Goal: Task Accomplishment & Management: Manage account settings

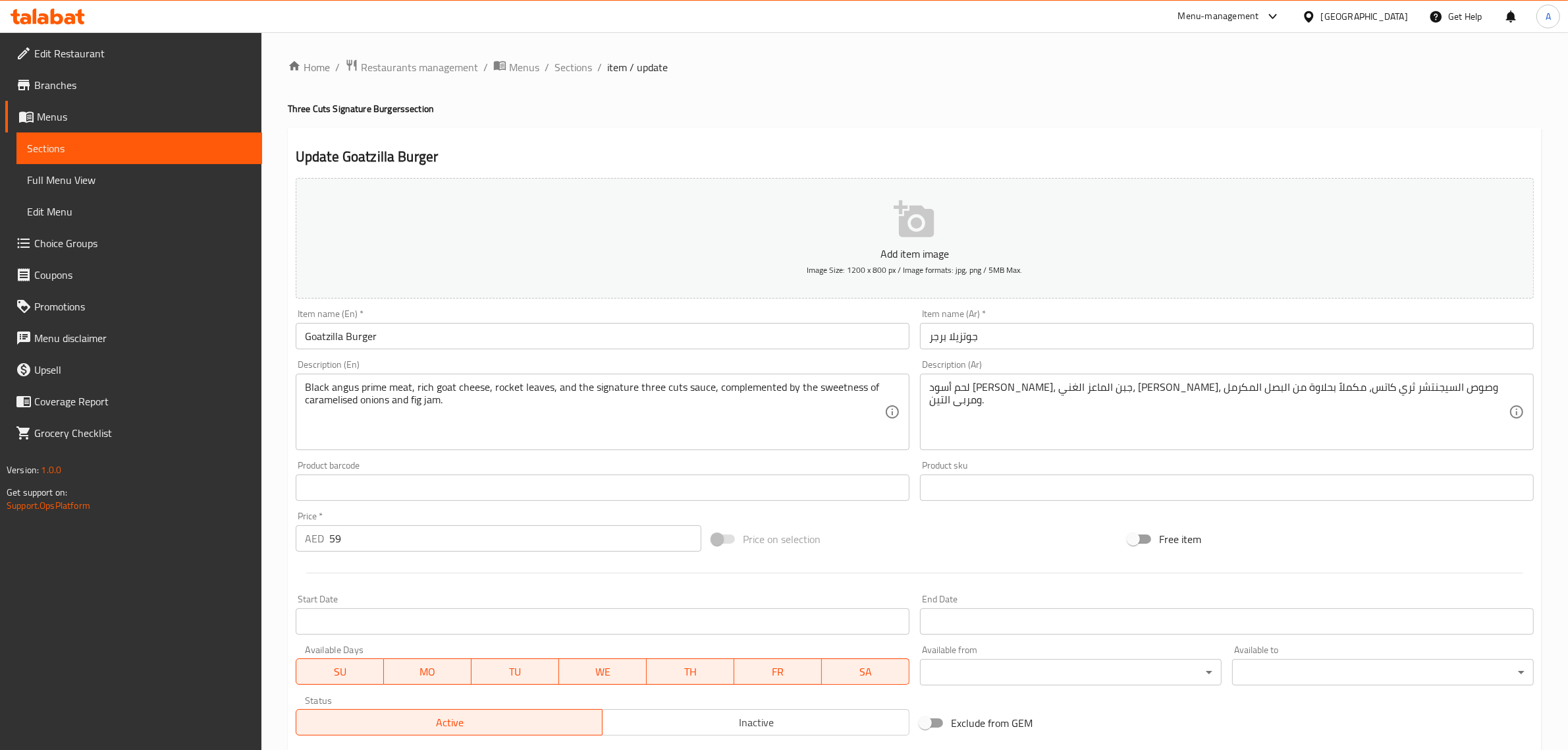
click at [1110, 396] on textarea "لحم أسود [PERSON_NAME]، جبن الماعز الغني، [PERSON_NAME]، وصوص السيجنتشر ثري كات…" at bounding box center [1219, 412] width 580 height 62
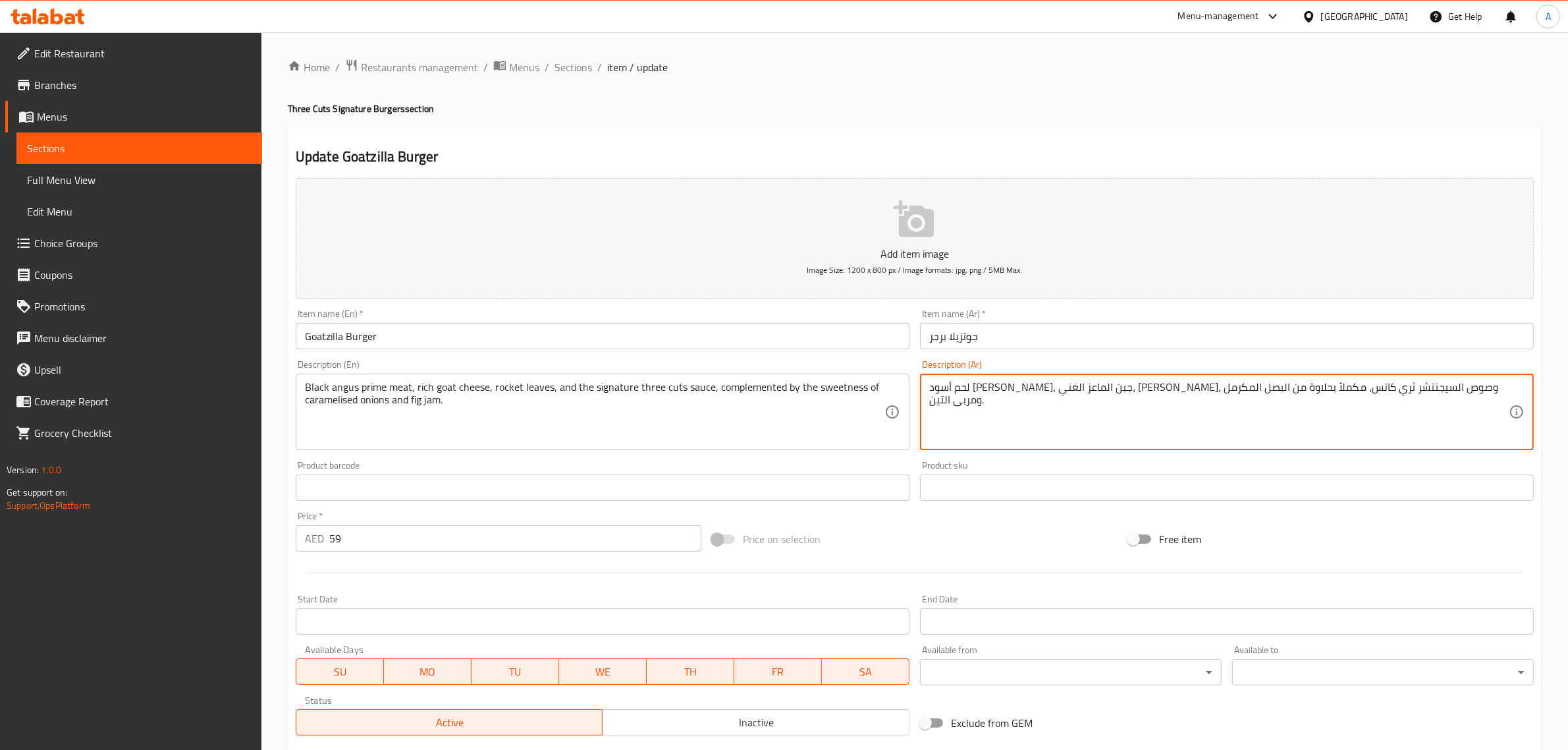
click at [1110, 396] on textarea "لحم أسود [PERSON_NAME]، جبن الماعز الغني، [PERSON_NAME]، وصوص السيجنتشر ثري كات…" at bounding box center [1219, 412] width 580 height 62
click at [1421, 402] on textarea "لحم أسود [PERSON_NAME]، جبن الماعز الغني، [PERSON_NAME]، وصوص السيجنتشر ثري كات…" at bounding box center [1219, 412] width 580 height 62
click at [1426, 386] on textarea "لحم أسود أنجوس برايم، جبن الماعز الغني، جرجير، وصوص السيجنتشر ثري كاتس، مكملاً …" at bounding box center [1219, 412] width 580 height 62
paste textarea "لاك"
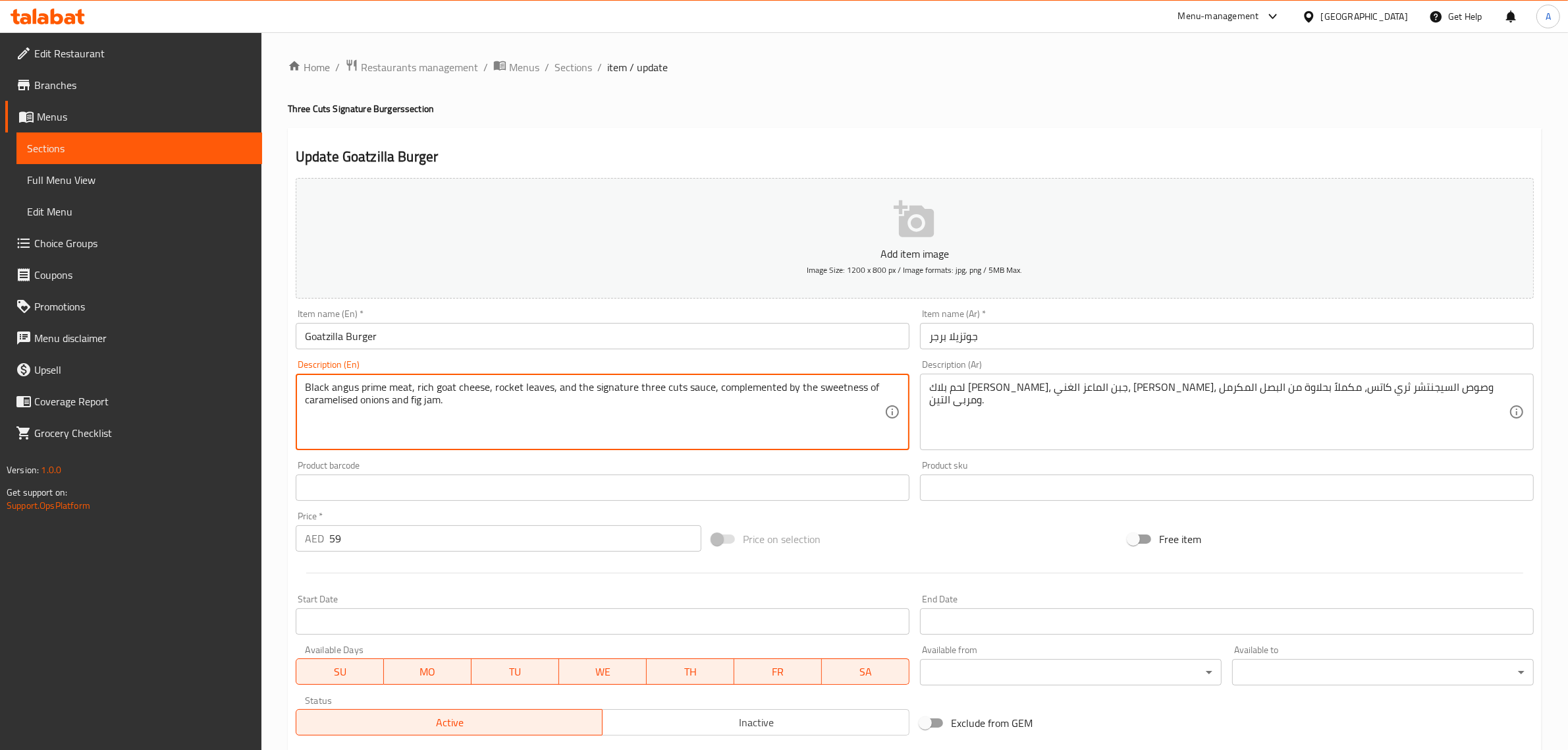
click at [557, 449] on div "Black angus prime meat, rich goat cheese, rocket leaves, and the signature thre…" at bounding box center [603, 411] width 613 height 76
click at [554, 430] on textarea "Black angus prime meat, rich goat cheese, rocket leaves, and the signature thre…" at bounding box center [595, 412] width 580 height 62
click at [561, 425] on textarea "Black angus prime meat, rich goat cheese, rocket leaves, and the signature thre…" at bounding box center [595, 412] width 580 height 62
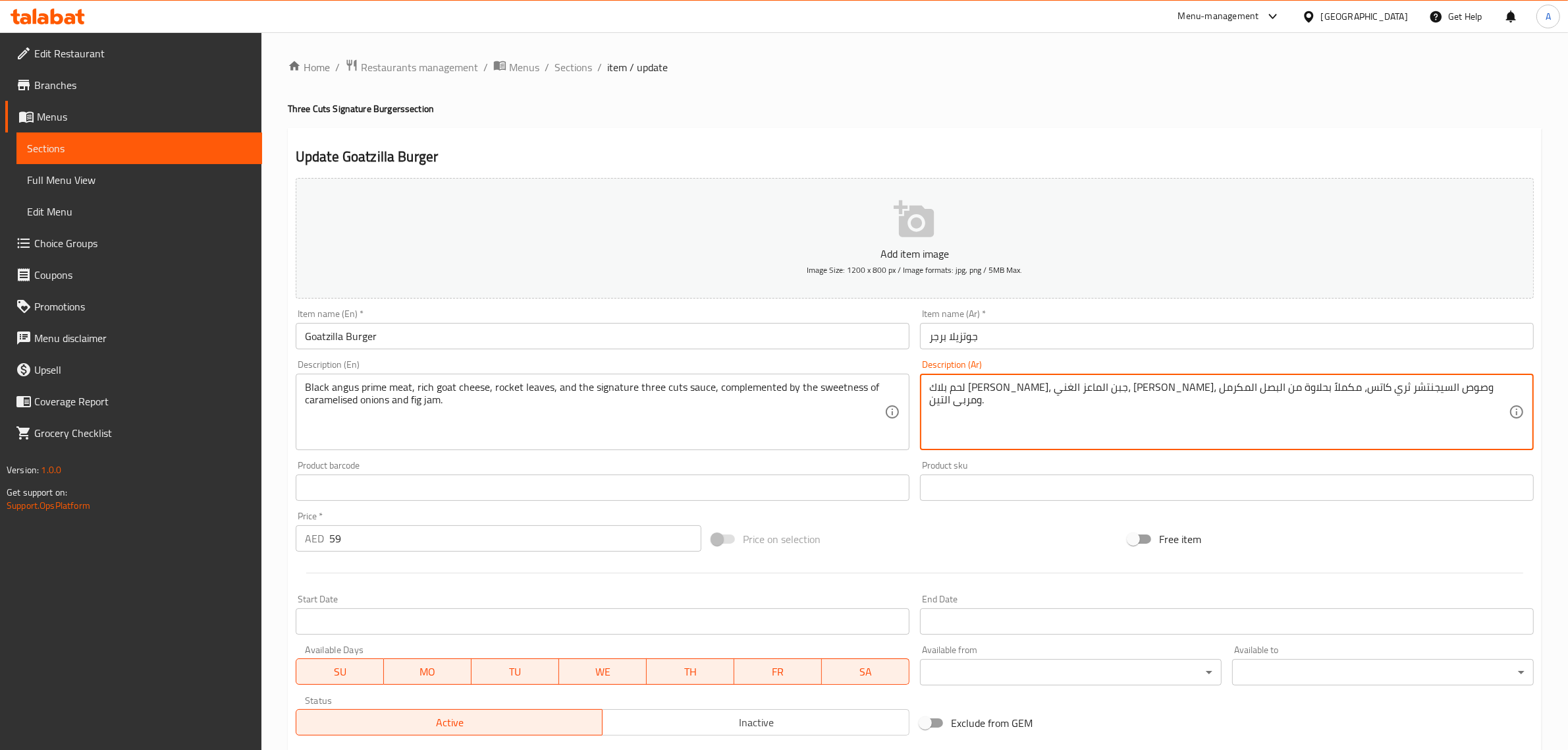
paste textarea "وراق"
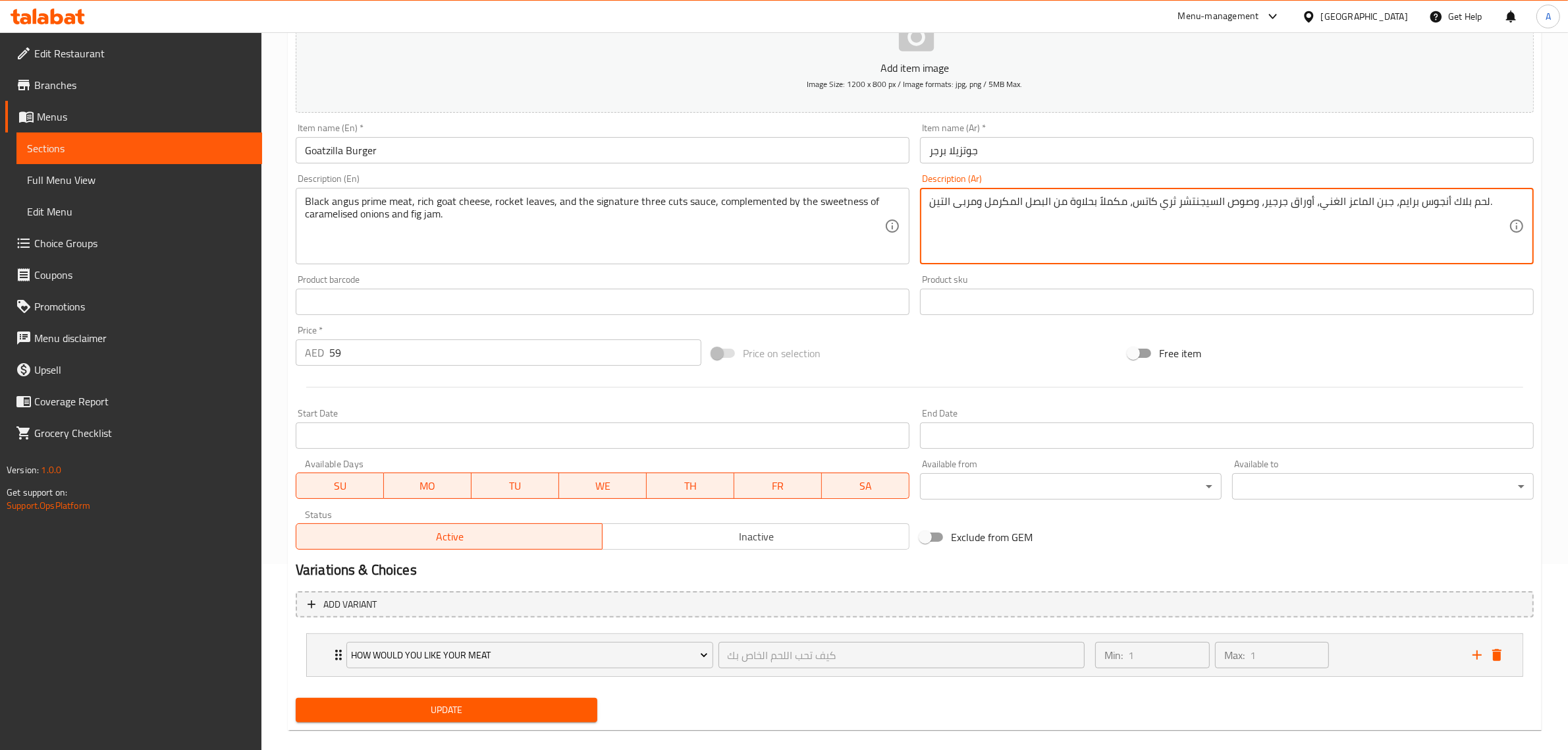
scroll to position [201, 0]
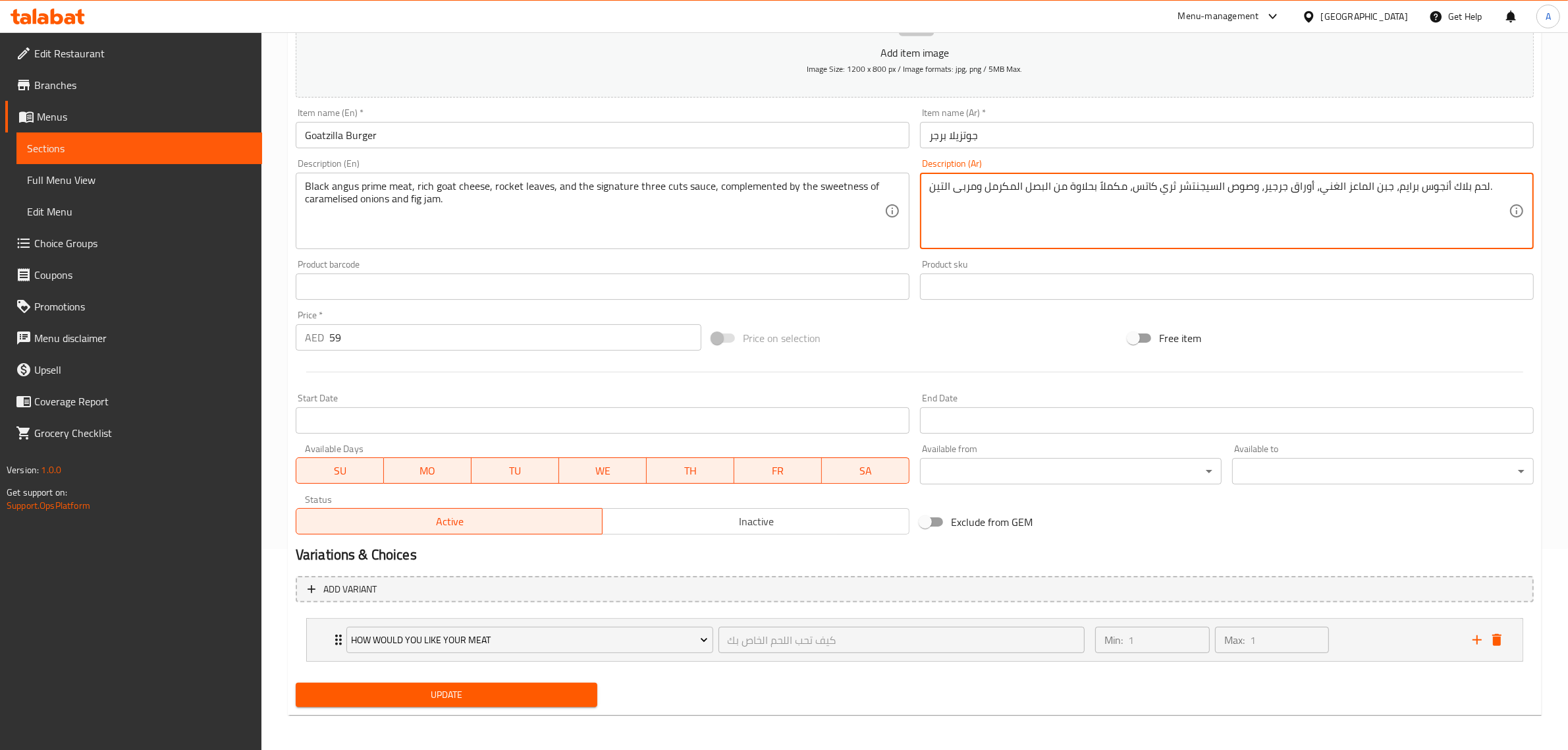
type textarea "لحم بلاك أنجوس برايم، جبن الماعز الغني، أوراق جرجير، وصوص السيجنتشر ثري كاتس، م…"
click at [433, 708] on div "Update" at bounding box center [446, 695] width 312 height 35
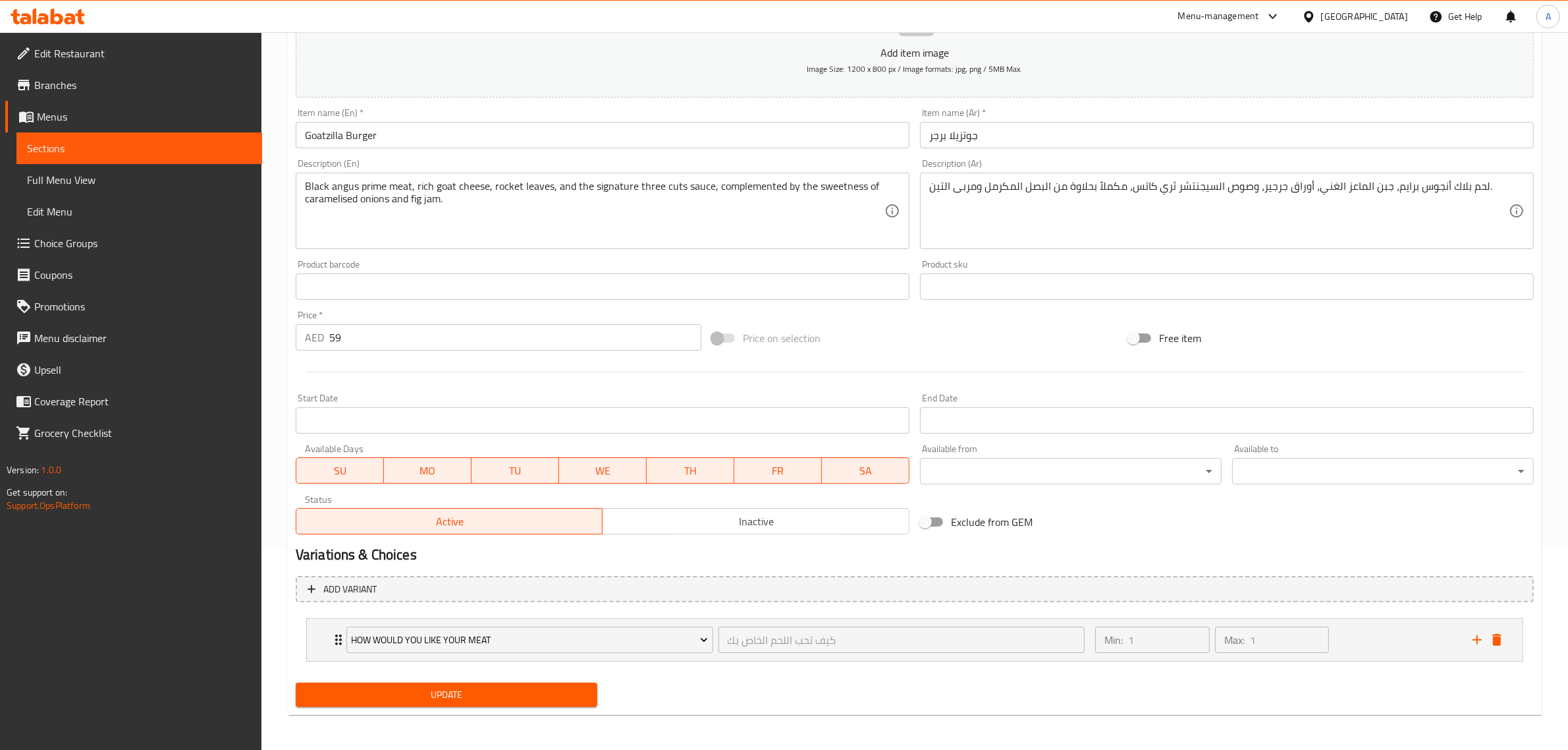
click at [458, 697] on span "Update" at bounding box center [446, 695] width 280 height 16
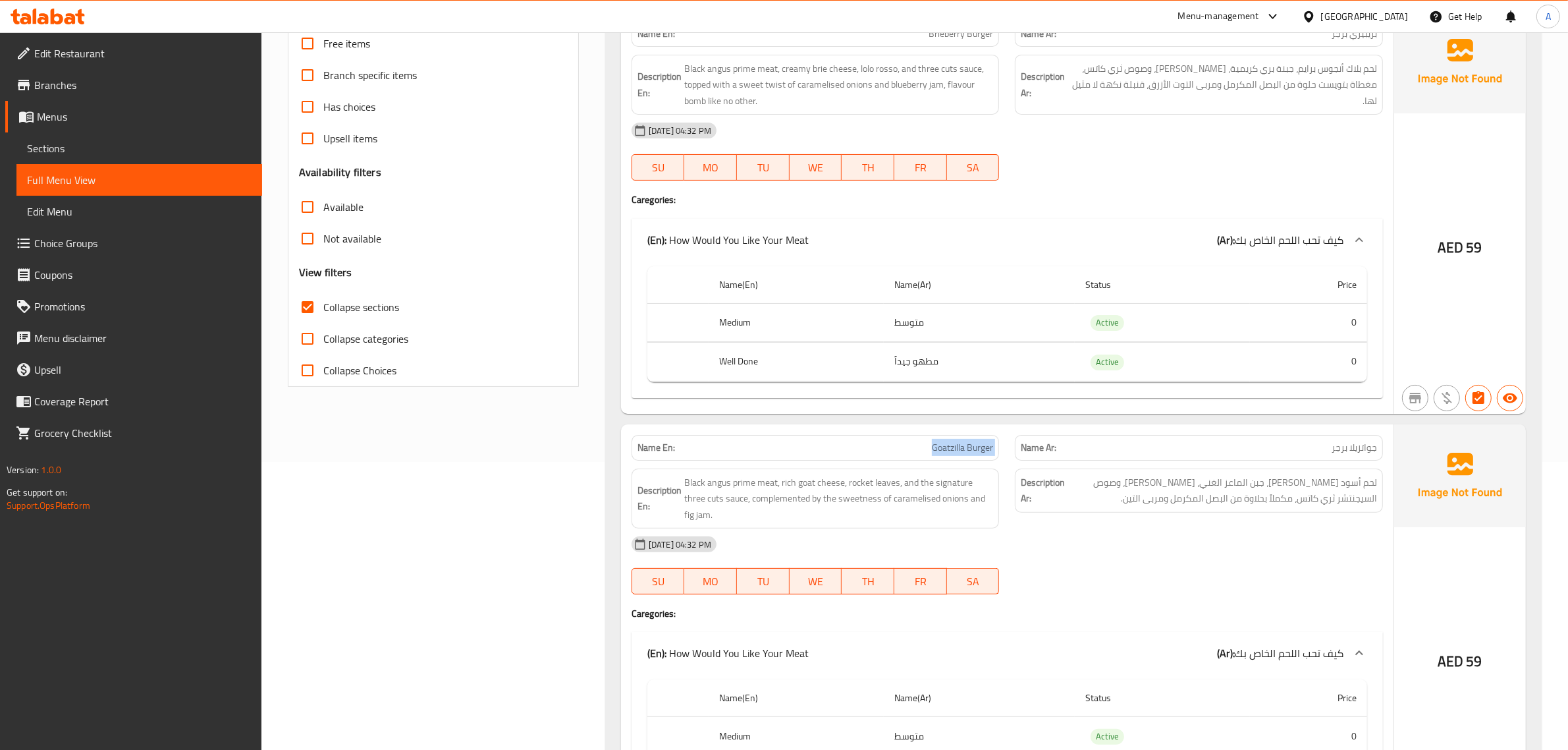
scroll to position [272, 0]
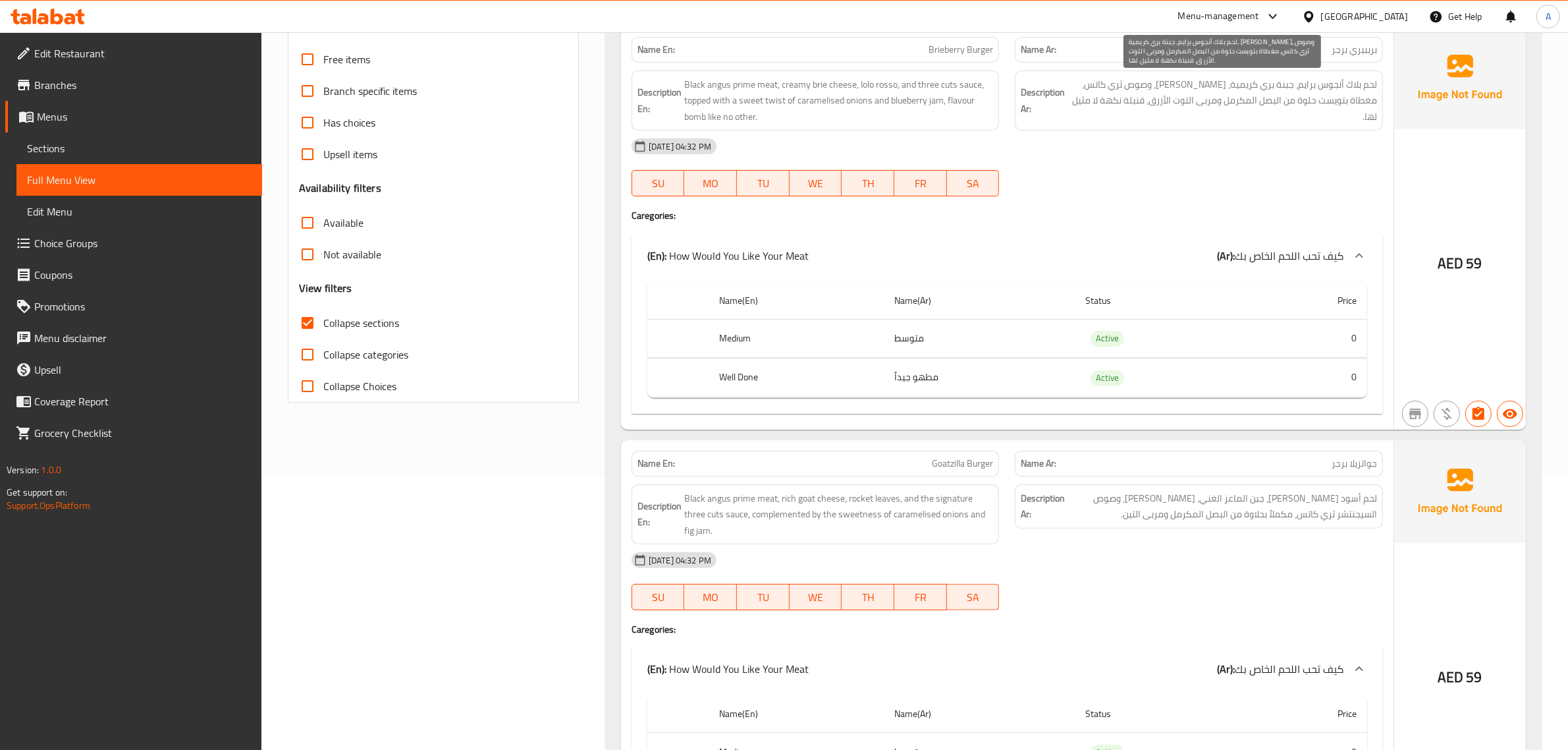
click at [1358, 80] on span "لحم بلاك أنجوس برايم، جبنة بري كريمية، [PERSON_NAME]، وصوص ثري كاتس، مغطاة بتوي…" at bounding box center [1222, 100] width 309 height 48
copy span "بلاك"
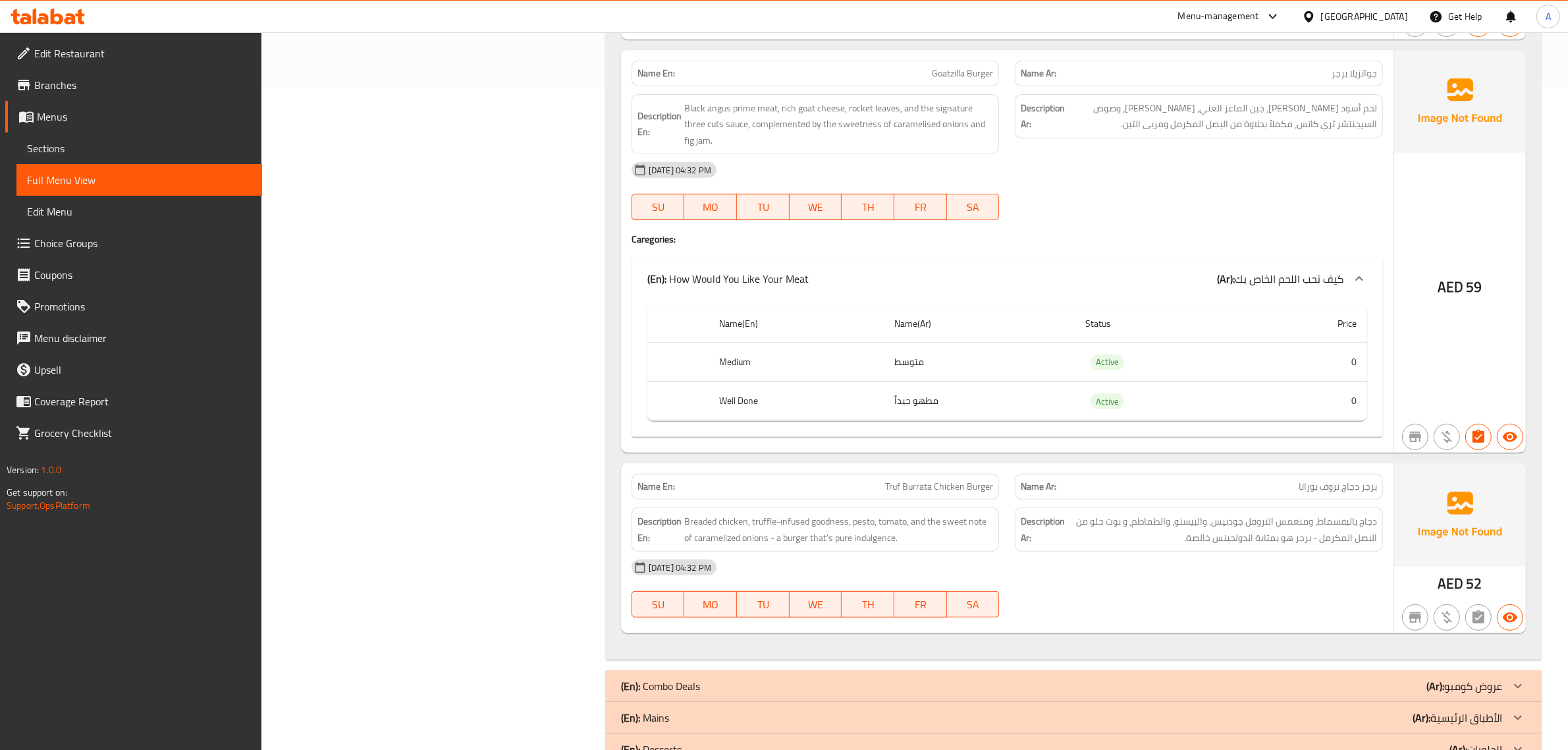
scroll to position [771, 0]
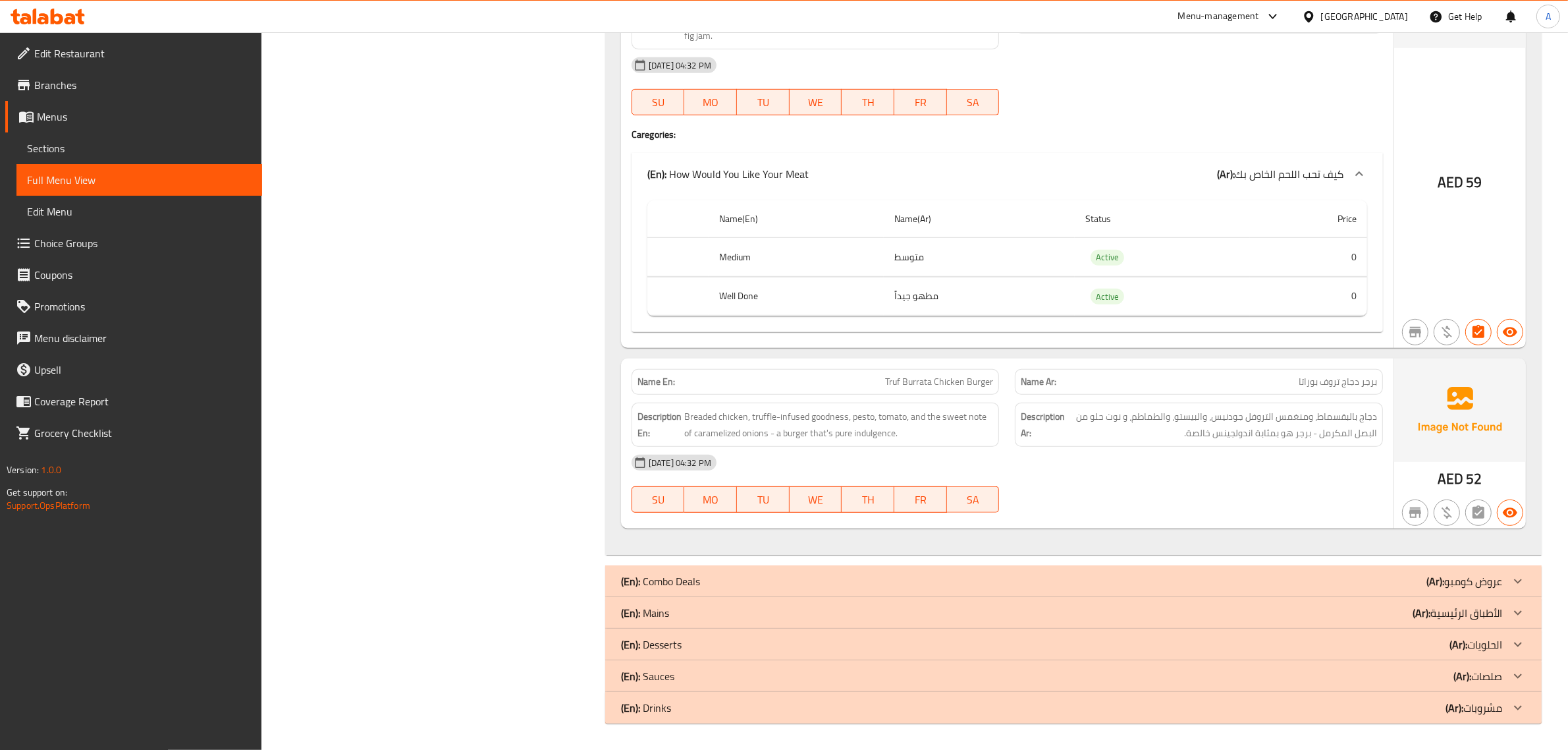
click at [973, 356] on div "Name En: Brieberry Burger Name Ar: بريبيري برجر Description En: Black angus pri…" at bounding box center [1073, 41] width 937 height 1029
click at [929, 369] on div "Name En: Truf Burrata Chicken Burger" at bounding box center [815, 382] width 368 height 25
copy span "Truf Burrata Chicken Burger"
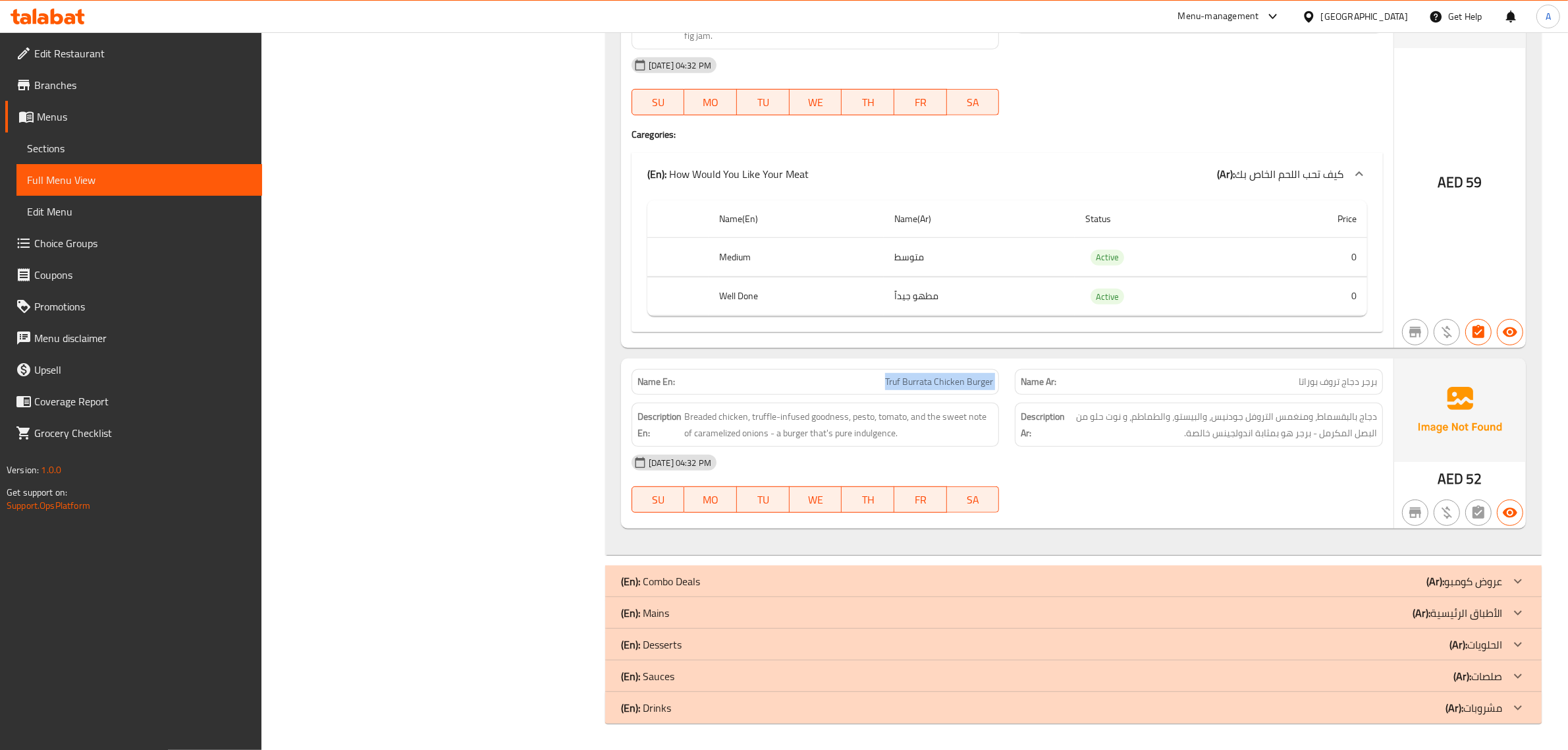
scroll to position [0, 0]
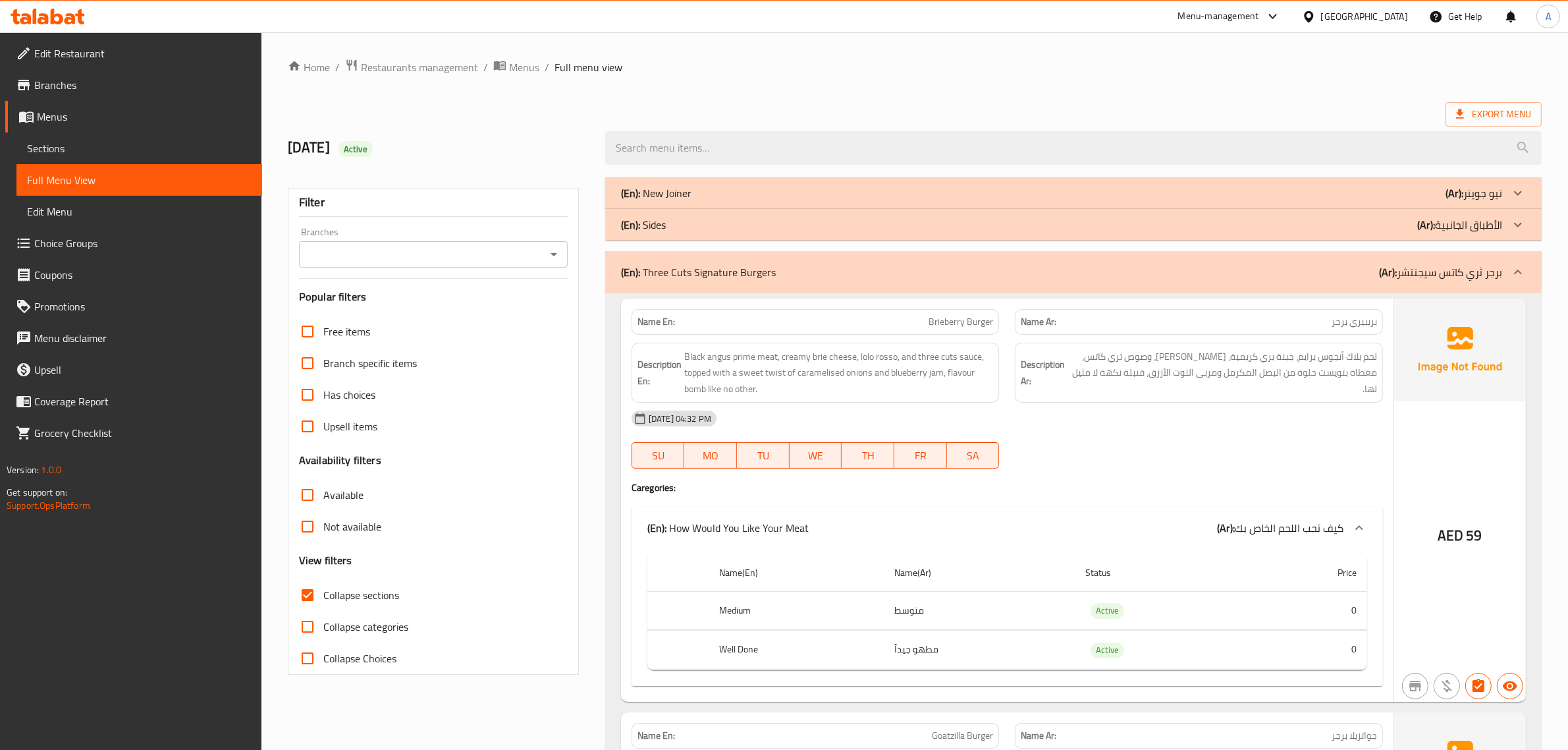
click at [1456, 272] on p "(Ar): برجر ثري كاتس سيجنتشر" at bounding box center [1441, 272] width 123 height 16
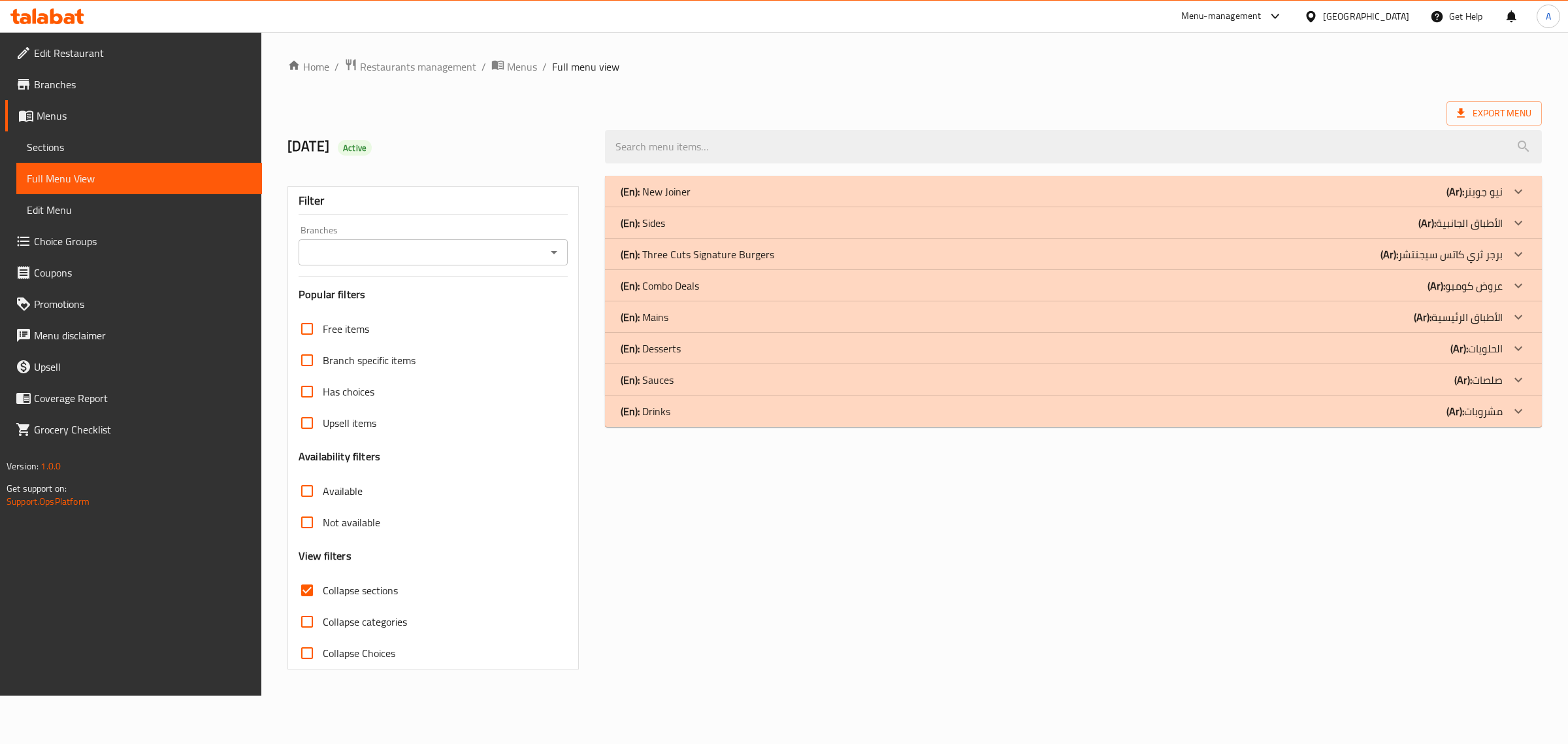
click at [658, 322] on p "(En): Mains" at bounding box center [644, 317] width 48 height 15
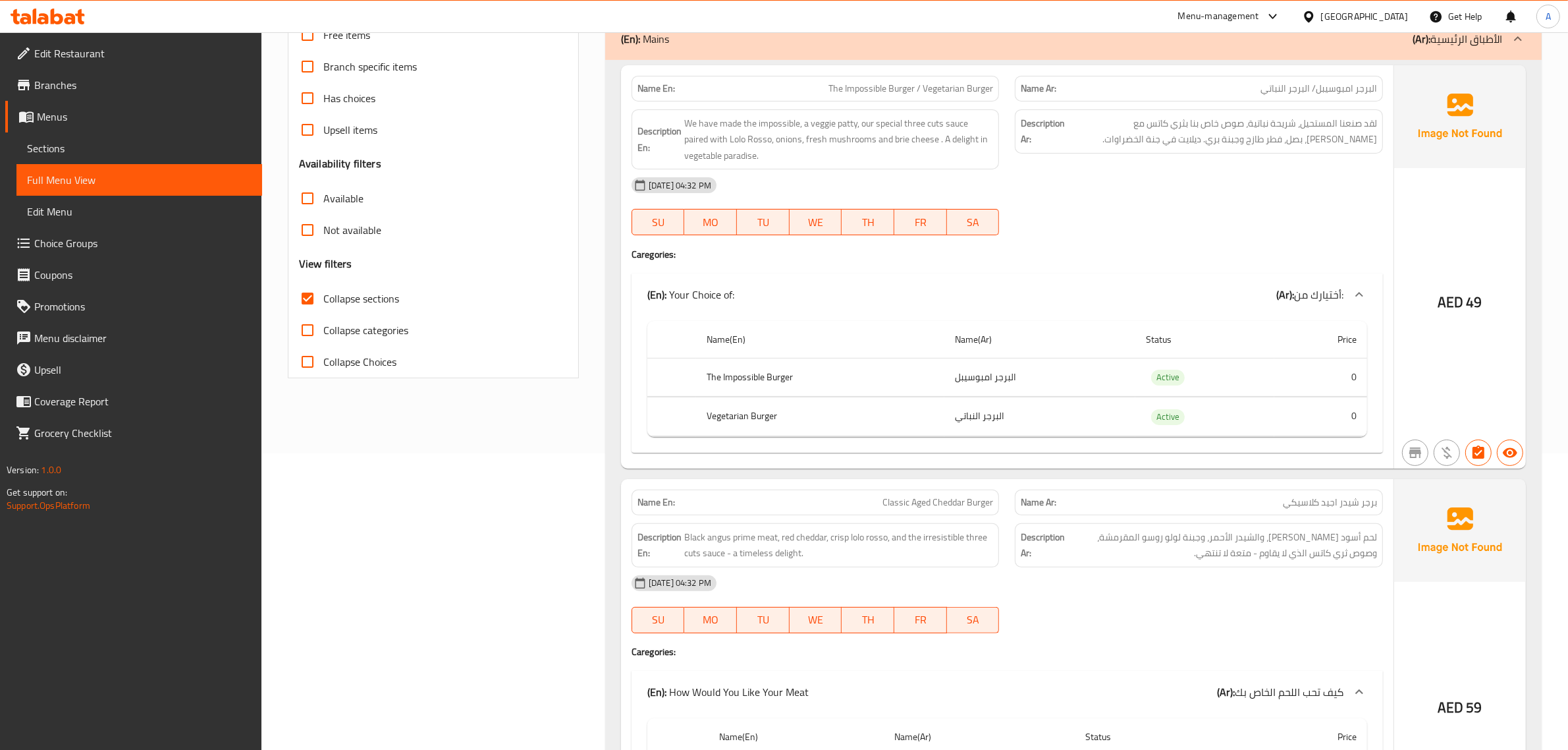
scroll to position [293, 0]
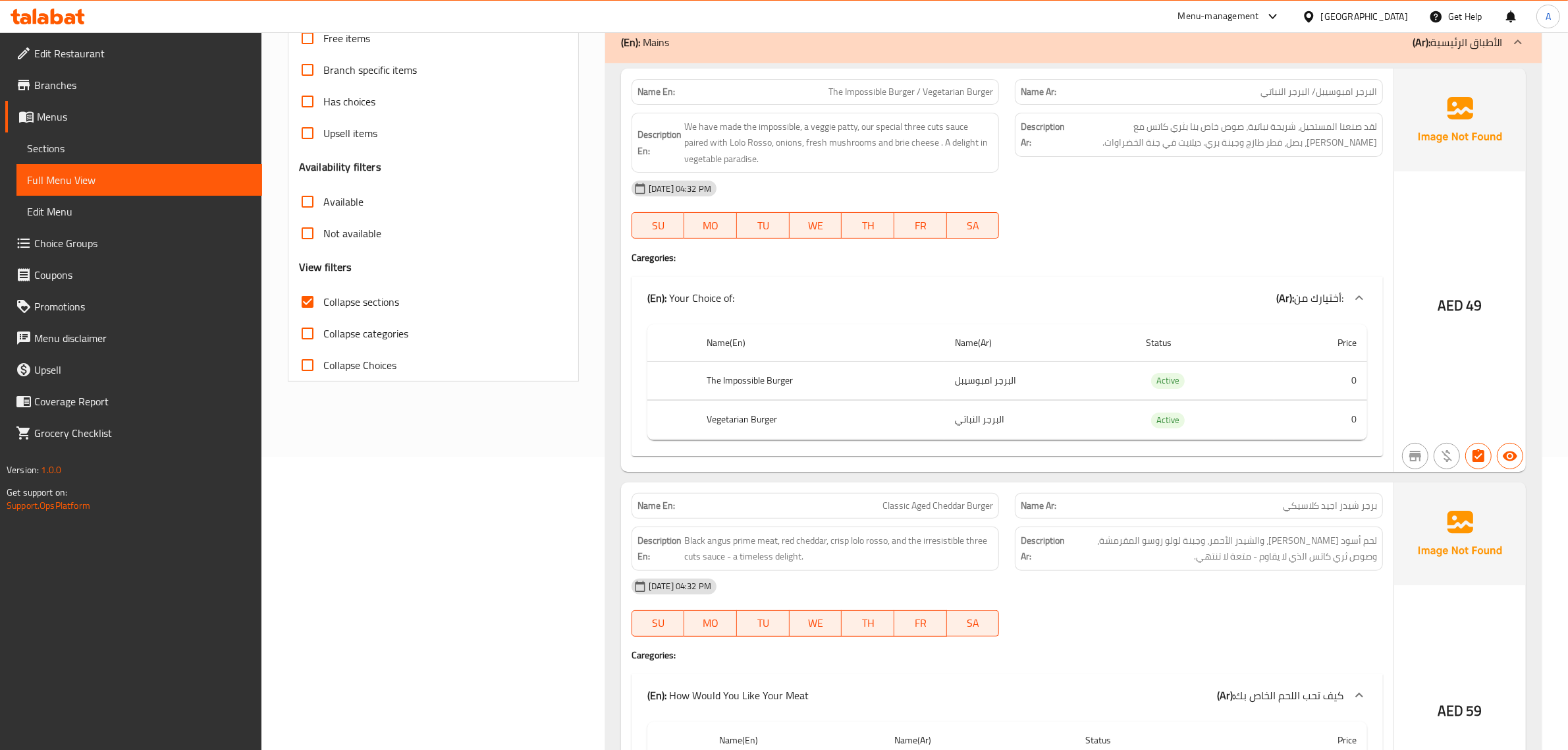
click at [987, 102] on div "Name En: The Impossible Burger / Vegetarian Burger" at bounding box center [815, 91] width 368 height 25
click at [986, 102] on div "Name En: The Impossible Burger / Vegetarian Burger" at bounding box center [815, 91] width 368 height 25
copy span "The Impossible Burger / Vegetarian Burger"
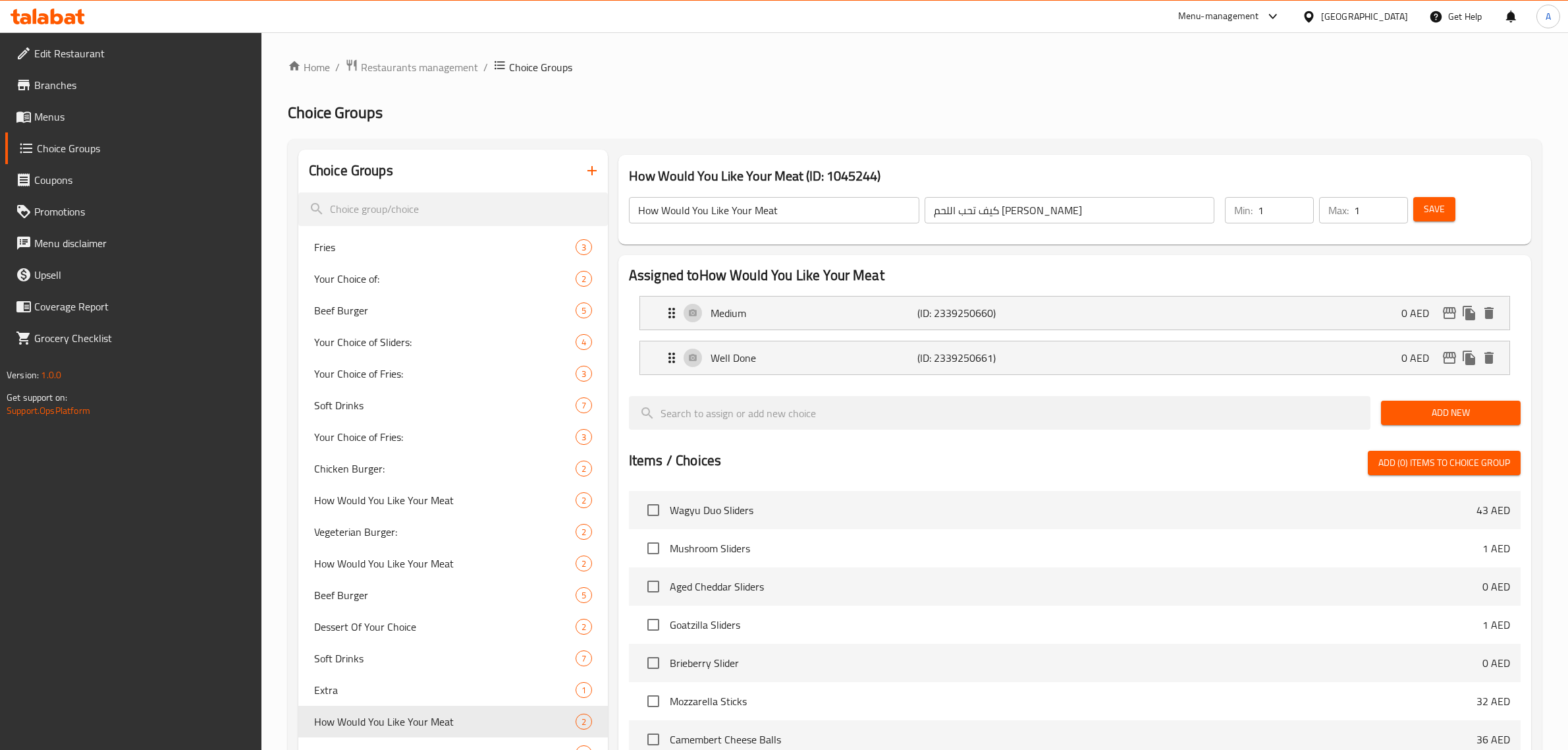
scroll to position [66, 0]
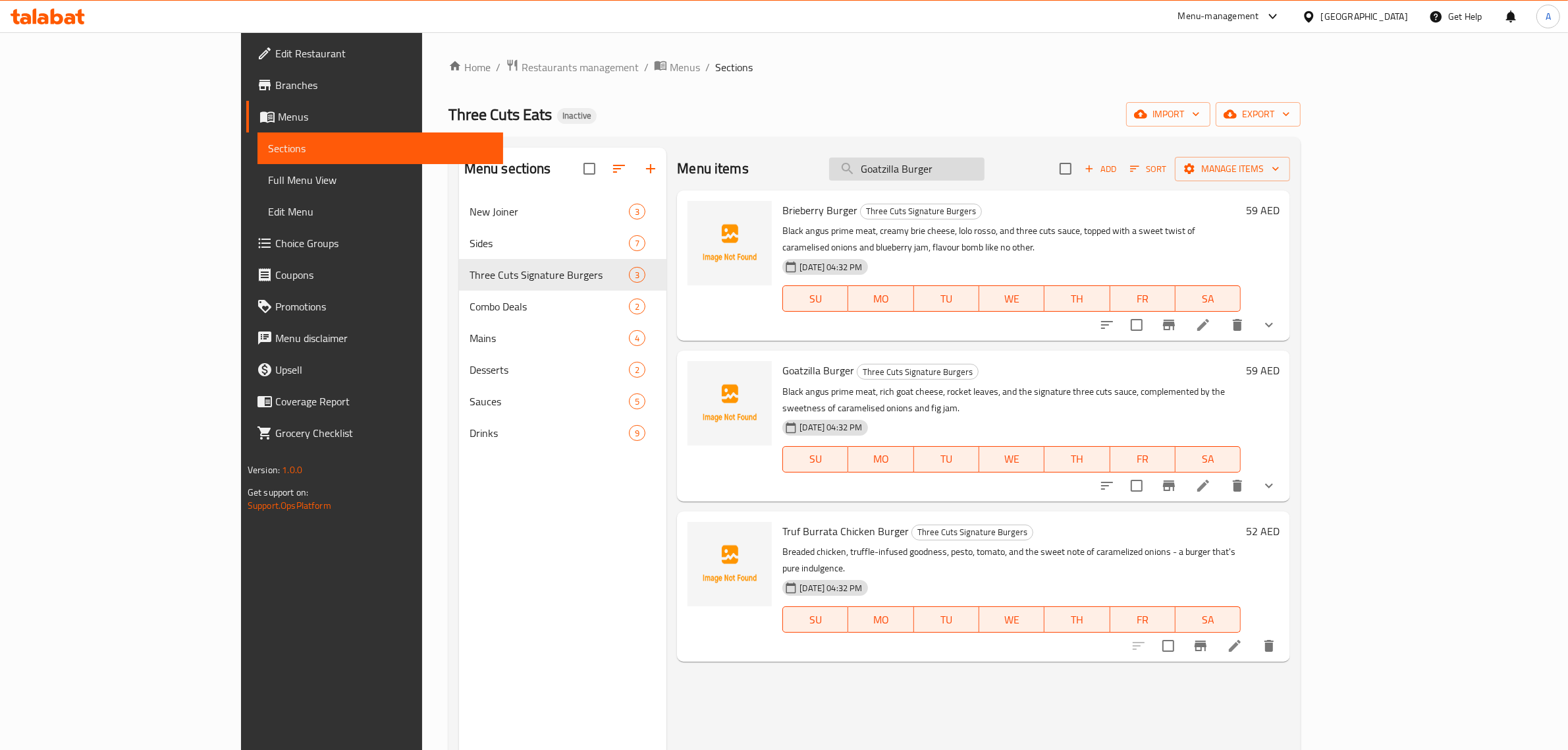
click at [985, 171] on input "Goatzilla Burger" at bounding box center [907, 169] width 156 height 23
paste input "Truf Burrata Chicken"
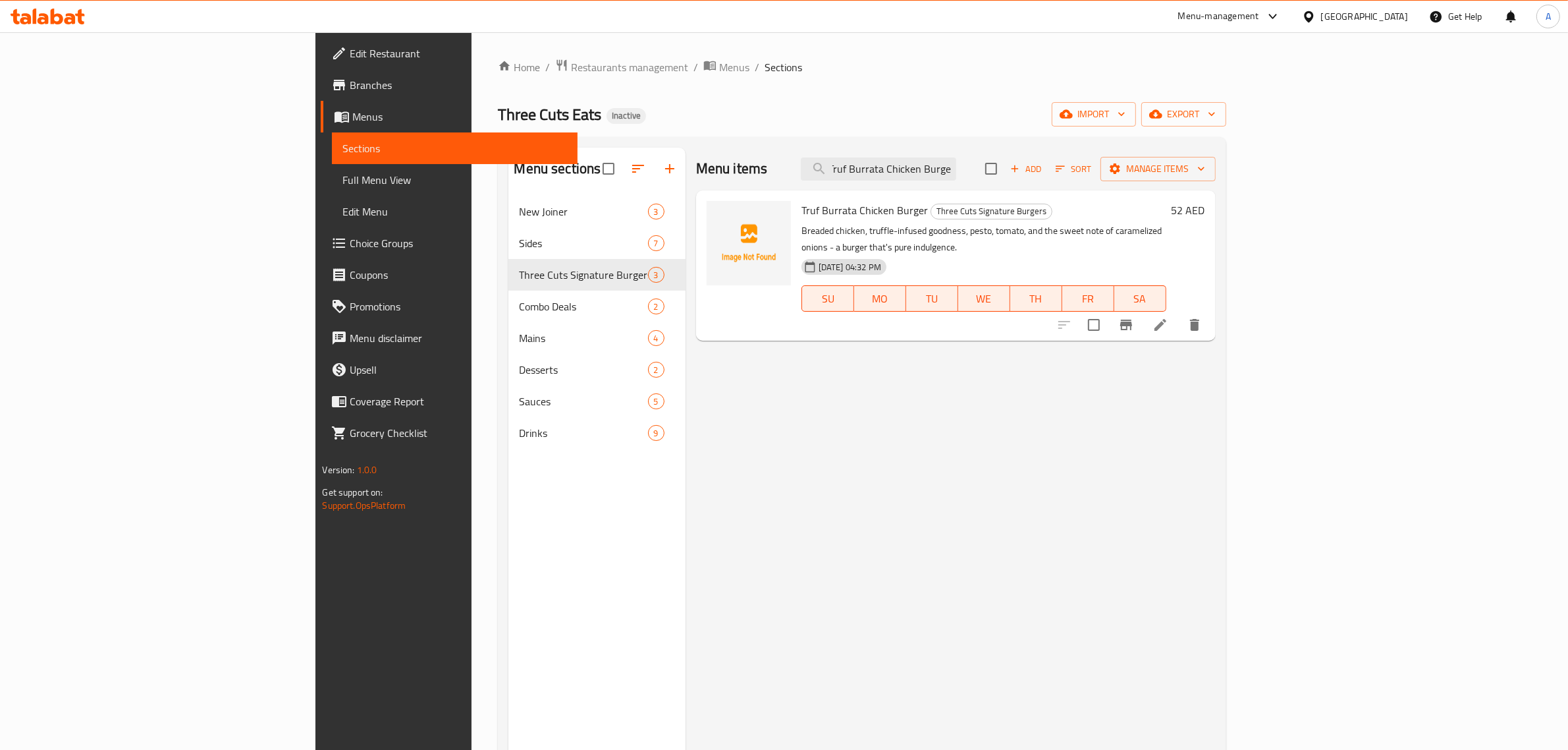
type input "Truf Burrata Chicken Burger"
click at [1178, 318] on li at bounding box center [1160, 324] width 37 height 24
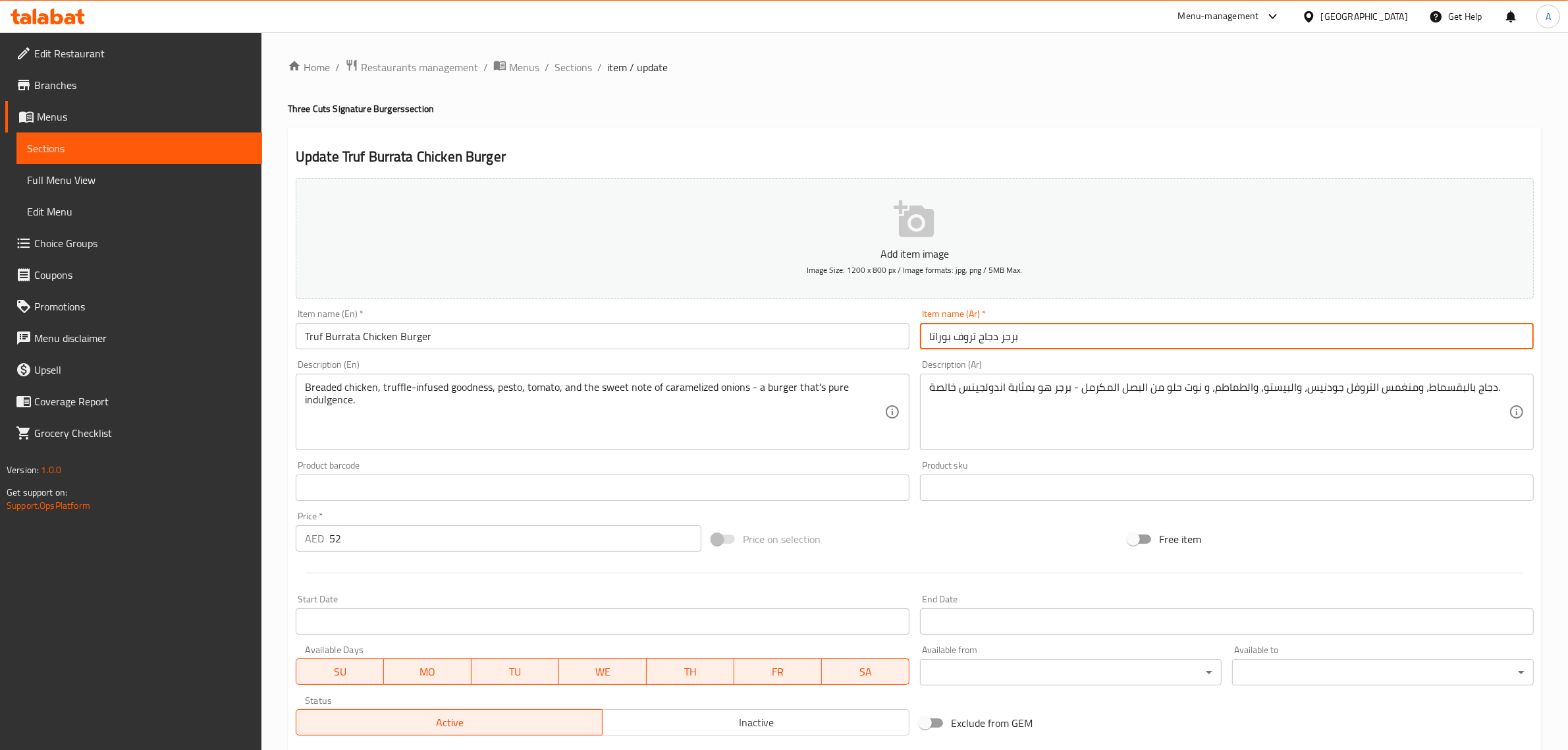
click at [968, 340] on input "برجر دجاج تروف بوراتا" at bounding box center [1227, 336] width 613 height 26
click at [1061, 343] on input "برجر دجاج بوراتا" at bounding box center [1227, 336] width 613 height 26
paste input "تروف"
type input "برجر دجاج بوراتا تروف"
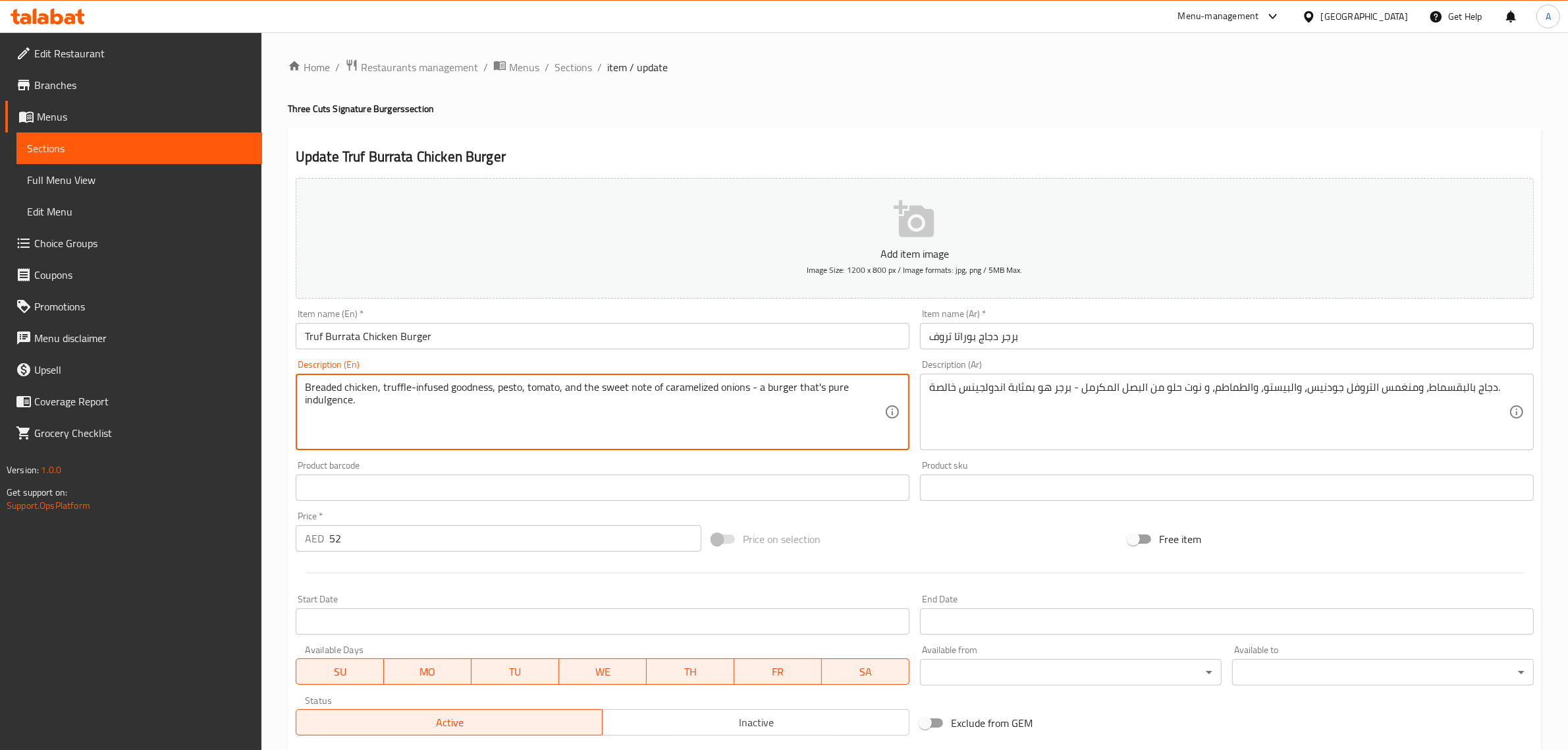
drag, startPoint x: 747, startPoint y: 386, endPoint x: 853, endPoint y: 396, distance: 106.5
type textarea "Breaded chicken, truffle-infused goodness, pesto, tomato, and the sweet note of…"
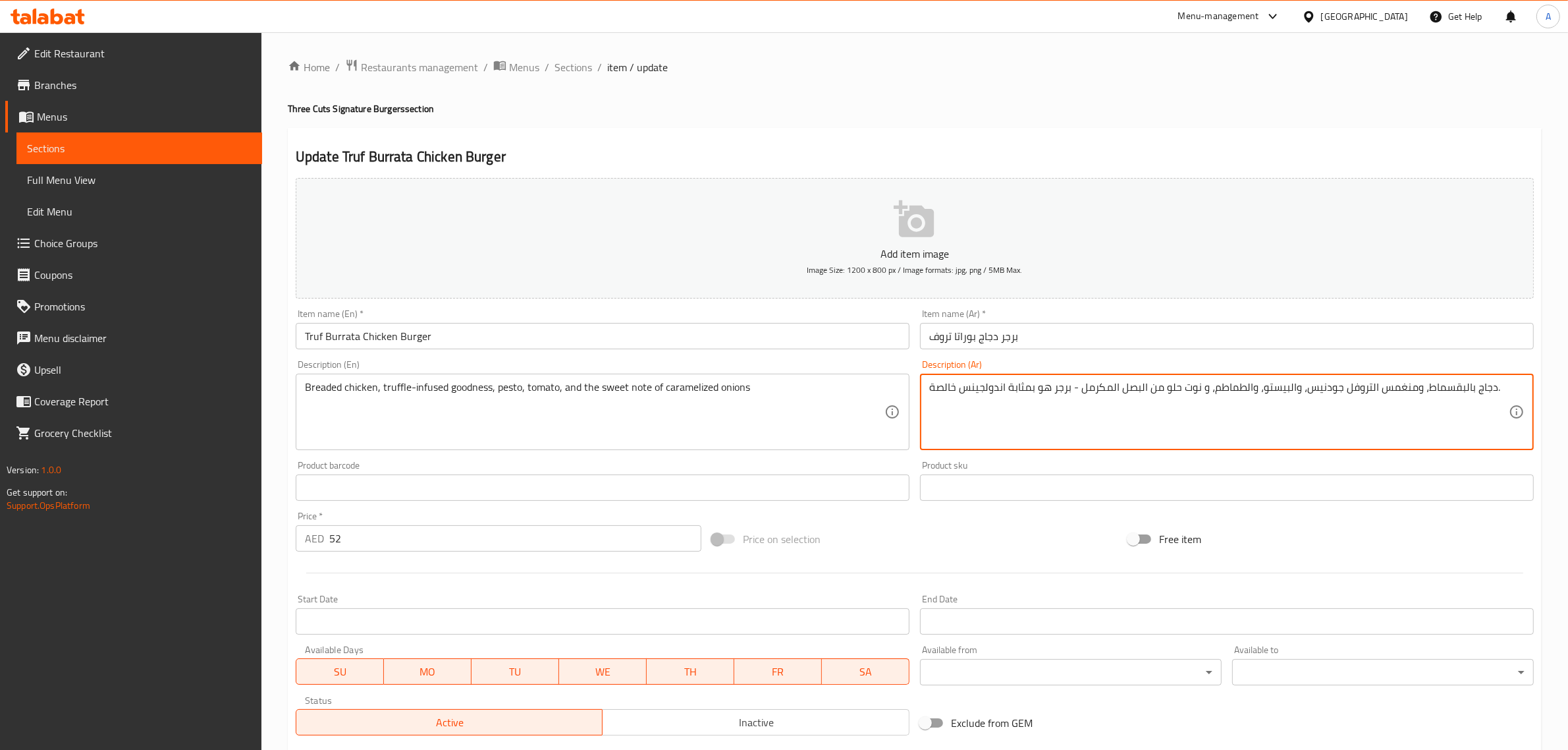
drag, startPoint x: 1077, startPoint y: 389, endPoint x: 903, endPoint y: 380, distance: 174.2
click at [1237, 430] on textarea "دجاج بالبقسماط، ومنغمس التروفل جودنيس، والبيستو، والطماطم، و نوت حلو من البصل ا…" at bounding box center [1219, 412] width 580 height 62
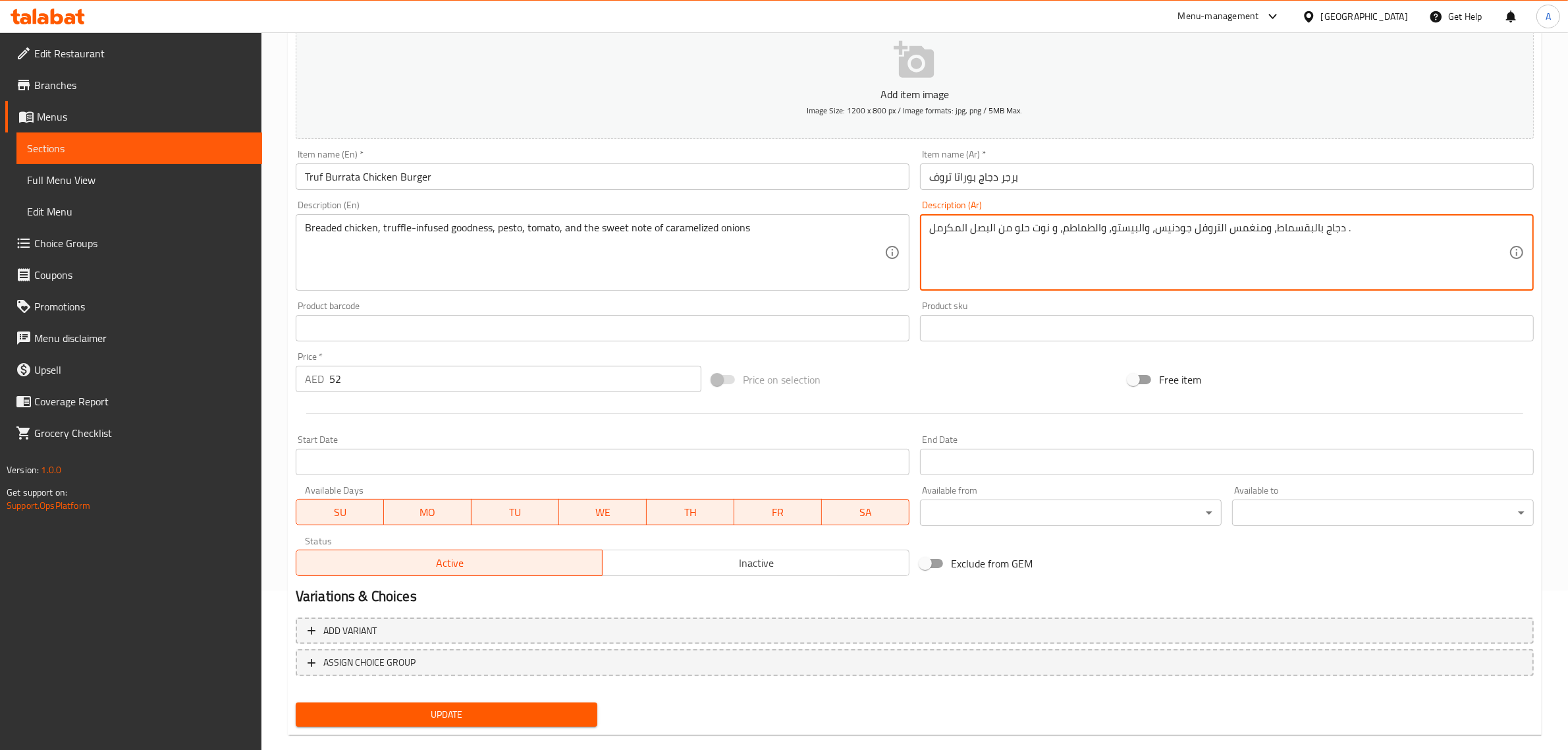
scroll to position [179, 0]
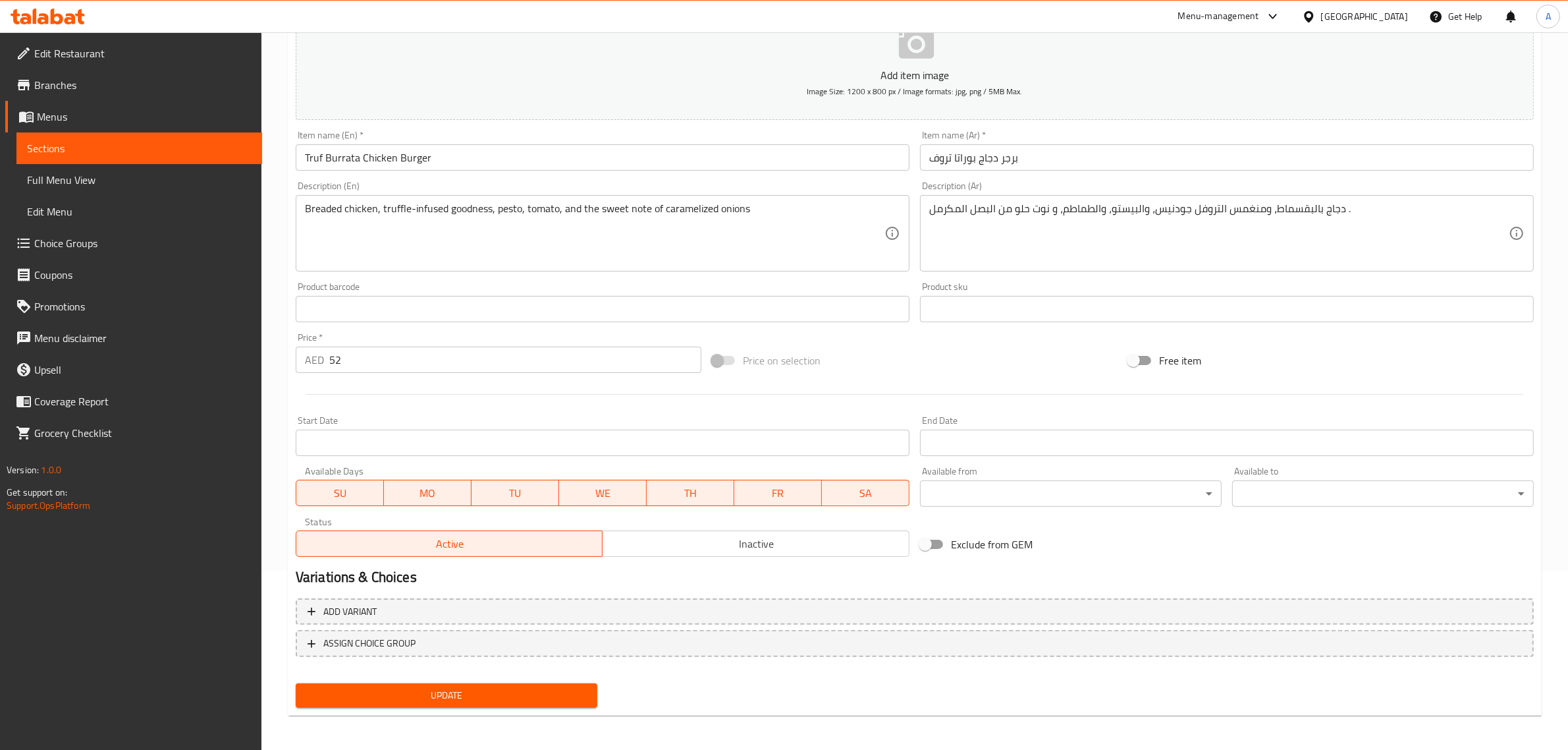
click at [1222, 201] on div "دجاج بالبقسماط، ومنغمس التروفل جودنيس، والبيستو، والطماطم، و نوت حلو من البصل ا…" at bounding box center [1227, 233] width 613 height 76
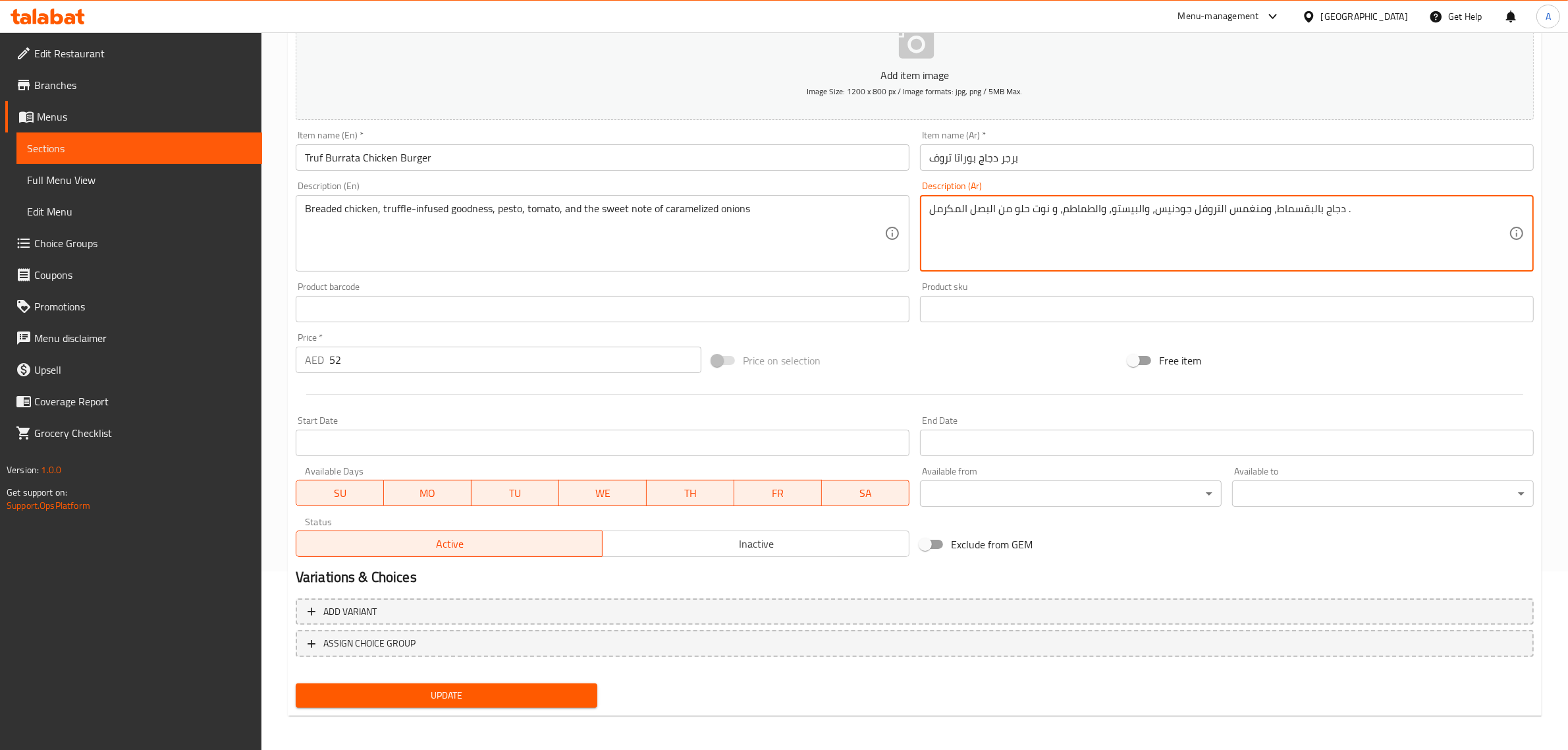
click at [1223, 217] on textarea "دجاج بالبقسماط، ومنغمس التروفل جودنيس، والبيستو، والطماطم، و نوت حلو من البصل ا…" at bounding box center [1219, 234] width 580 height 62
click at [1223, 209] on textarea "دجاج بالبقسماط، ومنغمس التروفل جودنيس، والبيستو، والطماطم، و نوت حلو من البصل ا…" at bounding box center [1219, 234] width 580 height 62
type textarea "دجاج بالبقسماط، ومنغمس بالتروفل جودنيس، والبيستو، والطماطم، و نوت حلو من البصل …"
click at [490, 699] on span "Update" at bounding box center [446, 696] width 280 height 16
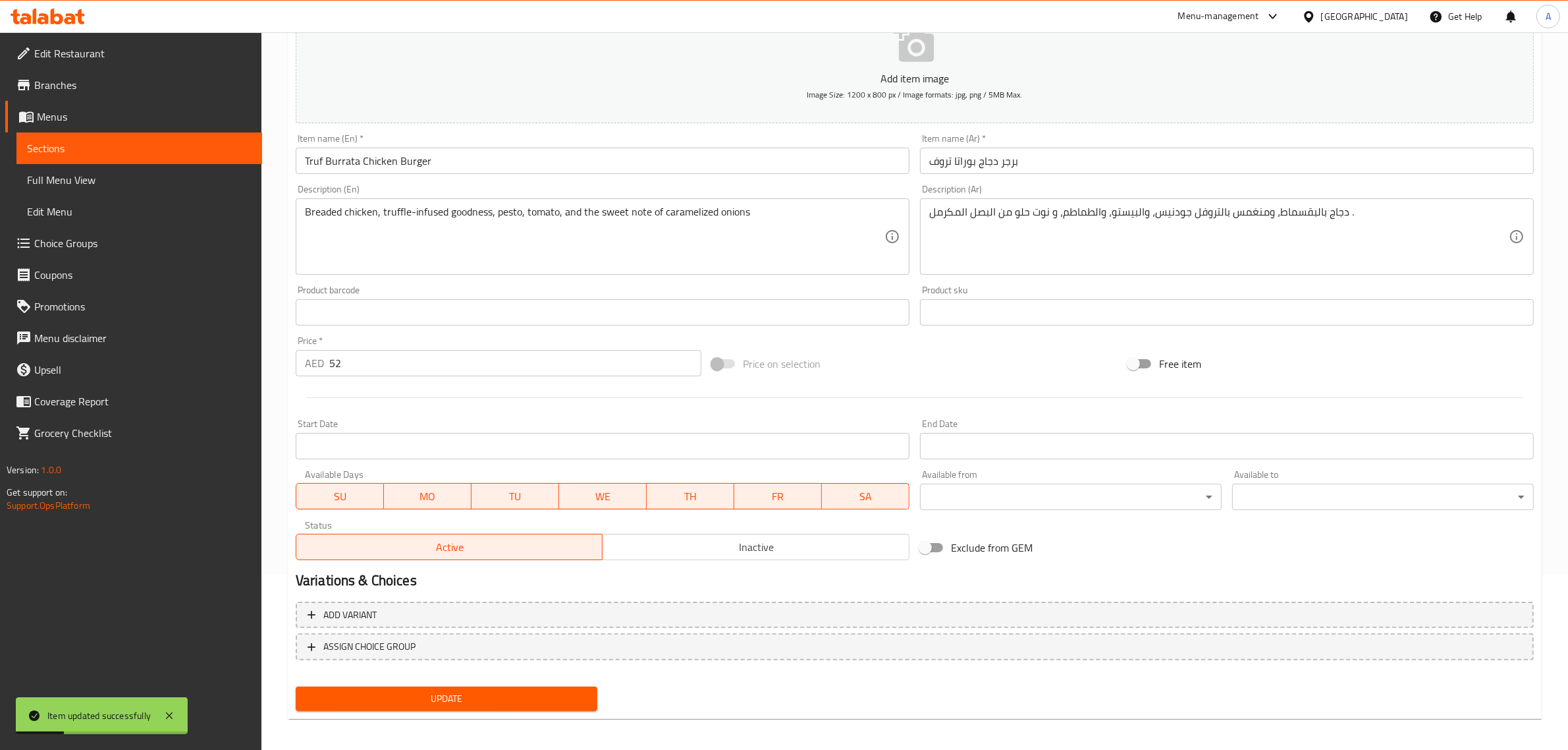
scroll to position [0, 0]
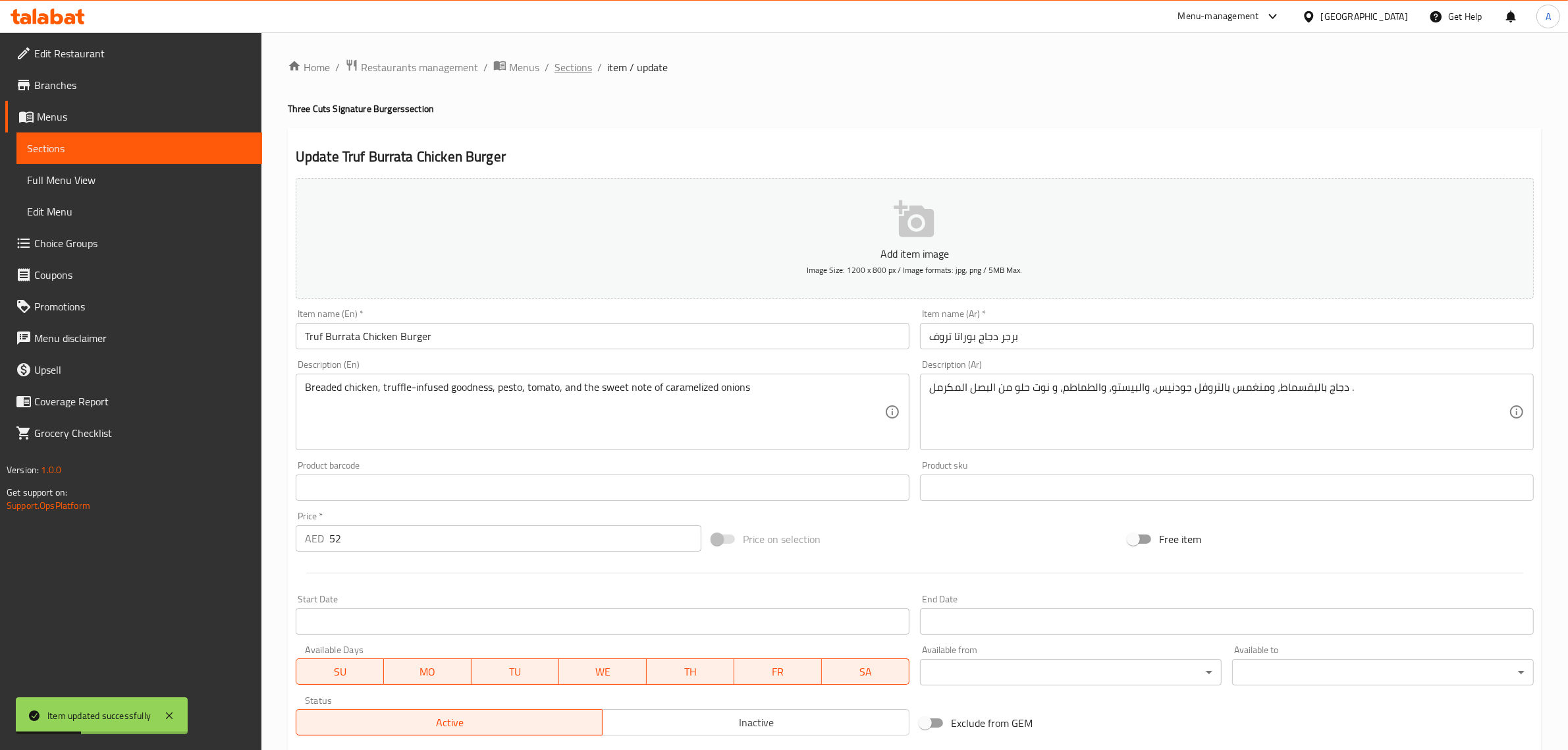
click at [581, 67] on span "Sections" at bounding box center [573, 66] width 38 height 16
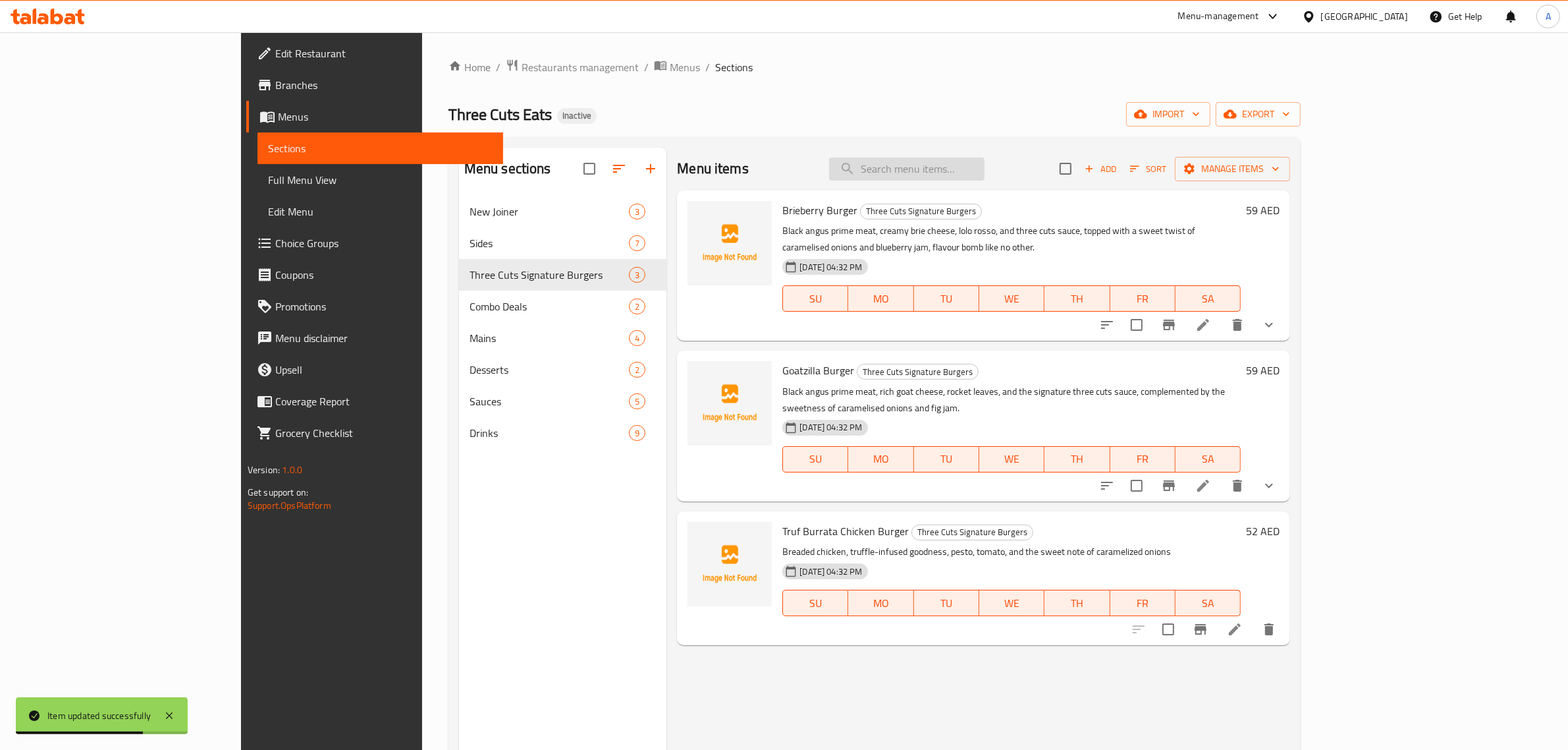
drag, startPoint x: 1006, startPoint y: 196, endPoint x: 1008, endPoint y: 166, distance: 30.1
click at [1008, 183] on div "Menu items Add Sort Manage items Brieberry Burger Three Cuts Signature Burgers …" at bounding box center [978, 523] width 623 height 750
click at [985, 166] on input "search" at bounding box center [907, 169] width 156 height 23
paste input "The Impossible Burger / Vegetarian Burger"
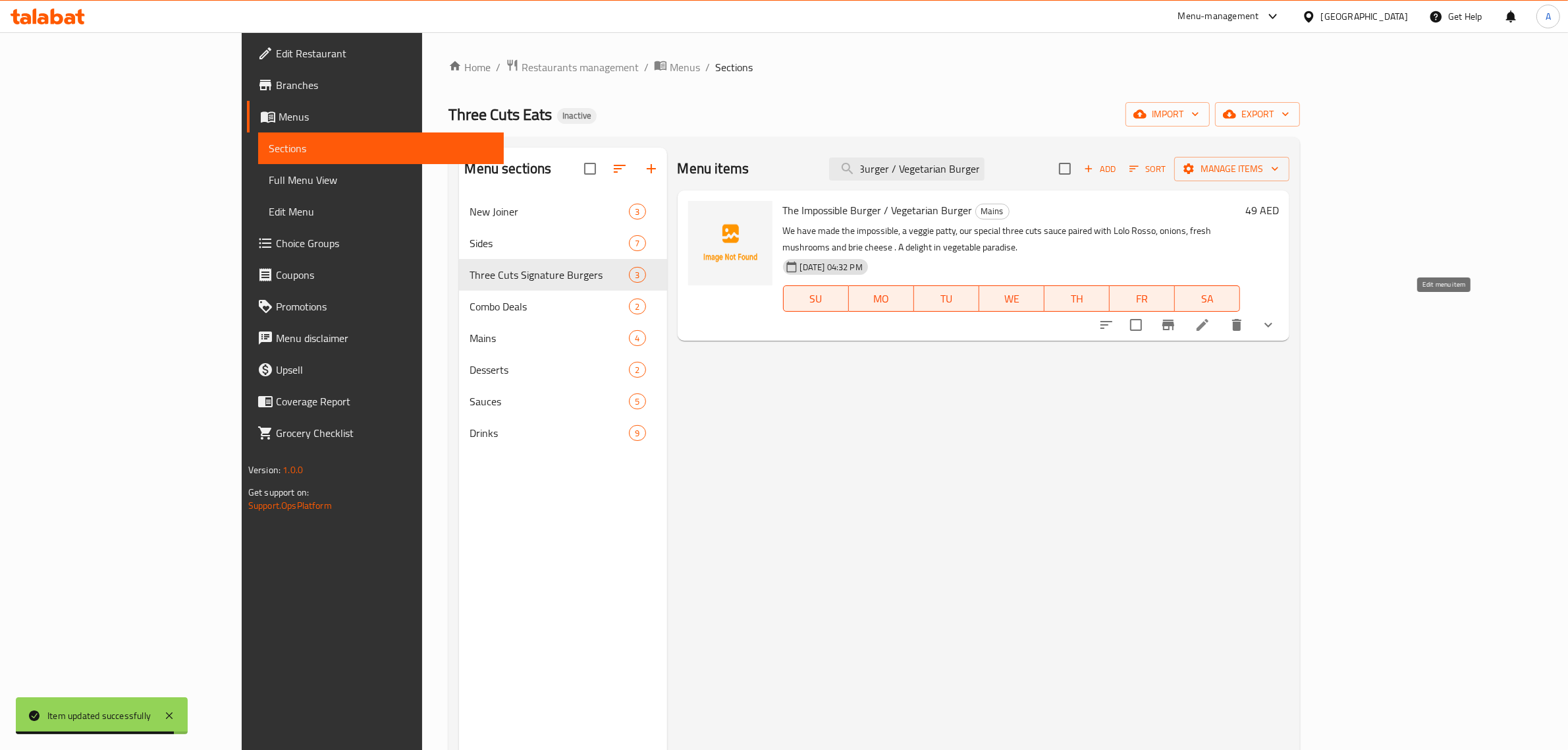
type input "The Impossible Burger / Vegetarian Burger"
click at [1209, 319] on icon at bounding box center [1202, 325] width 11 height 11
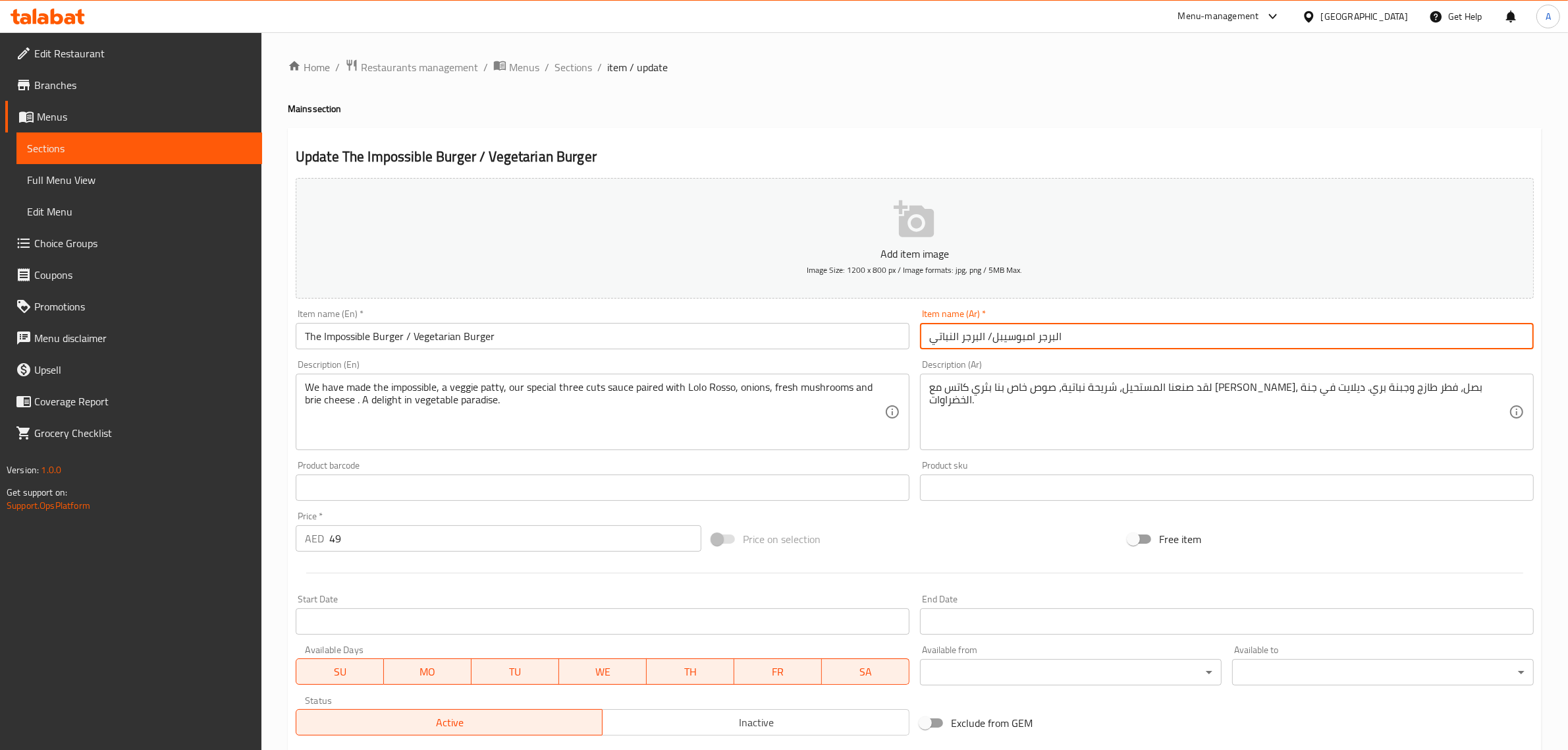
drag, startPoint x: 1055, startPoint y: 336, endPoint x: 1069, endPoint y: 341, distance: 14.9
click at [1069, 341] on input "البرجر امبوسيبل/ البرجر النباتي" at bounding box center [1227, 336] width 613 height 26
drag, startPoint x: 1028, startPoint y: 333, endPoint x: 1035, endPoint y: 337, distance: 8.1
click at [1035, 337] on input "برجر امبوسيبل/ البرجر النباتي" at bounding box center [1227, 336] width 613 height 26
click at [1024, 337] on input "برجر امبوسيبل/ البرجر النباتي" at bounding box center [1227, 336] width 613 height 26
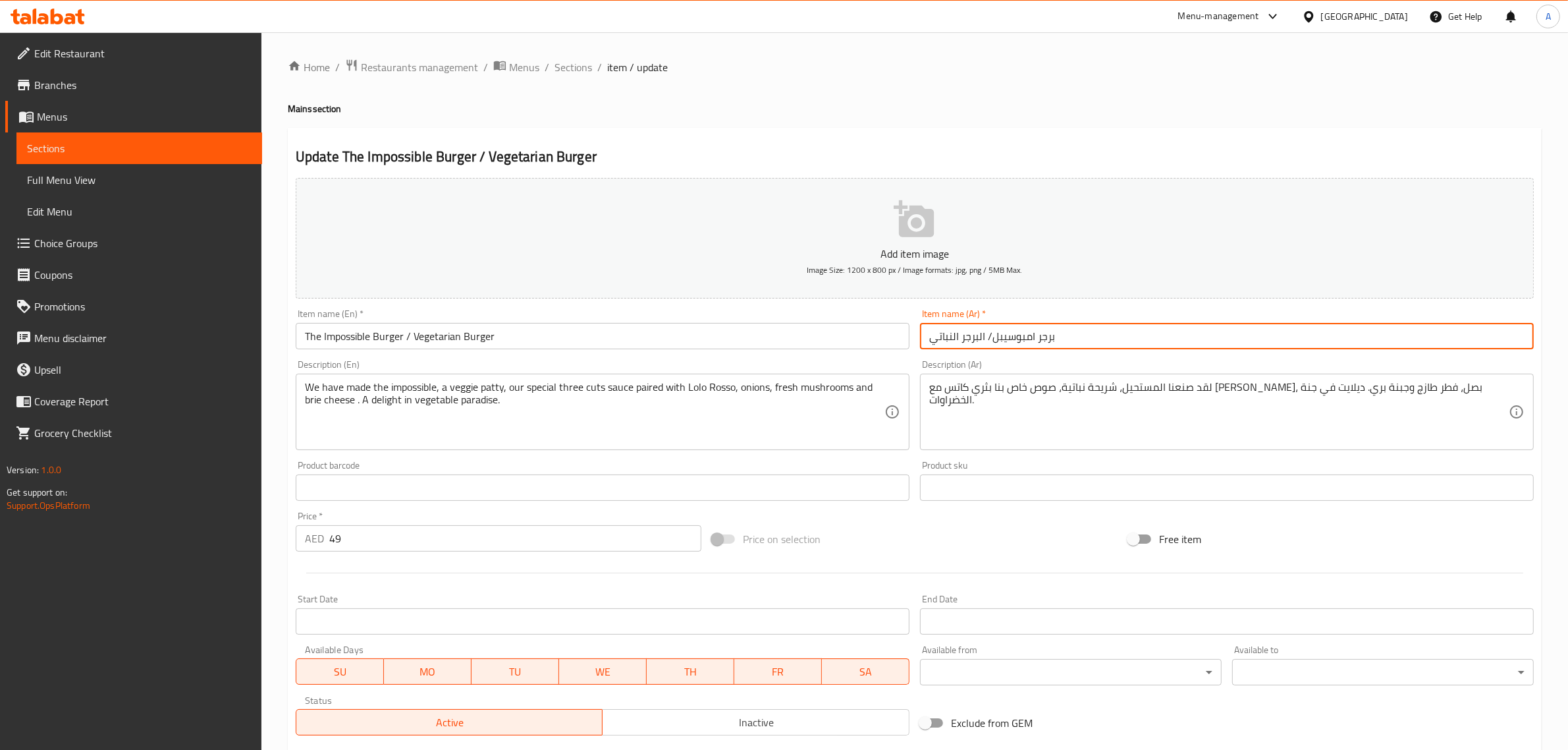
drag, startPoint x: 1032, startPoint y: 335, endPoint x: 1039, endPoint y: 336, distance: 7.1
click at [1039, 336] on input "برجر امبوسيبل/ البرجر النباتي" at bounding box center [1227, 336] width 613 height 26
click at [1025, 340] on input "برجر امبوسيبل/ البرجر النباتي" at bounding box center [1227, 336] width 613 height 26
click at [1042, 340] on input "برجر امبوسيبل/ البرجر النباتي" at bounding box center [1227, 336] width 613 height 26
click at [1044, 340] on input "برجر امبوسيبل/ البرجر النباتي" at bounding box center [1227, 336] width 613 height 26
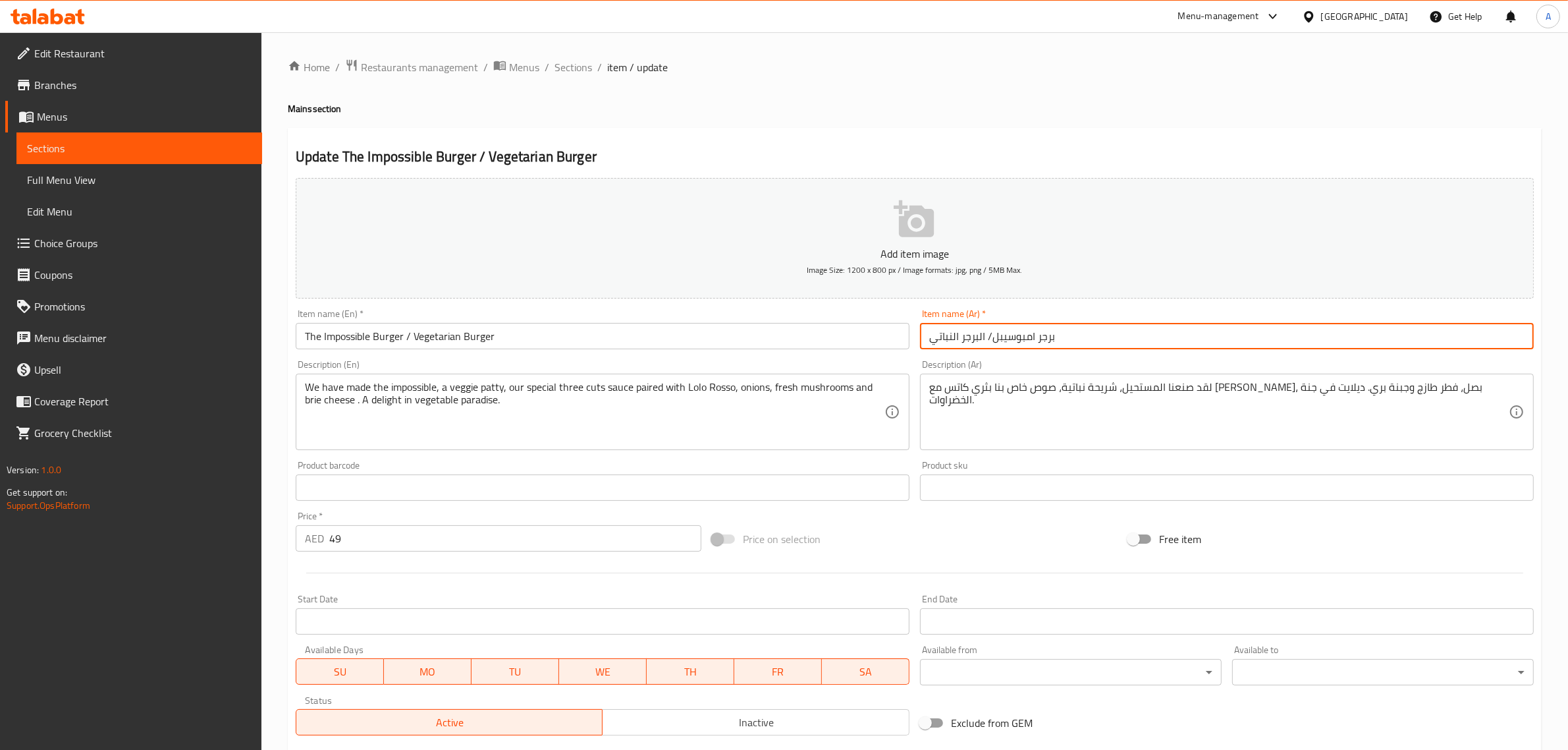
drag, startPoint x: 1044, startPoint y: 340, endPoint x: 1037, endPoint y: 340, distance: 7.0
click at [1045, 340] on input "برجر امبوسيبل/ البرجر النباتي" at bounding box center [1227, 336] width 613 height 26
click at [961, 333] on input "برجر امبوسيبل/ البرجر النباتي" at bounding box center [1227, 336] width 613 height 26
drag, startPoint x: 978, startPoint y: 335, endPoint x: 983, endPoint y: 343, distance: 9.4
click at [983, 343] on input "برجر امبوسيبل/ البرجر النباتي" at bounding box center [1227, 336] width 613 height 26
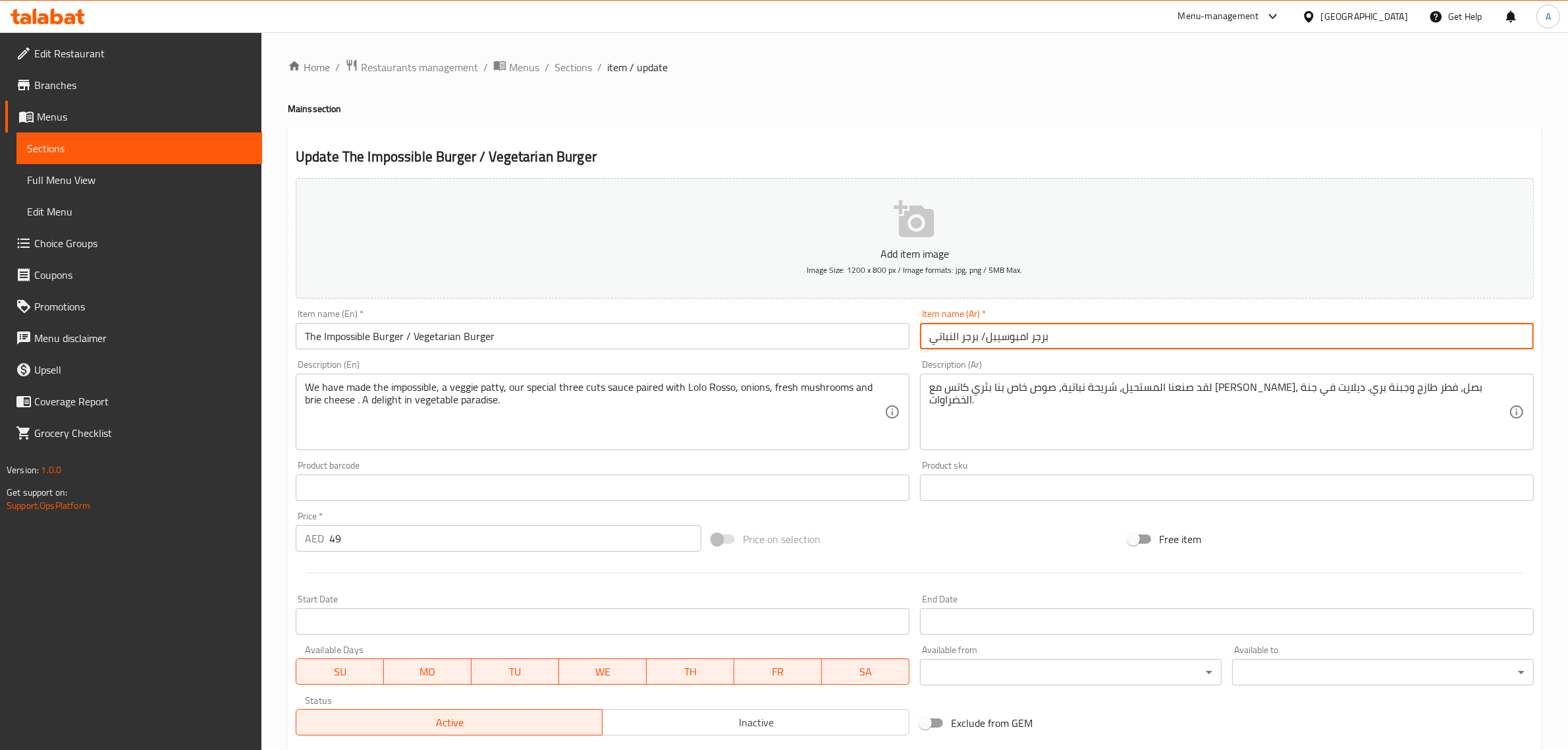
drag, startPoint x: 953, startPoint y: 335, endPoint x: 959, endPoint y: 340, distance: 7.8
click at [959, 340] on input "برجر امبوسيبل/ برجر النباتي" at bounding box center [1227, 336] width 613 height 26
click at [1018, 334] on input "برجر امبوسيبل/ برجر نباتي" at bounding box center [1227, 336] width 613 height 26
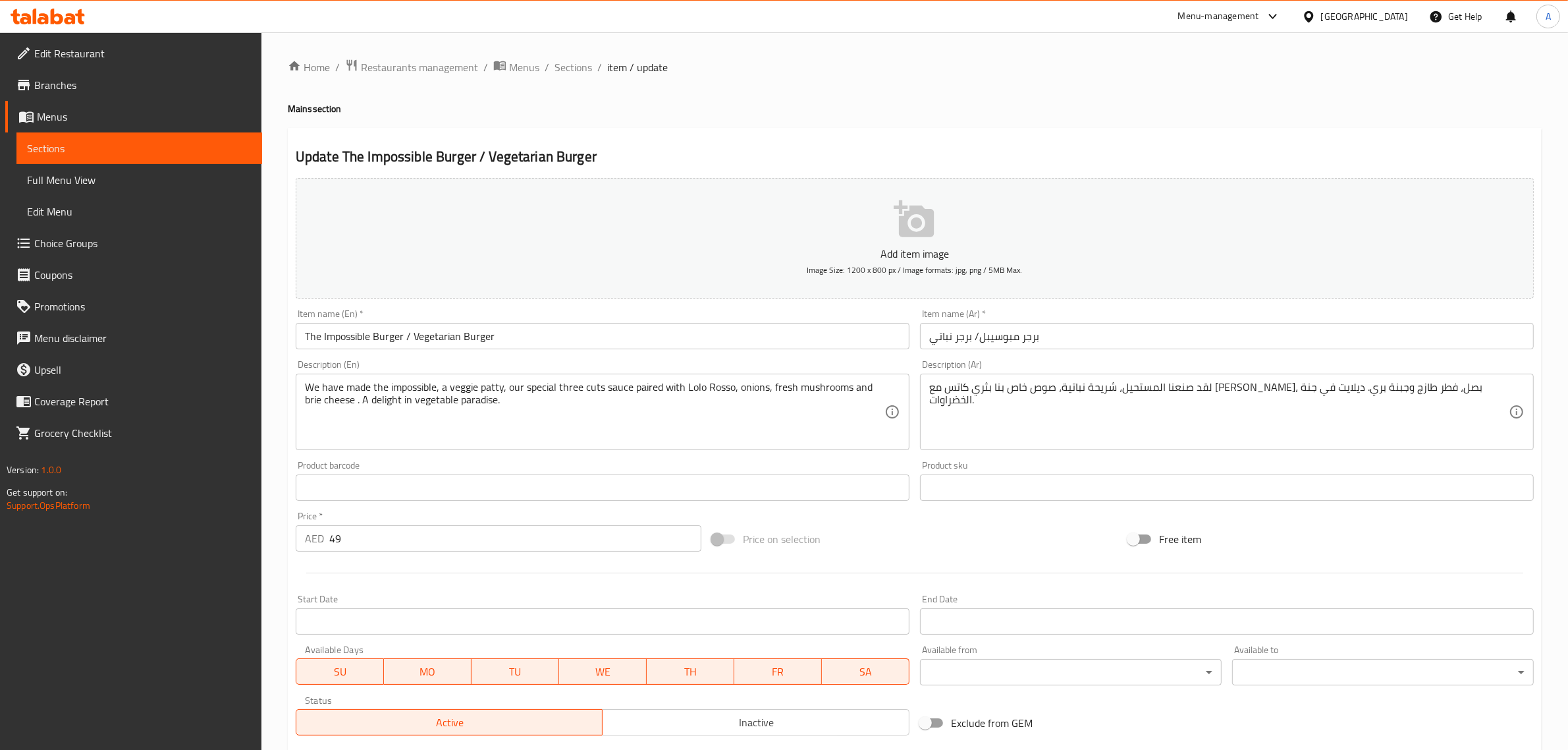
click at [1025, 335] on input "برجر مبوسيبل/ برجر نباتي" at bounding box center [1227, 336] width 613 height 26
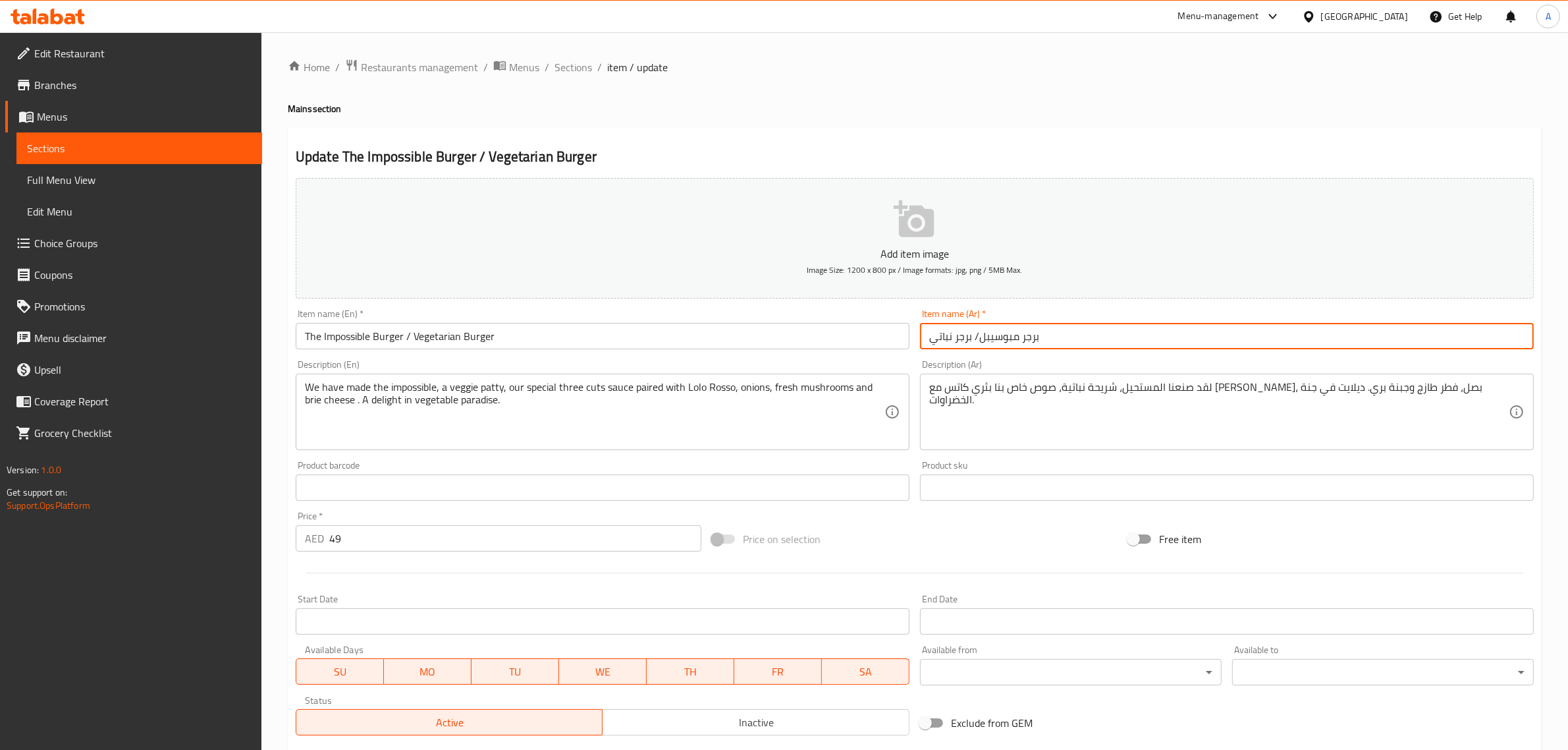
click at [1019, 332] on input "برجر مبوسيبل/ برجر نباتي" at bounding box center [1227, 336] width 613 height 26
click at [1015, 330] on input "برجر ذا مبوسيبل/ برجر نباتي" at bounding box center [1227, 336] width 613 height 26
click at [1067, 341] on input "برجر ذا امبوسيبل/ برجر نباتي" at bounding box center [1227, 336] width 613 height 26
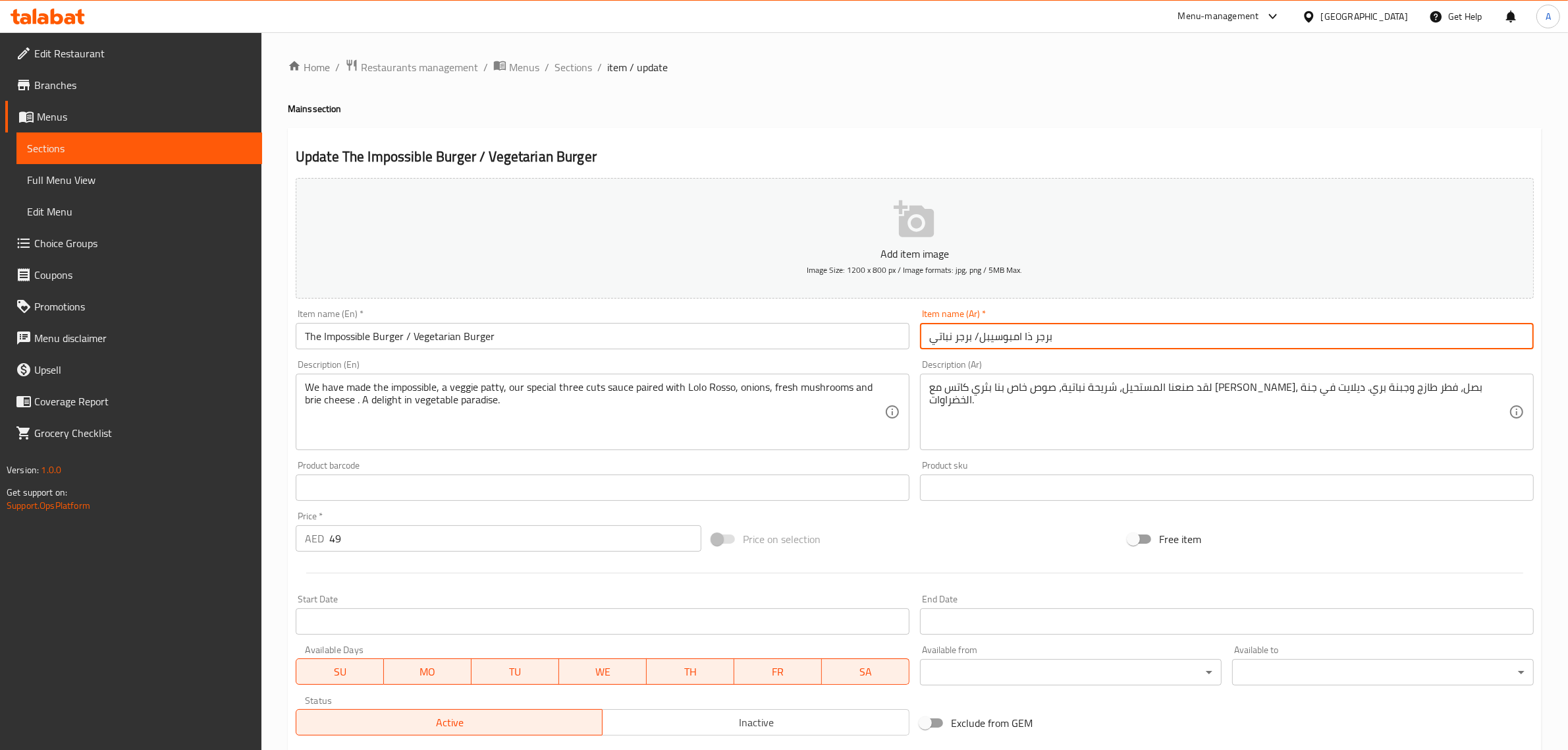
type input "برجر ذا امبوسيبل/ برجر نباتي"
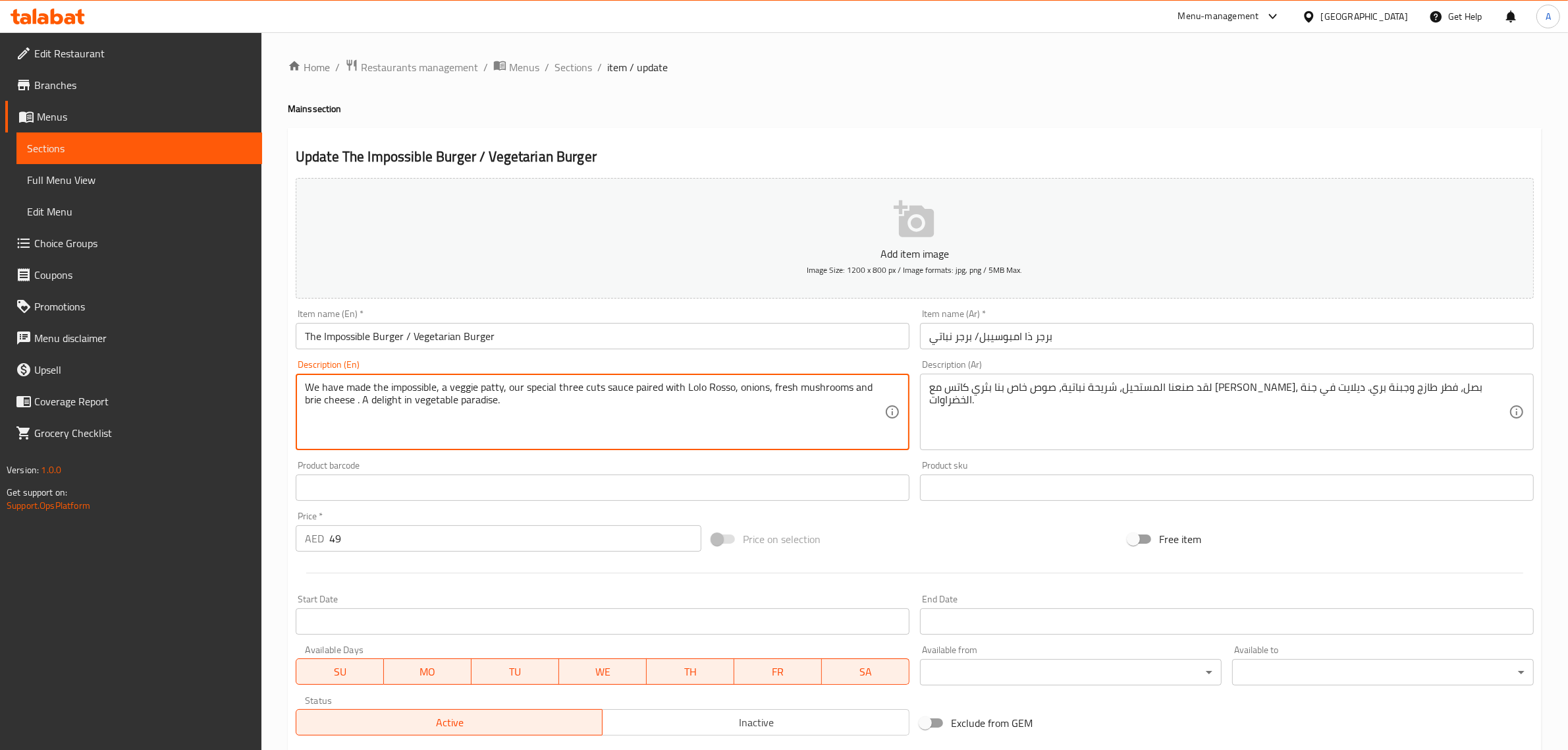
drag, startPoint x: 440, startPoint y: 387, endPoint x: 452, endPoint y: 406, distance: 22.5
type textarea "a veggie patty, our special three cuts sauce paired with Lolo Rosso, onions, fr…"
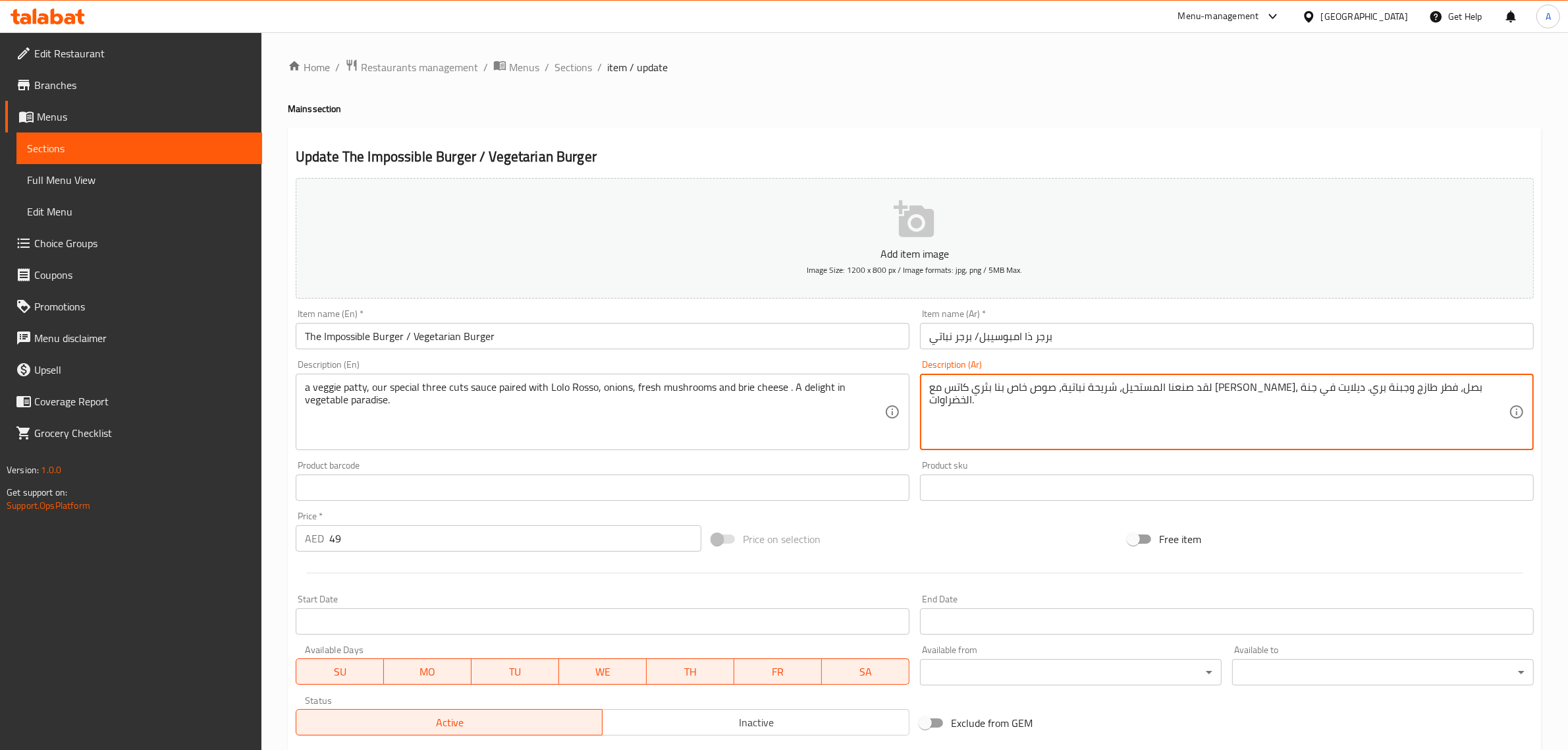
drag, startPoint x: 1390, startPoint y: 390, endPoint x: 1484, endPoint y: 377, distance: 94.9
type textarea "شريحة نباتية، صوص خاص بنا بثري كاتس مع [PERSON_NAME]، بصل، فطر طازج وجبنة بري. …"
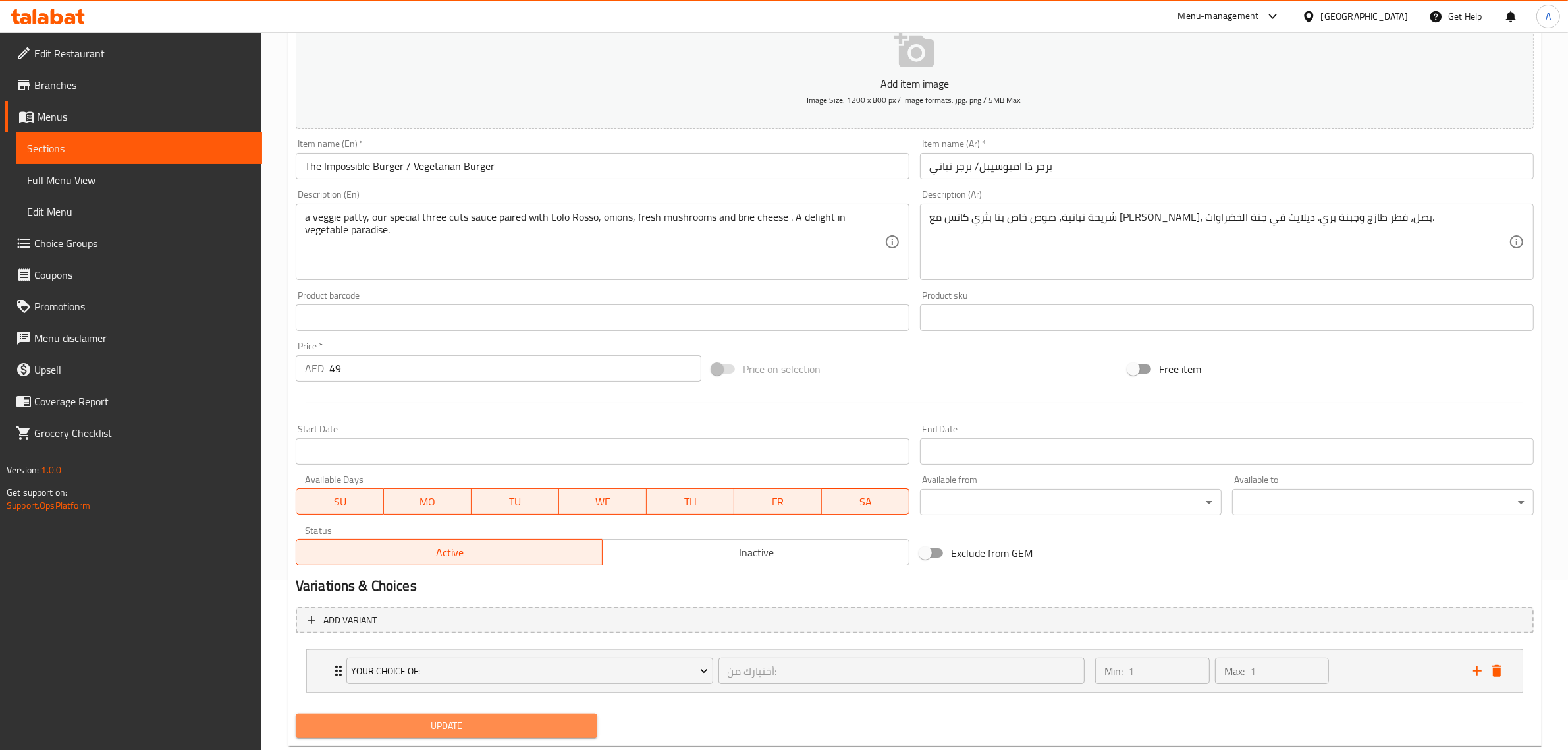
click at [504, 724] on span "Update" at bounding box center [446, 726] width 280 height 16
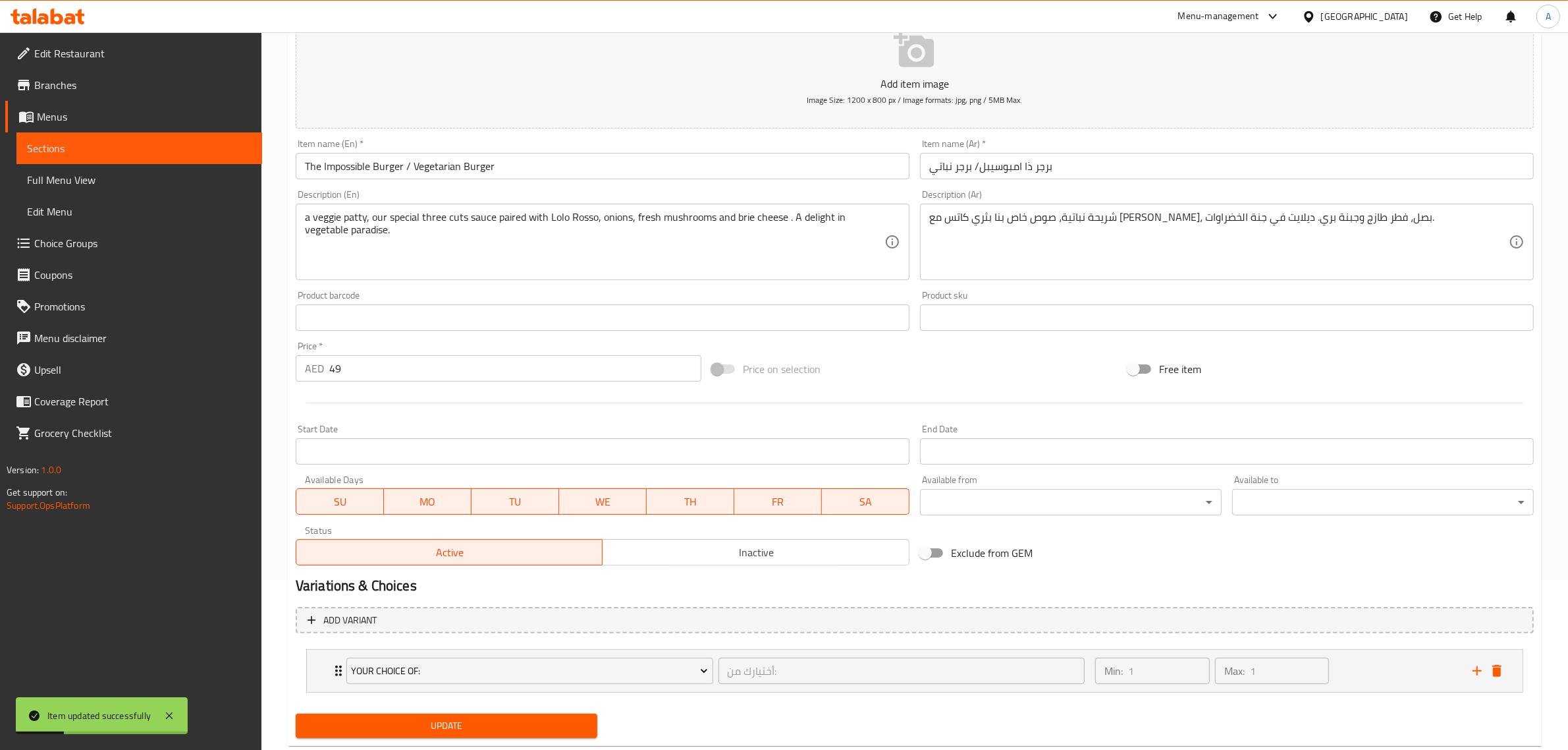
scroll to position [202, 0]
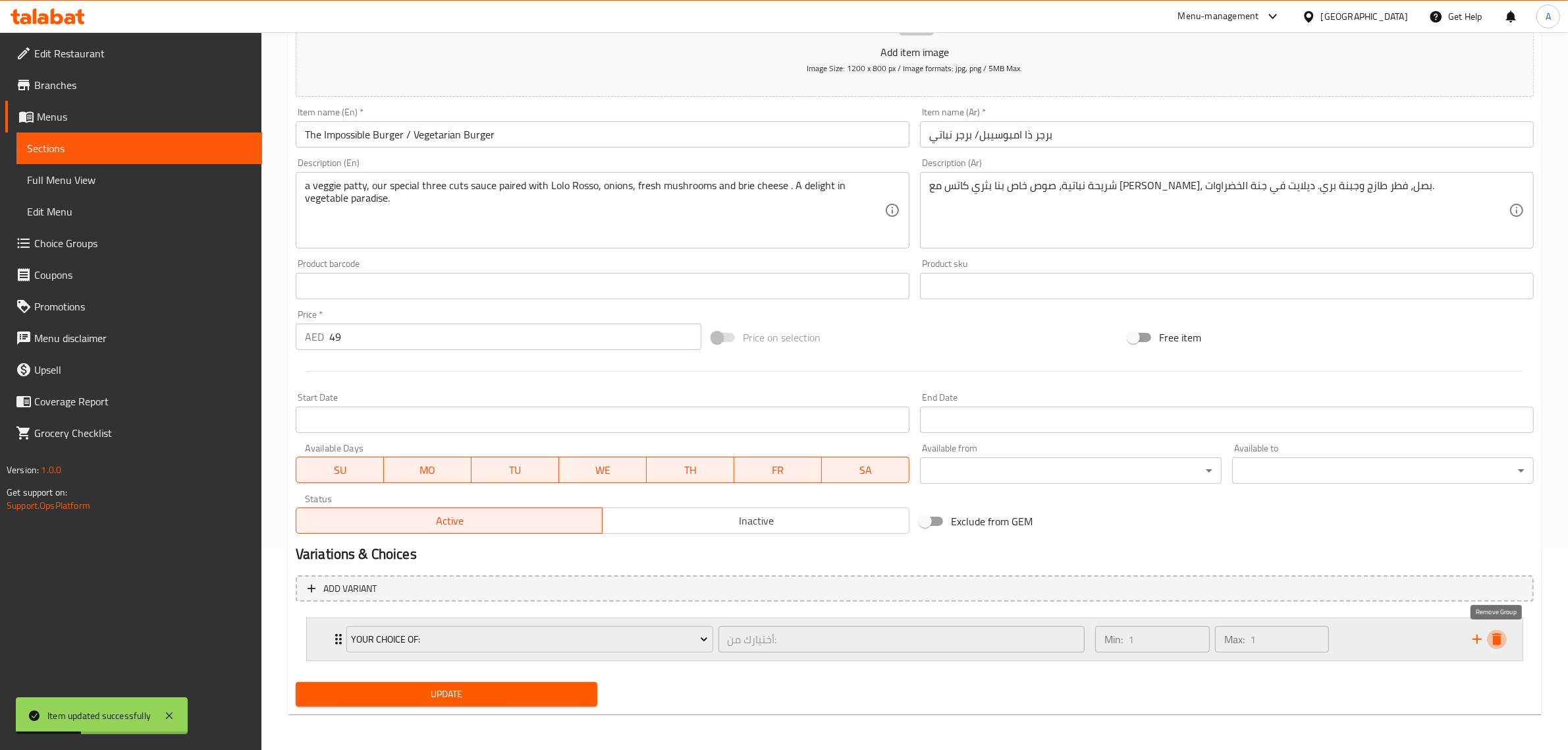
click at [1506, 634] on button "delete" at bounding box center [1497, 639] width 20 height 20
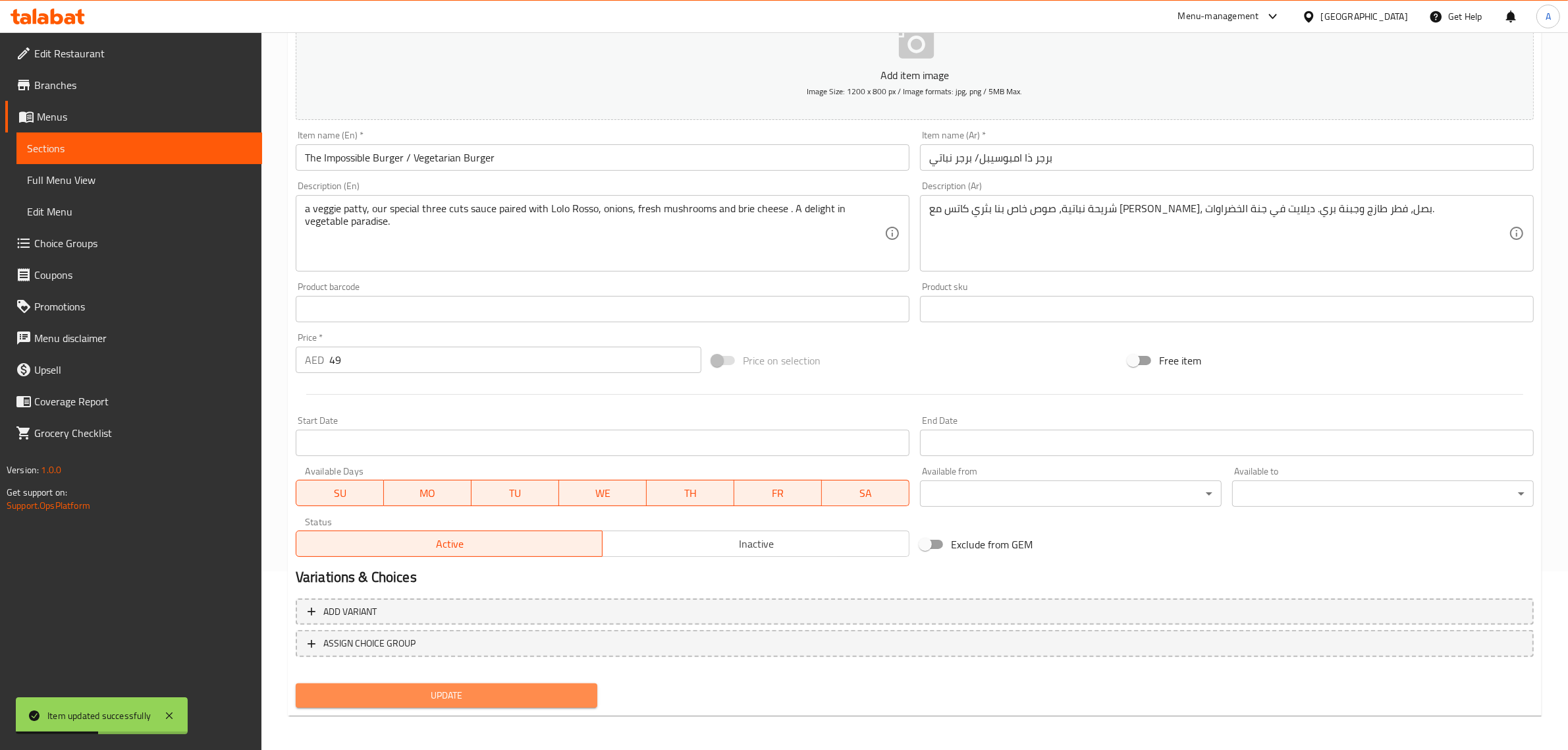
click at [476, 688] on span "Update" at bounding box center [446, 696] width 280 height 16
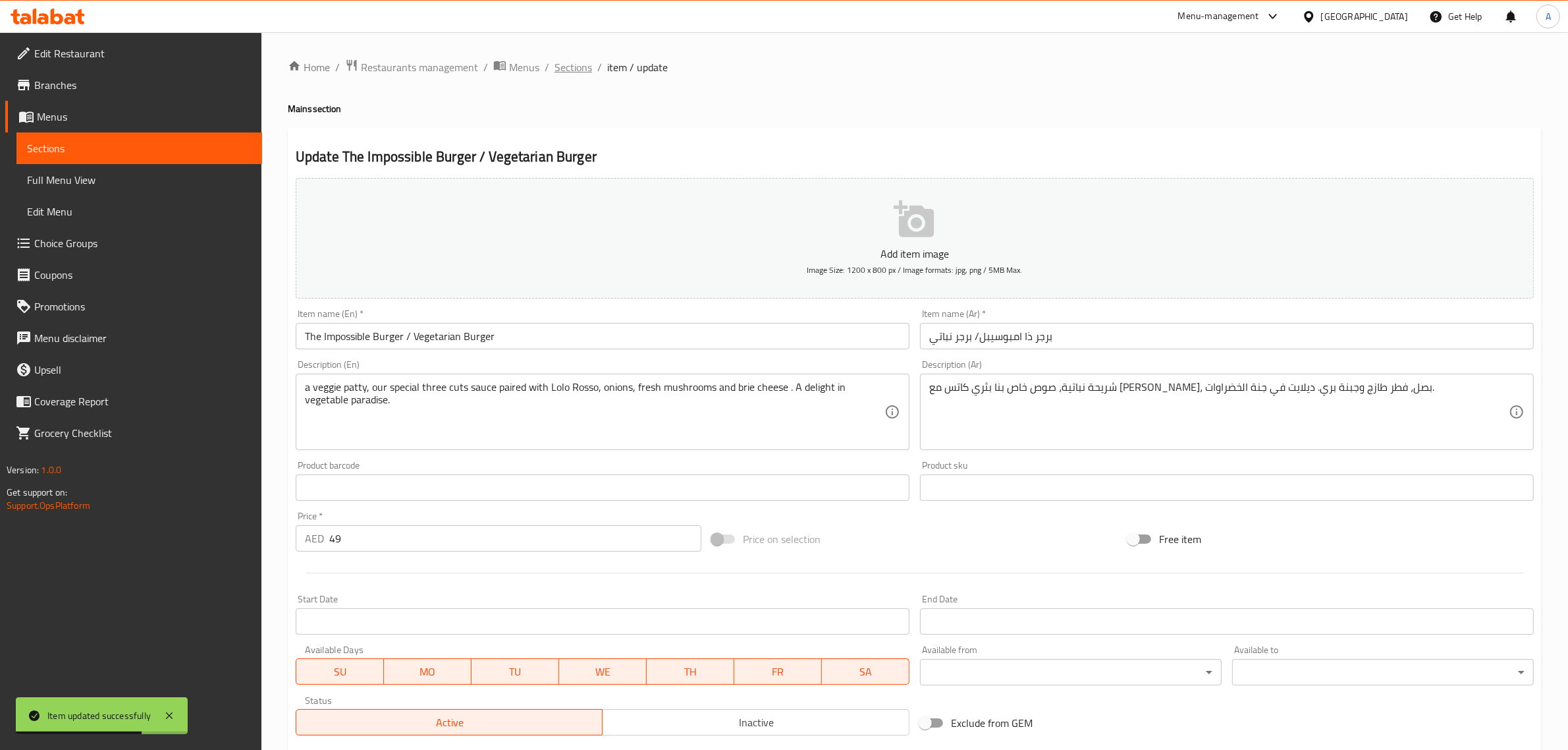
click at [577, 67] on span "Sections" at bounding box center [573, 66] width 38 height 16
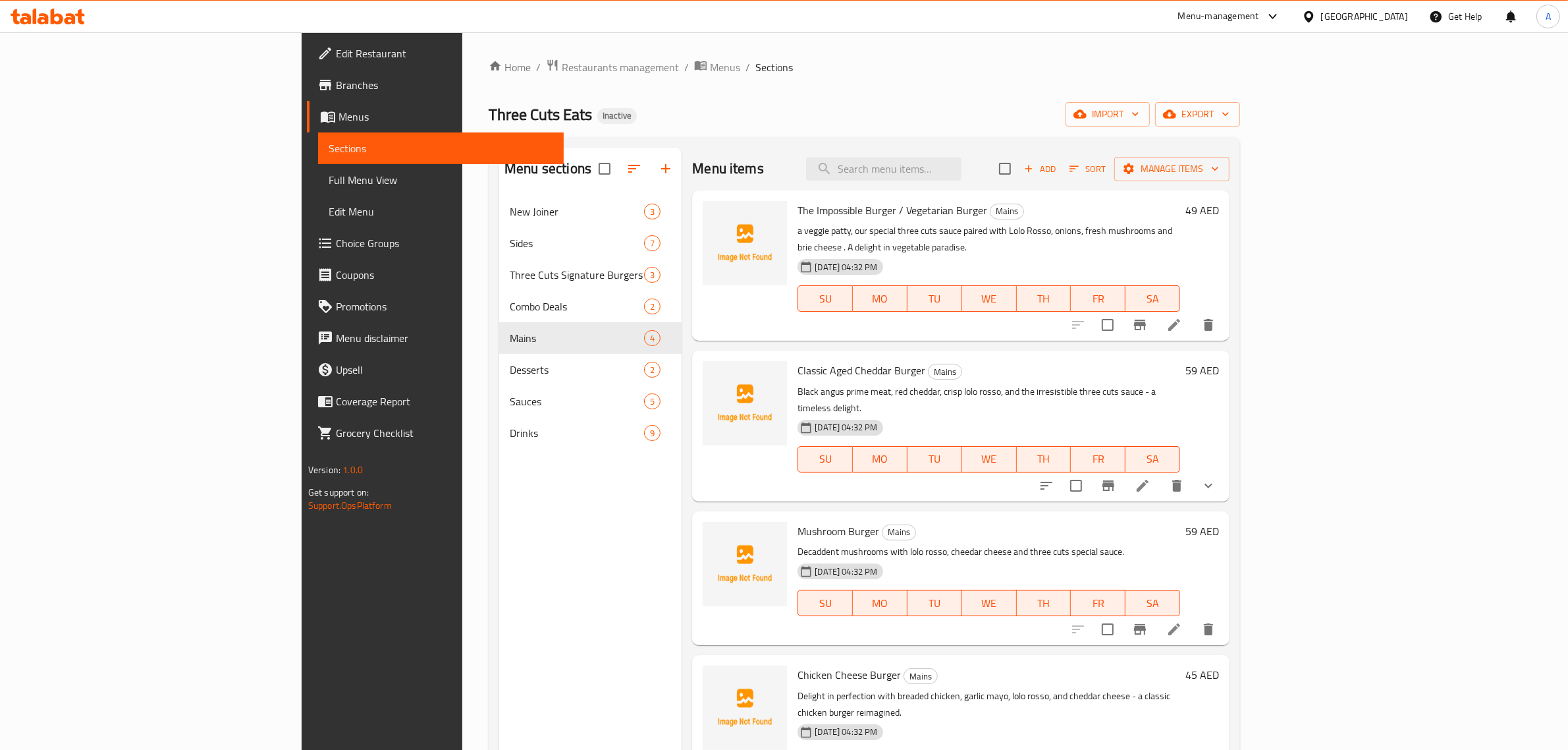
click at [1025, 153] on div "Menu items Add Sort Manage items" at bounding box center [960, 169] width 537 height 43
click at [961, 176] on input "search" at bounding box center [884, 169] width 156 height 23
paste input "Classic Aged Cheddar Burger"
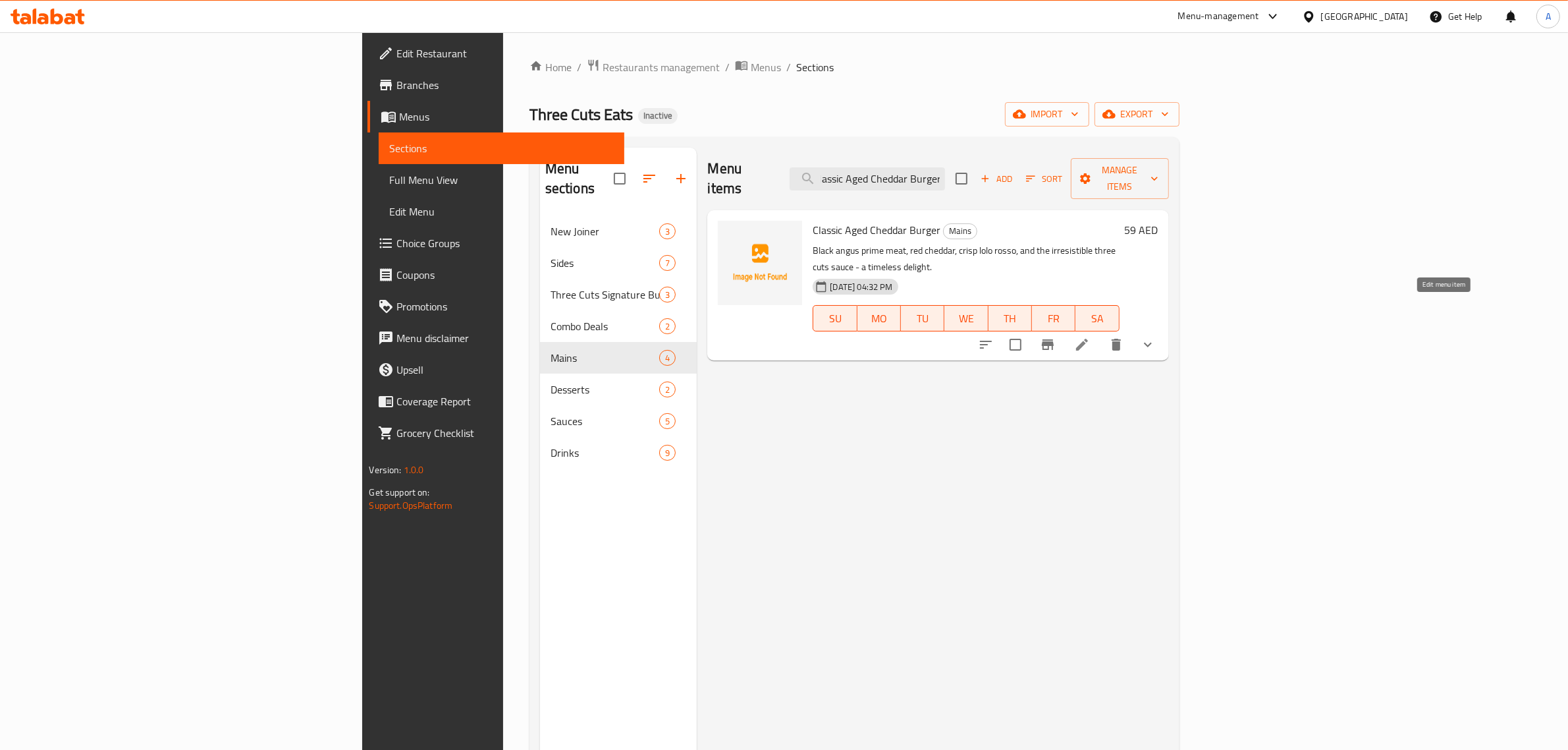
type input "Classic Aged Cheddar Burger"
click at [1090, 336] on icon at bounding box center [1082, 344] width 16 height 16
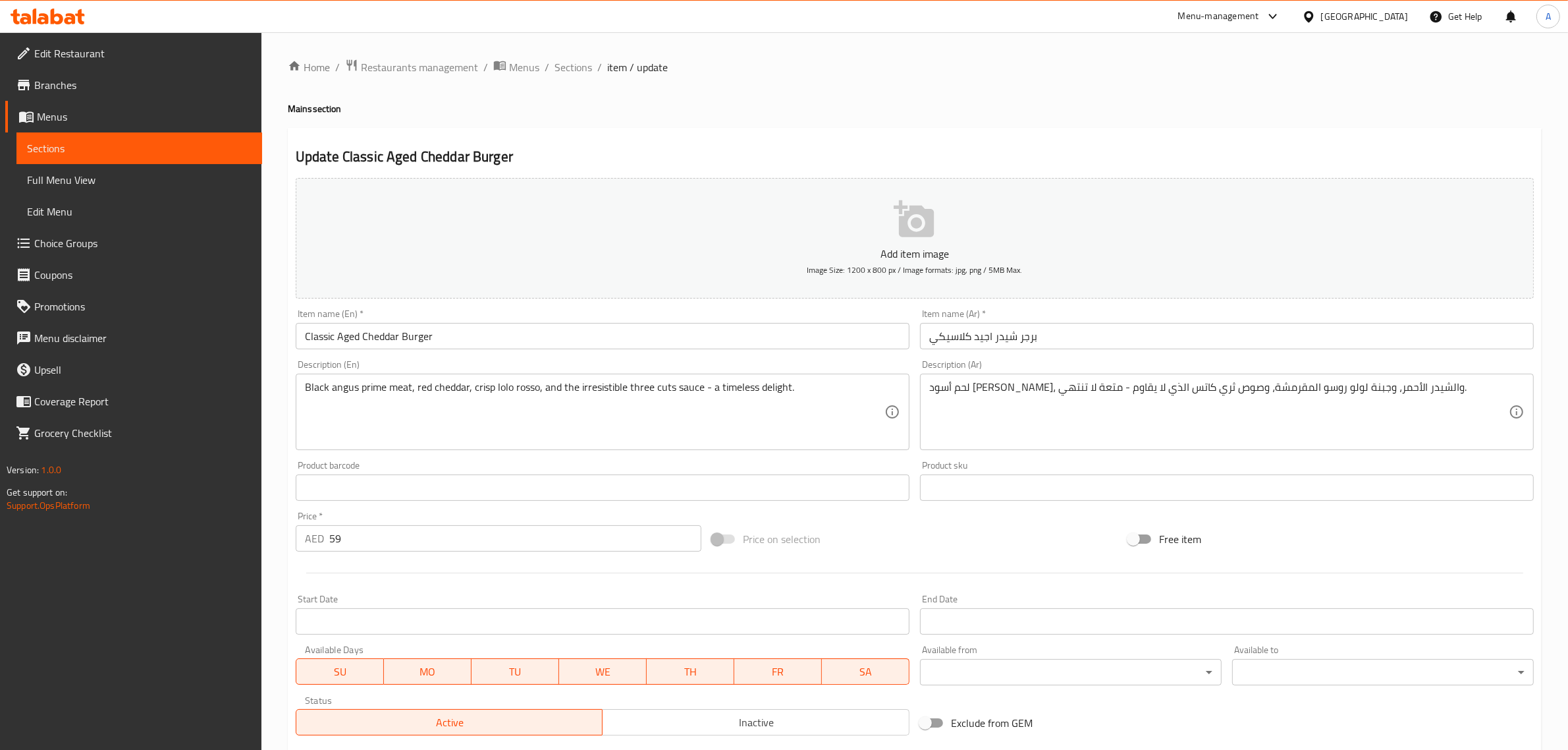
click at [526, 312] on div "Item name (En)   * Classic Aged Cheddar Burger Item name (En) *" at bounding box center [603, 329] width 613 height 40
click at [446, 348] on input "Classic Aged Cheddar Burger" at bounding box center [603, 336] width 613 height 26
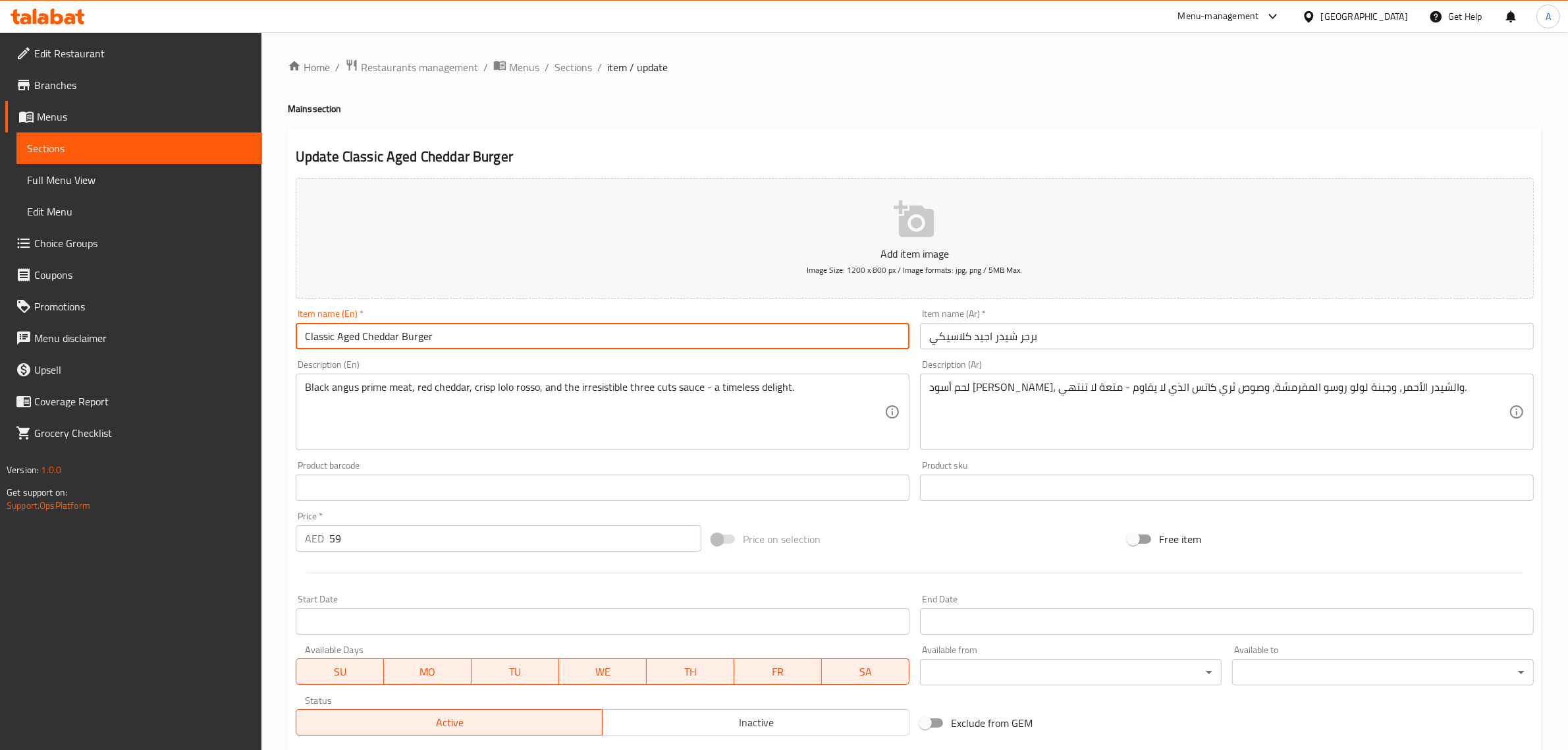
click at [446, 348] on input "Classic Aged Cheddar Burger" at bounding box center [603, 336] width 613 height 26
click at [978, 333] on input "برجر شيدر اجيد كلاسيكي" at bounding box center [1227, 336] width 613 height 26
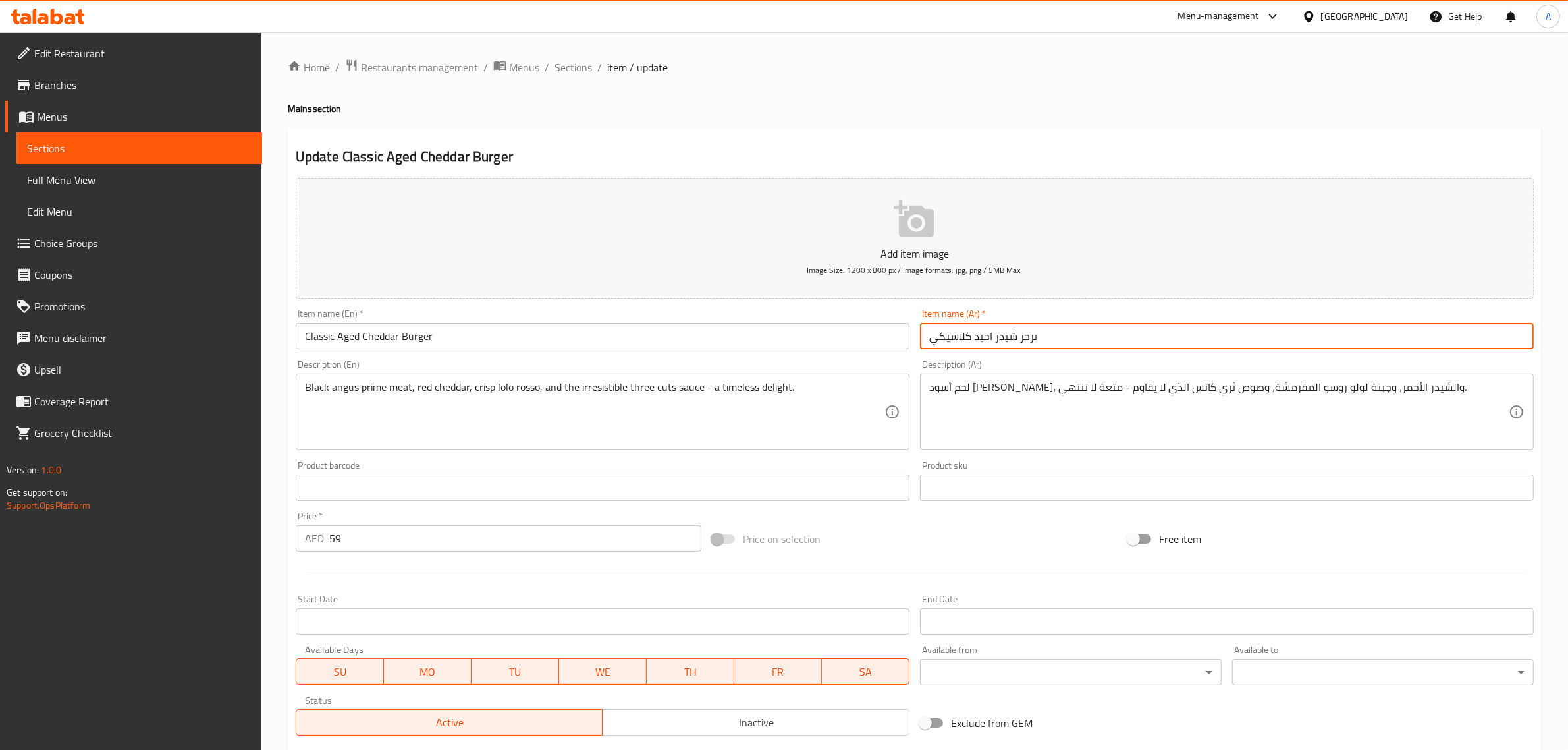
click at [978, 333] on input "برجر شيدر اجيد كلاسيكي" at bounding box center [1227, 336] width 613 height 26
click at [1105, 338] on input "برجر شيدر كلاسيكي" at bounding box center [1227, 336] width 613 height 26
paste input "قديم"
type input "برجر شيدر كلاسيكي قديم"
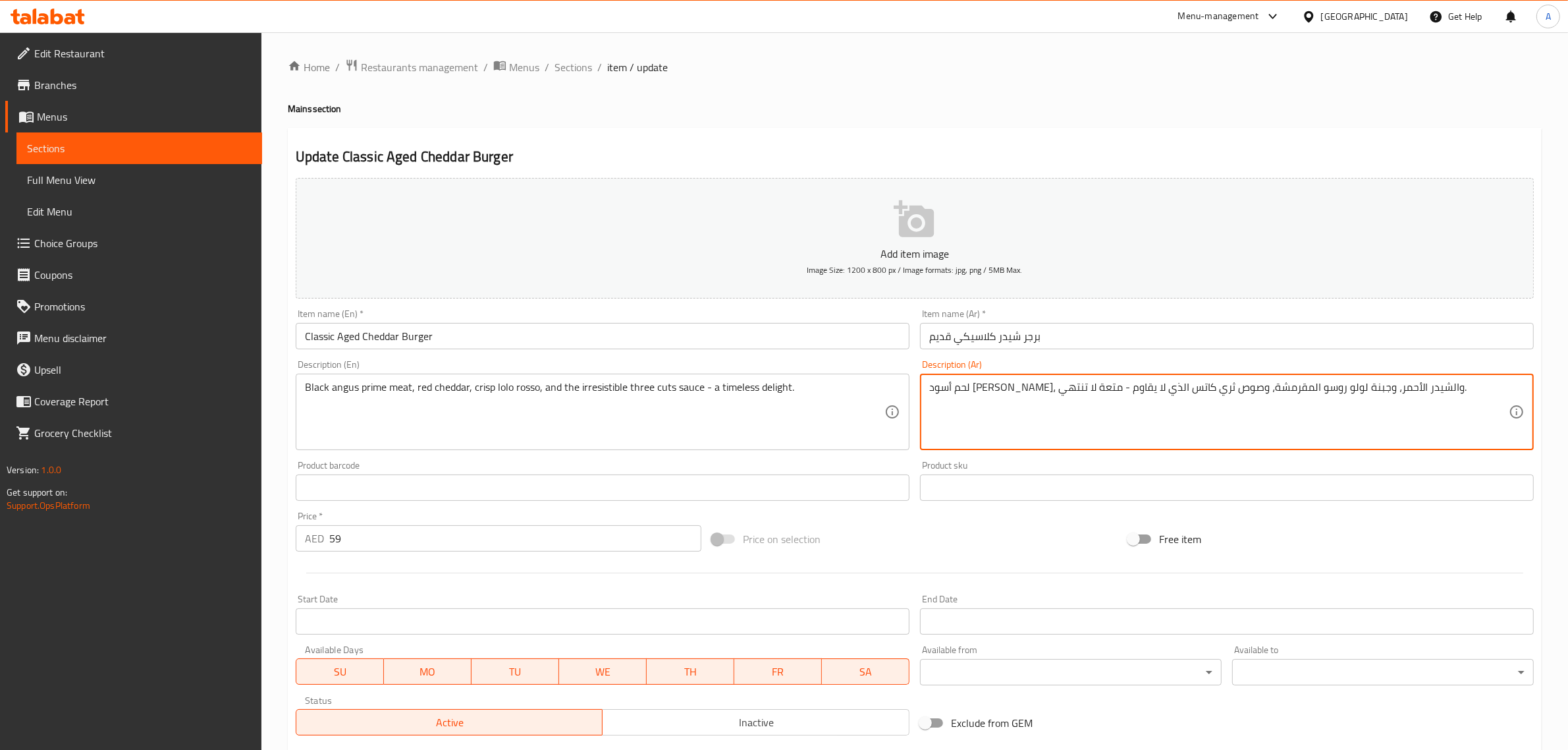
click at [1372, 390] on textarea "لحم أسود أنجوس برايم، والشيدر الأحمر، وجبنة لولو روسو المقرمشة، وصوص ثري كاتس ا…" at bounding box center [1219, 412] width 580 height 62
click at [1397, 387] on textarea "لحم أسود أنجوس برايم، والشيدر الأحمر، وجبنة لولو روسو المقرمشة، وصوص ثري كاتس ا…" at bounding box center [1219, 412] width 580 height 62
paste textarea "لاك"
type textarea "لحم بلاك أنجوس برايم، والشيدر الأحمر، وجبنة لولو روسو المقرمشة، وصوص ثري كاتس ا…"
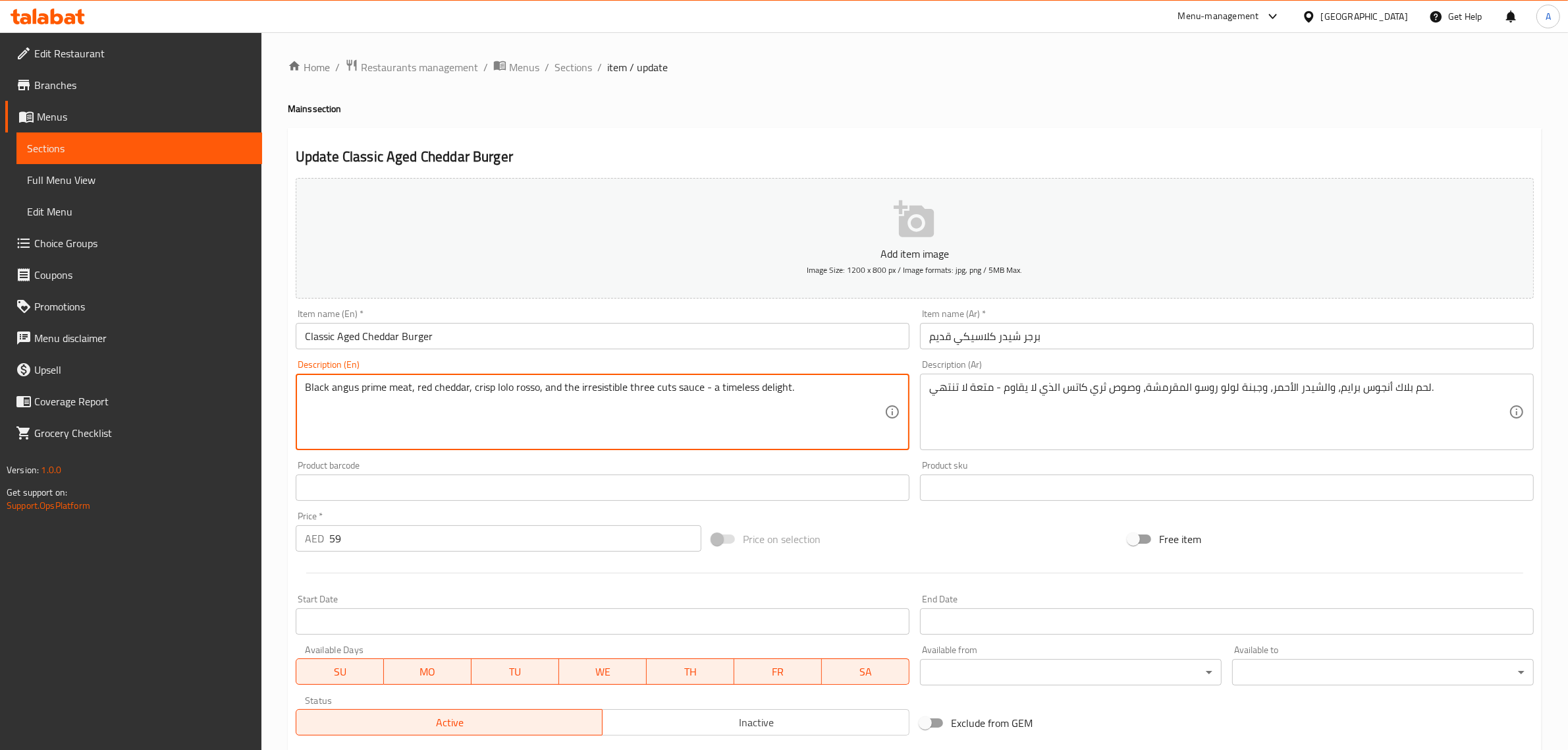
drag, startPoint x: 702, startPoint y: 389, endPoint x: 869, endPoint y: 373, distance: 167.8
type textarea "Black angus prime meat, red cheddar, crisp lolo rosso, and the irresistible thr…"
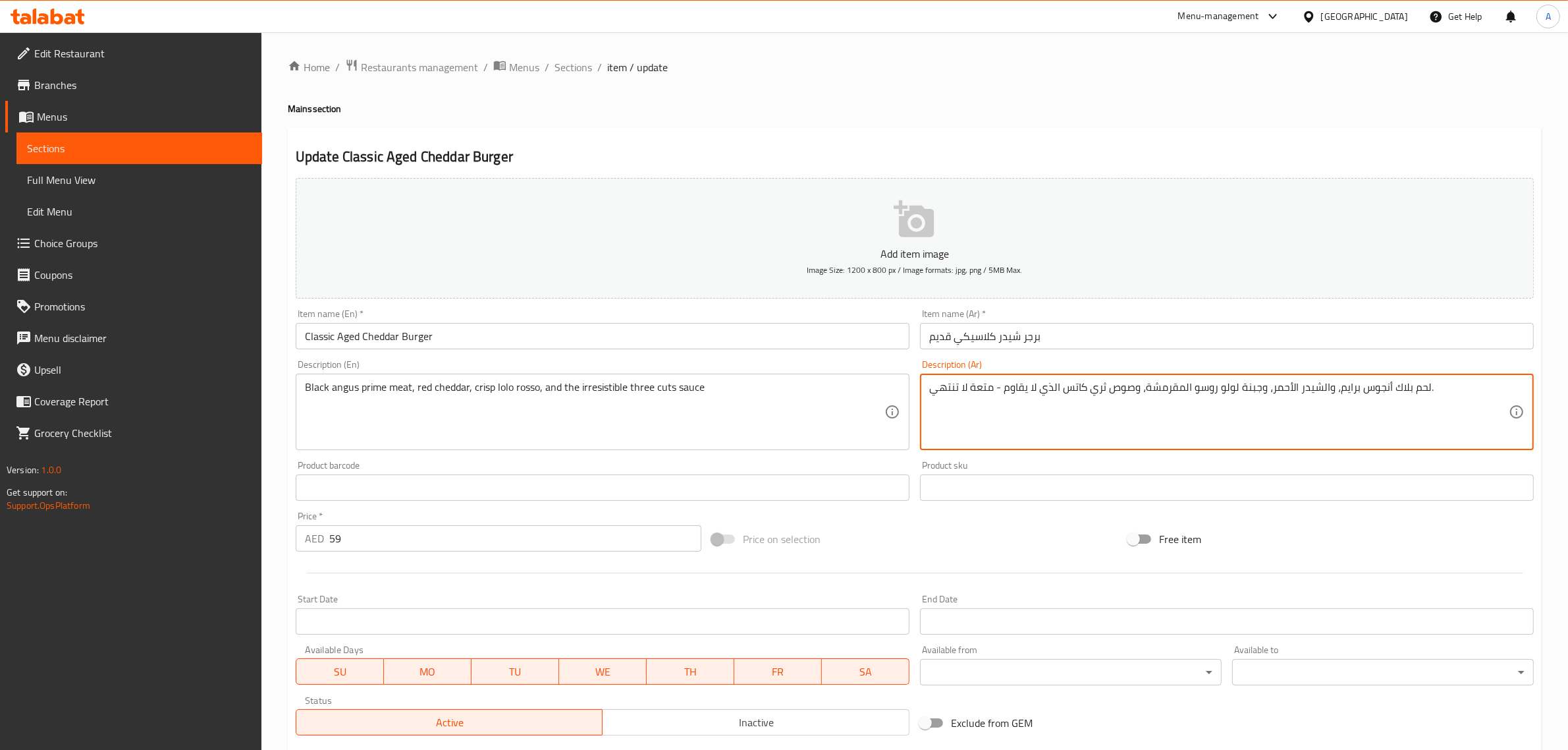
drag, startPoint x: 996, startPoint y: 387, endPoint x: 881, endPoint y: 384, distance: 115.0
click at [1358, 389] on textarea "لحم بلاك أنجوس برايم، والشيدر الأحمر، وجبنة لولو روسو المقرمشة، وصوص ثري كاتس ا…" at bounding box center [1219, 412] width 580 height 62
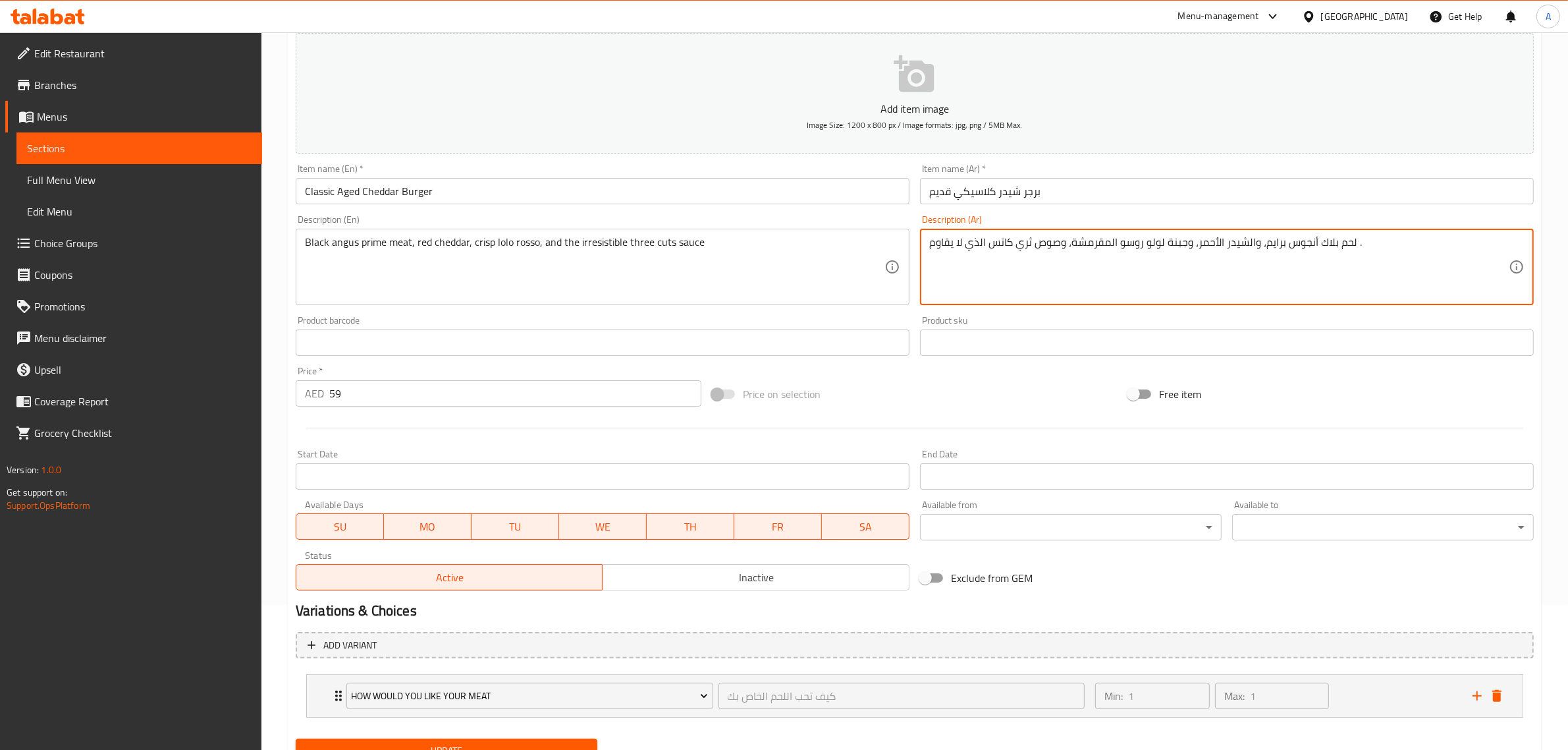
scroll to position [145, 0]
click at [1182, 240] on textarea "لحم بلاك أنجوس برايم، والشيدر الأحمر، وجبنة لولو روسو المقرمشة، وصوص ثري كاتس ا…" at bounding box center [1219, 267] width 580 height 62
drag, startPoint x: 1105, startPoint y: 239, endPoint x: 1110, endPoint y: 248, distance: 10.3
click at [1110, 248] on textarea "لحم بلاك أنجوس برايم، والشيدر الأحمر، لولو روسو المقرمشة، وصوص ثري كاتس الذي لا…" at bounding box center [1219, 267] width 580 height 62
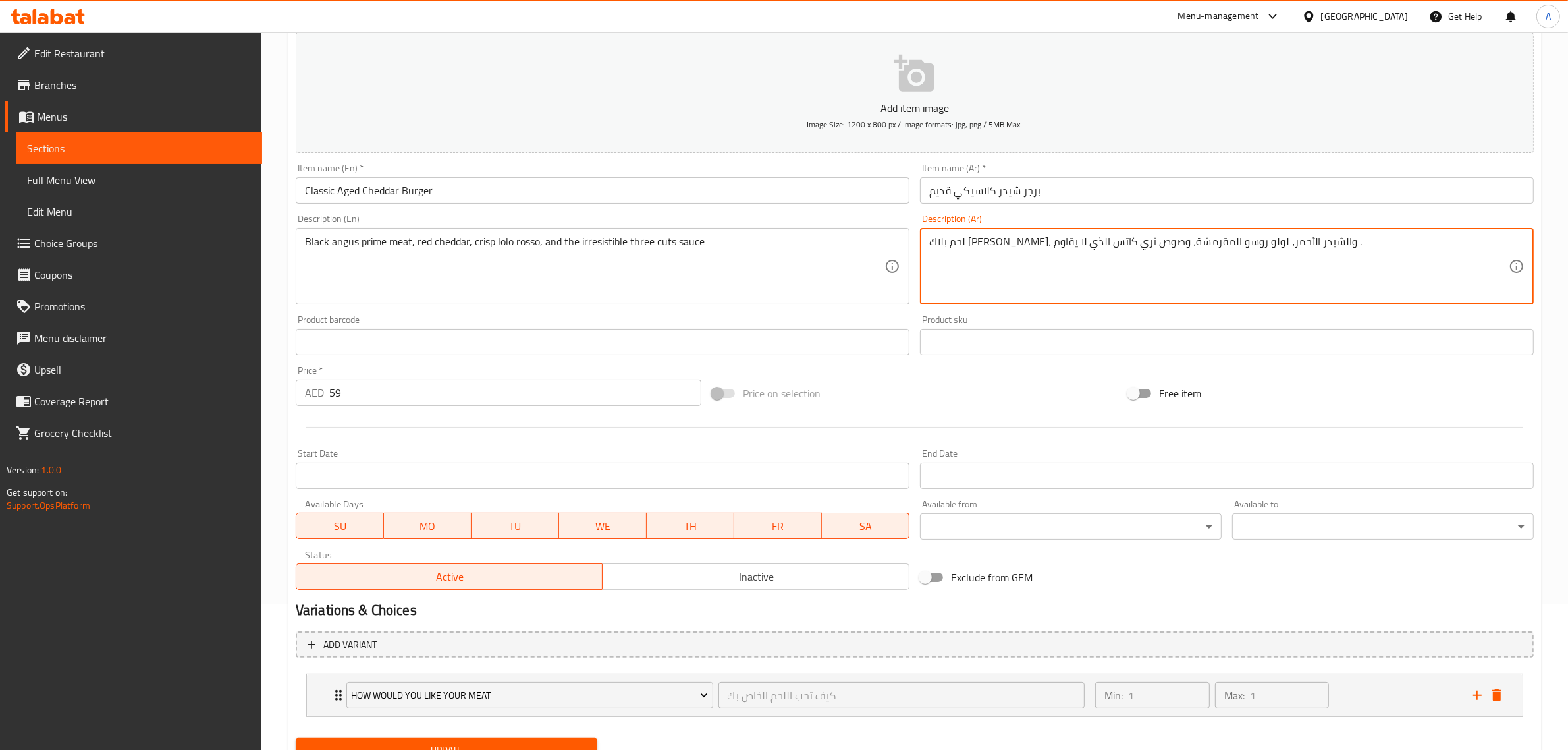
click at [1109, 242] on textarea "لحم بلاك أنجوس برايم، والشيدر الأحمر، لولو روسو المقرمشة، وصوص ثري كاتس الذي لا…" at bounding box center [1219, 267] width 580 height 62
drag, startPoint x: 1107, startPoint y: 235, endPoint x: 1114, endPoint y: 260, distance: 26.0
click at [1114, 260] on textarea "لحم بلاك أنجوس برايم، والشيدر الأحمر، لولو روسو المقرمشة، وصوص ثري كاتس الذي لا…" at bounding box center [1219, 267] width 580 height 62
drag, startPoint x: 1075, startPoint y: 241, endPoint x: 1072, endPoint y: 234, distance: 7.6
click at [1072, 234] on div "لحم بلاك أنجوس برايم، والشيدر الأحمر، لولو روسو مقرمشة، وصوص ثري كاتس الذي لا ي…" at bounding box center [1227, 266] width 613 height 76
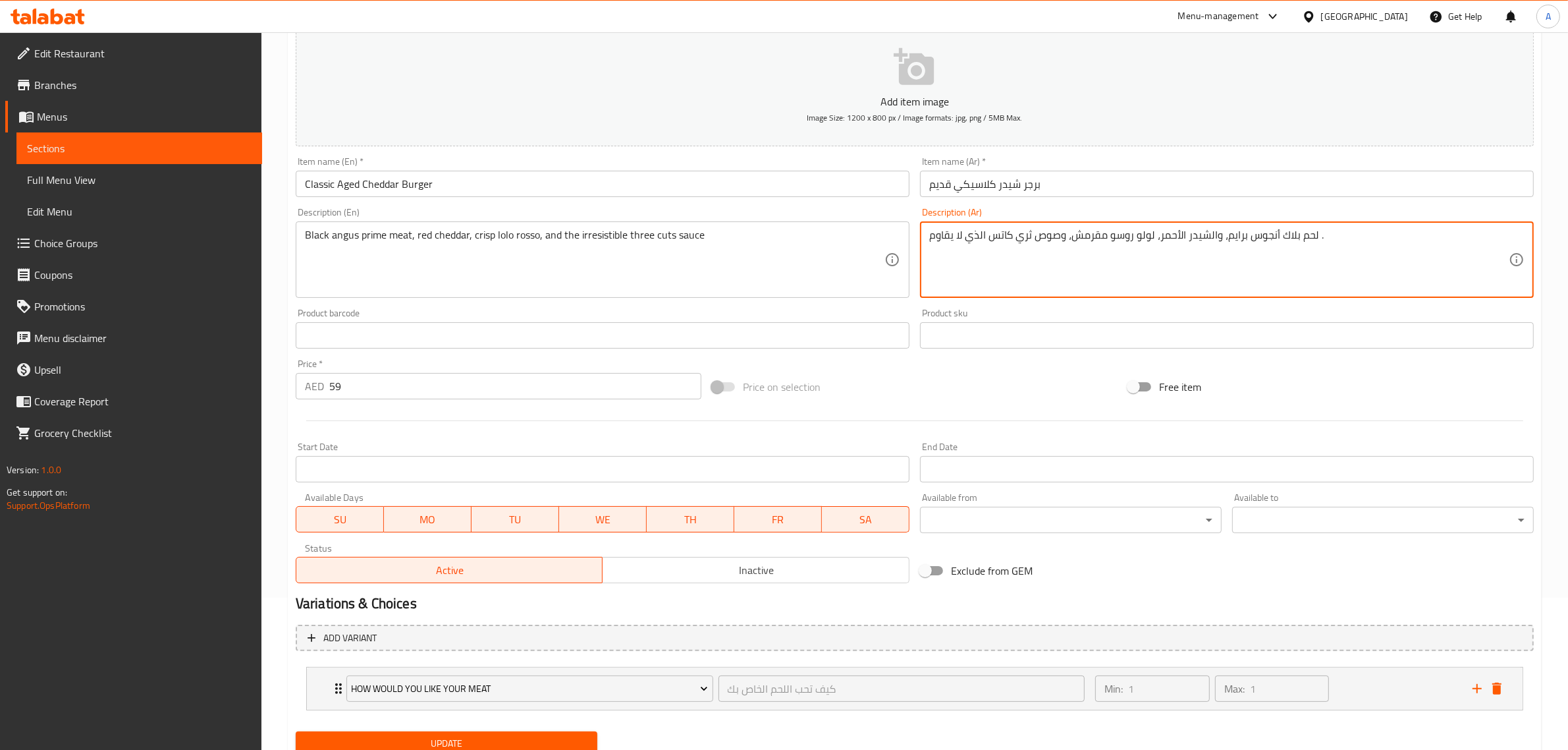
scroll to position [202, 0]
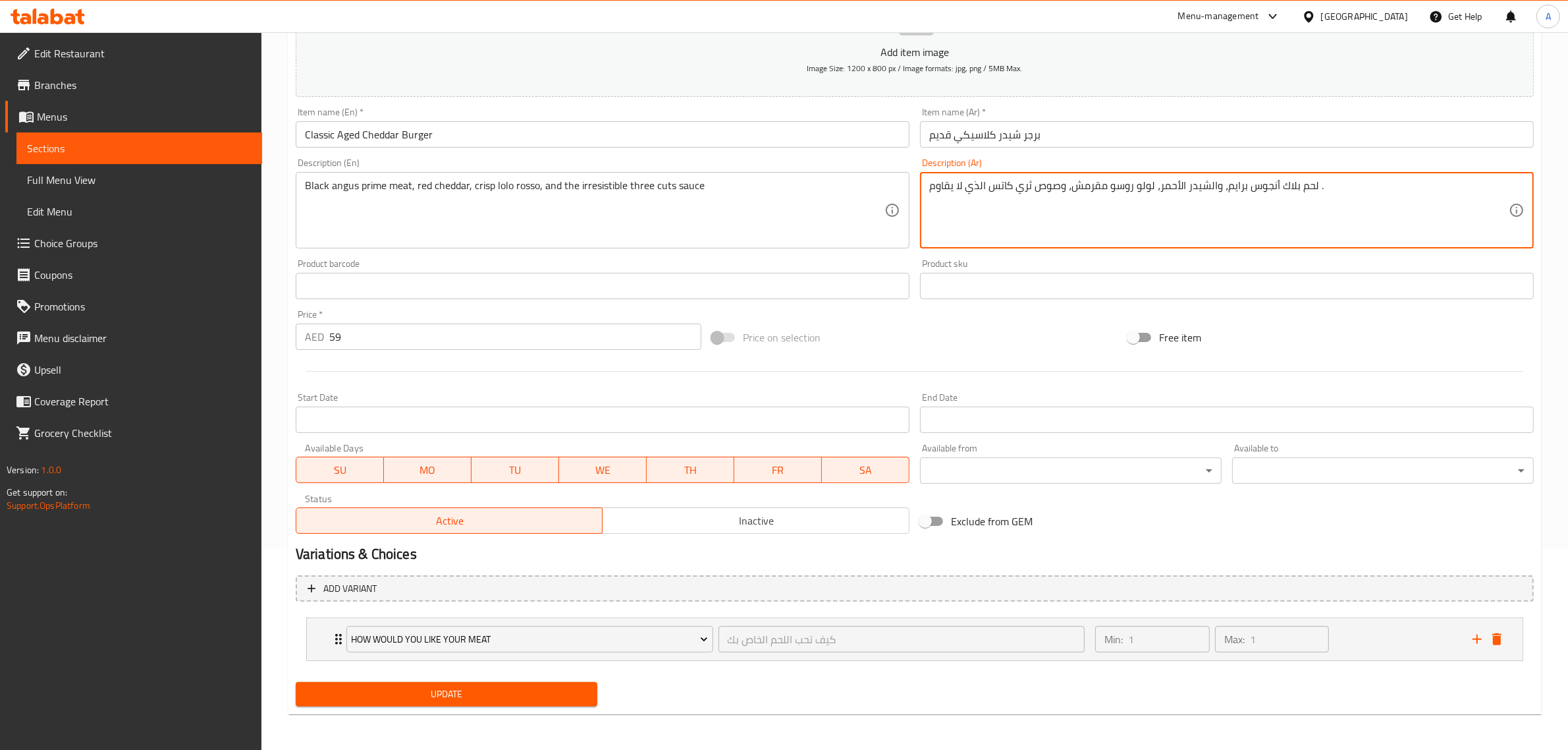
type textarea "لحم بلاك أنجوس برايم، والشيدر الأحمر، لولو روسو مقرمش، وصوص ثري كاتس الذي لا يق…"
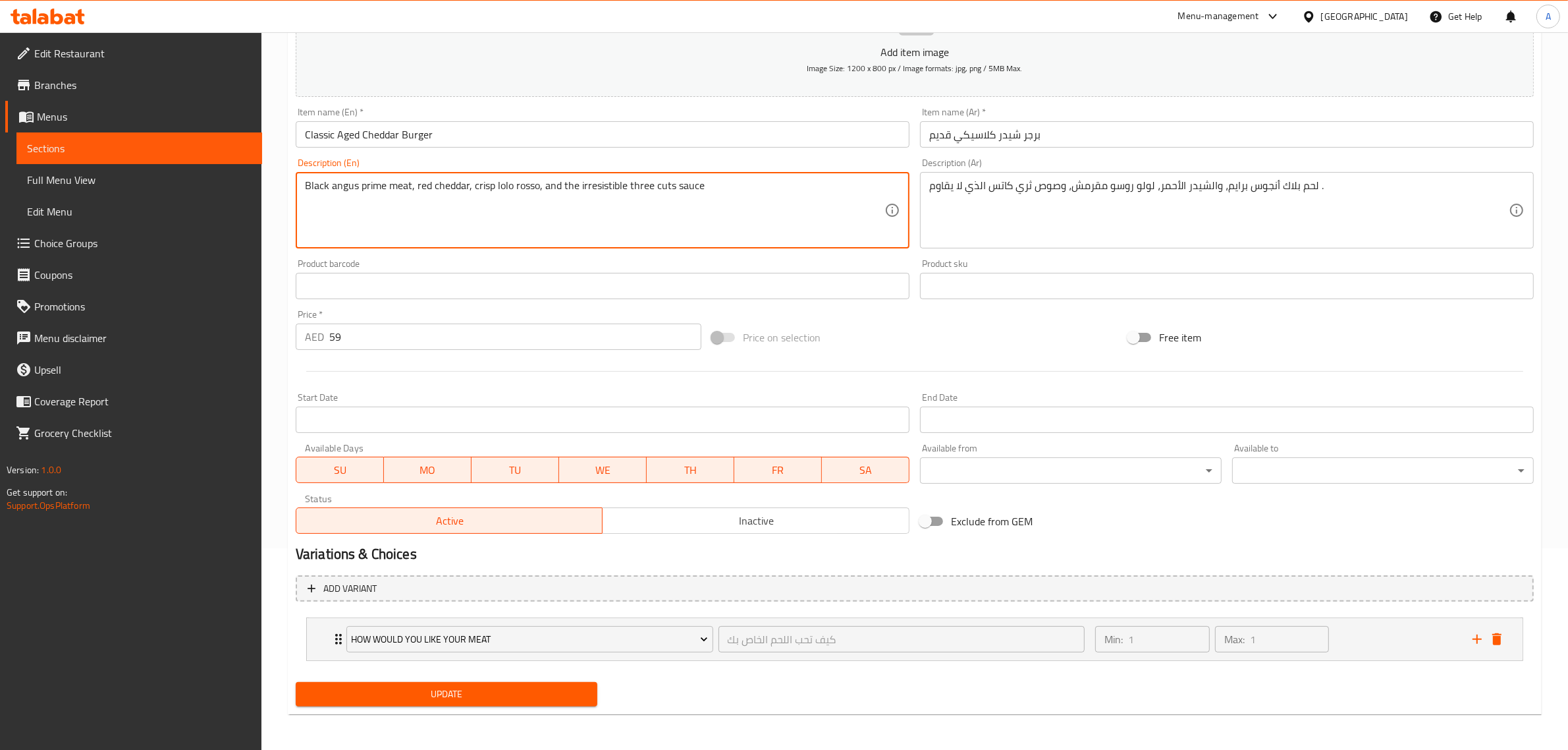
click at [616, 185] on textarea "Black angus prime meat, red cheddar, crisp lolo rosso, and the irresistible thr…" at bounding box center [595, 210] width 580 height 62
click at [519, 688] on span "Update" at bounding box center [446, 694] width 280 height 16
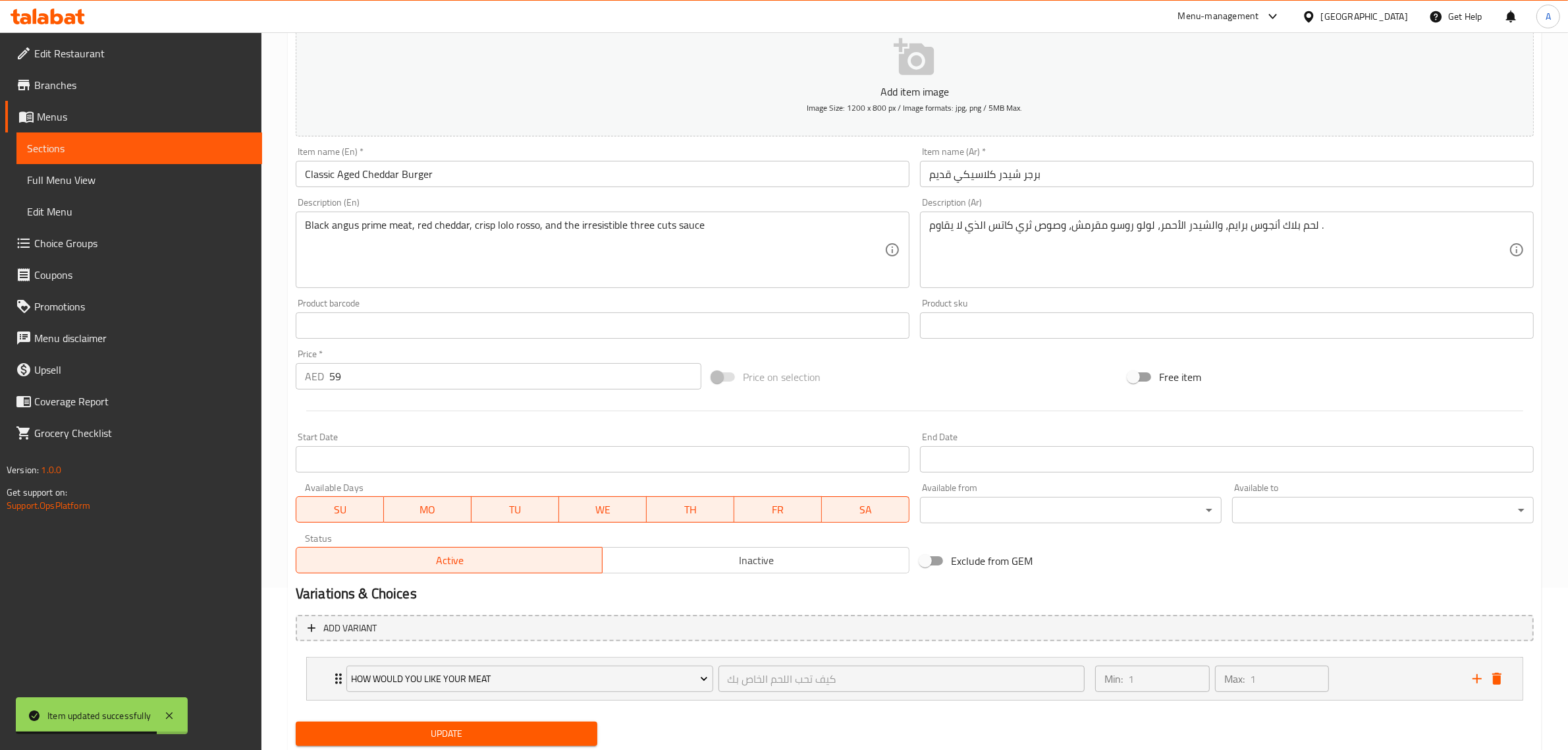
scroll to position [0, 0]
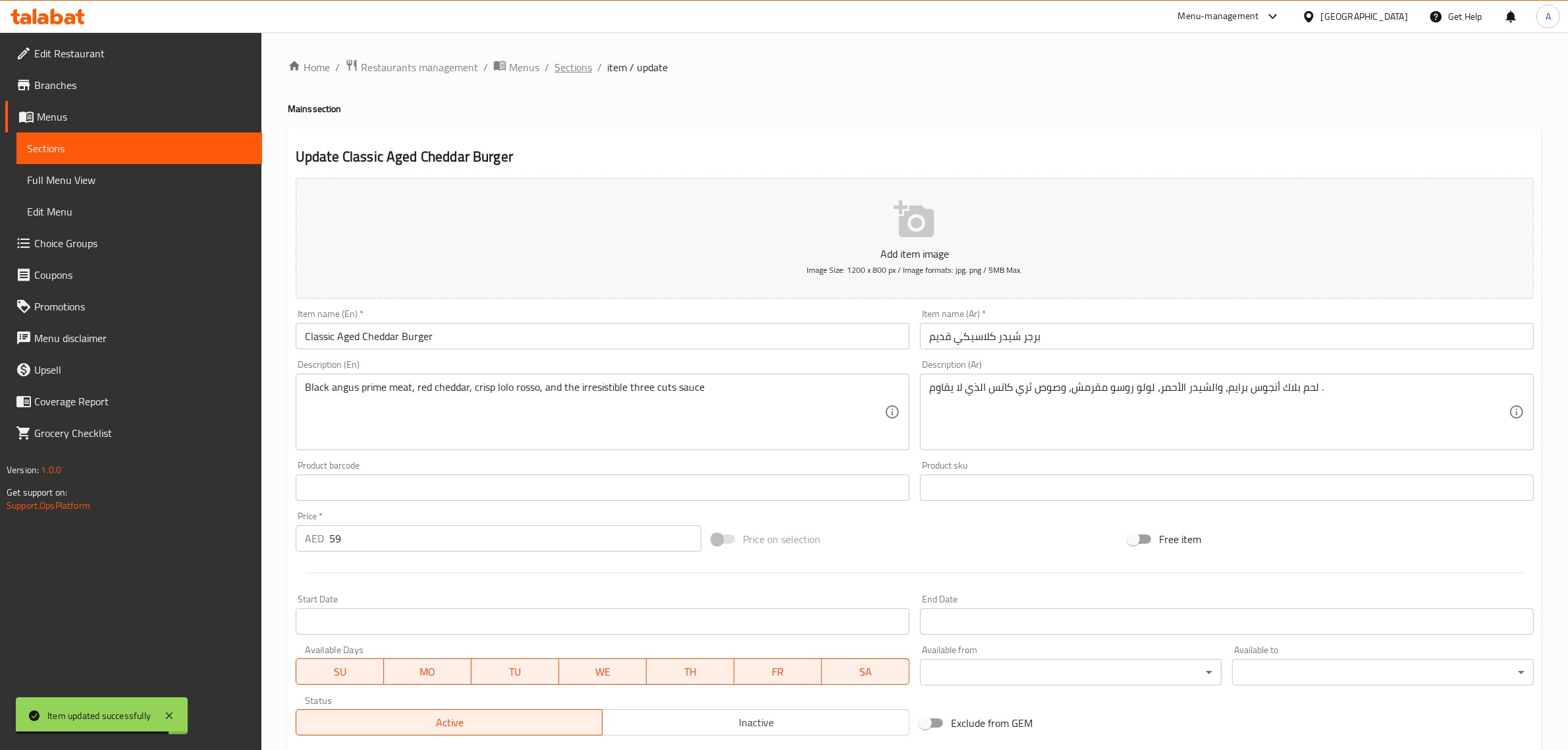
click at [583, 72] on span "Sections" at bounding box center [573, 66] width 38 height 16
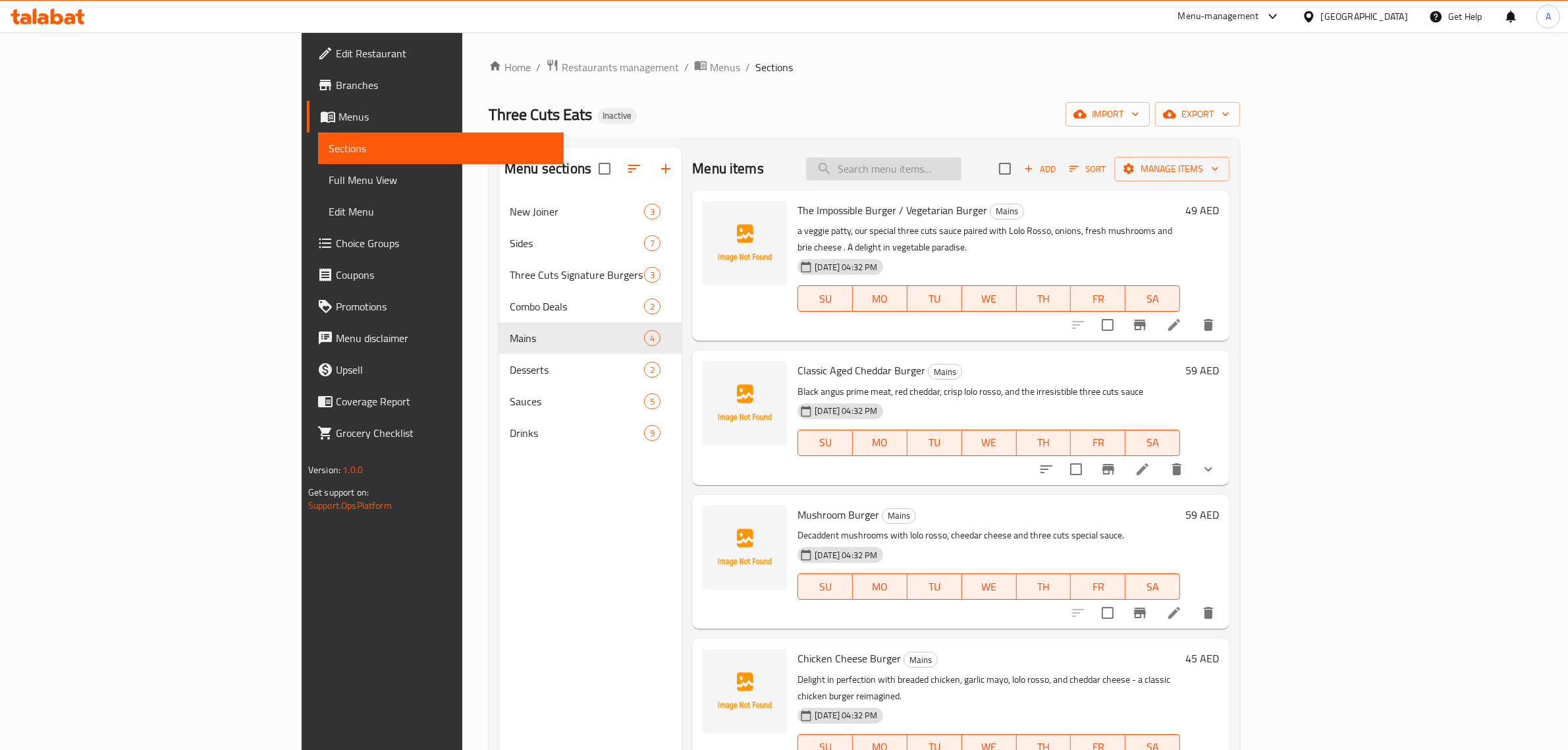
click at [995, 158] on div "Menu items Add Sort Manage items" at bounding box center [960, 169] width 537 height 43
paste input "Chicken Cheese Burger"
click at [961, 167] on input "Chicken Cheese Burger" at bounding box center [884, 169] width 156 height 23
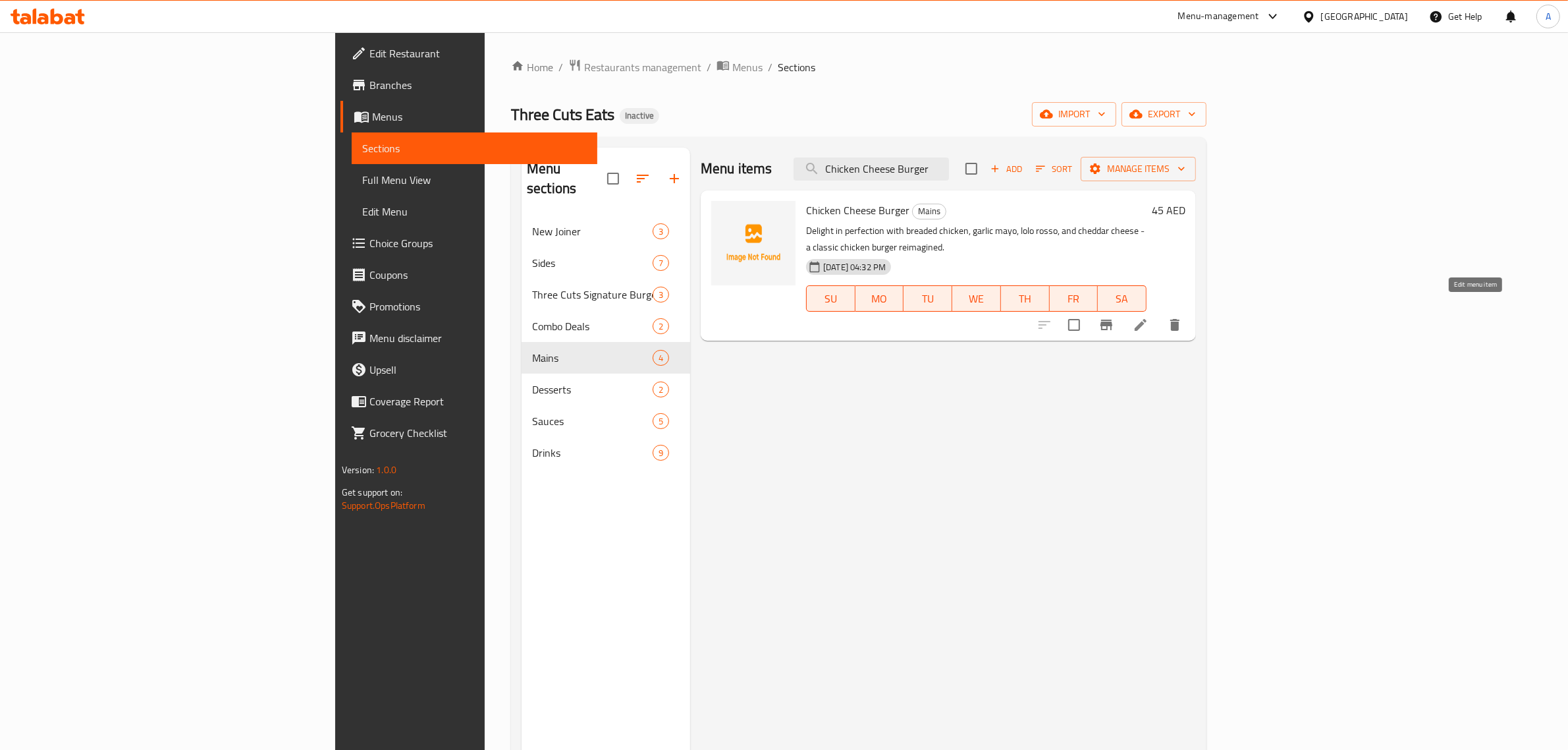
type input "Chicken Cheese Burger"
click at [1146, 319] on icon at bounding box center [1141, 325] width 11 height 11
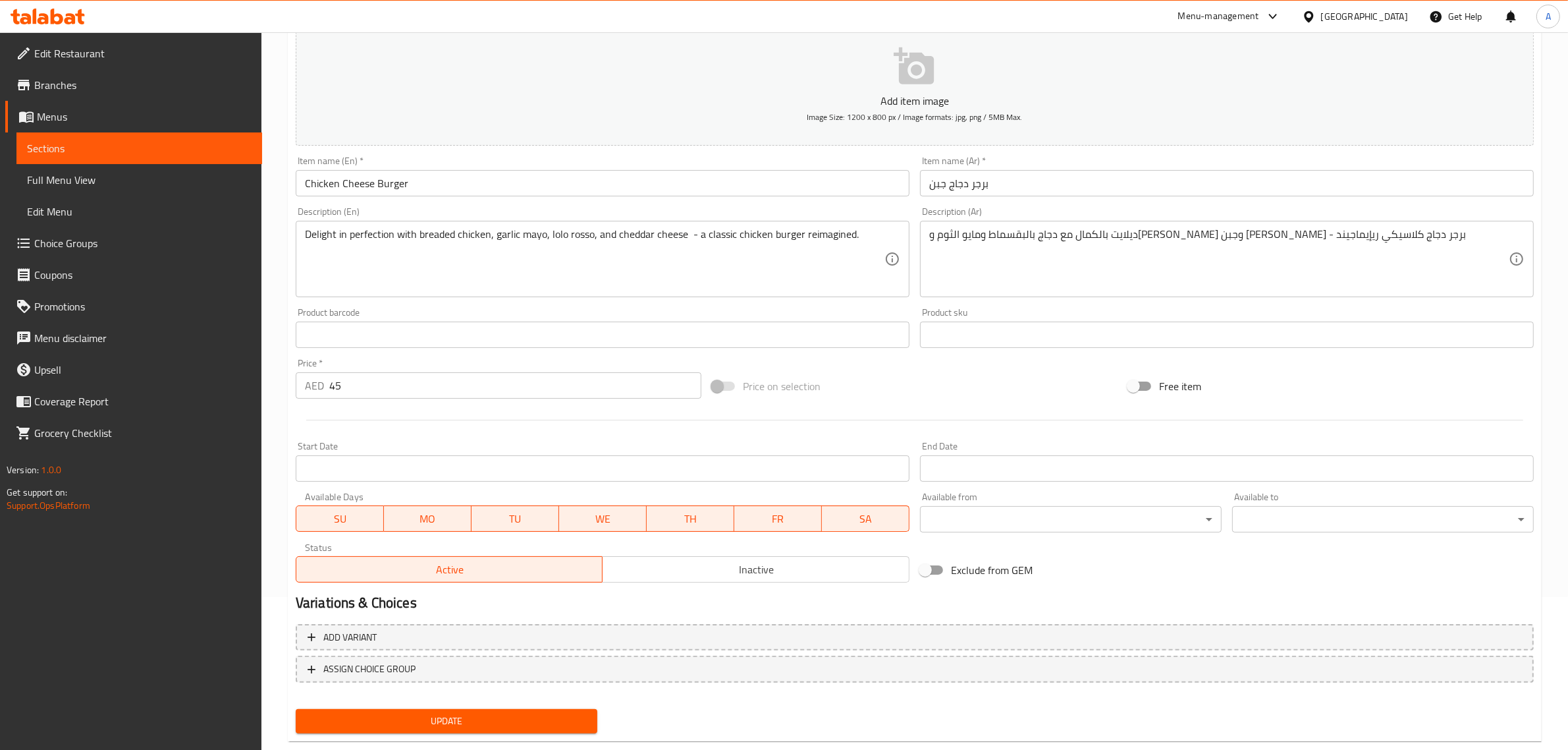
scroll to position [179, 0]
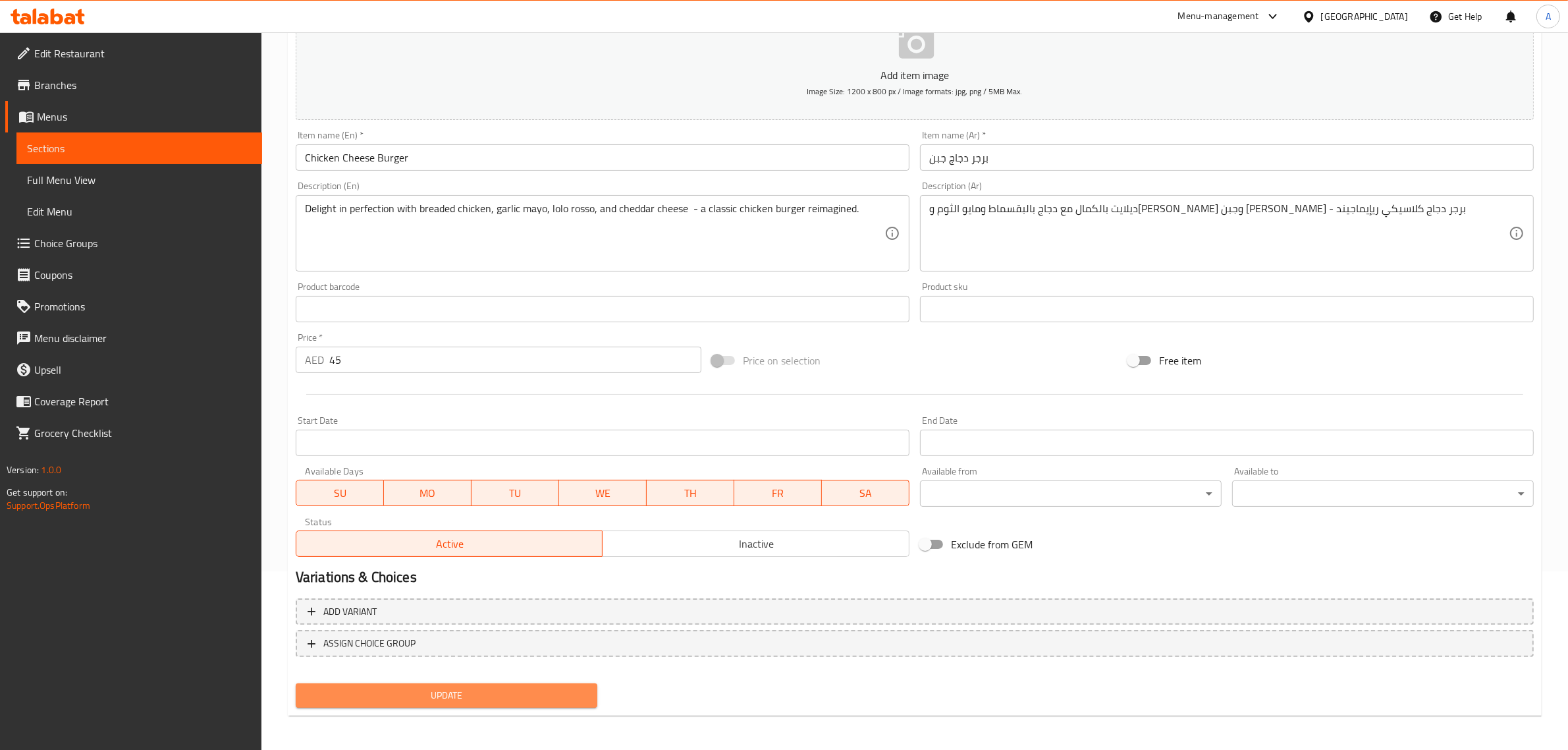
click at [537, 694] on span "Update" at bounding box center [446, 696] width 280 height 16
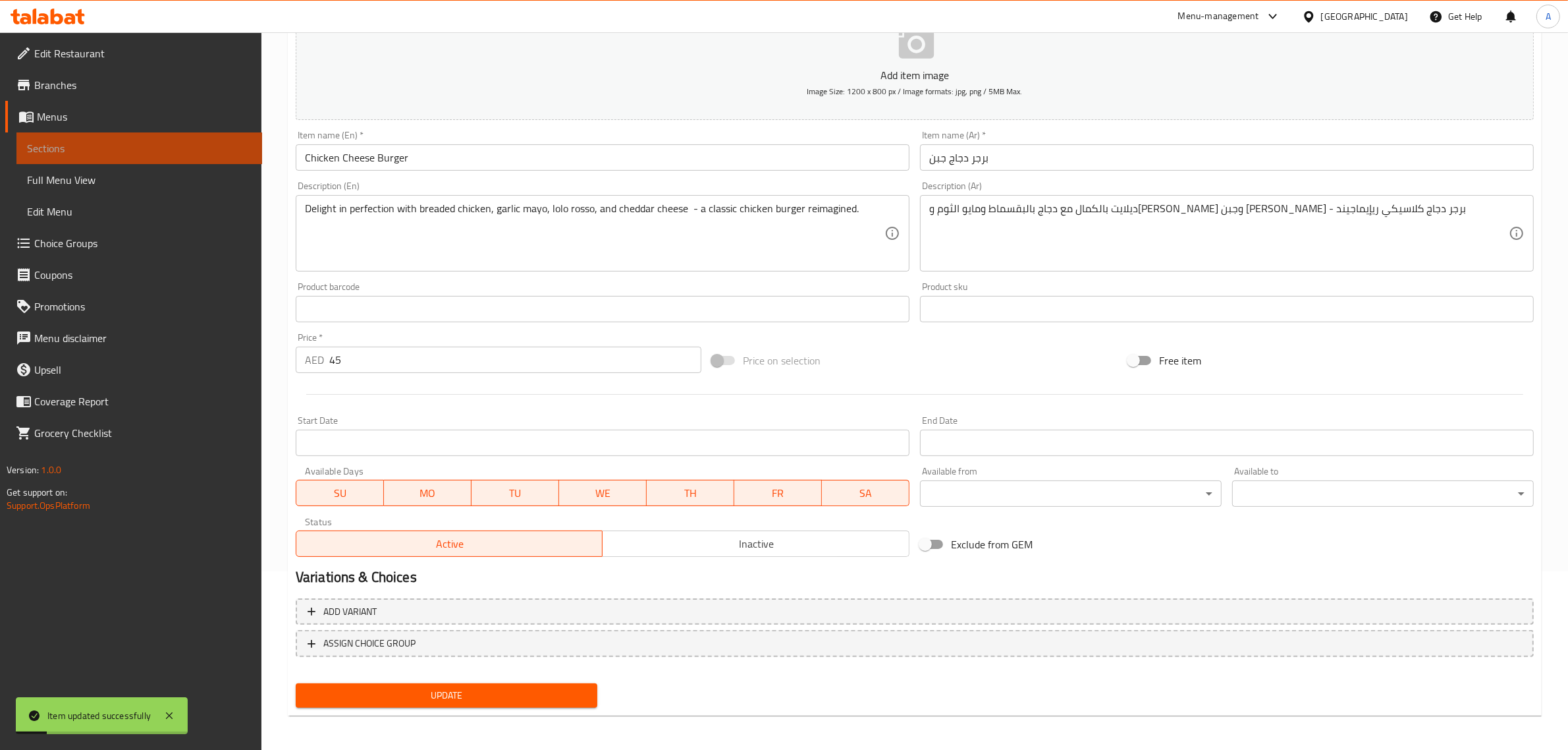
click at [148, 145] on span "Sections" at bounding box center [139, 148] width 225 height 16
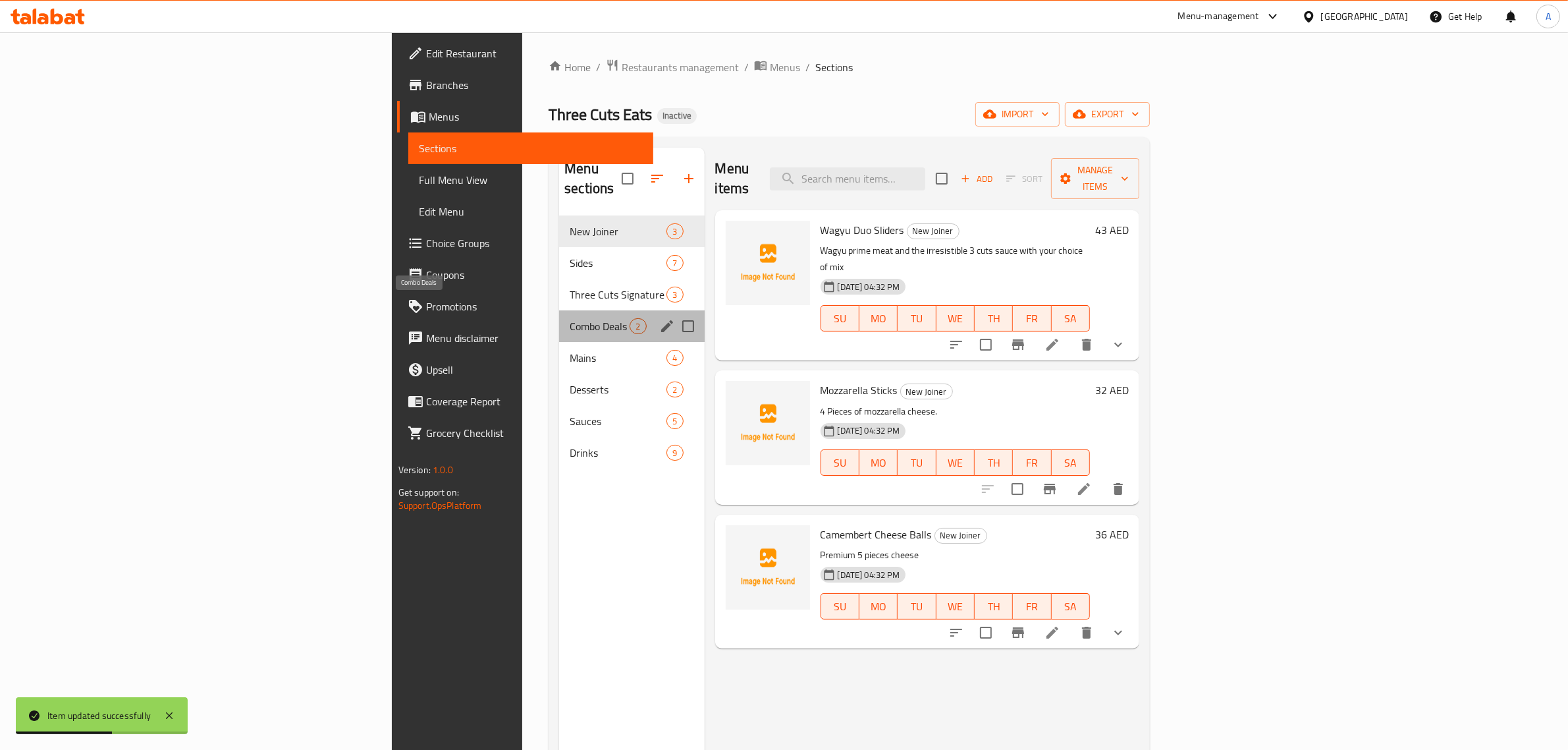
click at [570, 318] on span "Combo Deals" at bounding box center [599, 326] width 60 height 16
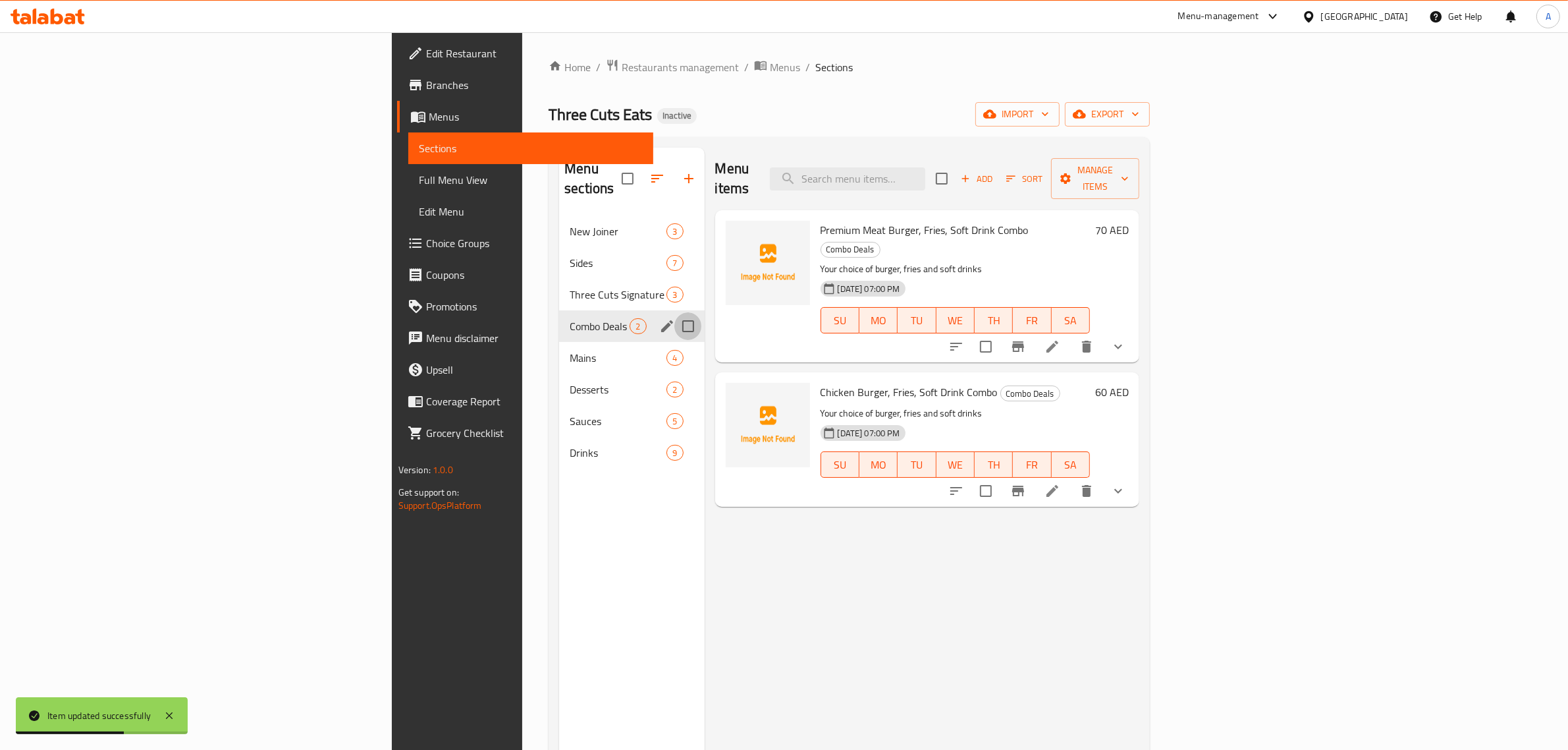
click at [674, 313] on input "Menu sections" at bounding box center [688, 327] width 28 height 28
checkbox input "true"
click at [659, 318] on icon "edit" at bounding box center [667, 326] width 16 height 16
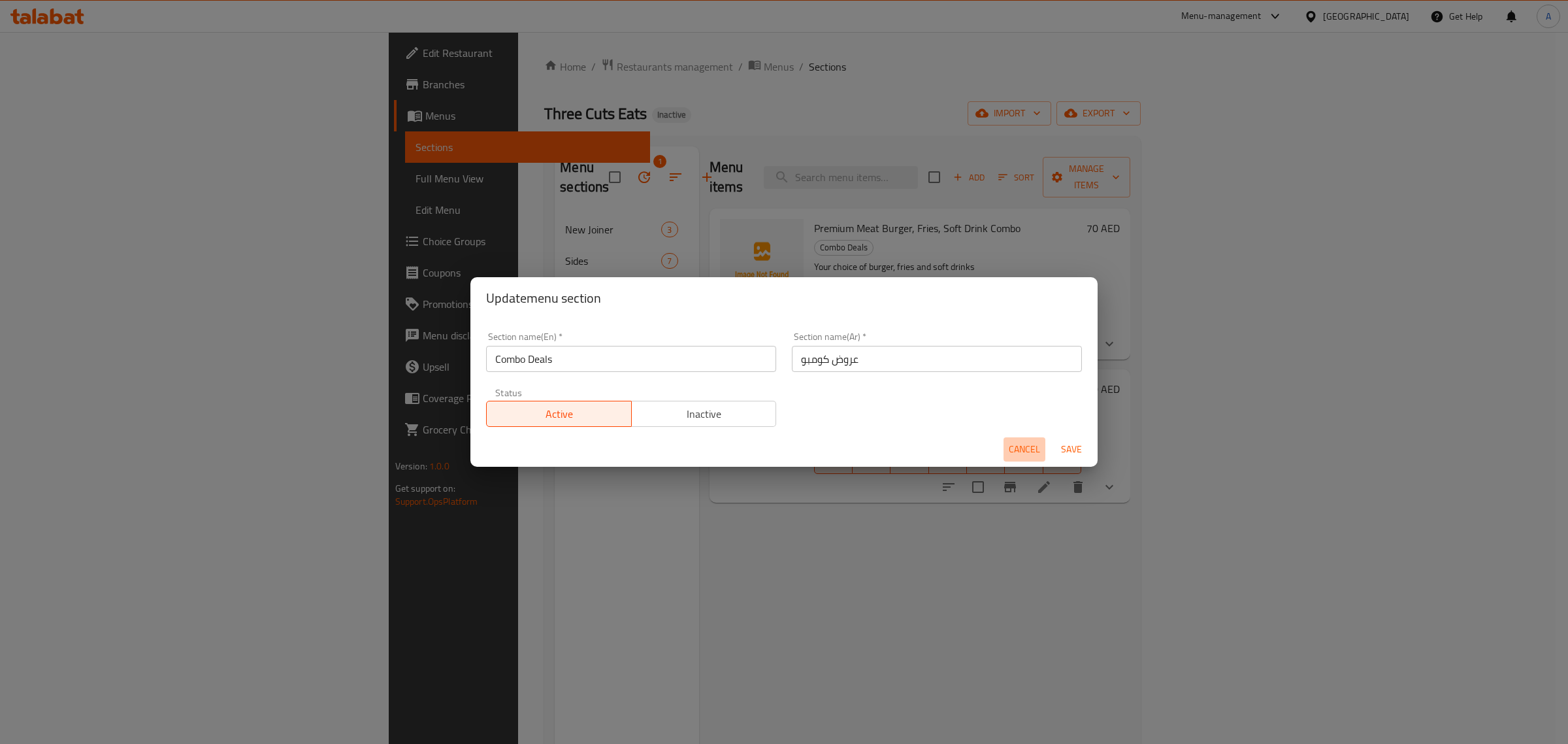
click at [1026, 449] on span "Cancel" at bounding box center [1024, 449] width 32 height 16
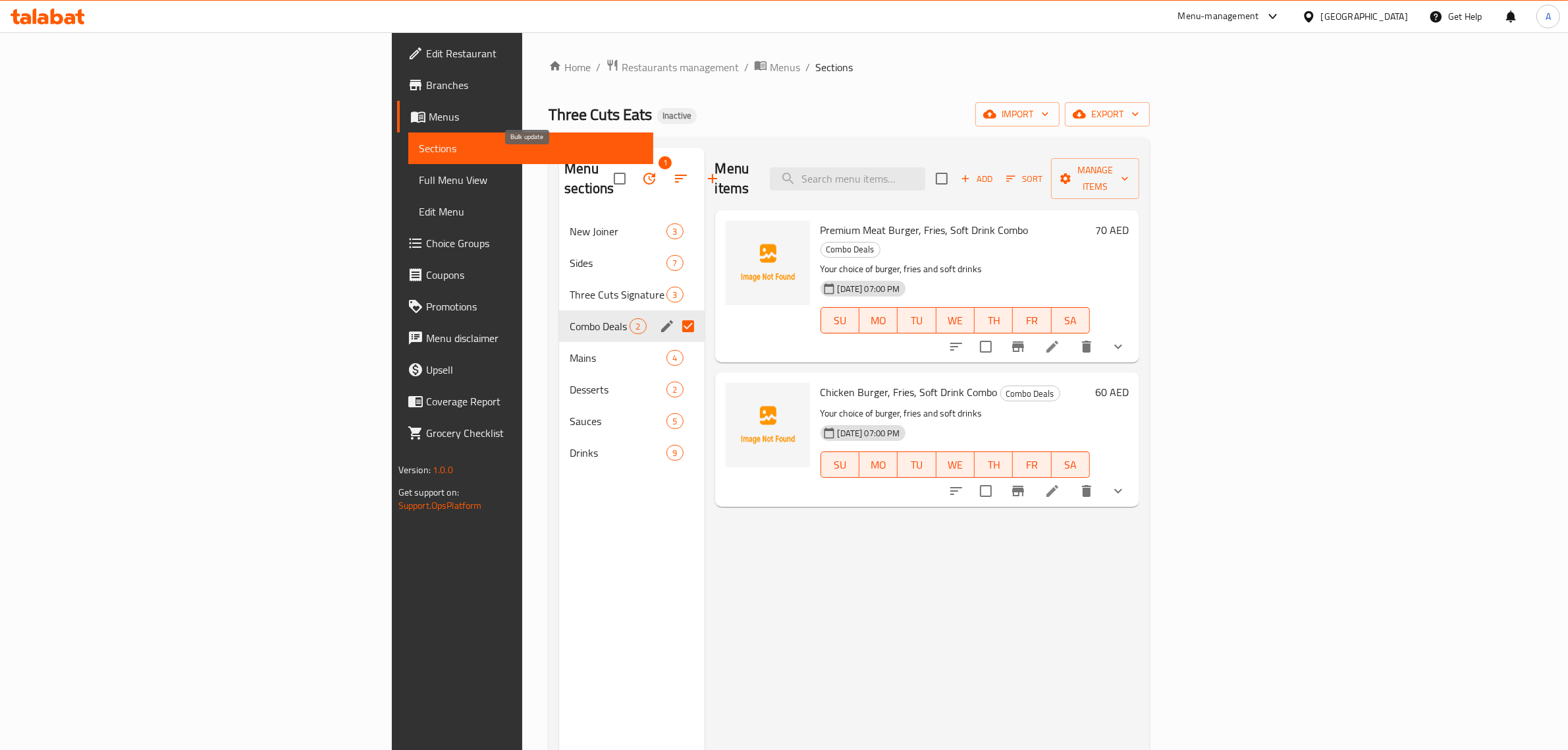
click at [644, 172] on icon "button" at bounding box center [650, 178] width 11 height 11
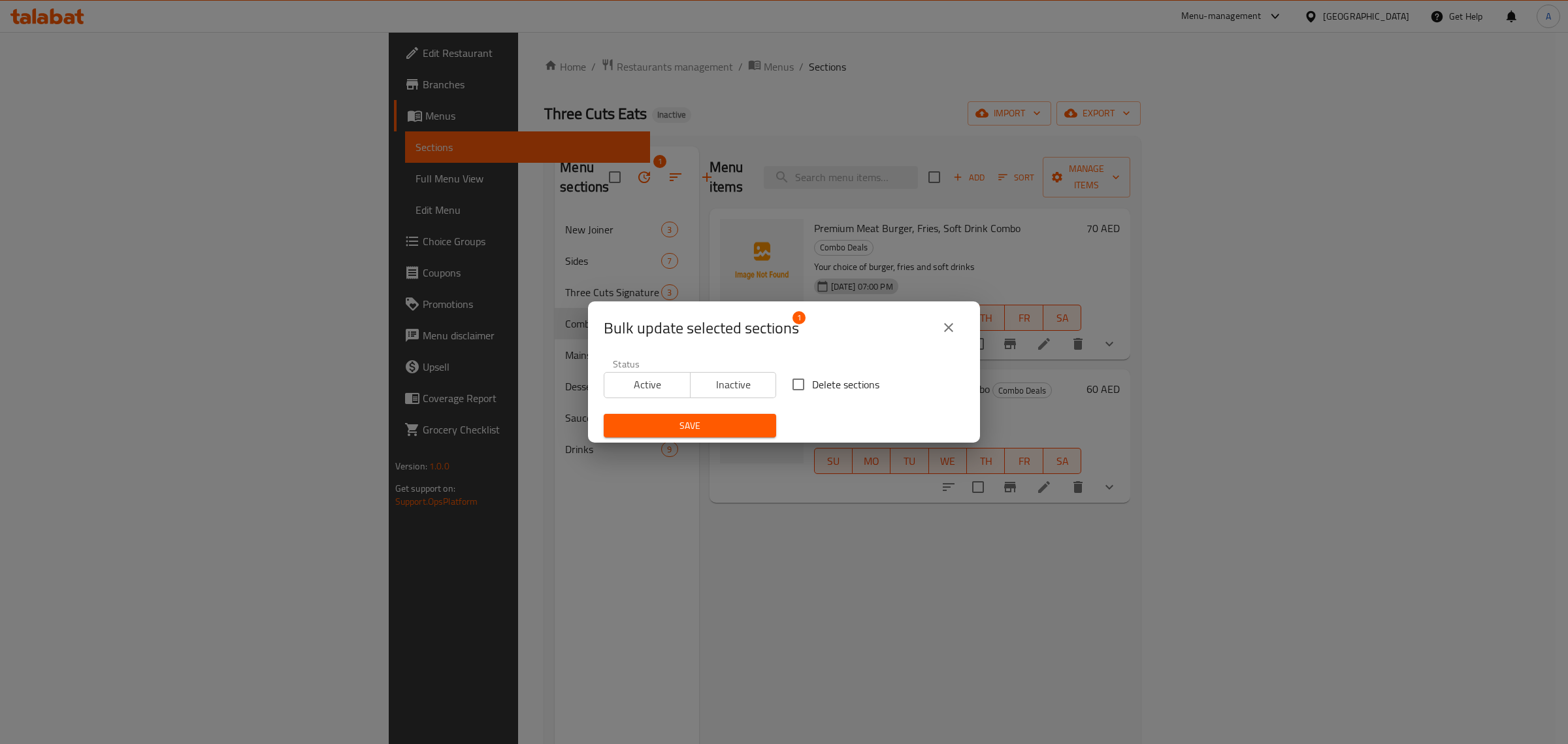
click at [848, 380] on span "Delete sections" at bounding box center [845, 384] width 68 height 15
click at [812, 380] on input "Delete sections" at bounding box center [798, 384] width 28 height 28
checkbox input "true"
click at [747, 422] on span "Save" at bounding box center [690, 426] width 151 height 16
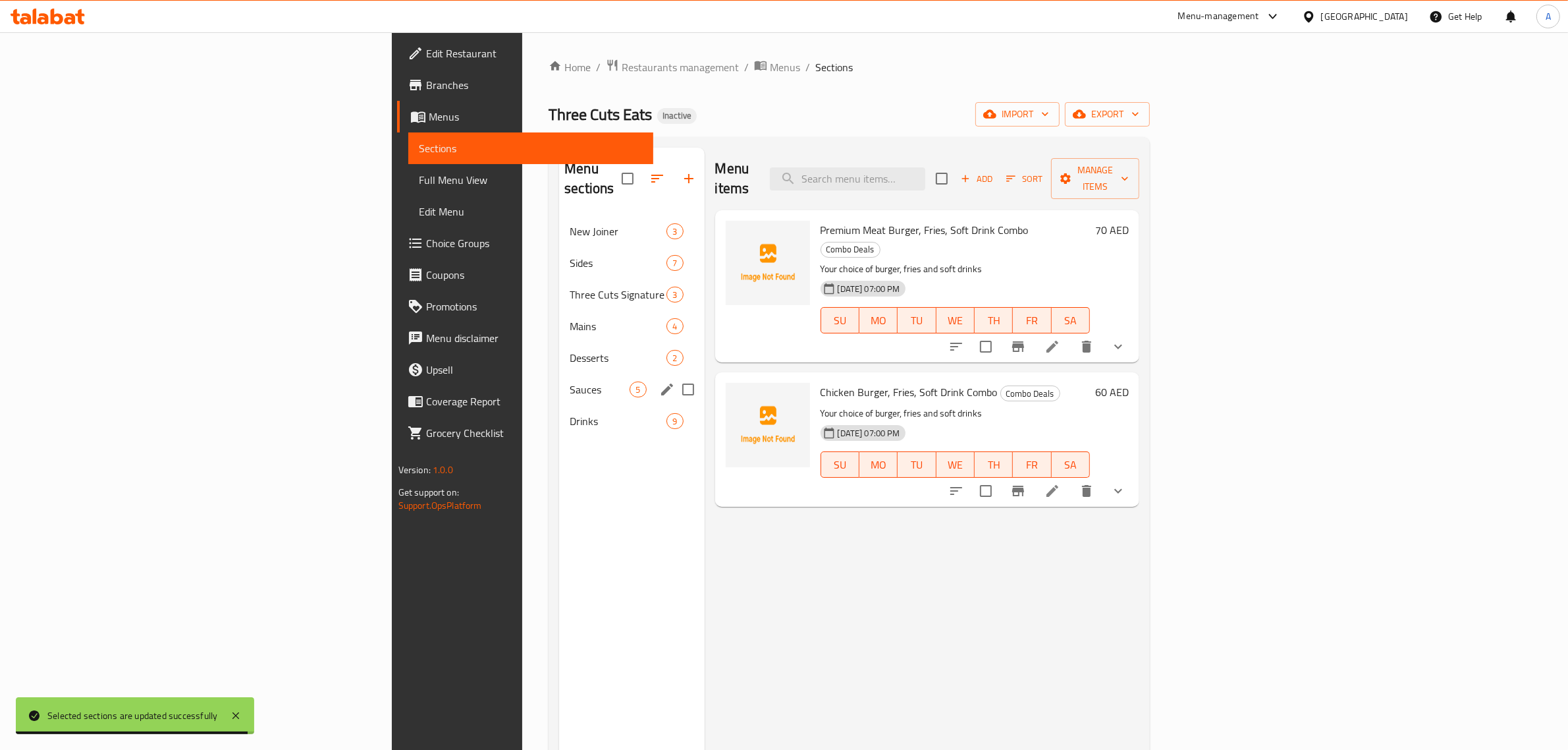
click at [674, 376] on input "Menu sections" at bounding box center [688, 390] width 28 height 28
checkbox input "true"
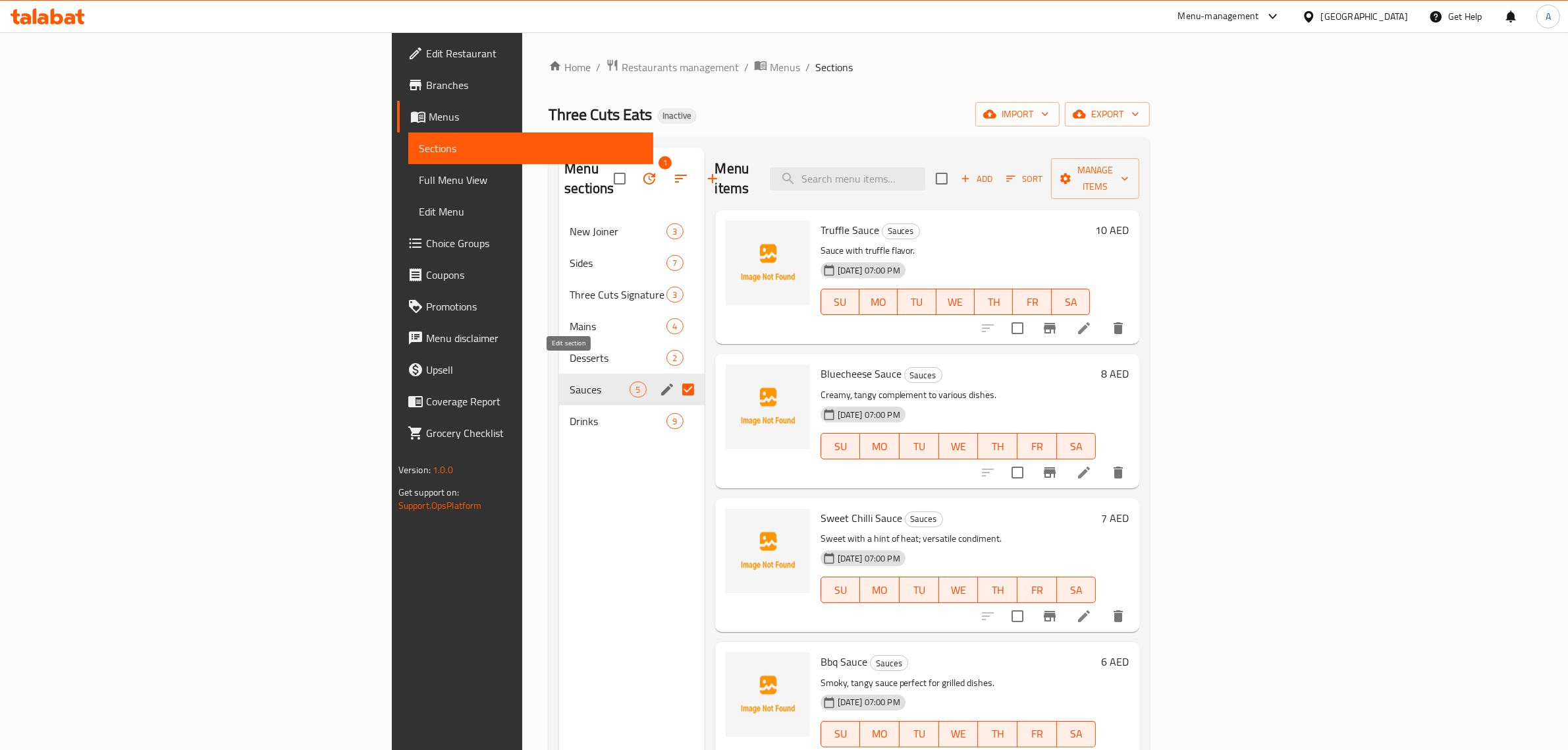
click at [659, 382] on icon "edit" at bounding box center [667, 389] width 16 height 16
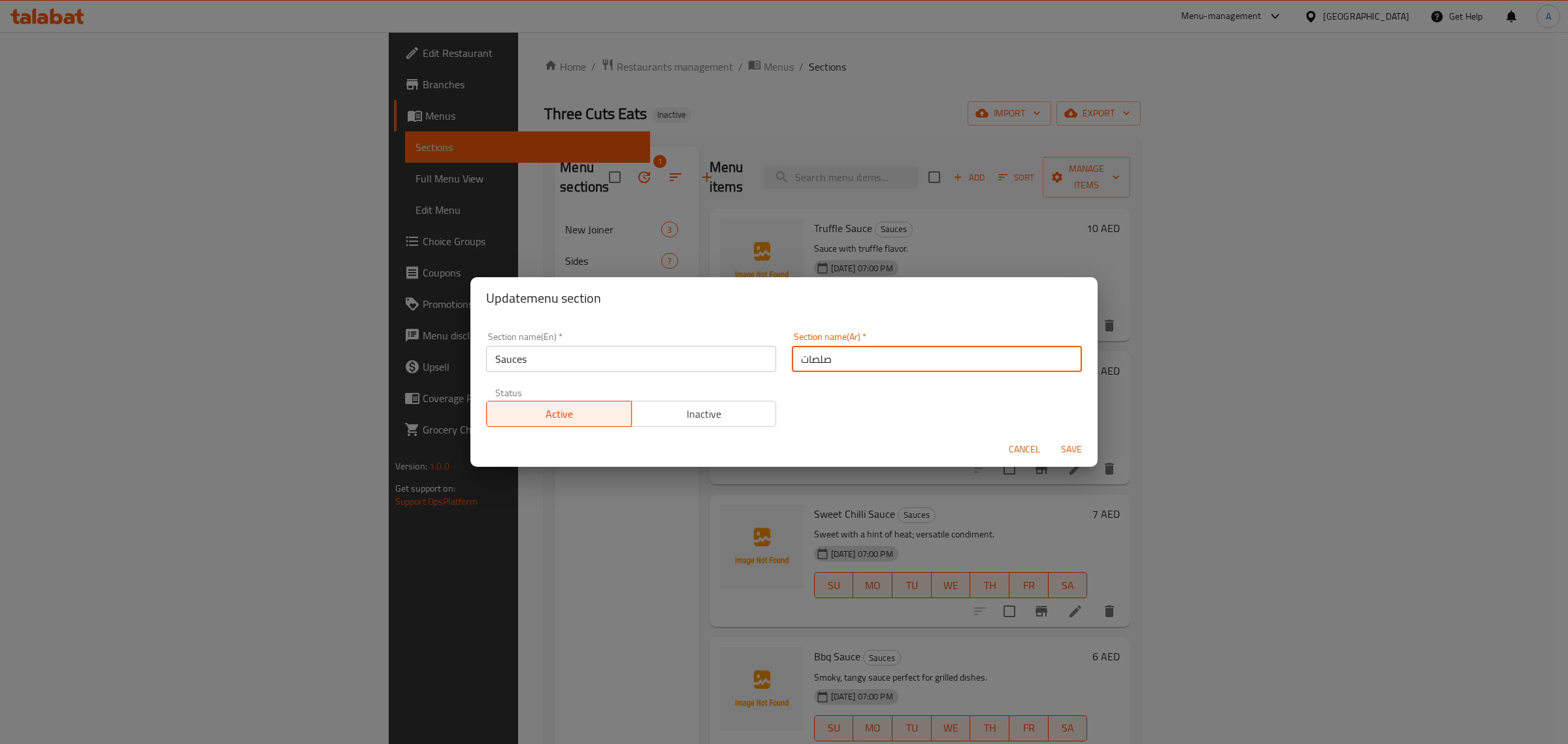
drag, startPoint x: 815, startPoint y: 357, endPoint x: 779, endPoint y: 351, distance: 36.5
click at [784, 351] on div "Section name(Ar)   * صلصات Section name(Ar) *" at bounding box center [937, 352] width 306 height 55
type input "صوصات"
click at [1079, 441] on span "Save" at bounding box center [1072, 449] width 32 height 16
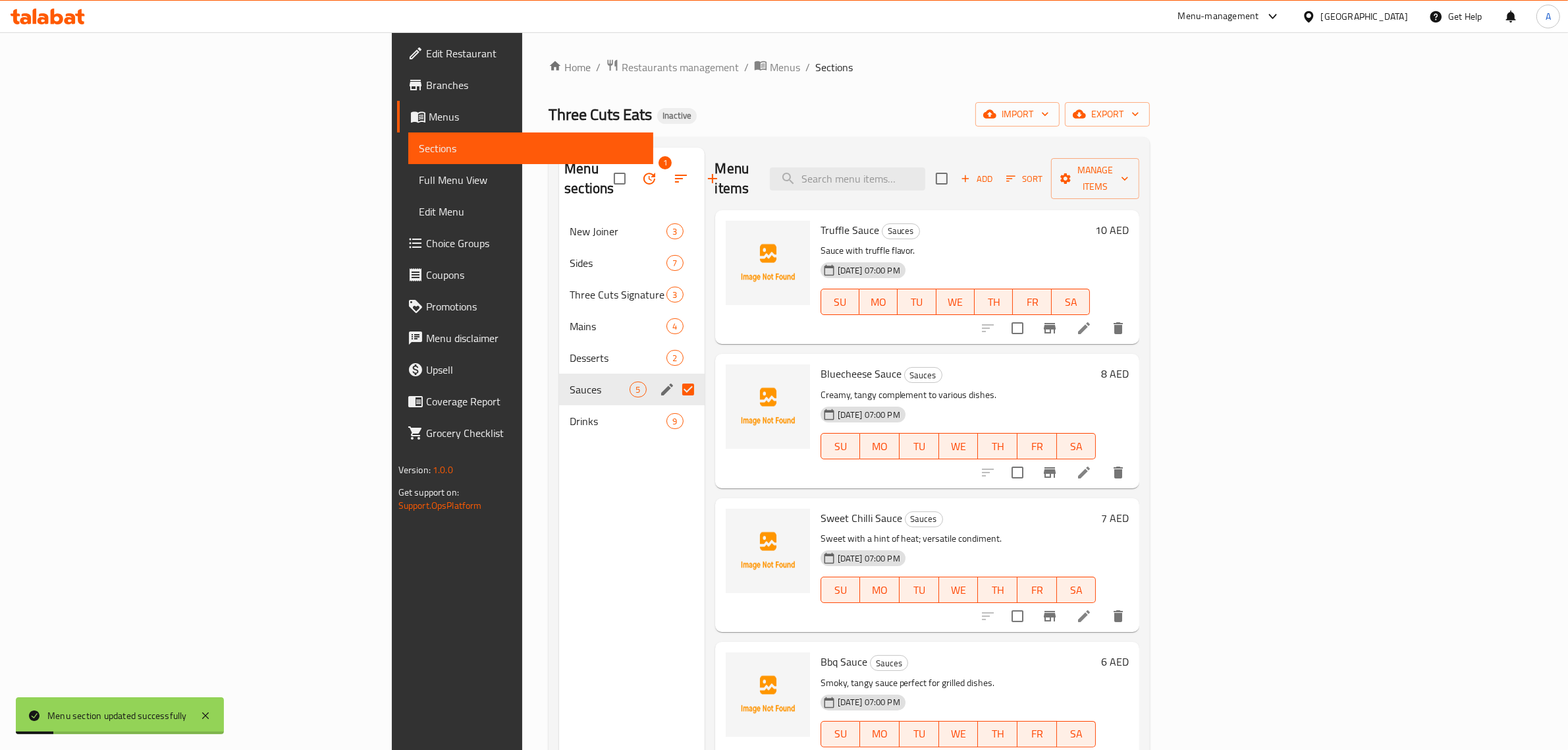
drag, startPoint x: 353, startPoint y: 397, endPoint x: 364, endPoint y: 391, distance: 12.5
click at [570, 414] on span "Drinks" at bounding box center [618, 421] width 97 height 16
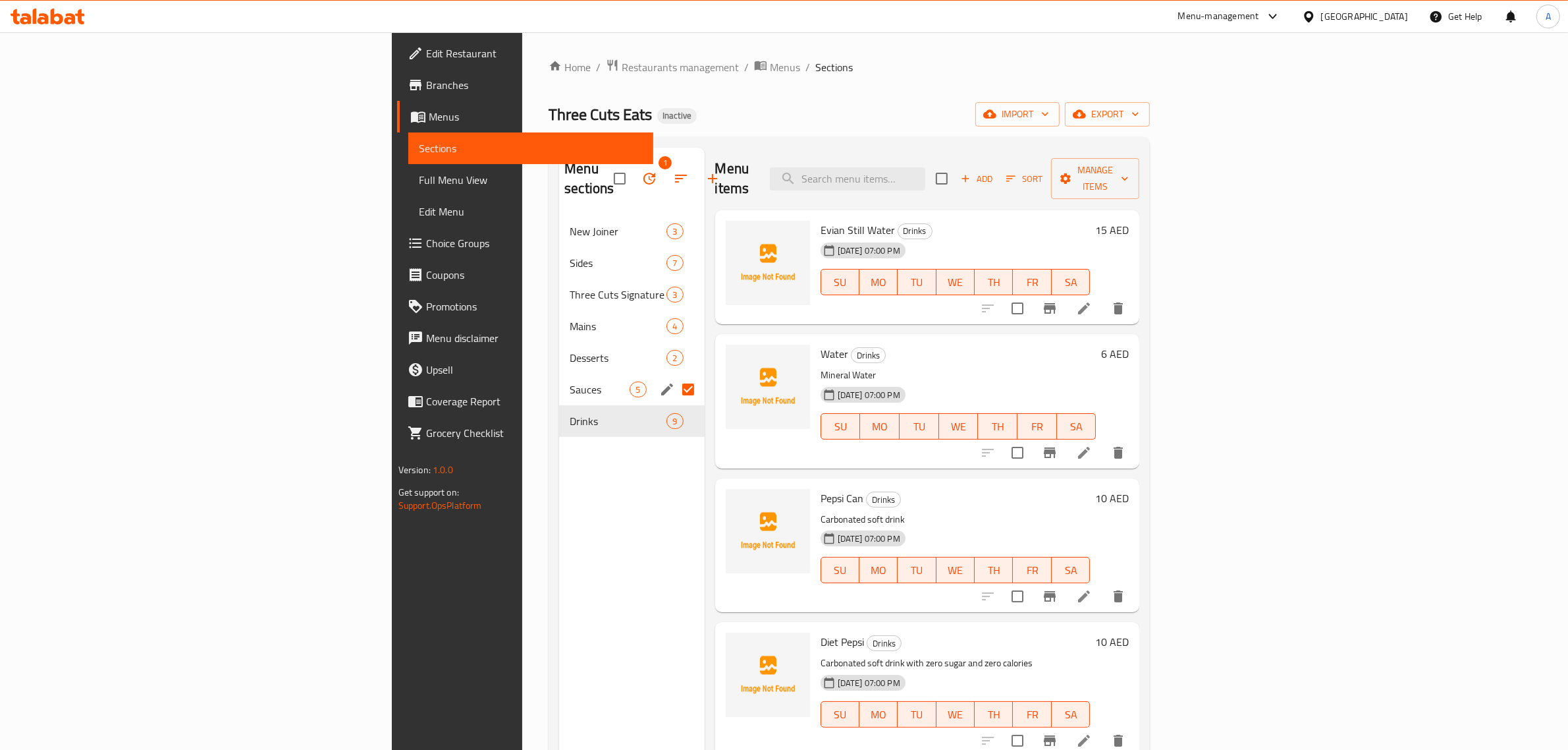
click at [982, 153] on div "Menu items Add Sort Manage items" at bounding box center [928, 179] width 425 height 62
click at [986, 156] on div "Menu items Add Sort Manage items" at bounding box center [928, 179] width 425 height 62
click at [925, 172] on input "search" at bounding box center [848, 179] width 156 height 23
paste input "Bluecheese Sauce"
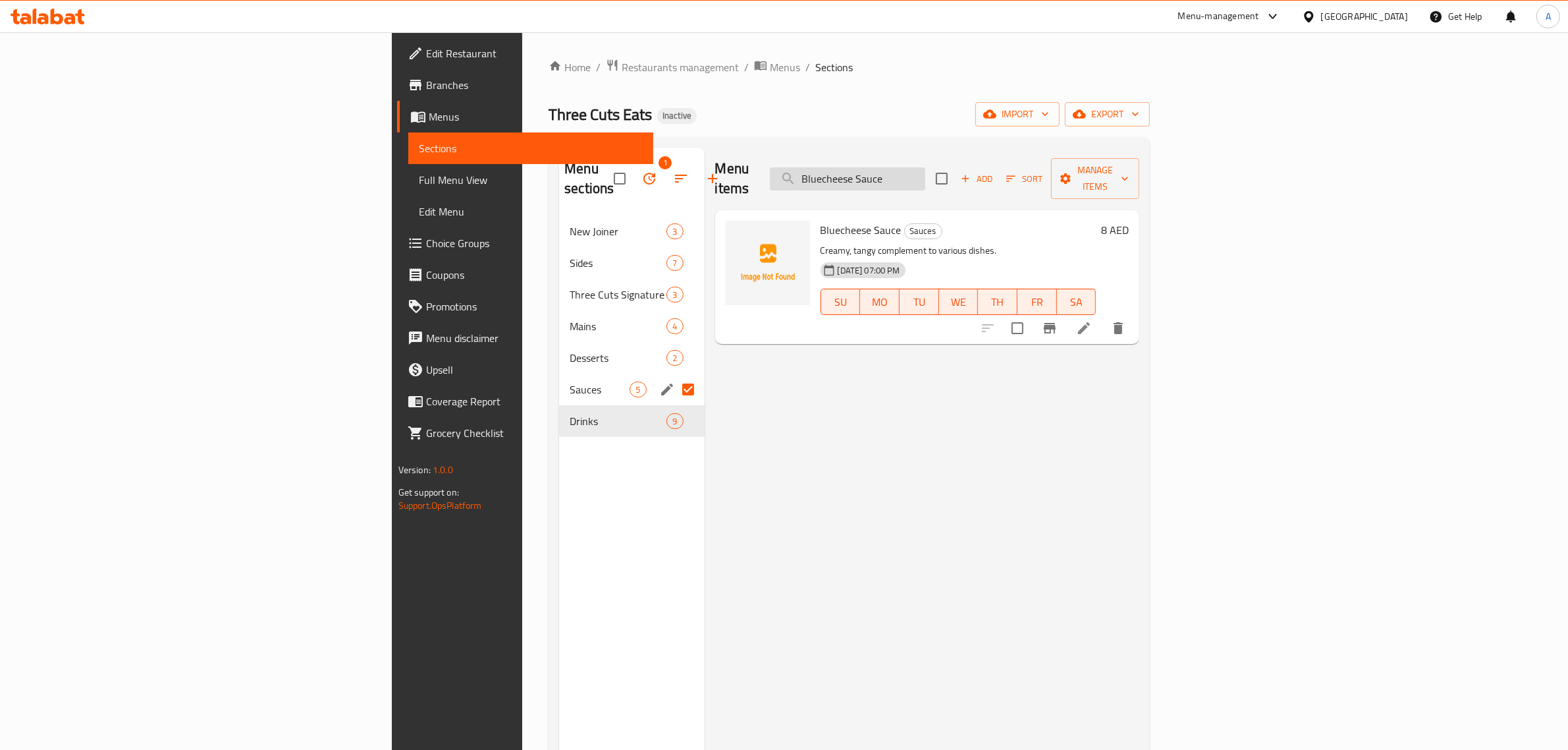
click at [925, 168] on input "Bluecheese Sauce" at bounding box center [848, 179] width 156 height 23
click at [925, 167] on input "Bluecheese Sauce" at bounding box center [848, 179] width 156 height 23
paste input "bq"
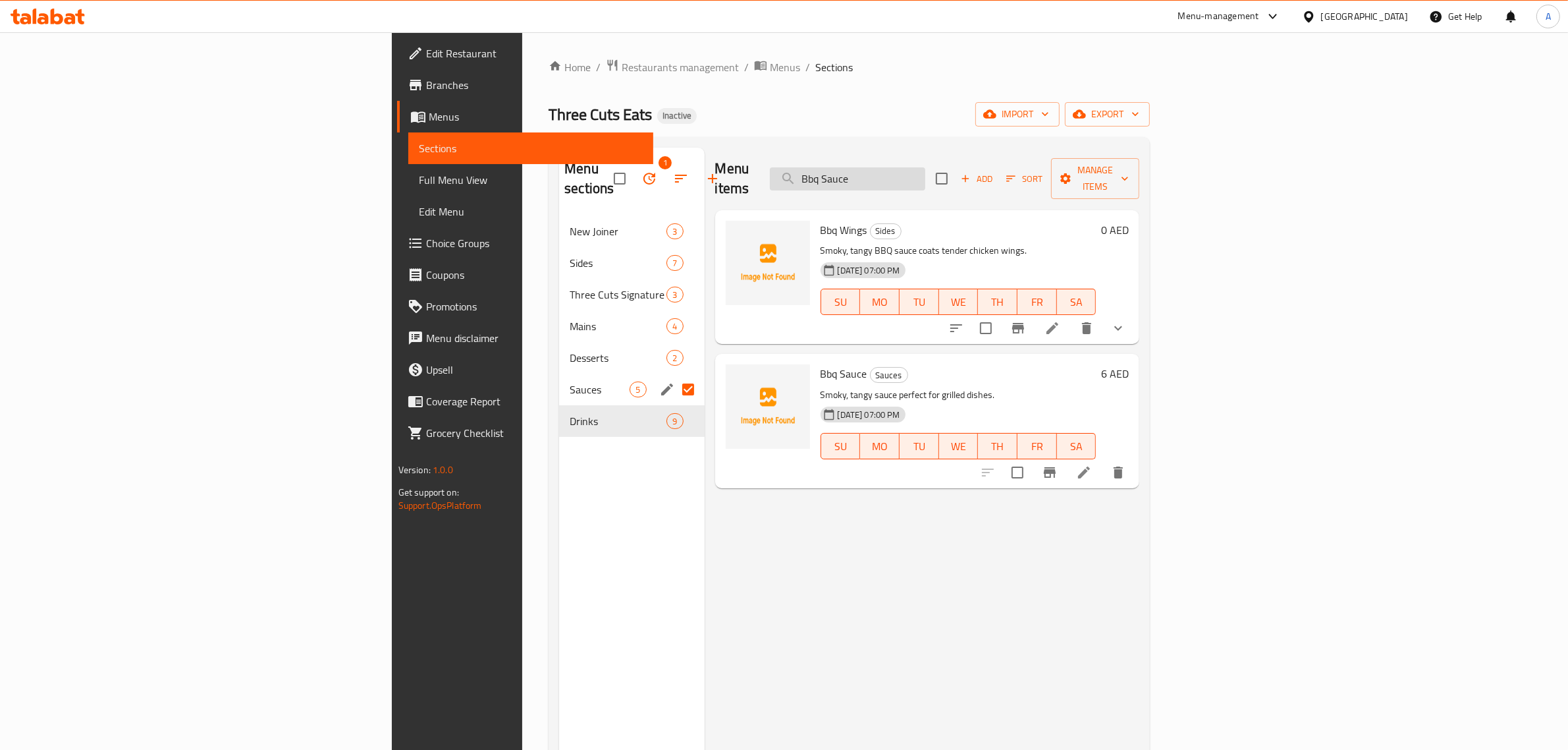
click at [925, 167] on input "Bbq Sauce" at bounding box center [848, 179] width 156 height 23
paste input "Truffle"
click at [925, 178] on input "Truffle Sauce" at bounding box center [848, 179] width 156 height 23
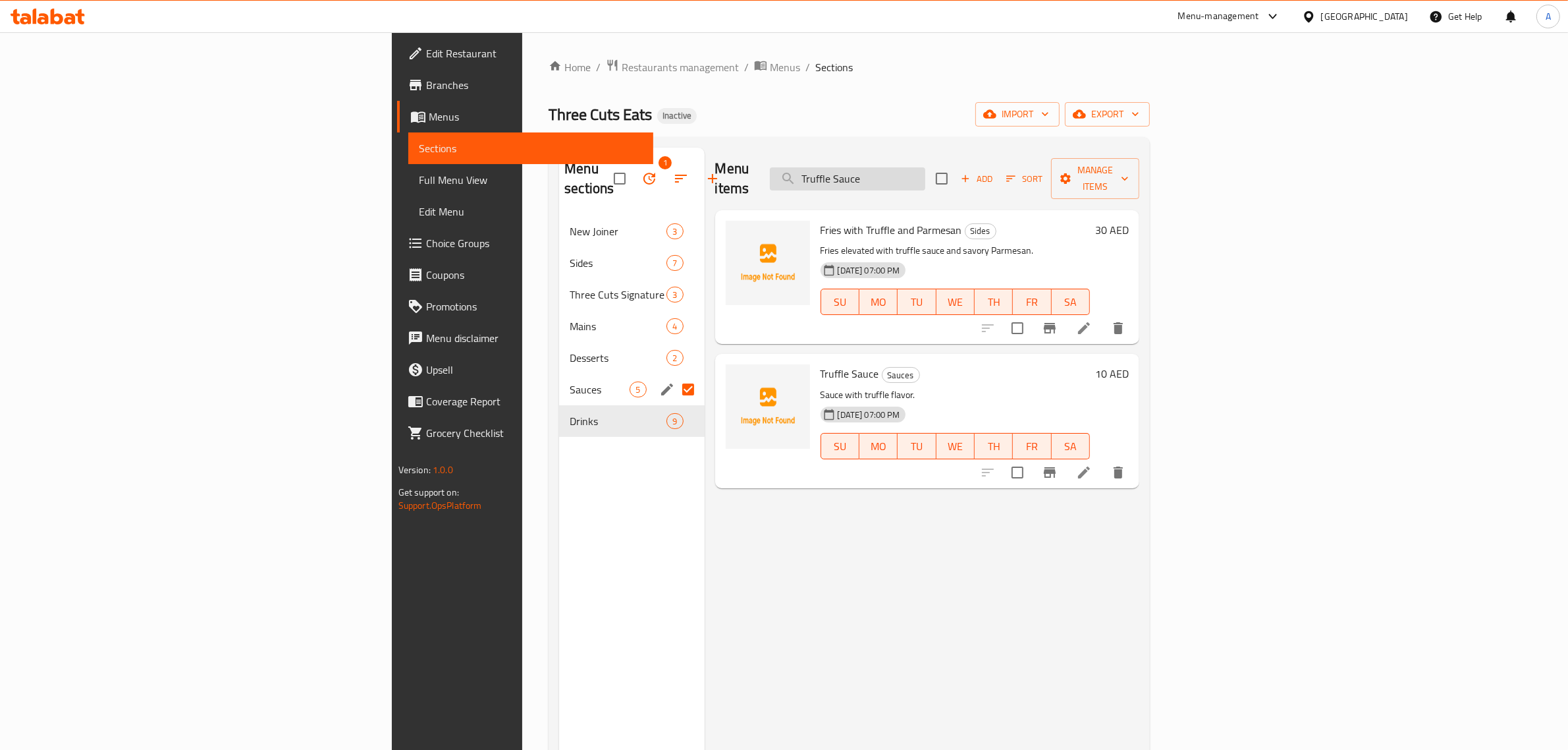
click at [925, 178] on input "Truffle Sauce" at bounding box center [848, 179] width 156 height 23
paste input "hree Cuts"
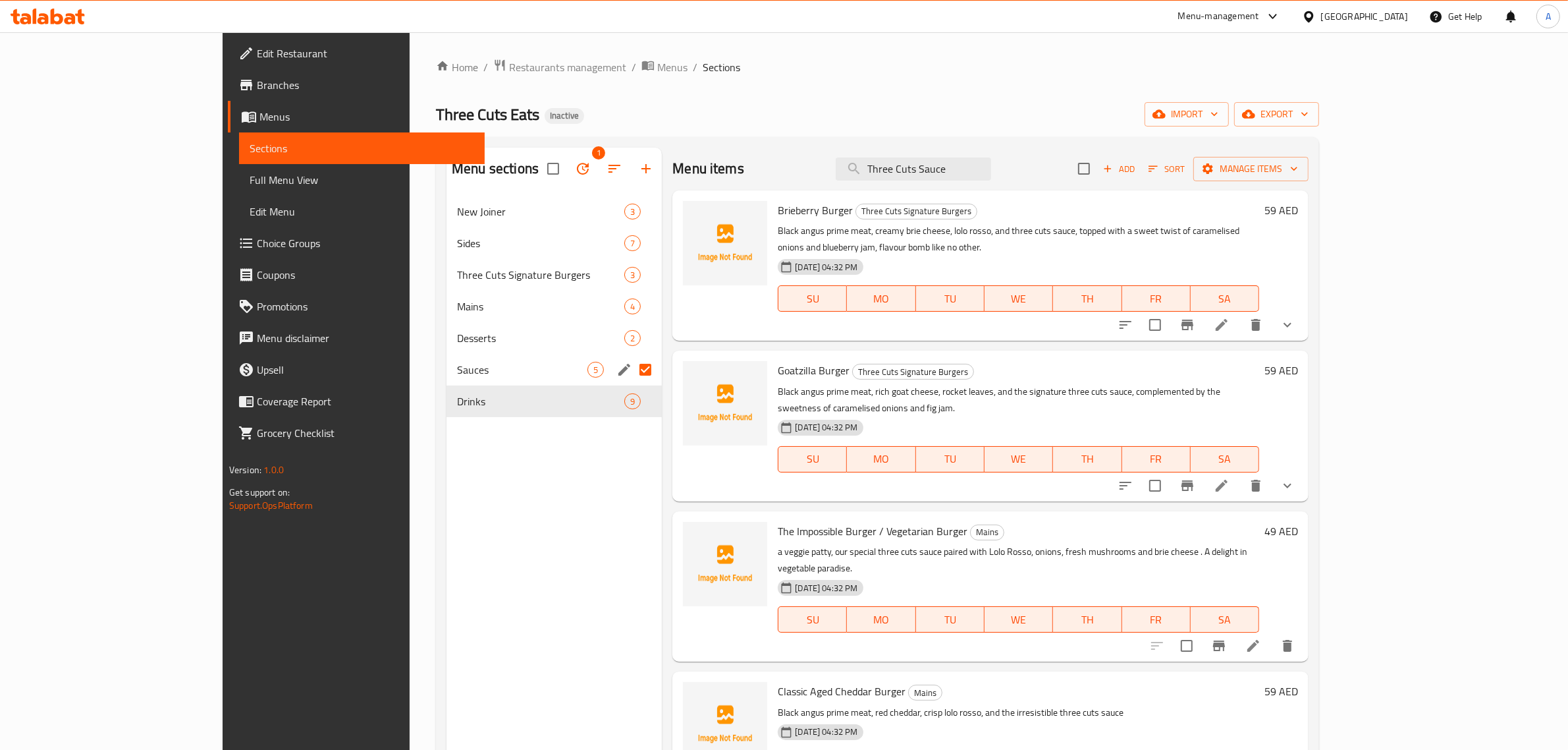
type input "Three Cuts Sauce"
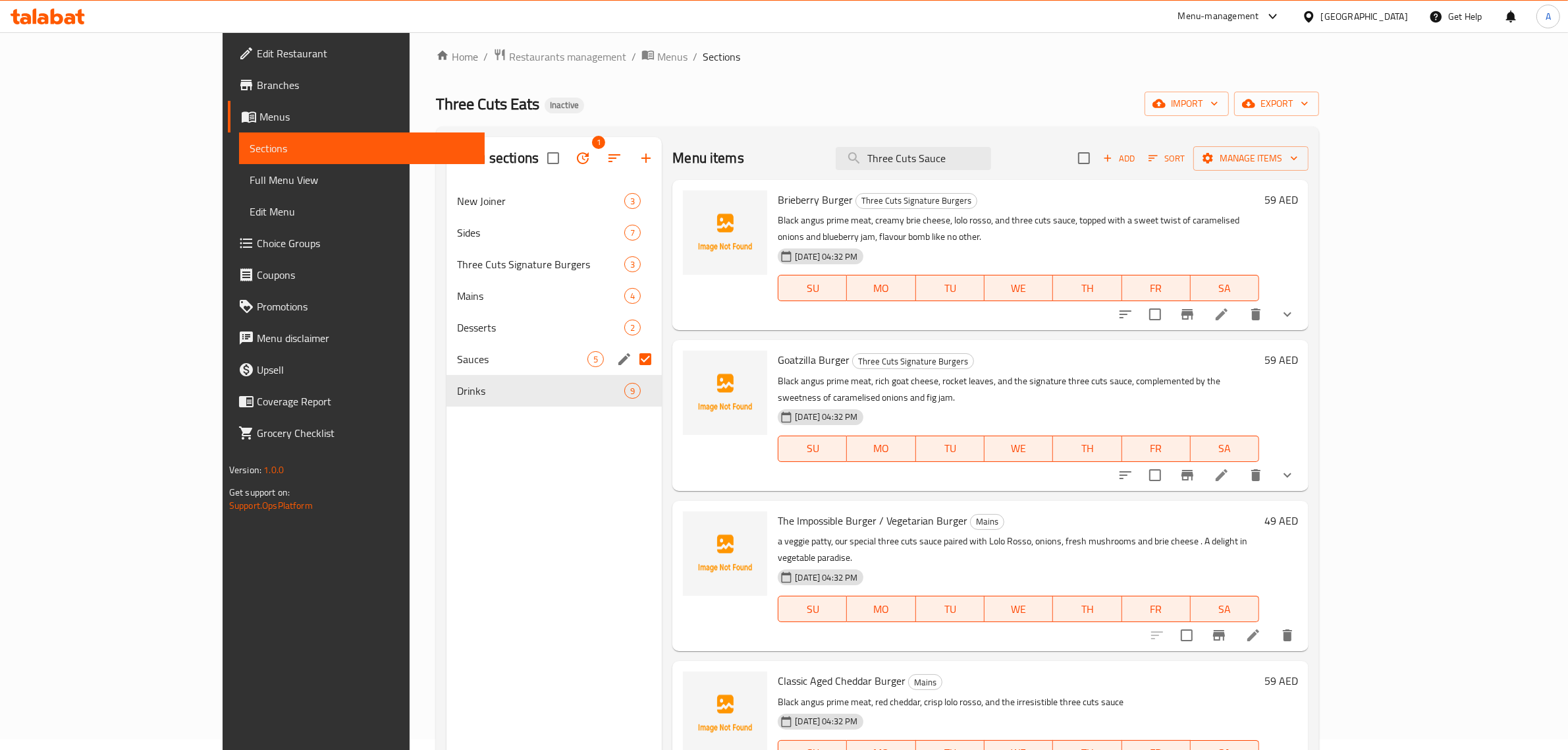
scroll to position [185, 0]
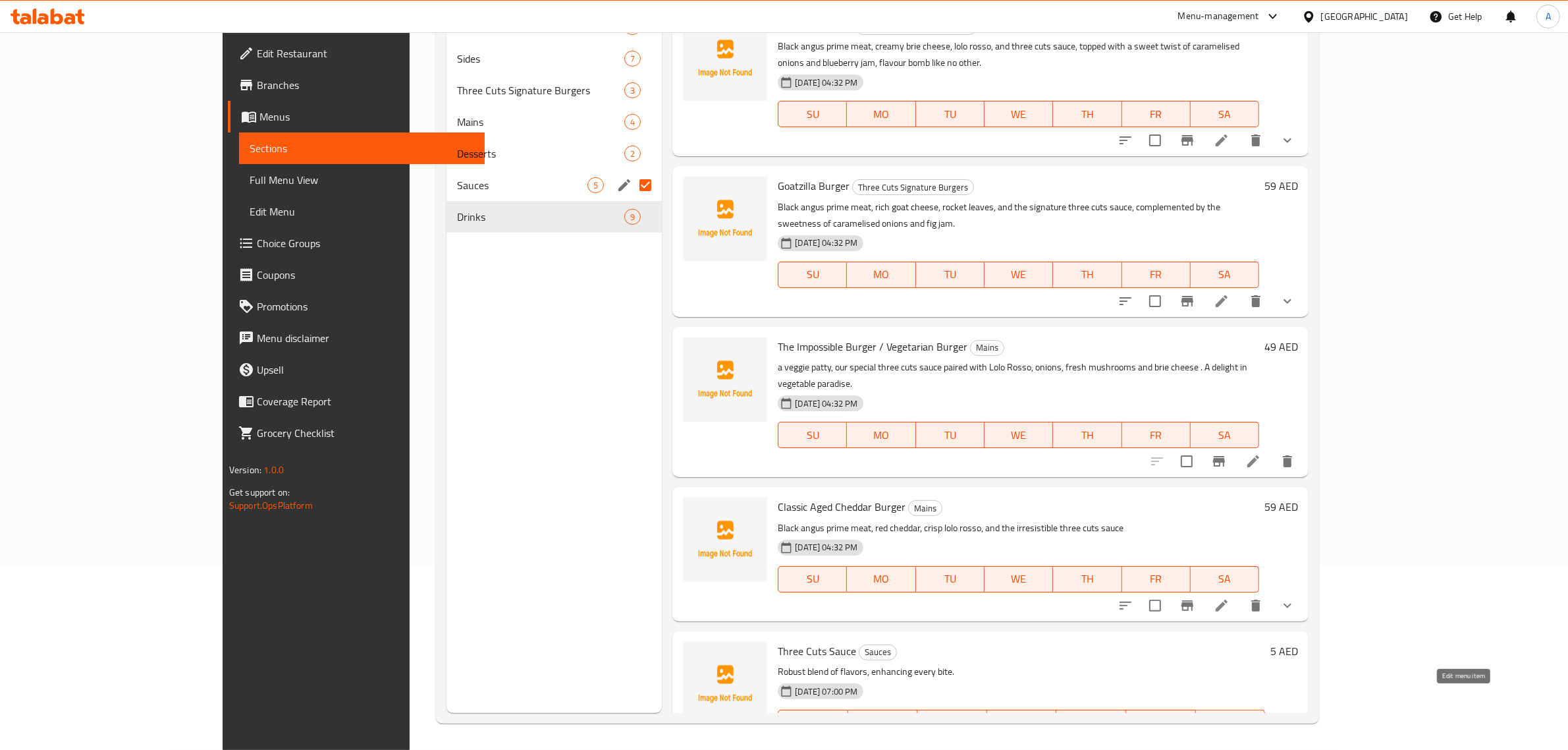
click at [1259, 743] on icon at bounding box center [1253, 749] width 11 height 11
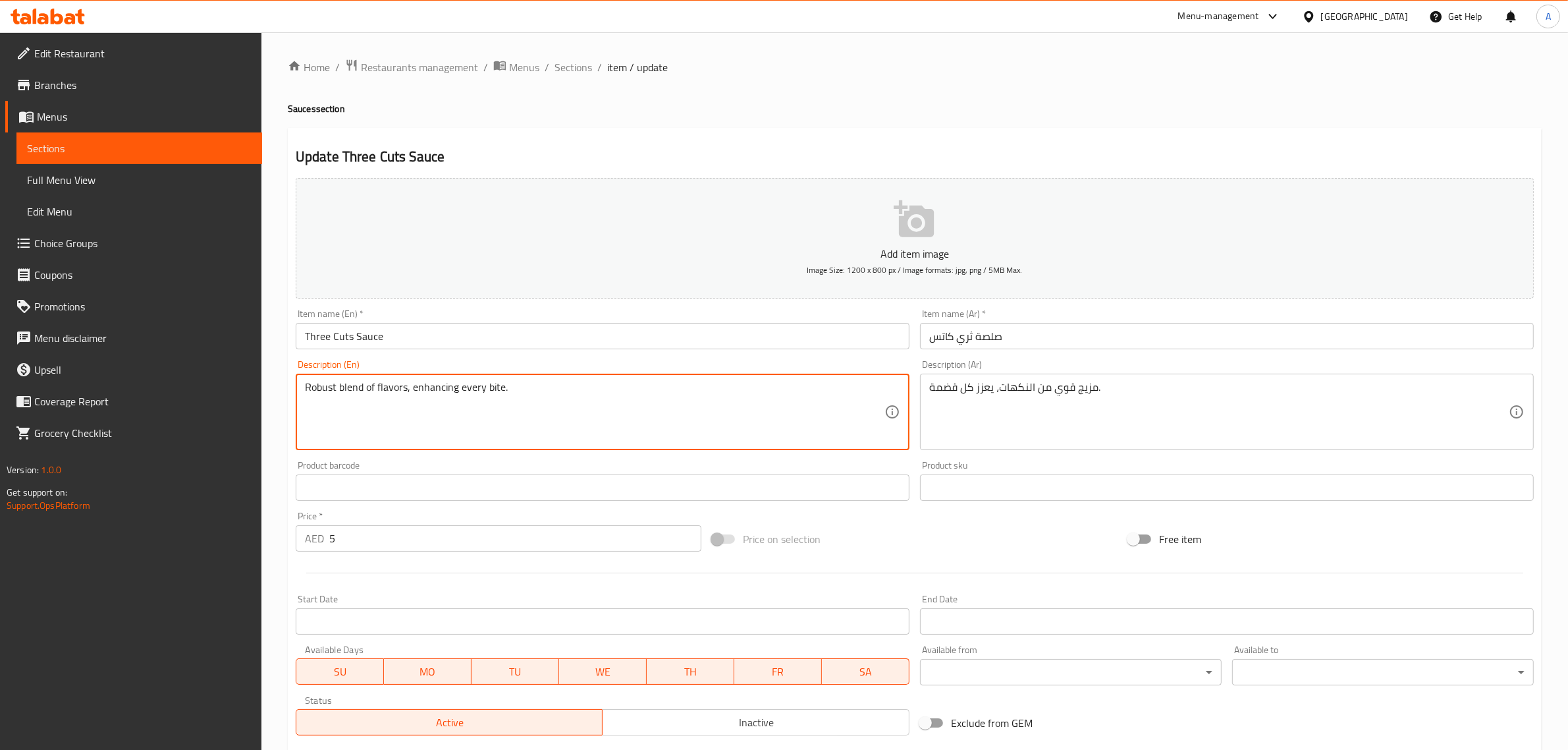
click at [560, 409] on textarea "Robust blend of flavors, enhancing every bite." at bounding box center [595, 412] width 580 height 62
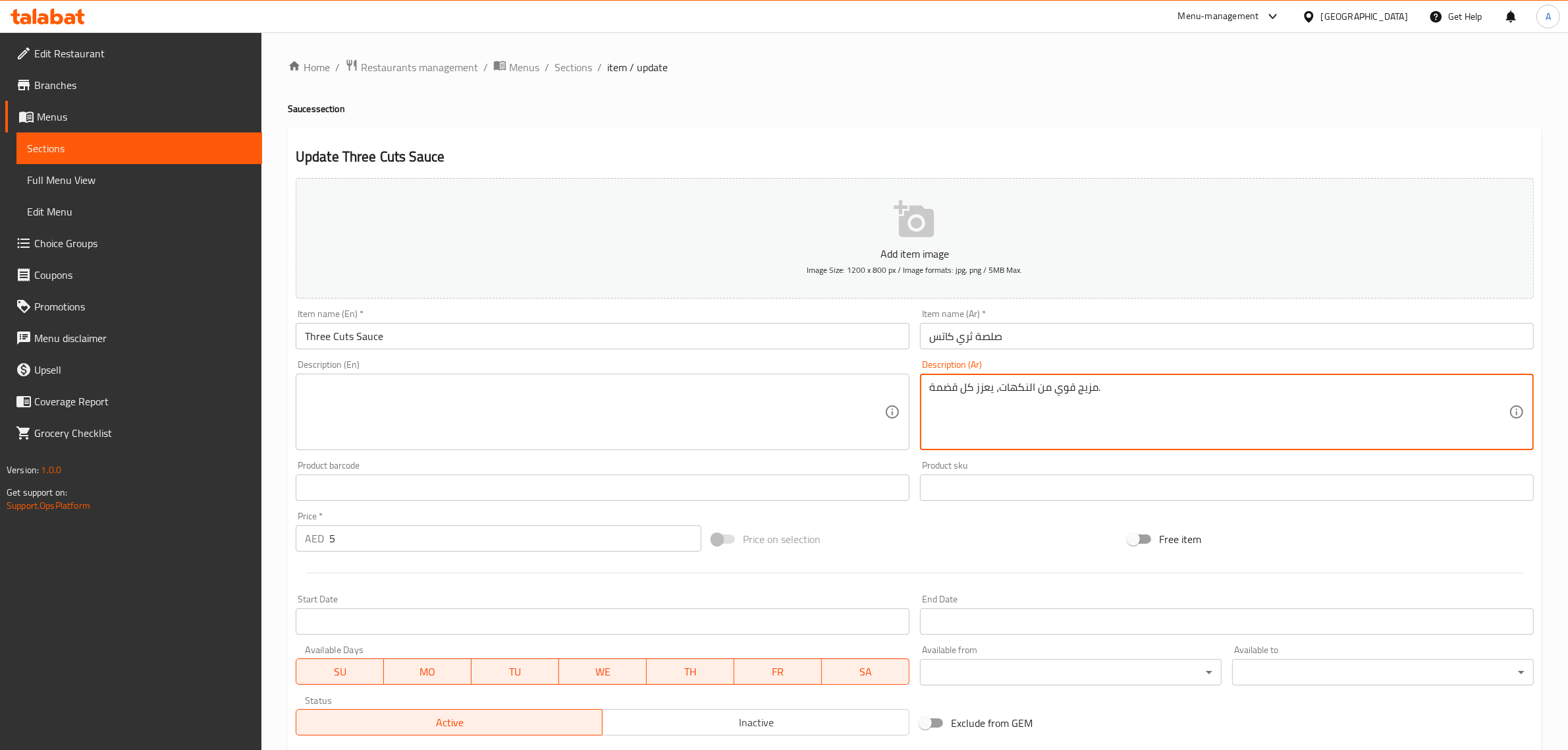
click at [1075, 405] on textarea "مزيج قوي من النكهات، يعزز كل قضمة." at bounding box center [1219, 412] width 580 height 62
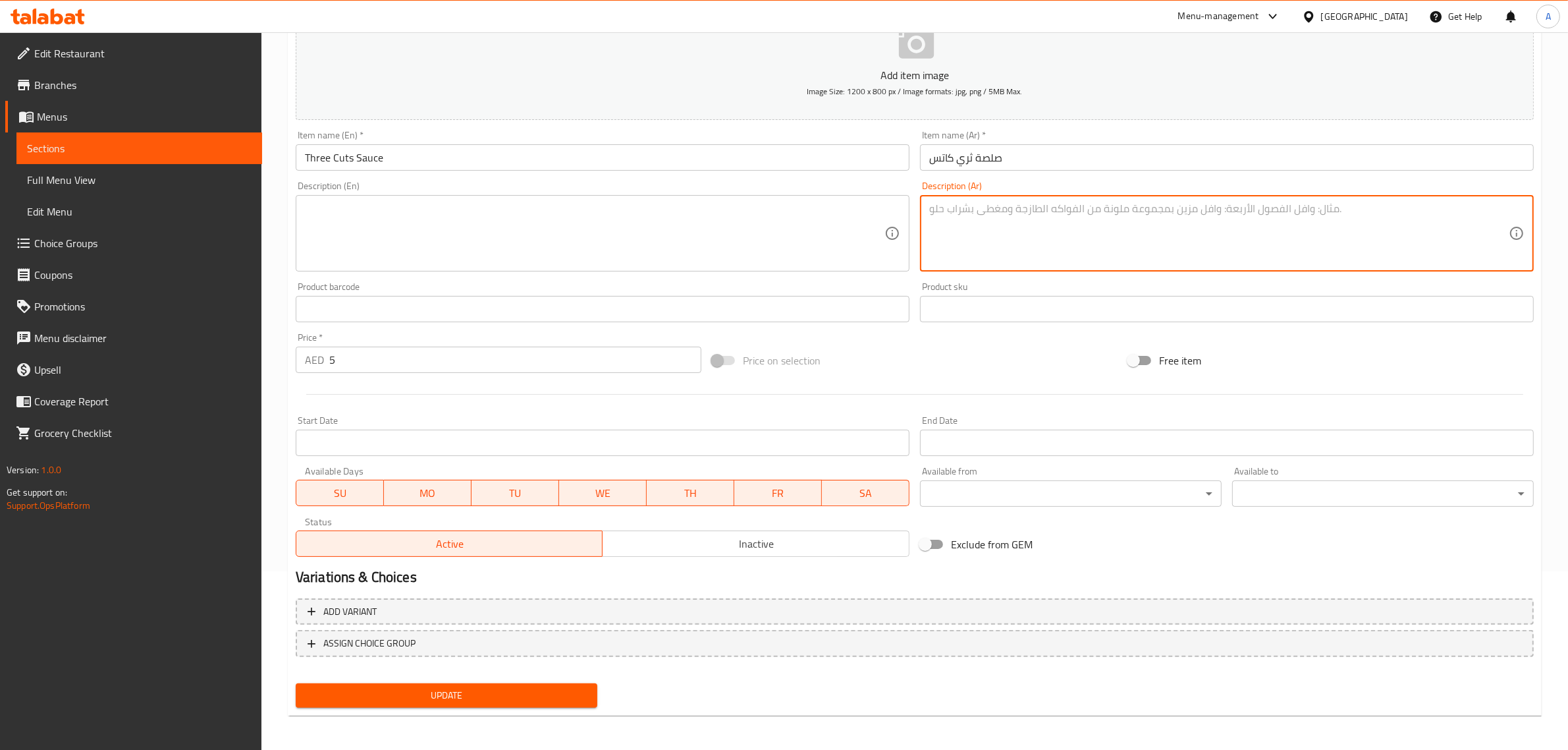
click at [429, 693] on span "Update" at bounding box center [446, 696] width 280 height 16
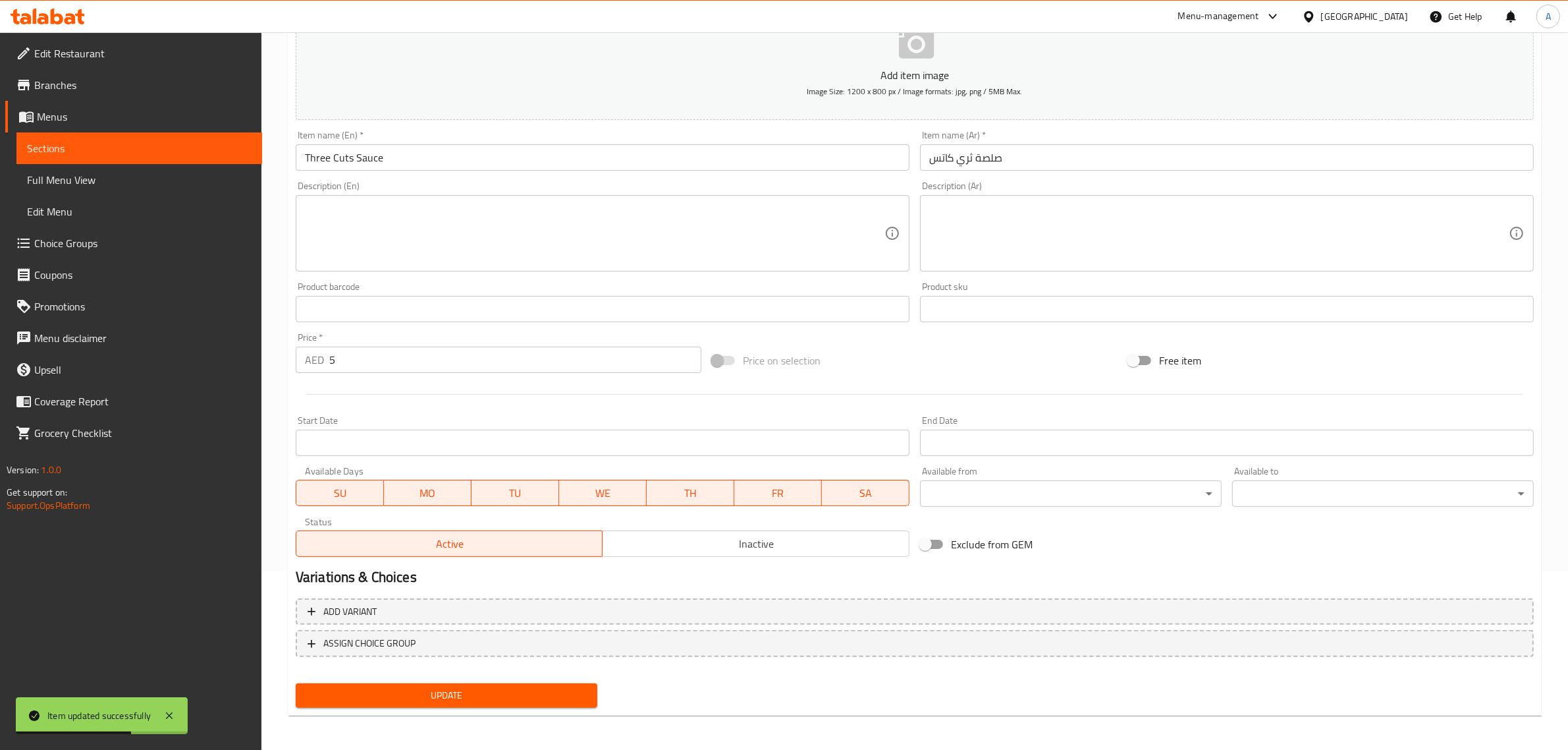
scroll to position [0, 0]
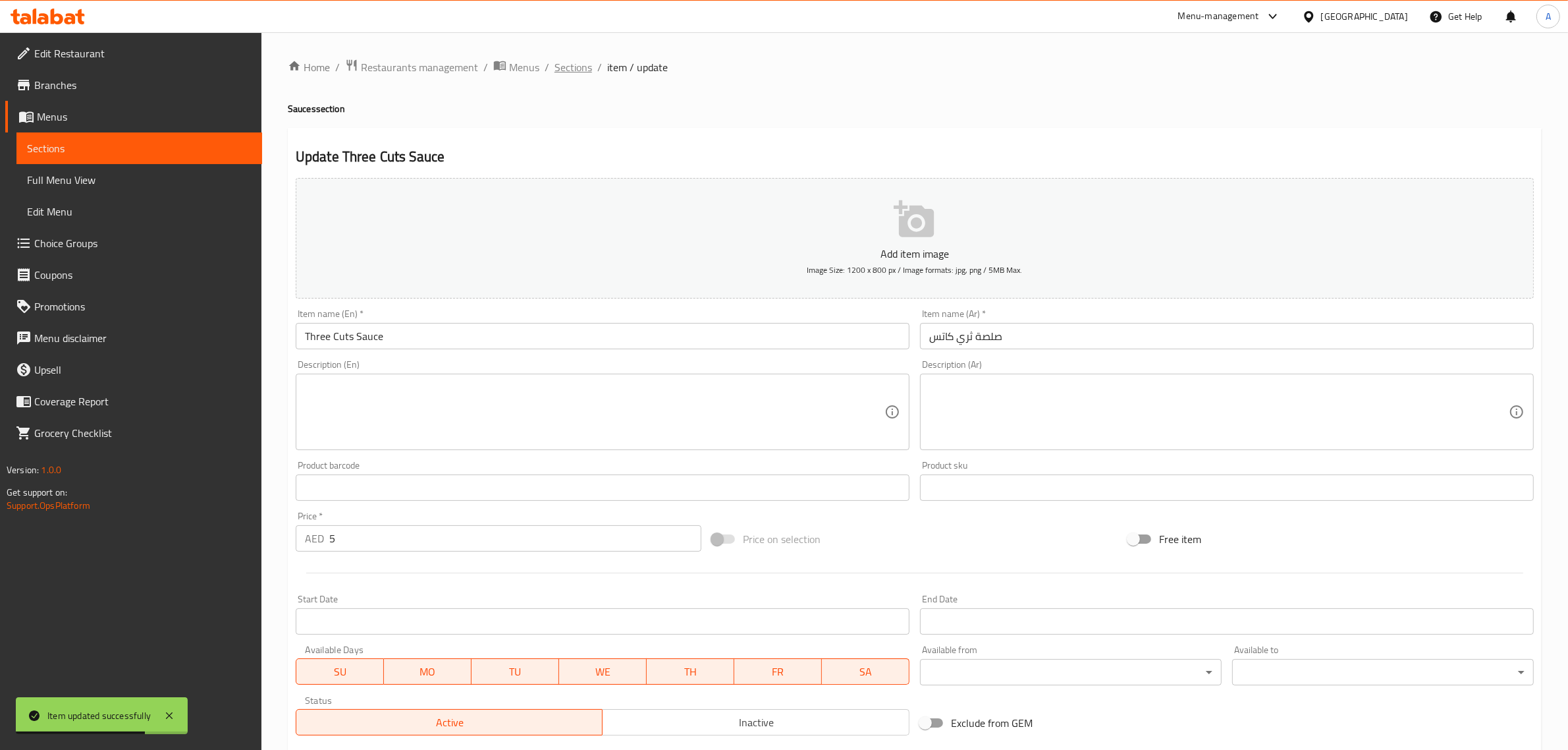
click at [584, 62] on span "Sections" at bounding box center [573, 66] width 38 height 16
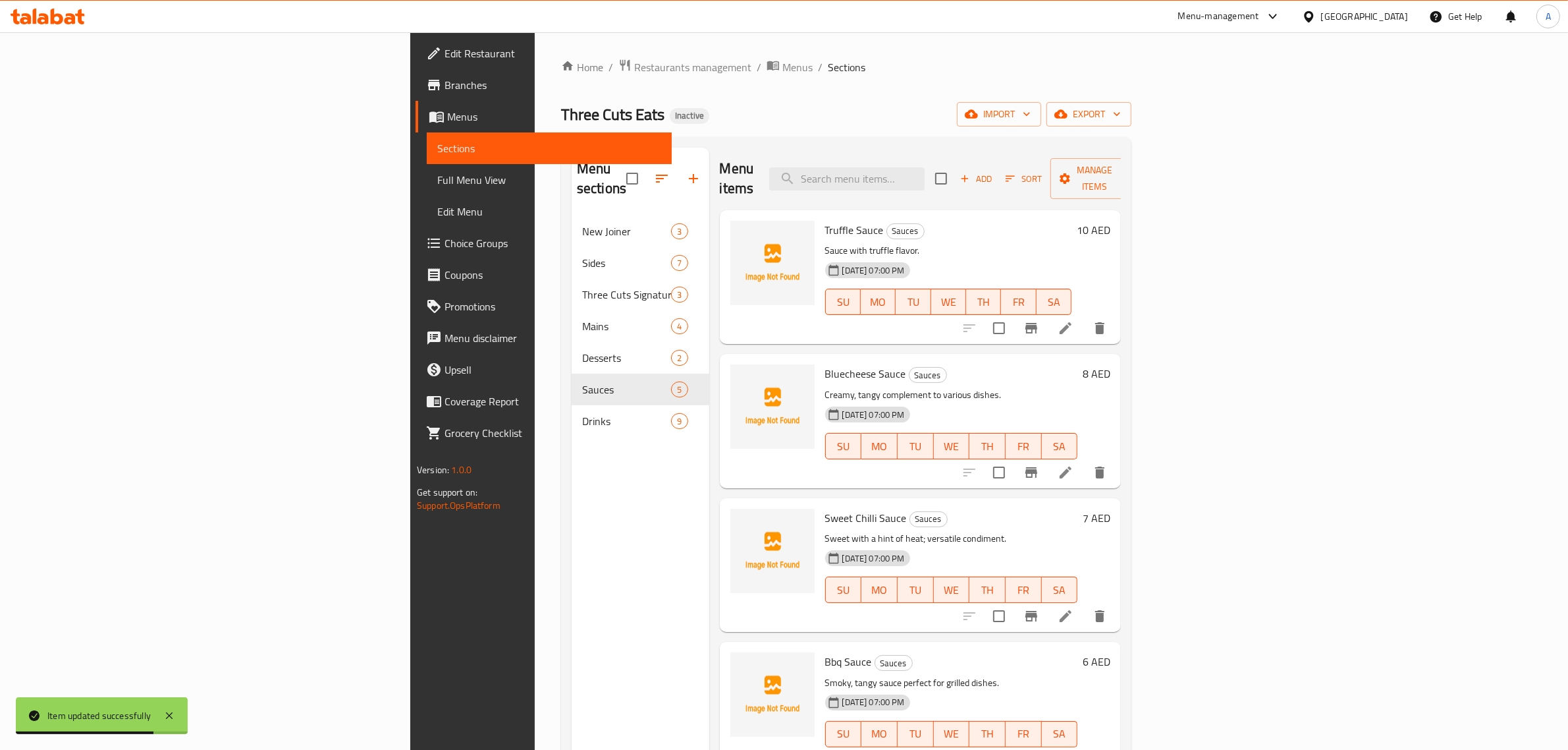
click at [1064, 135] on div "Home / Restaurants management / Menus / Sections Three Cuts Eats Inactive impor…" at bounding box center [846, 482] width 570 height 849
click at [924, 176] on input "search" at bounding box center [847, 179] width 156 height 23
paste input "[PERSON_NAME]"
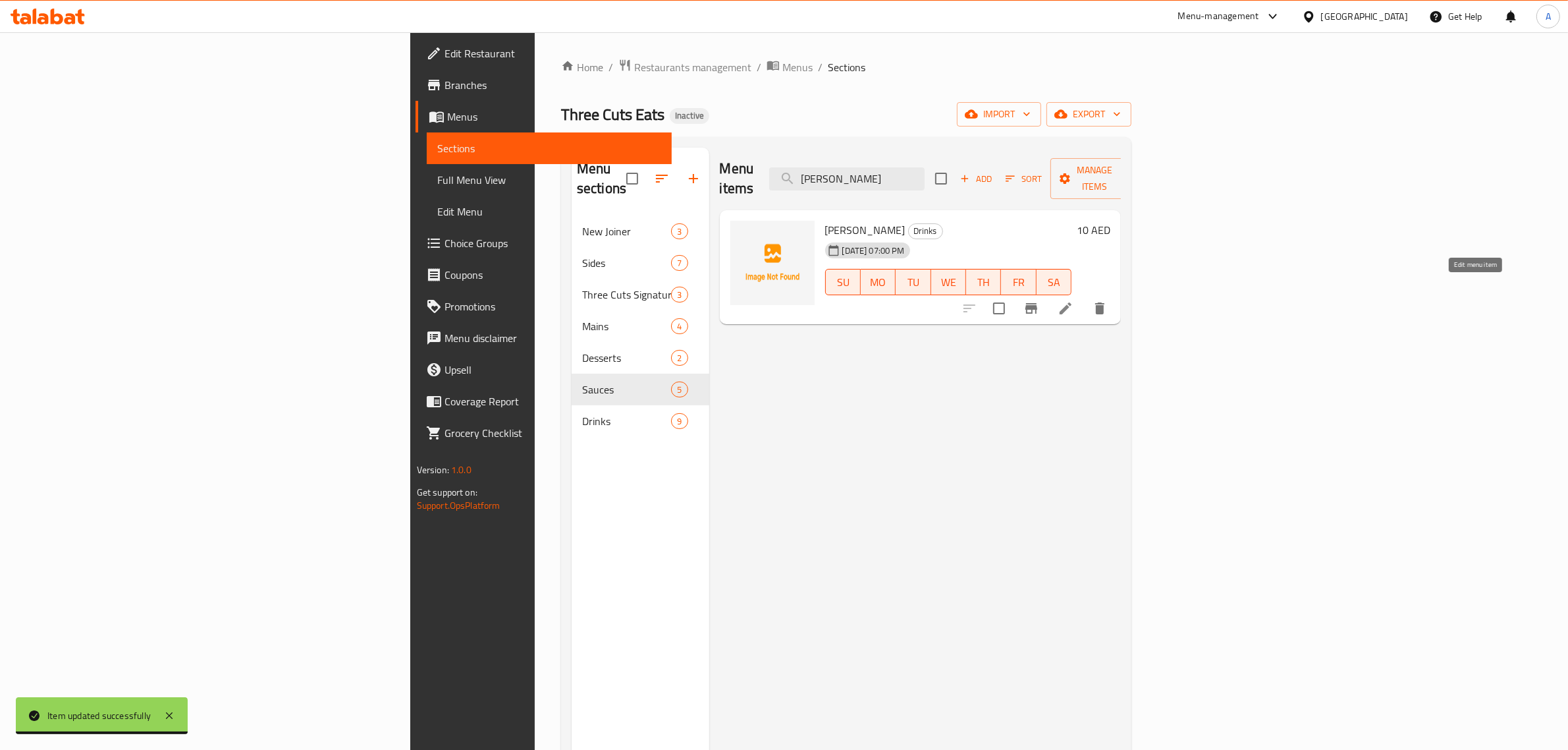
type input "[PERSON_NAME]"
click at [1073, 300] on icon at bounding box center [1065, 308] width 16 height 16
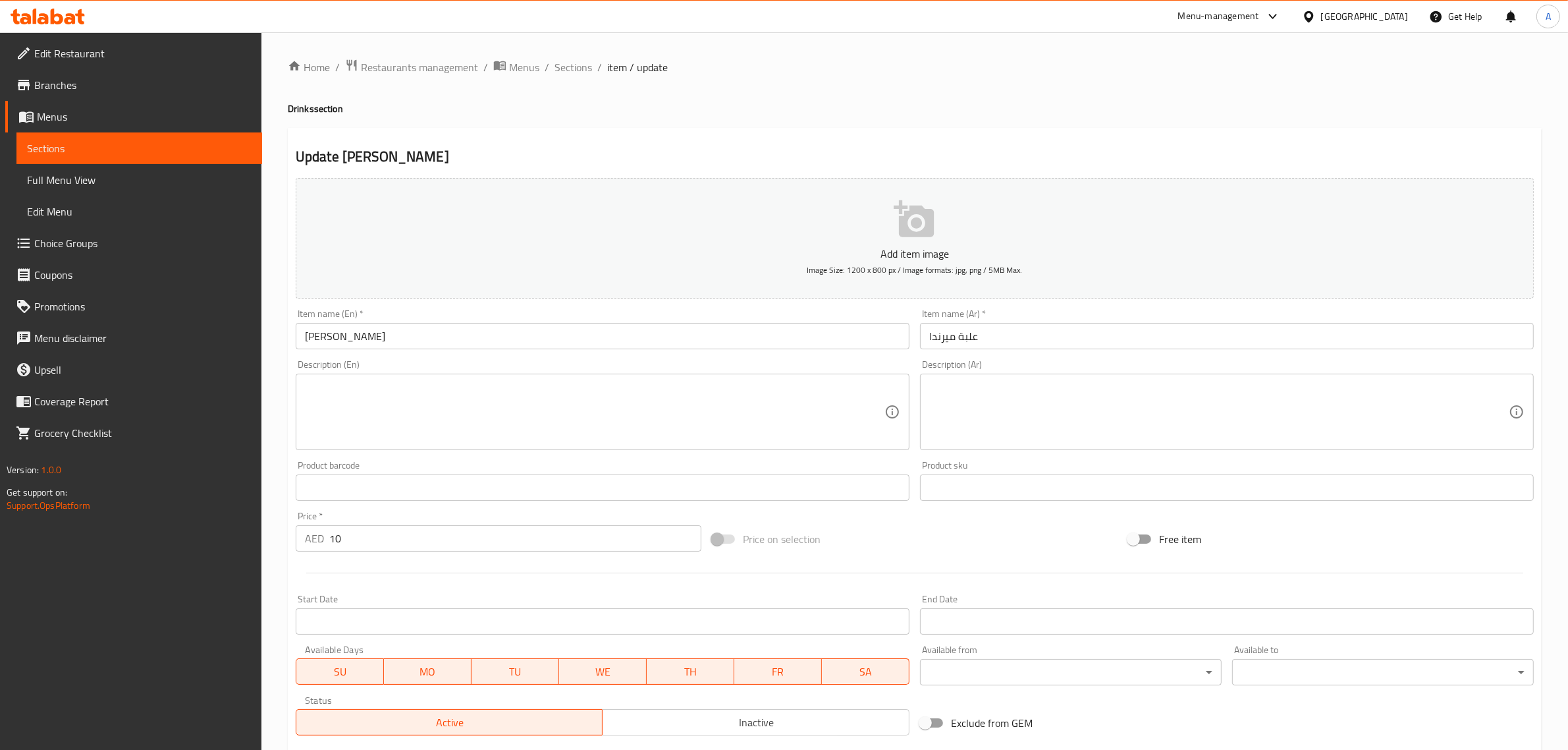
click at [495, 440] on textarea at bounding box center [595, 412] width 580 height 62
paste textarea "Soft Drink"
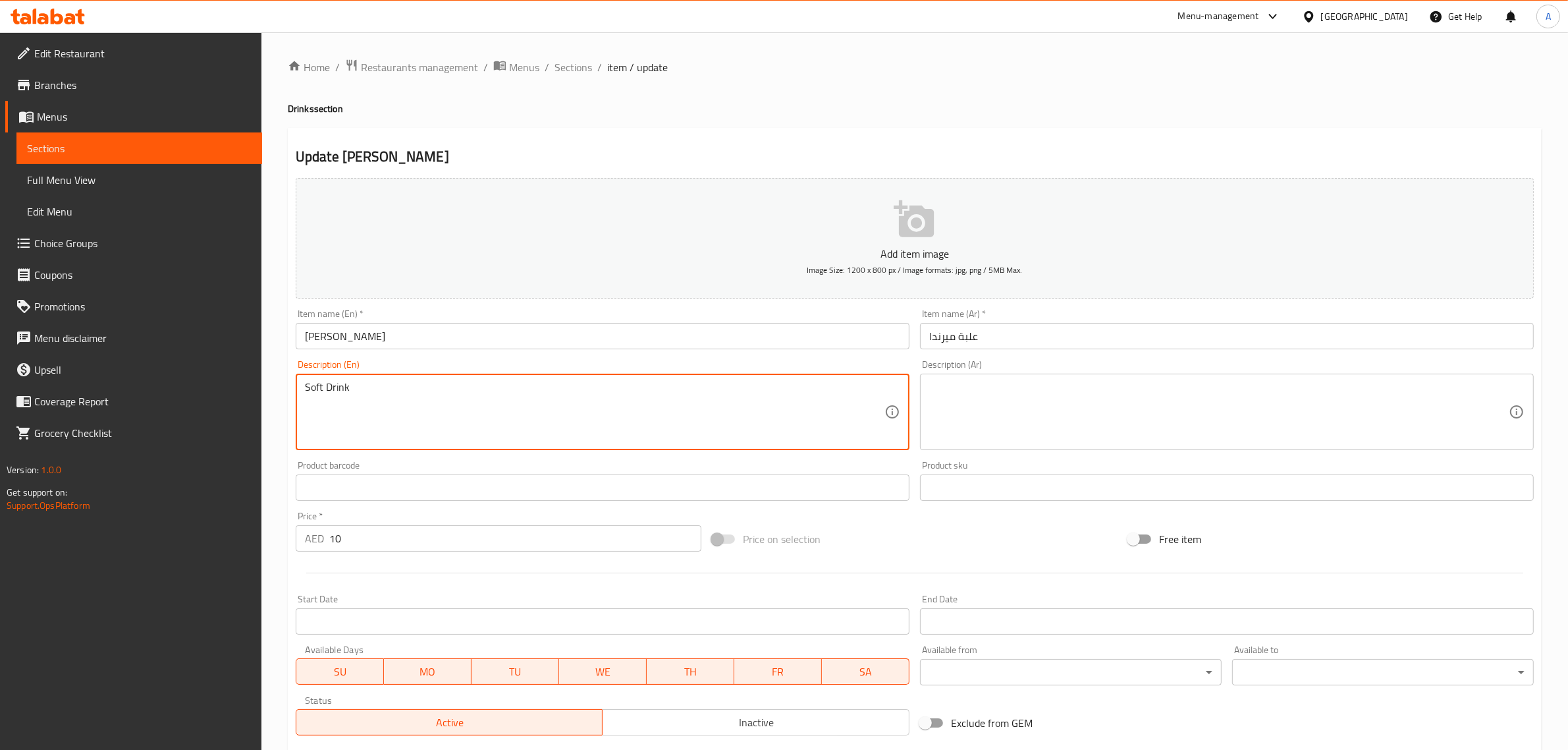
type textarea "Soft Drink"
drag, startPoint x: 1008, startPoint y: 400, endPoint x: 1019, endPoint y: 400, distance: 11.0
click at [1006, 400] on textarea at bounding box center [1219, 412] width 580 height 62
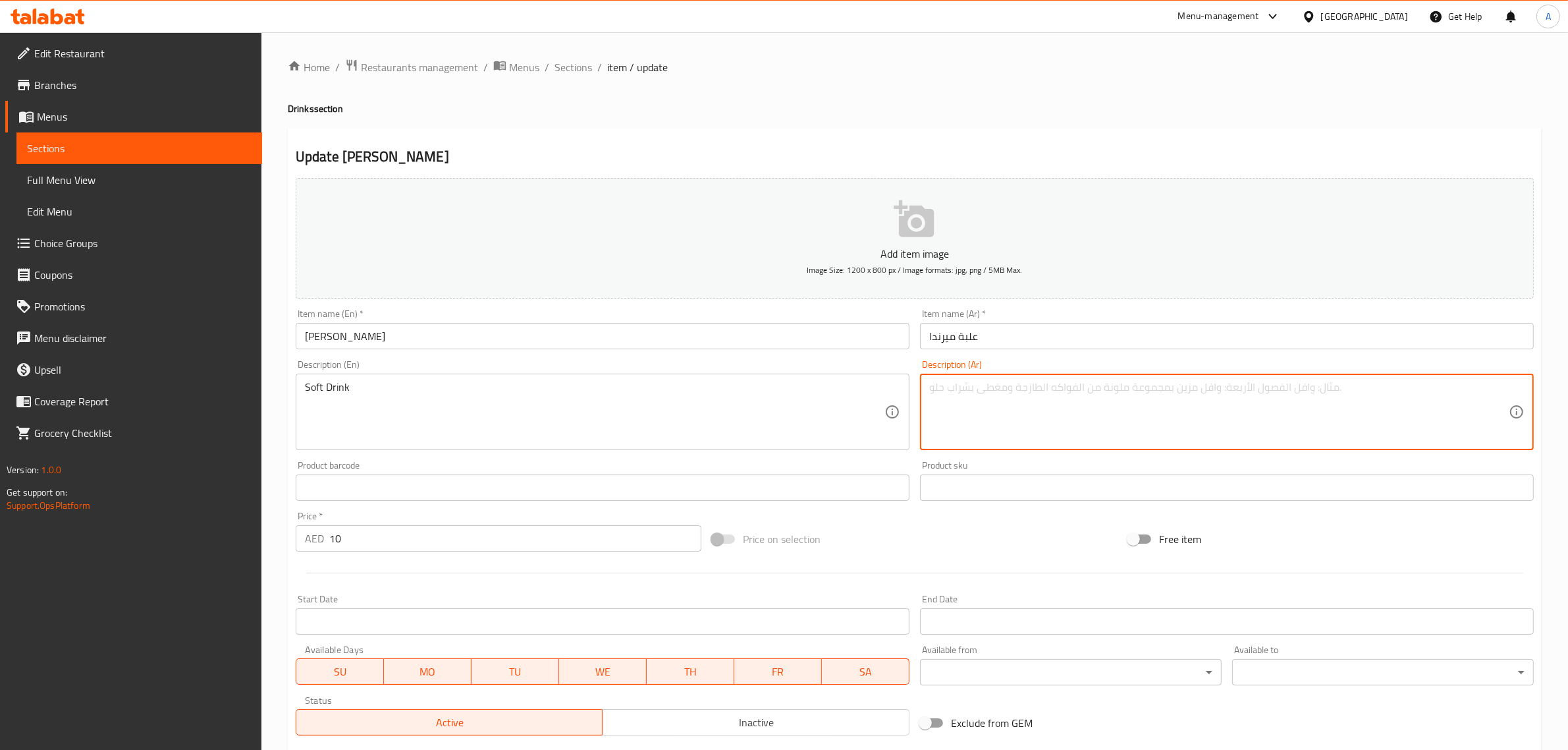
paste textarea "مشروب غازي"
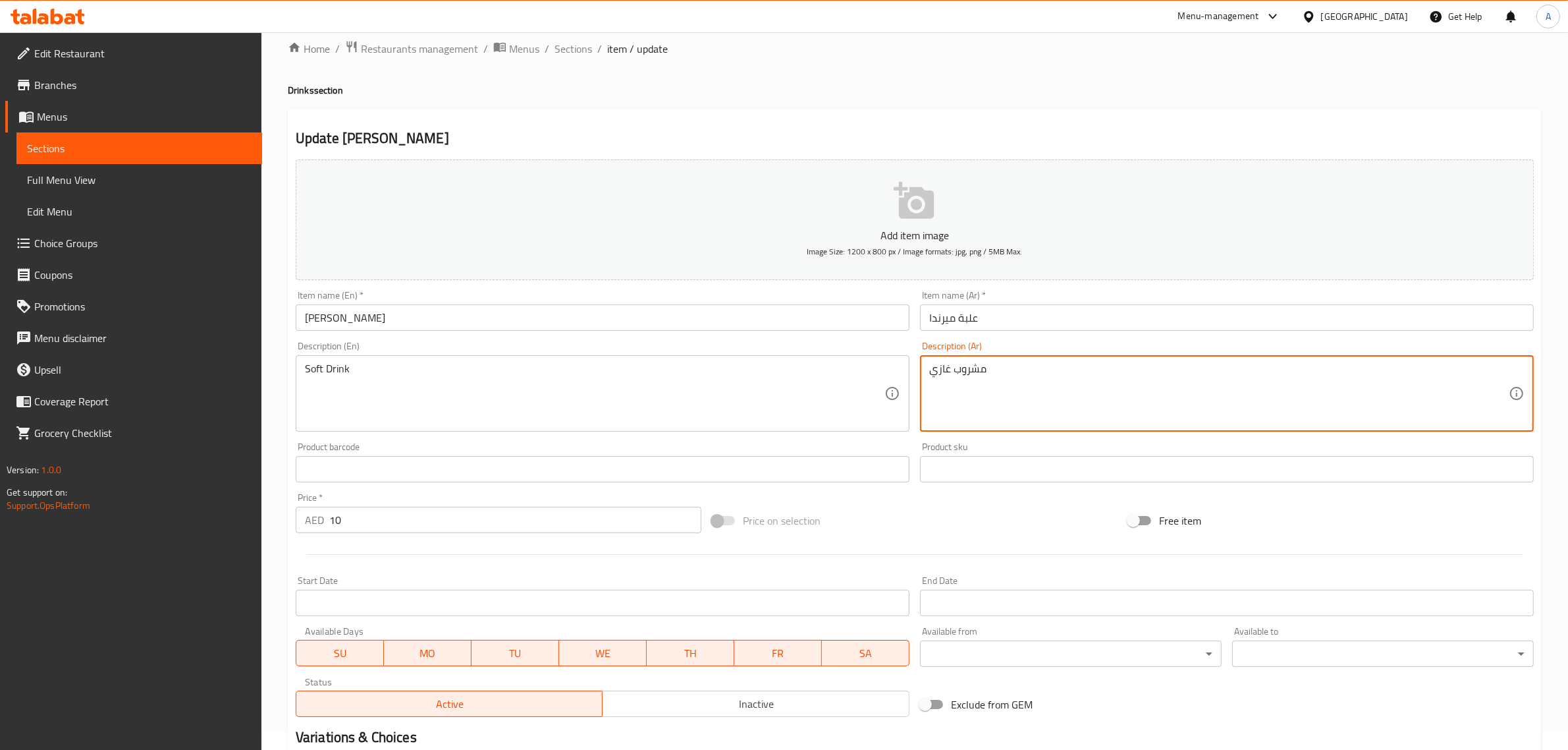
scroll to position [179, 0]
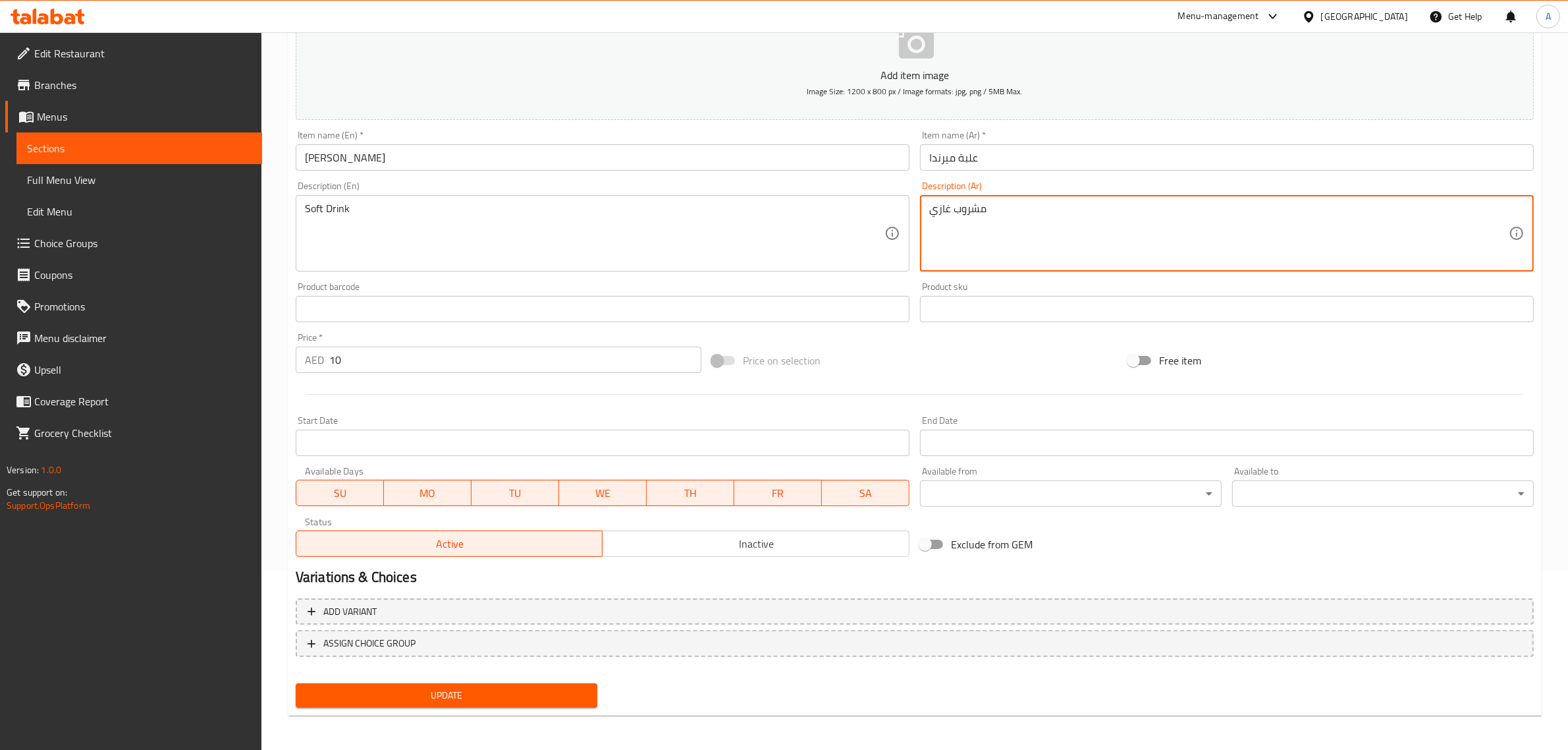
type textarea "مشروب غازي"
click at [472, 711] on div "Update Mirinda Can Add item image Image Size: 1200 x 800 px / Image formats: jp…" at bounding box center [914, 332] width 1254 height 767
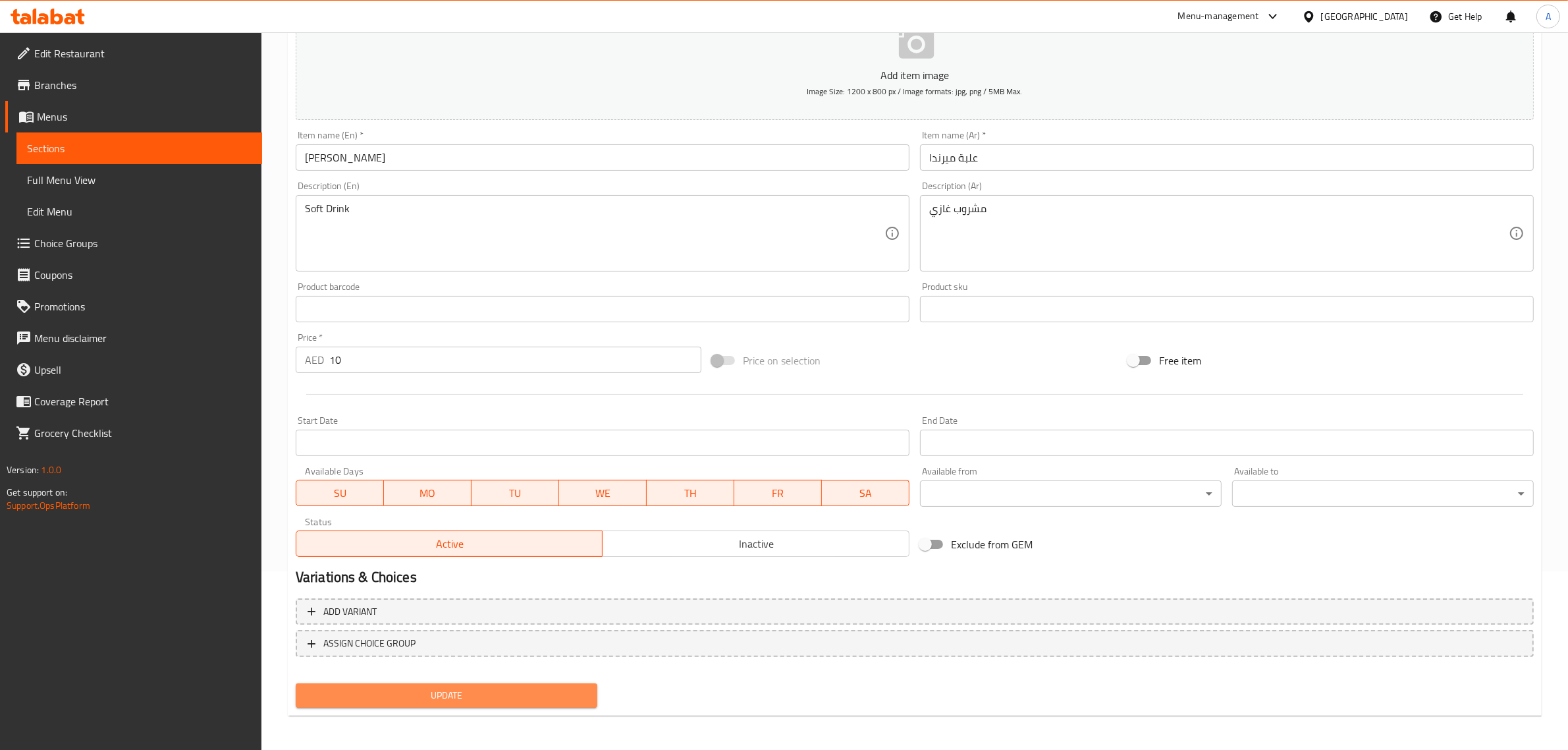
click at [475, 701] on span "Update" at bounding box center [446, 696] width 280 height 16
click at [65, 180] on span "Full Menu View" at bounding box center [139, 180] width 225 height 16
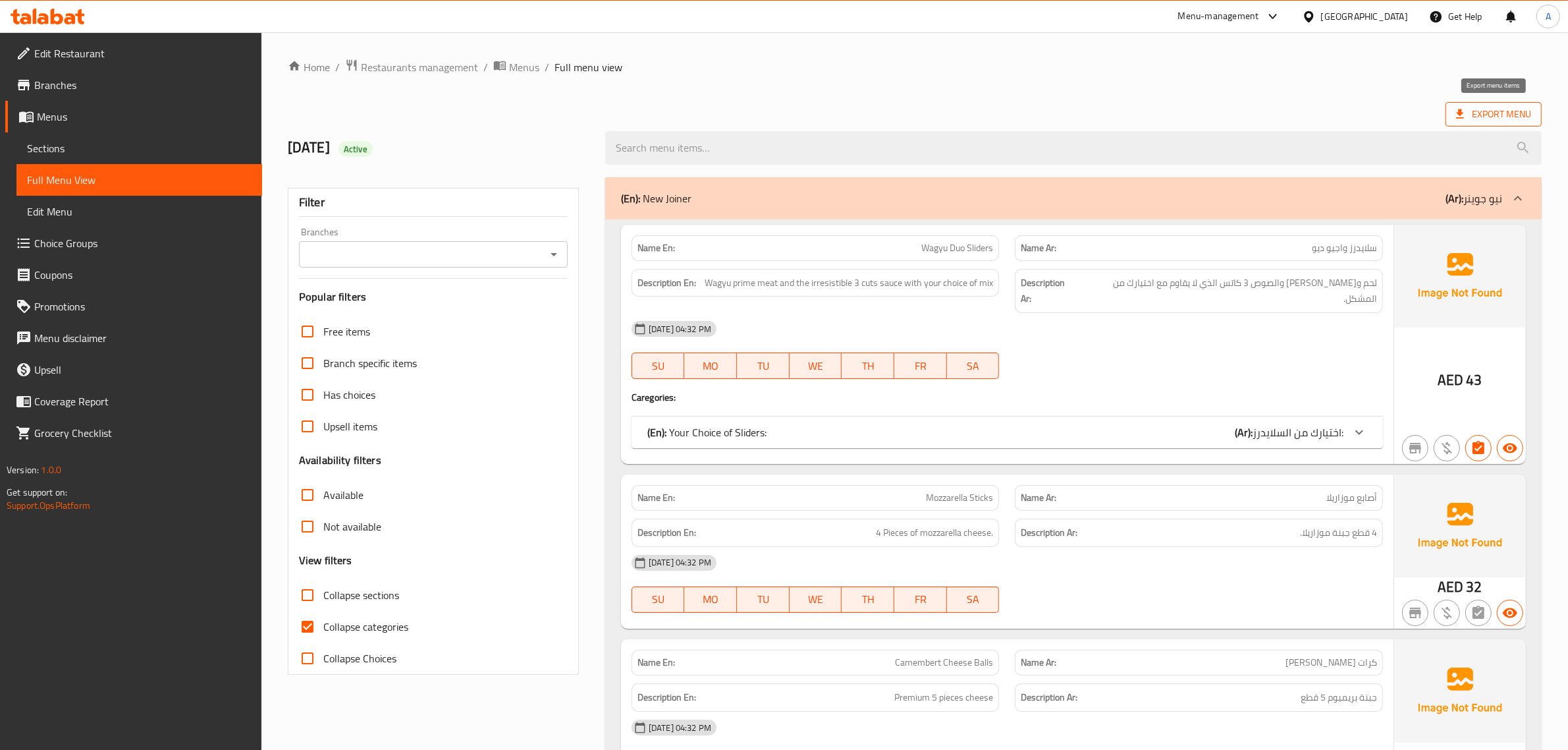
click at [1506, 116] on span "Export Menu" at bounding box center [1494, 114] width 75 height 16
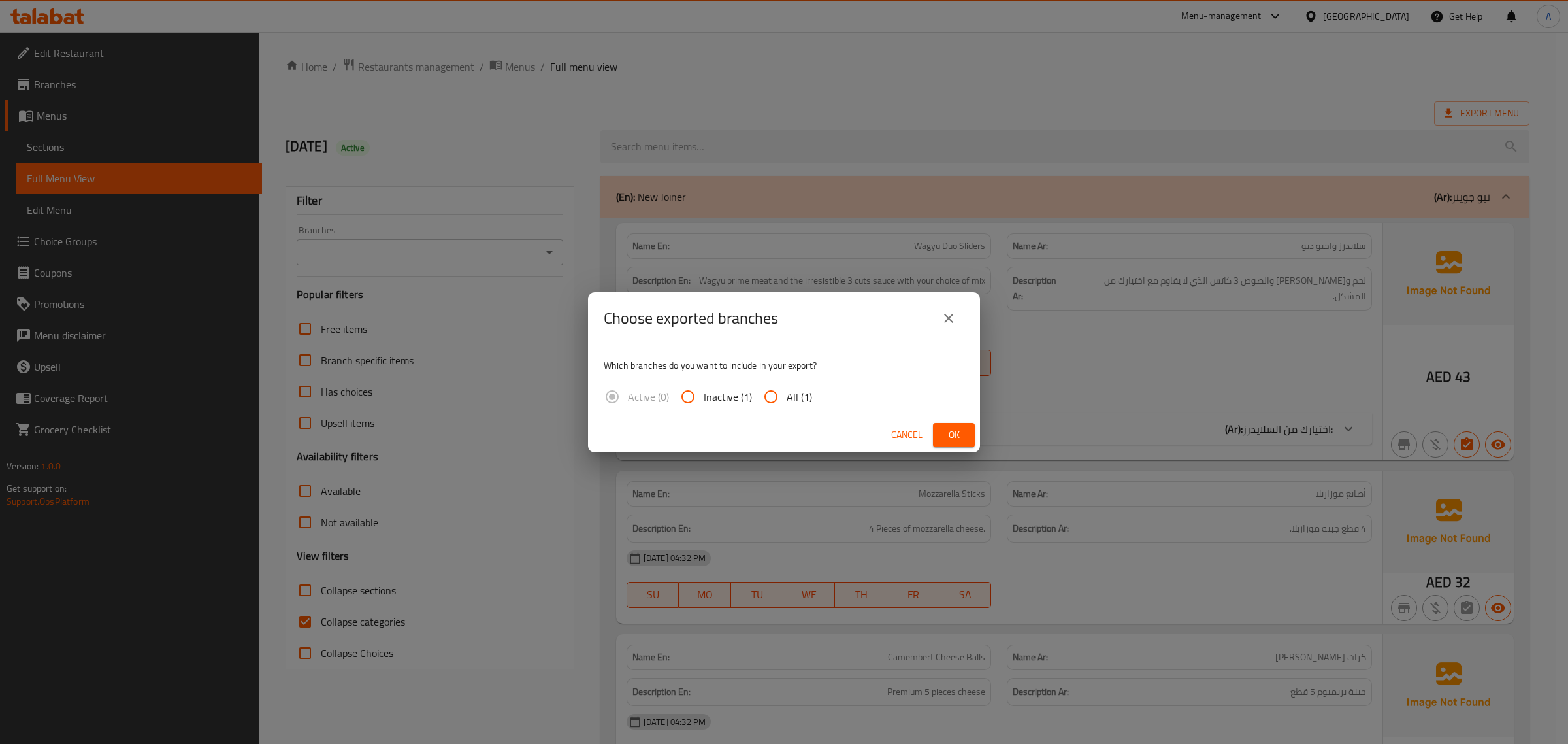
click at [814, 390] on div "Active (0) Inactive (1) All (1)" at bounding box center [713, 396] width 219 height 32
click at [807, 396] on span "All (1)" at bounding box center [799, 396] width 25 height 15
click at [787, 396] on input "All (1)" at bounding box center [771, 396] width 32 height 32
radio input "true"
click at [959, 430] on span "Ok" at bounding box center [954, 435] width 21 height 16
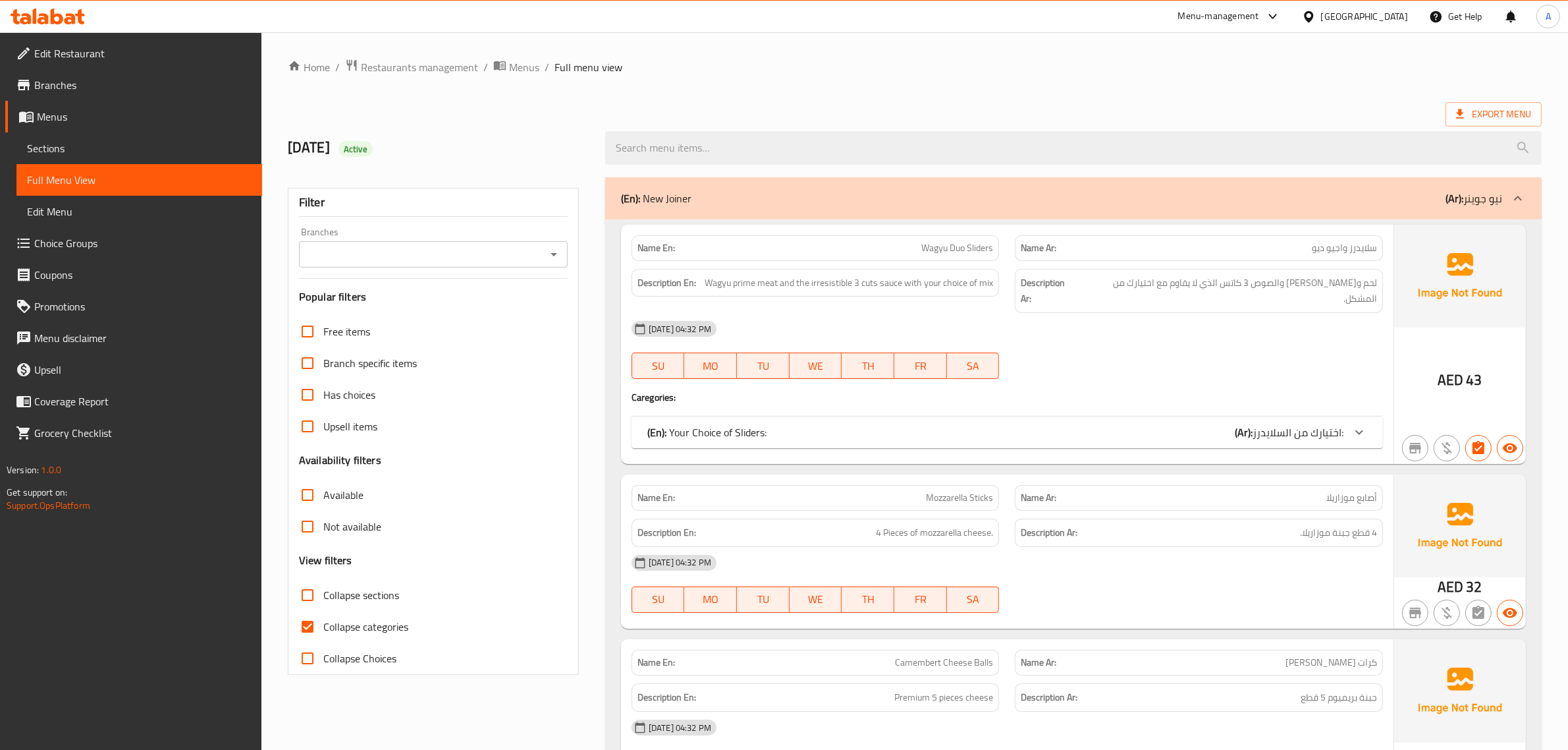
click at [1200, 440] on div "Name En: Wagyu Duo Sliders Name Ar: سلايدرز واجيو ديو Description En: Wagyu pri…" at bounding box center [1007, 345] width 773 height 240
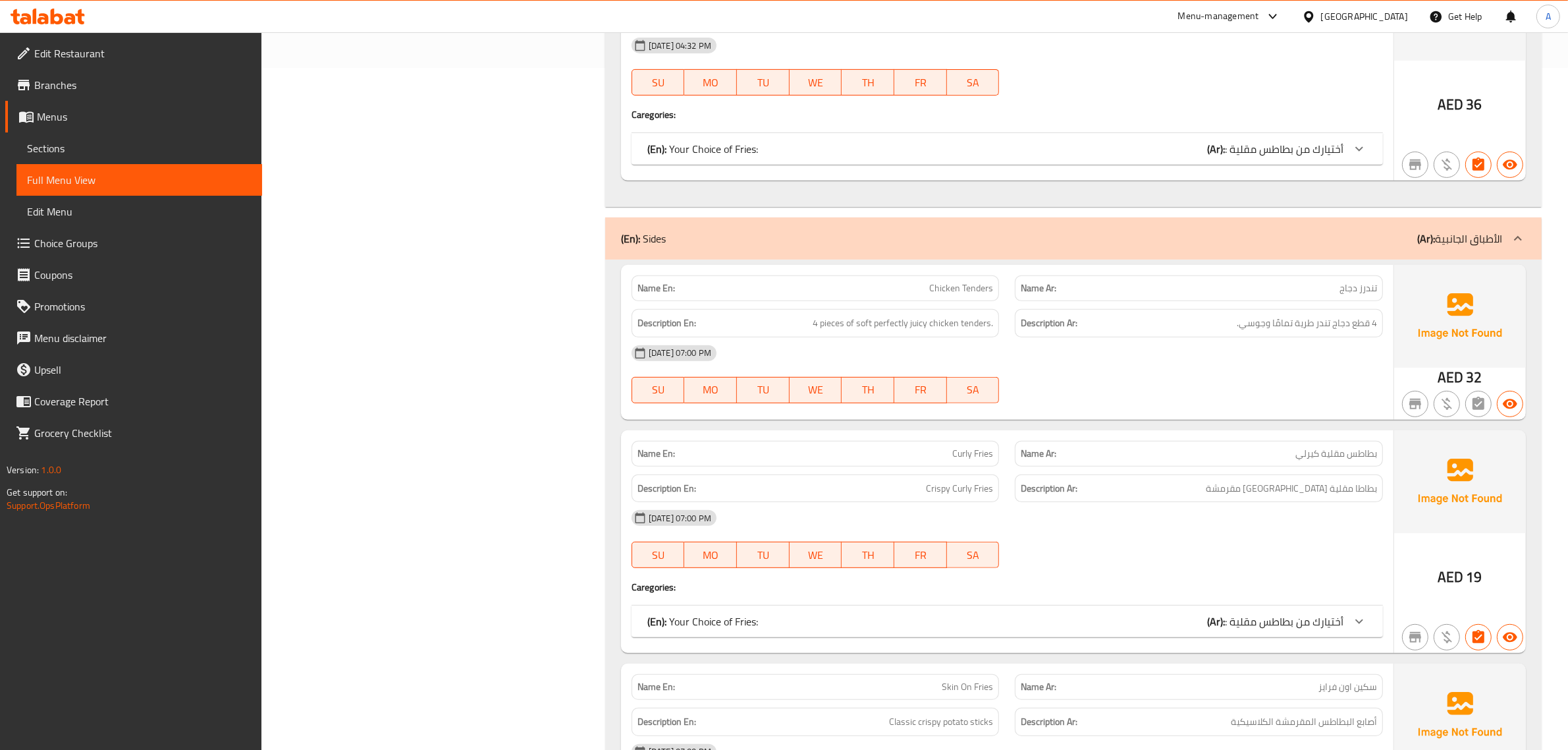
scroll to position [548, 0]
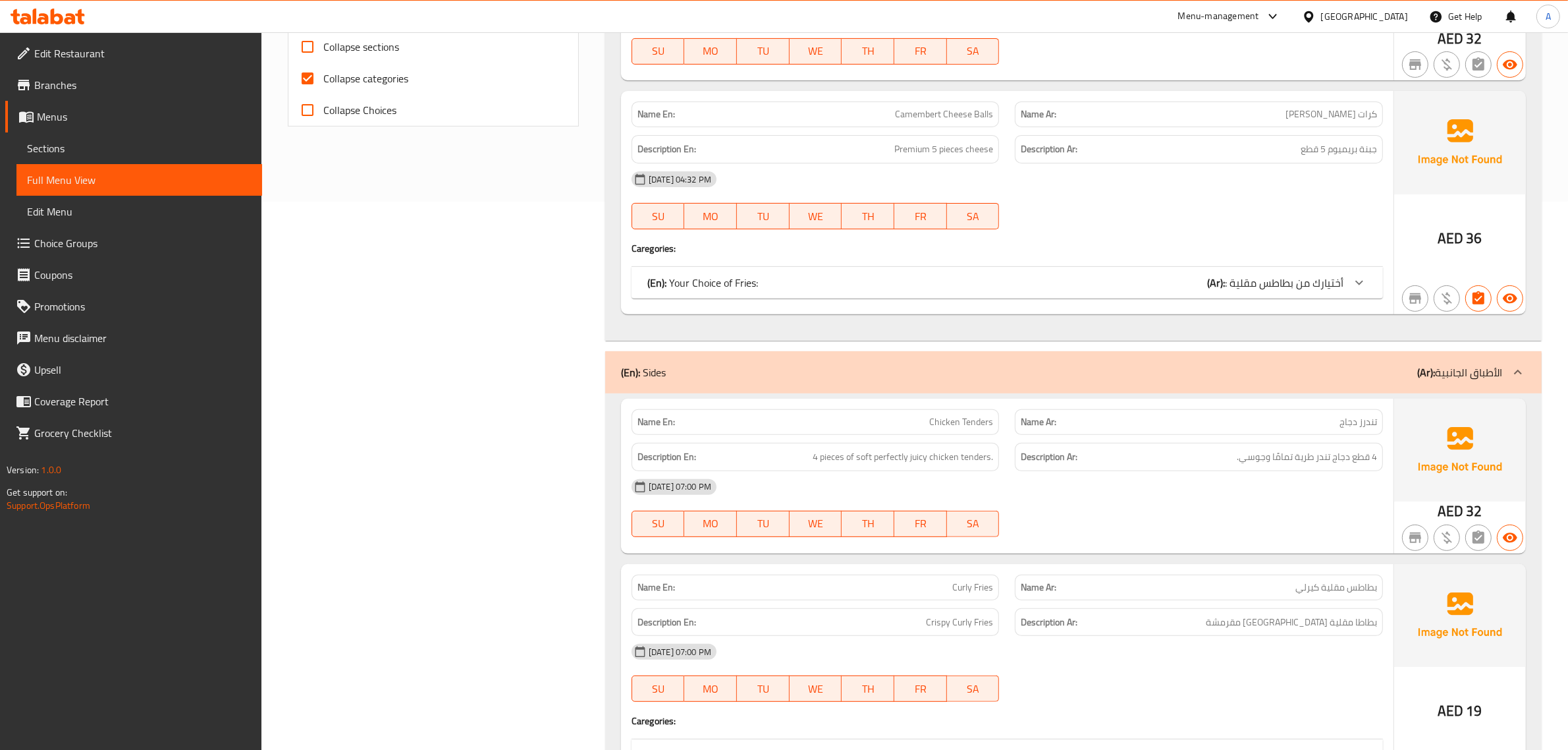
click at [1262, 272] on span ": أختيارك من بطاطس مقلية" at bounding box center [1284, 282] width 119 height 20
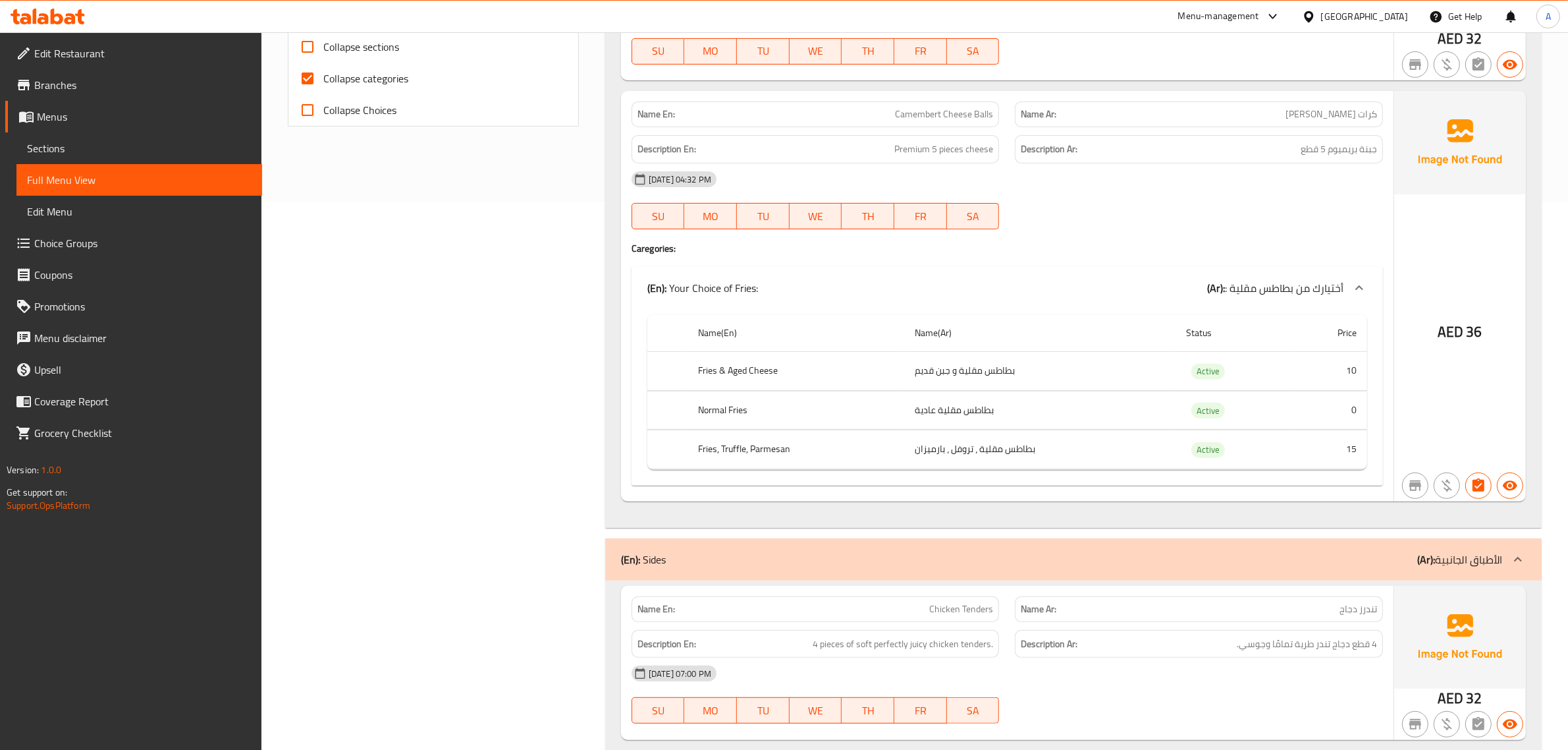
click at [1276, 278] on span ": أختيارك من بطاطس مقلية" at bounding box center [1284, 288] width 119 height 20
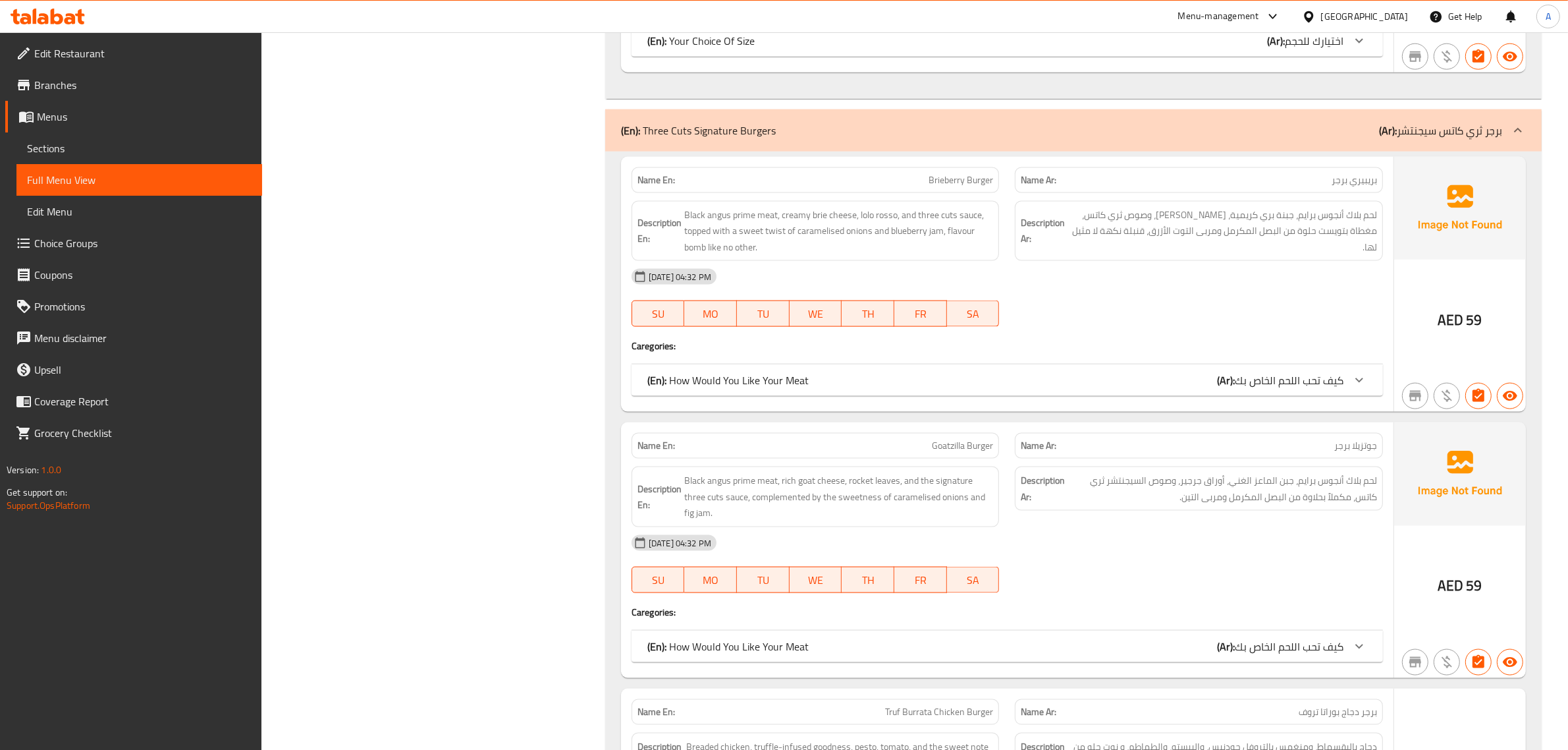
scroll to position [2257, 0]
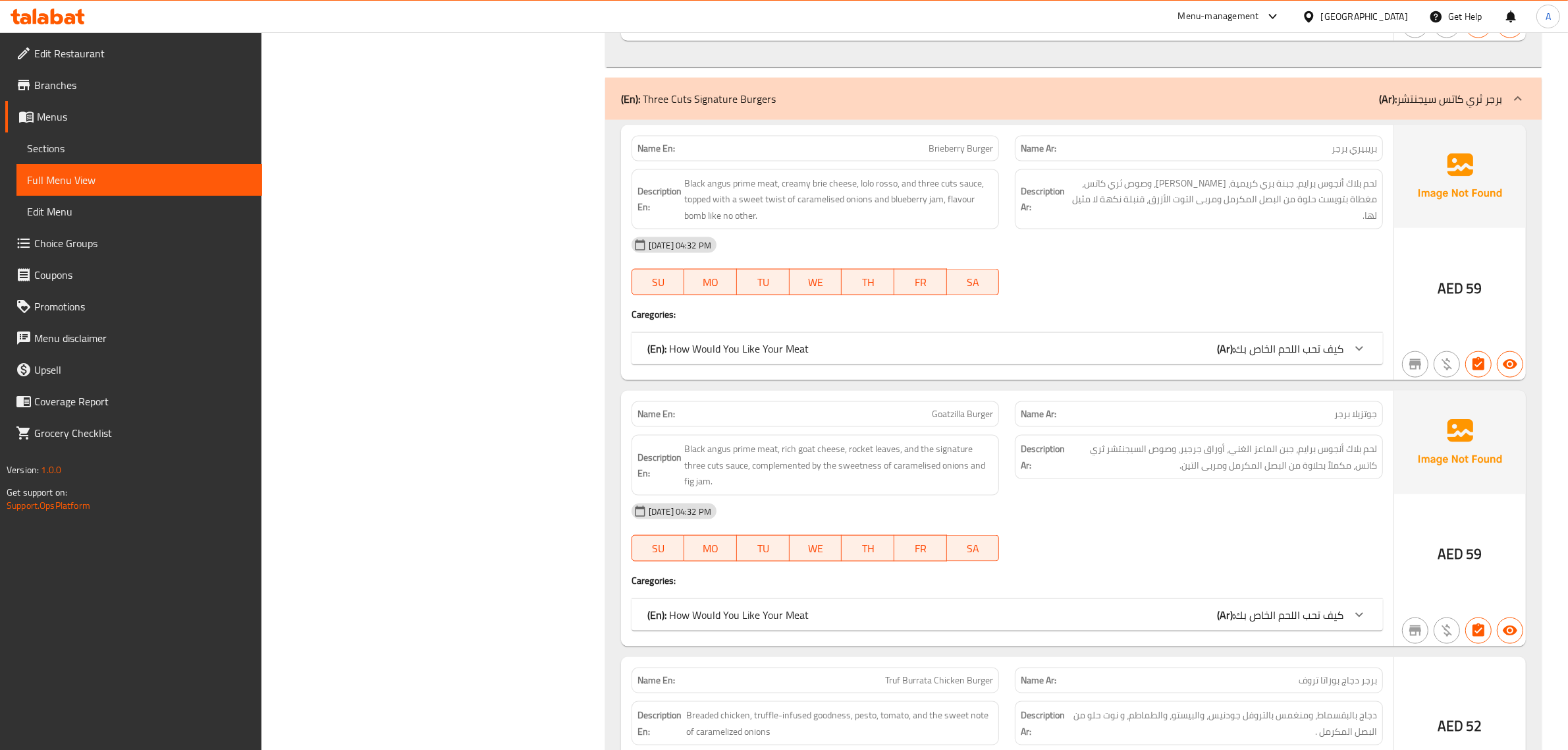
click at [1328, 353] on div "(En): How Would You Like Your Meat (Ar): كيف تحب اللحم الخاص بك" at bounding box center [1007, 349] width 751 height 32
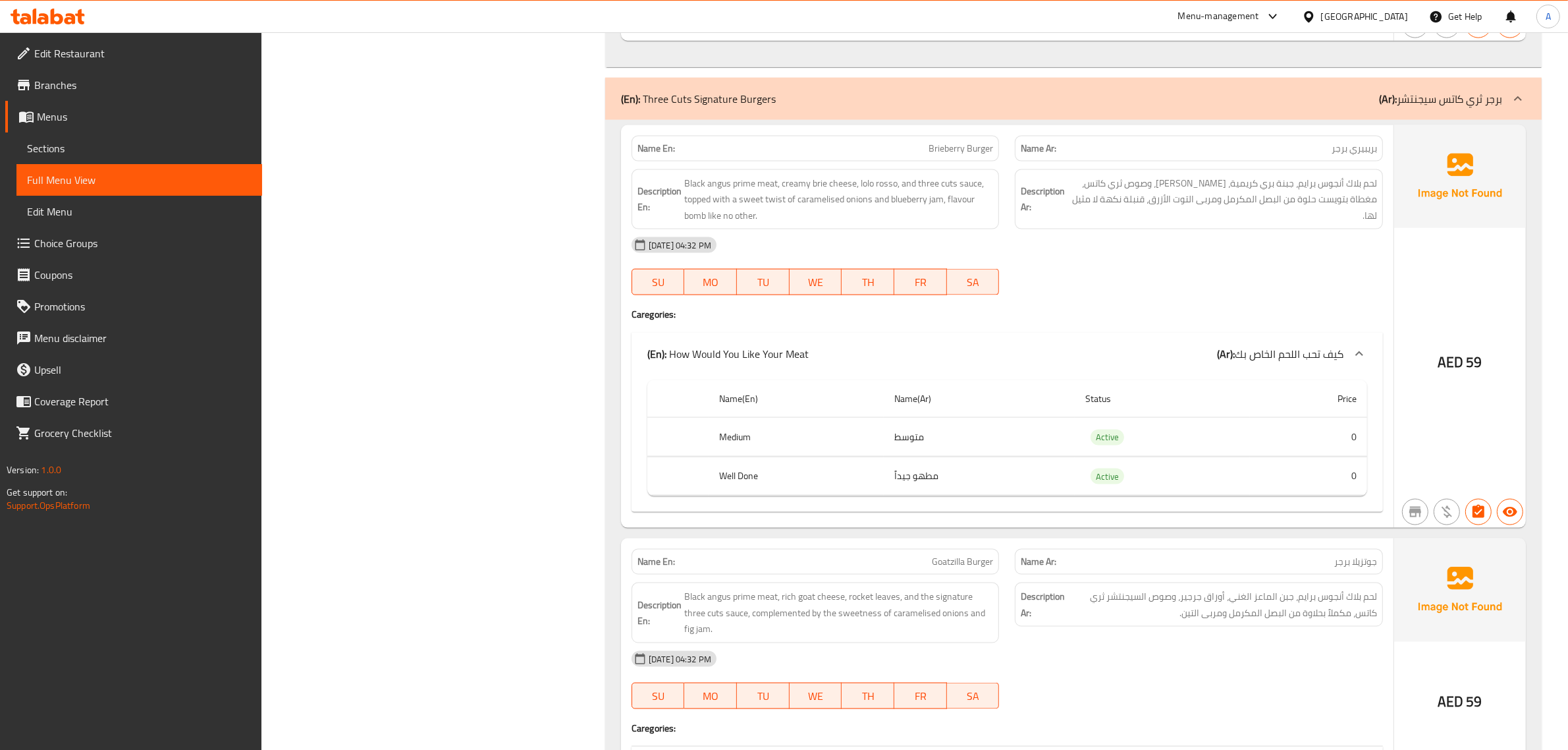
click at [1328, 353] on div "(En): How Would You Like Your Meat (Ar): كيف تحب اللحم الخاص بك" at bounding box center [1007, 354] width 751 height 42
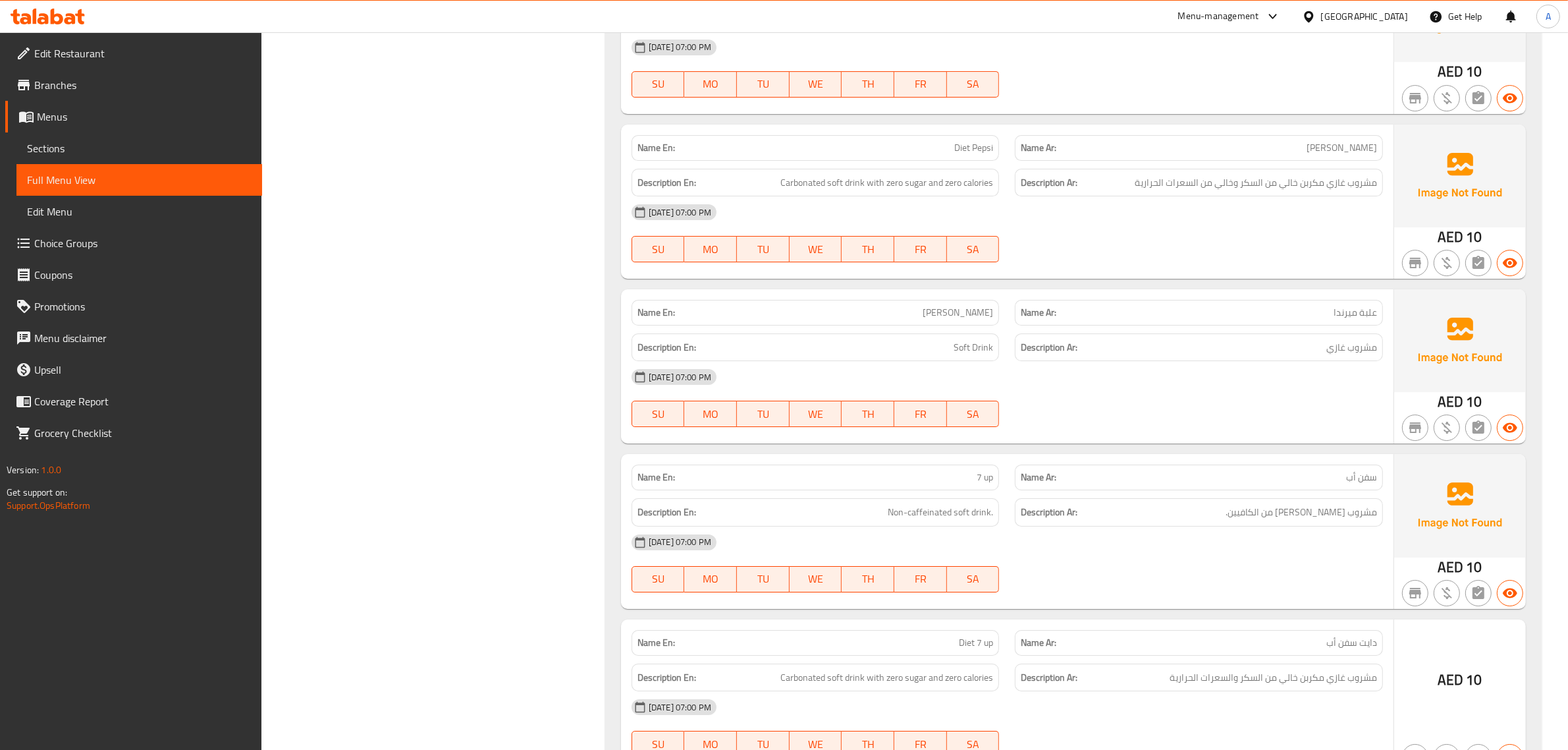
scroll to position [5211, 0]
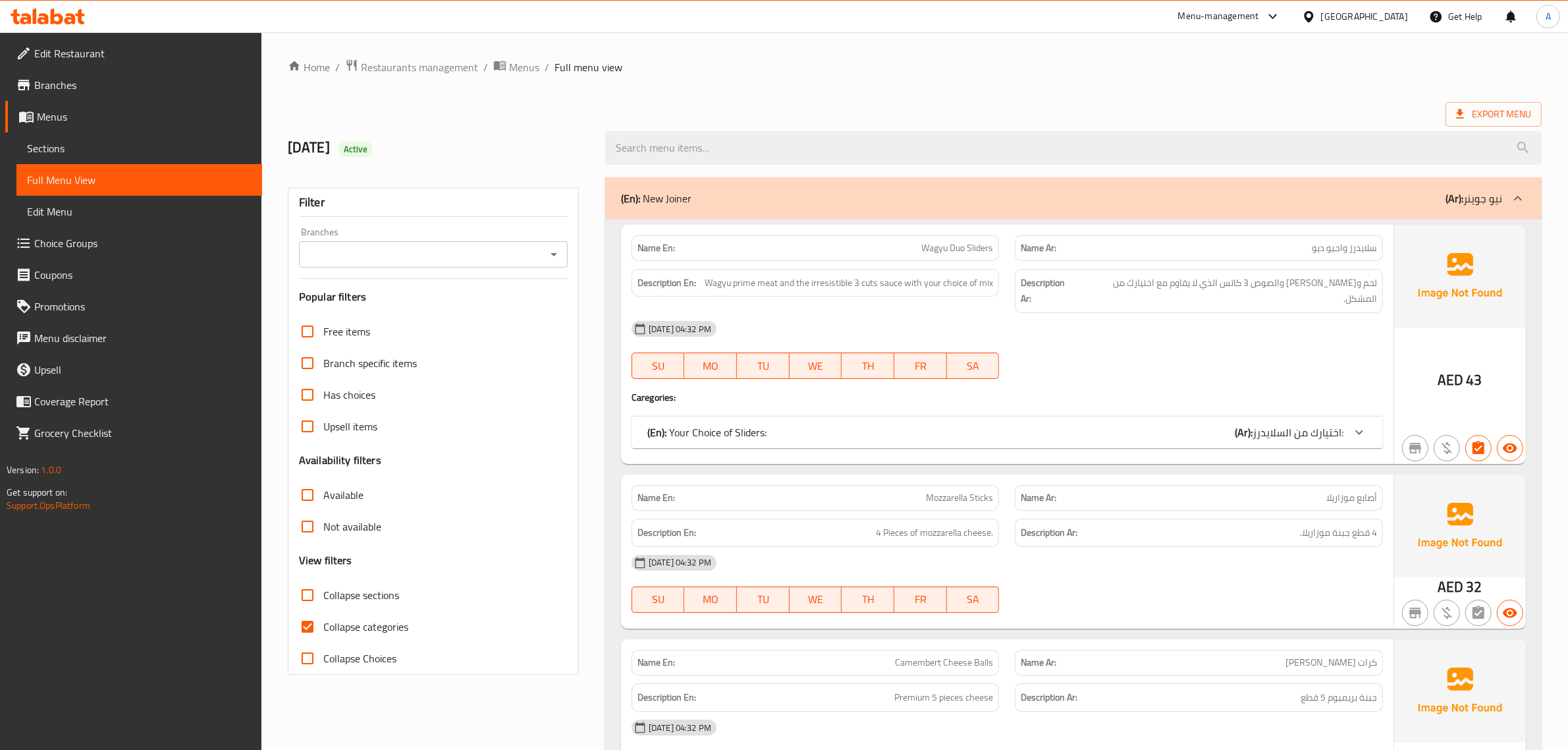
click at [344, 584] on label "Collapse sections" at bounding box center [345, 595] width 107 height 32
click at [323, 584] on input "Collapse sections" at bounding box center [308, 595] width 32 height 32
checkbox input "true"
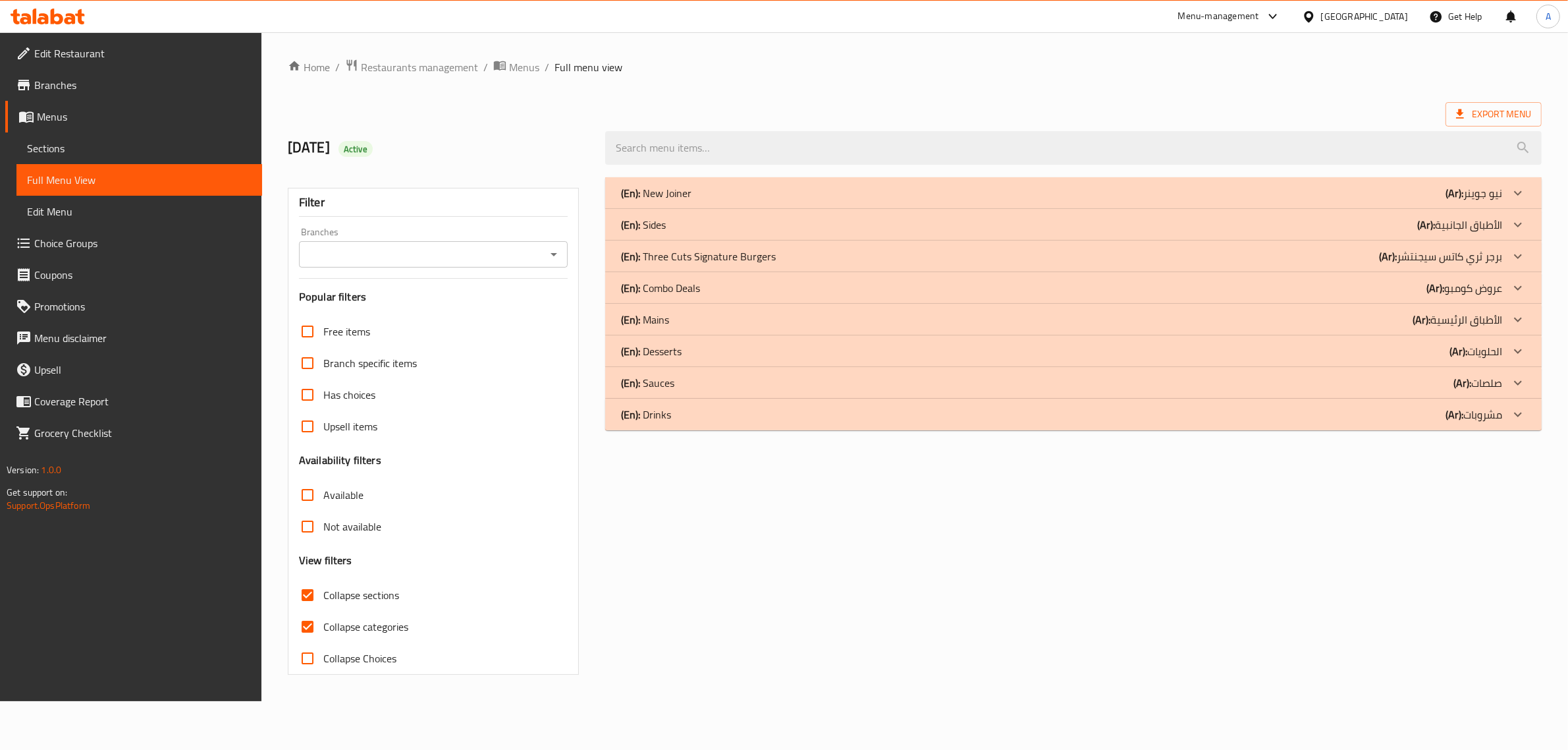
click at [330, 623] on span "Collapse categories" at bounding box center [366, 626] width 85 height 16
click at [323, 623] on input "Collapse categories" at bounding box center [308, 626] width 32 height 32
checkbox input "false"
click at [675, 324] on div "(En): Mains (Ar): الأطباق الرئيسية" at bounding box center [1070, 319] width 889 height 16
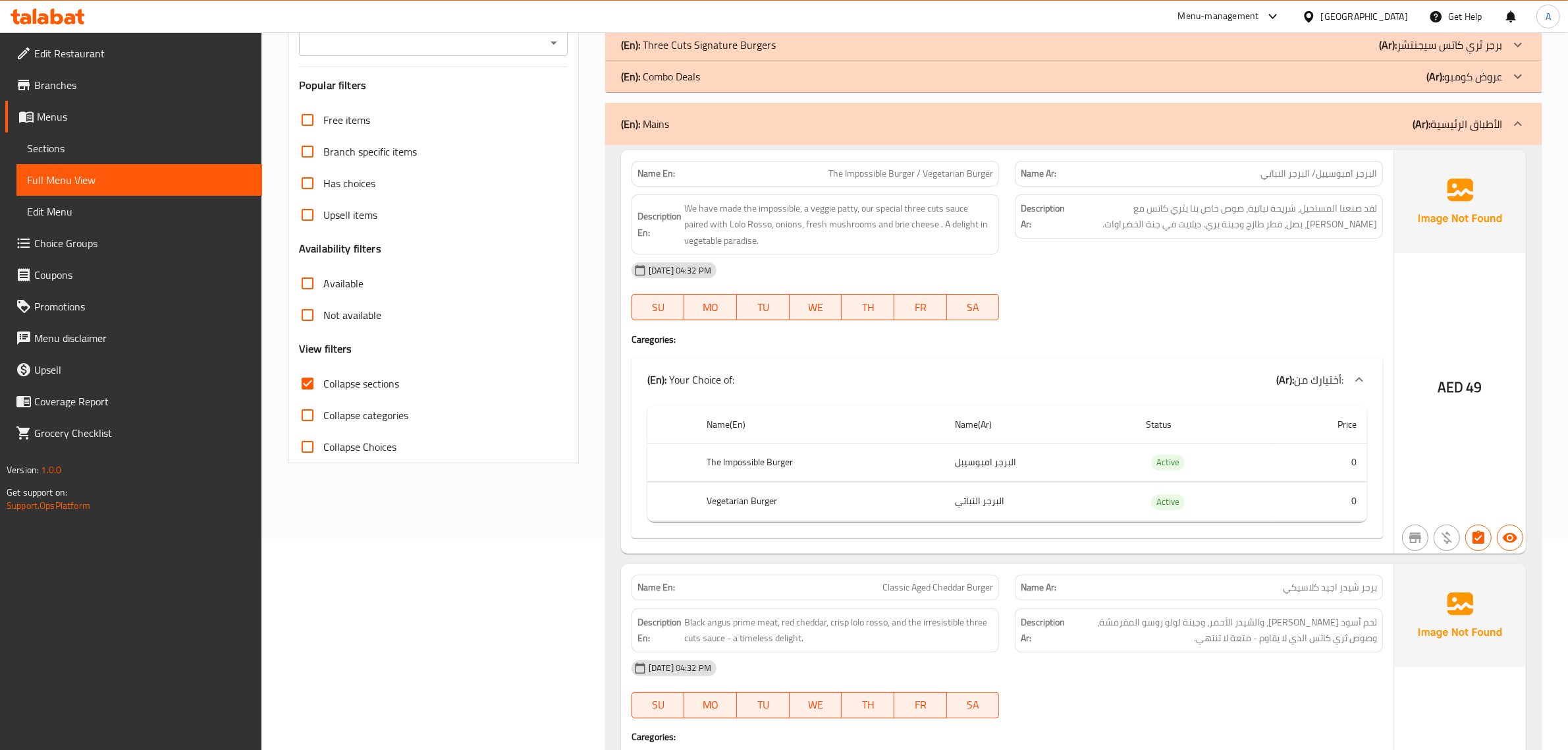
scroll to position [135, 0]
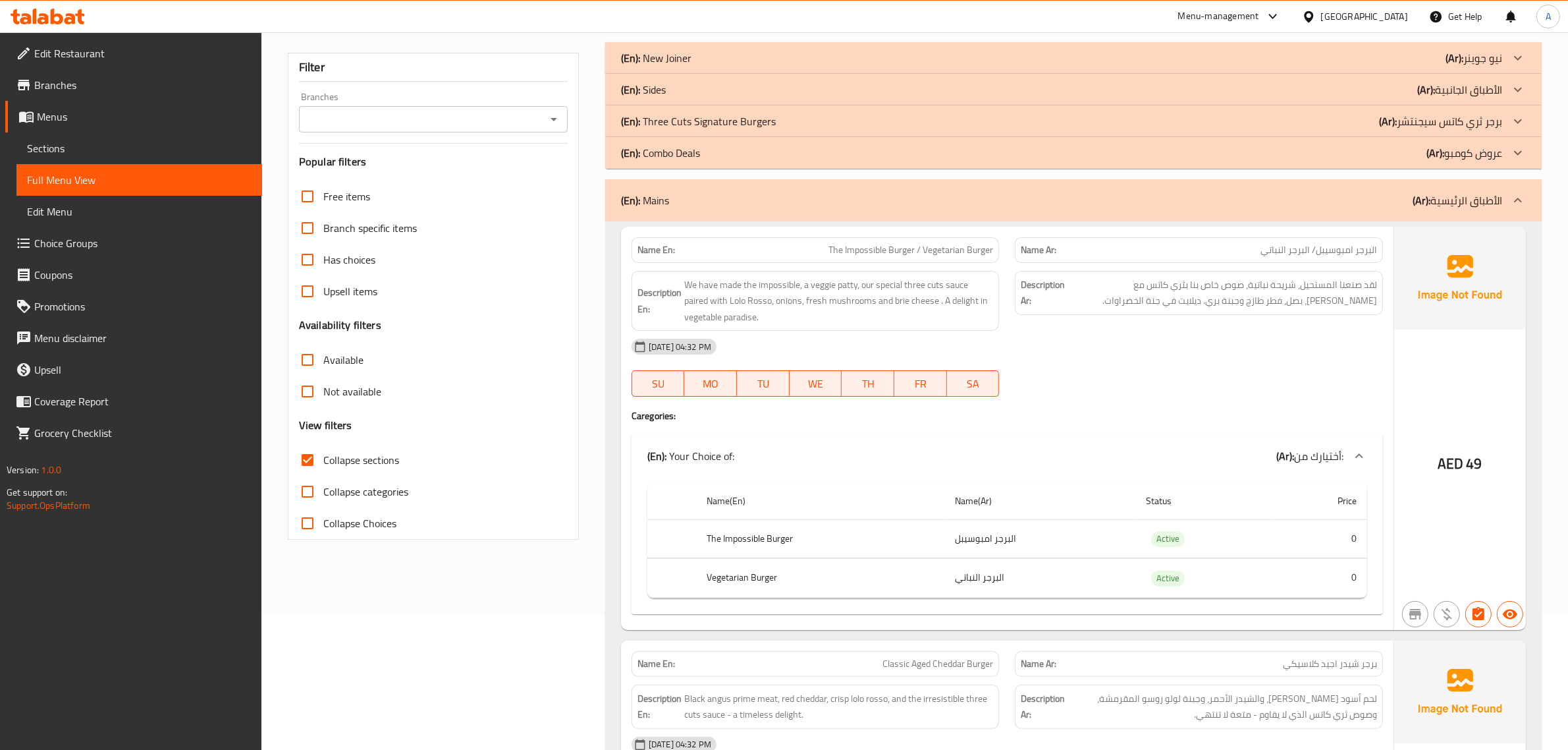
click at [988, 545] on td "البرجر امبوسيبل" at bounding box center [1040, 538] width 190 height 39
click at [857, 249] on span "The Impossible Burger / Vegetarian Burger" at bounding box center [910, 249] width 165 height 14
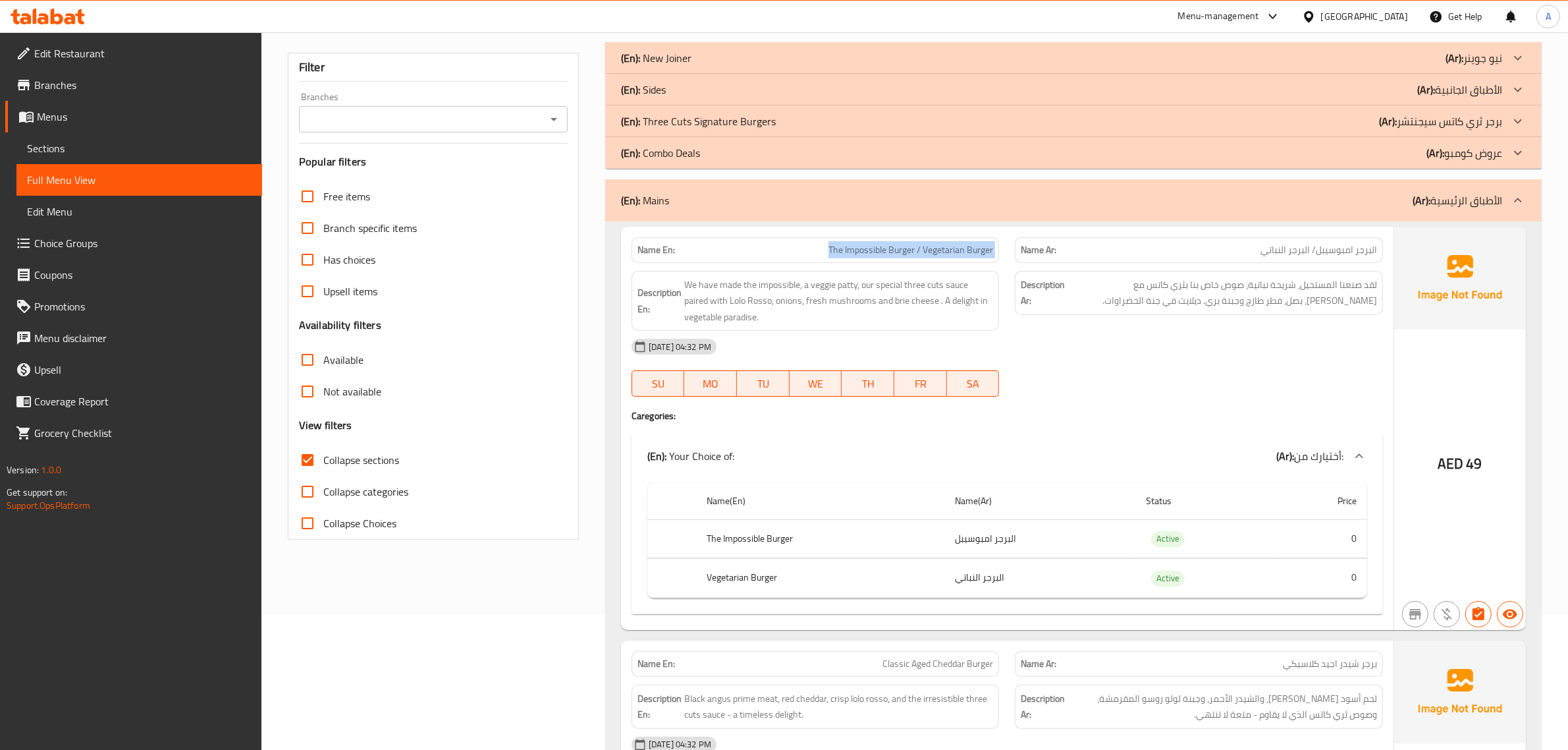
copy span "The Impossible Burger / Vegetarian Burger"
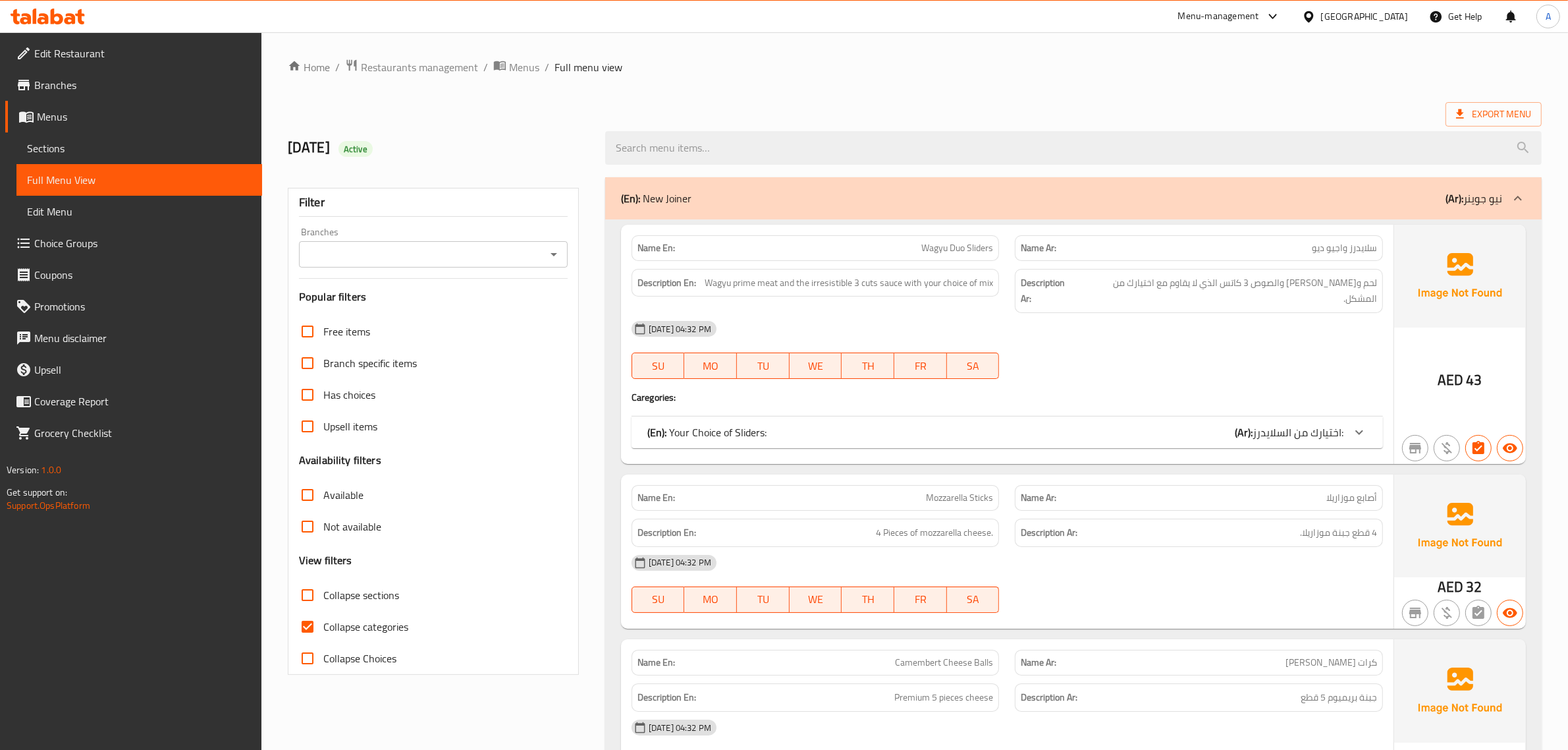
click at [376, 592] on span "Collapse sections" at bounding box center [361, 595] width 75 height 16
click at [323, 592] on input "Collapse sections" at bounding box center [308, 595] width 32 height 32
checkbox input "true"
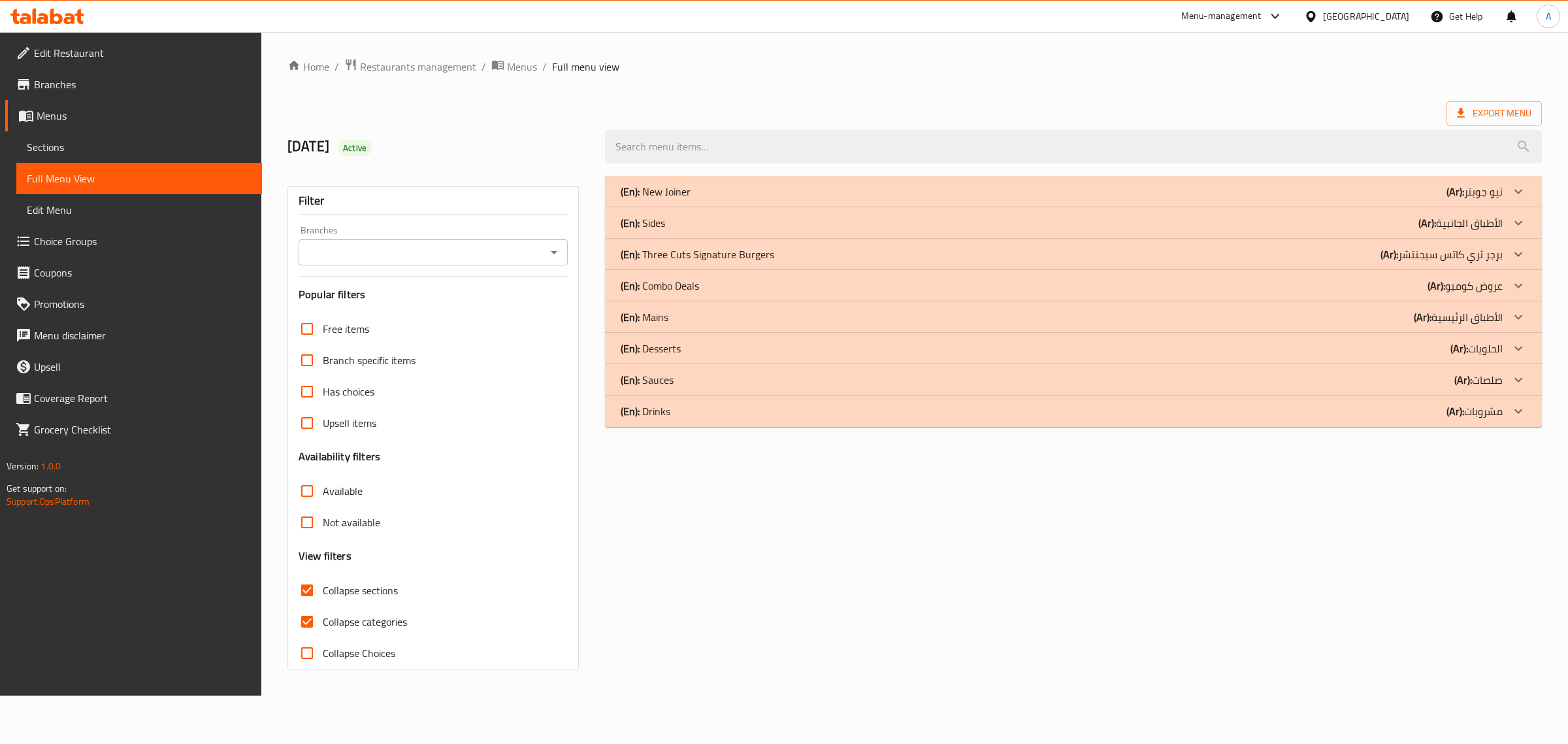
click at [332, 616] on span "Collapse categories" at bounding box center [365, 621] width 85 height 15
click at [323, 616] on input "Collapse categories" at bounding box center [307, 621] width 32 height 32
checkbox input "false"
click at [688, 315] on div "(En): Mains (Ar): الأطباق الرئيسية" at bounding box center [1062, 317] width 882 height 15
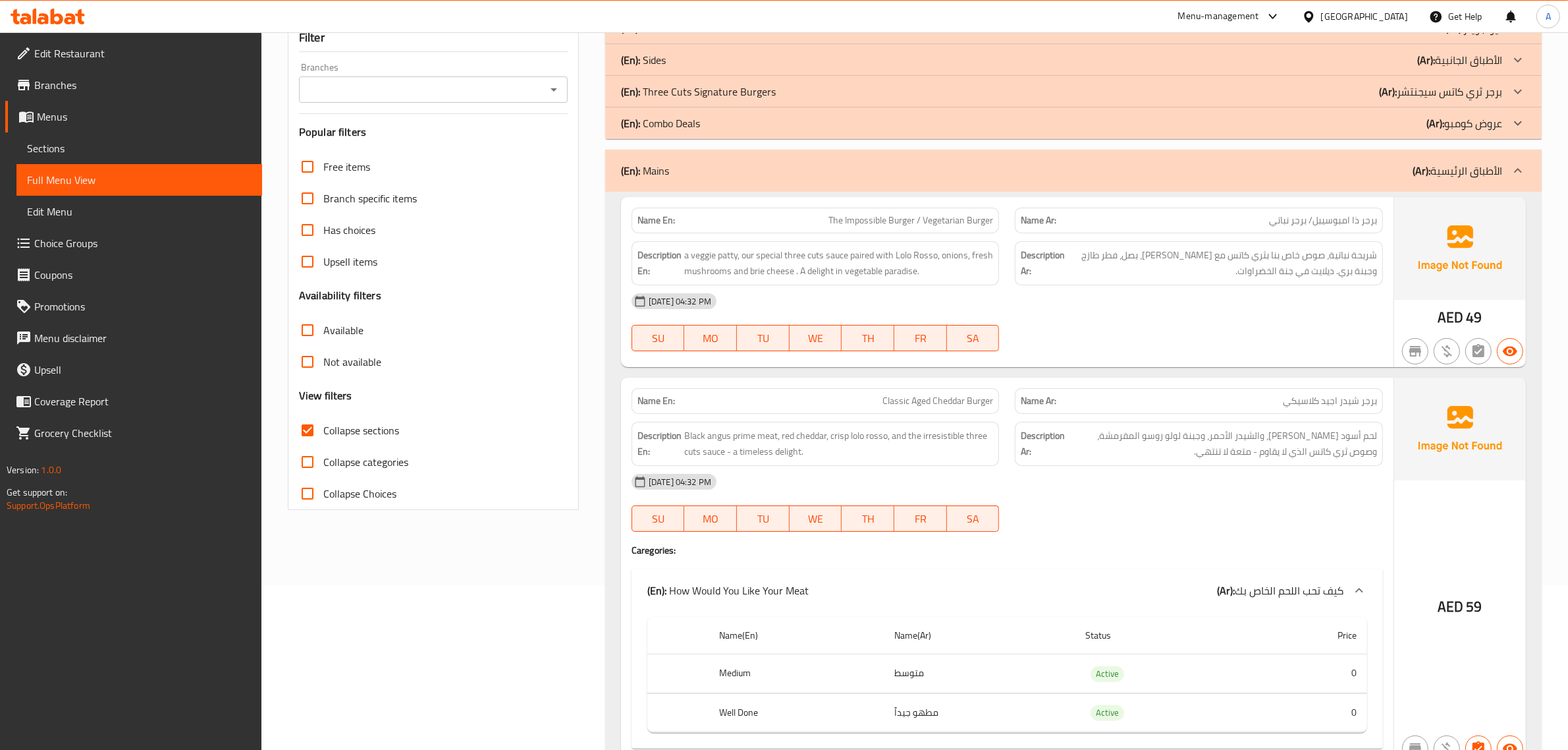
scroll to position [206, 0]
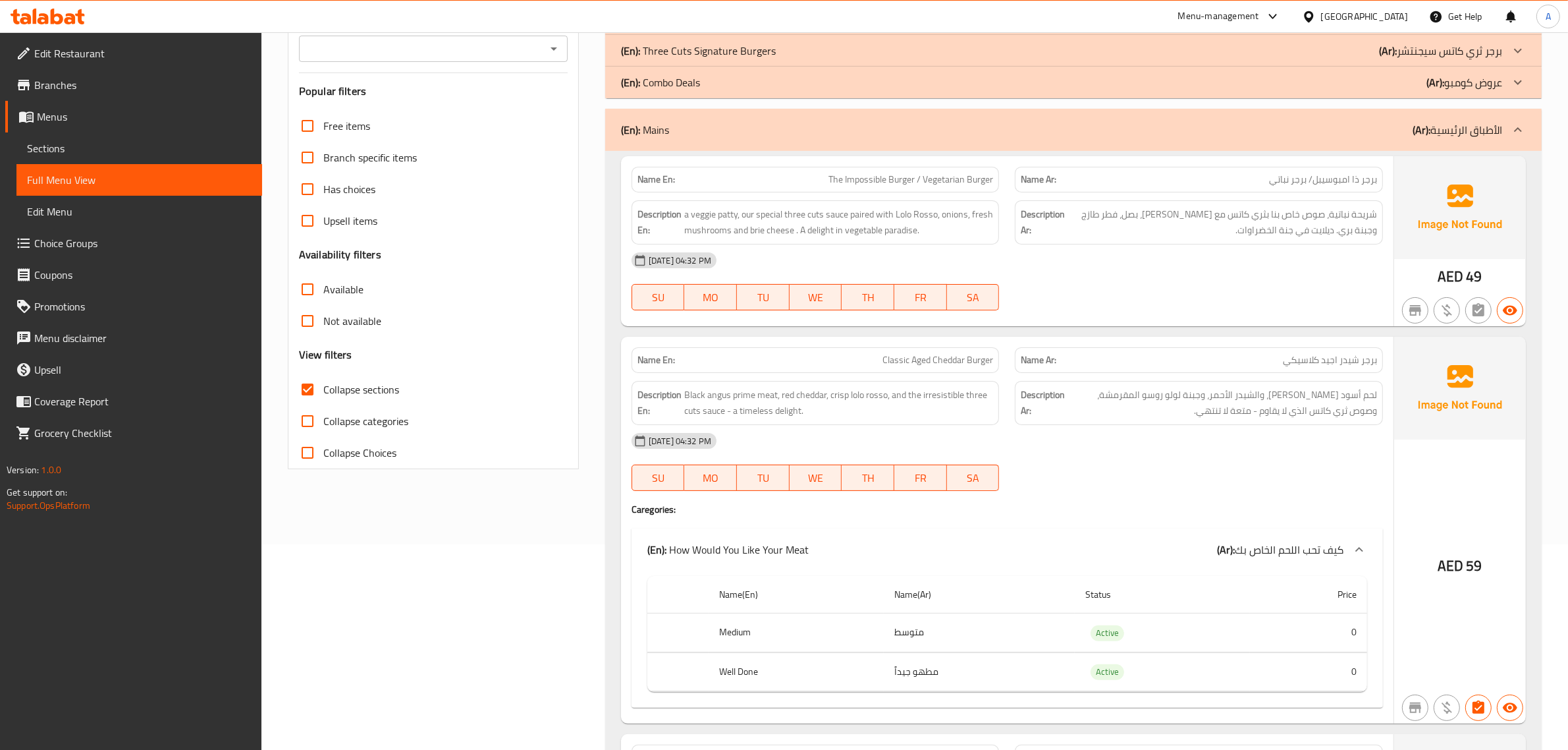
click at [1340, 274] on div "[DATE] 04:32 PM" at bounding box center [1007, 260] width 768 height 32
click at [1341, 274] on div "13-10-2025 04:32 PM" at bounding box center [1007, 260] width 768 height 32
click at [1342, 274] on div "13-10-2025 04:32 PM" at bounding box center [1007, 260] width 768 height 32
click at [1340, 227] on span "شريحة نباتية، صوص خاص بنا بثري كاتس مع لولو روسو، بصل، فطر طازج وجبنة بري. ديلا…" at bounding box center [1222, 222] width 309 height 32
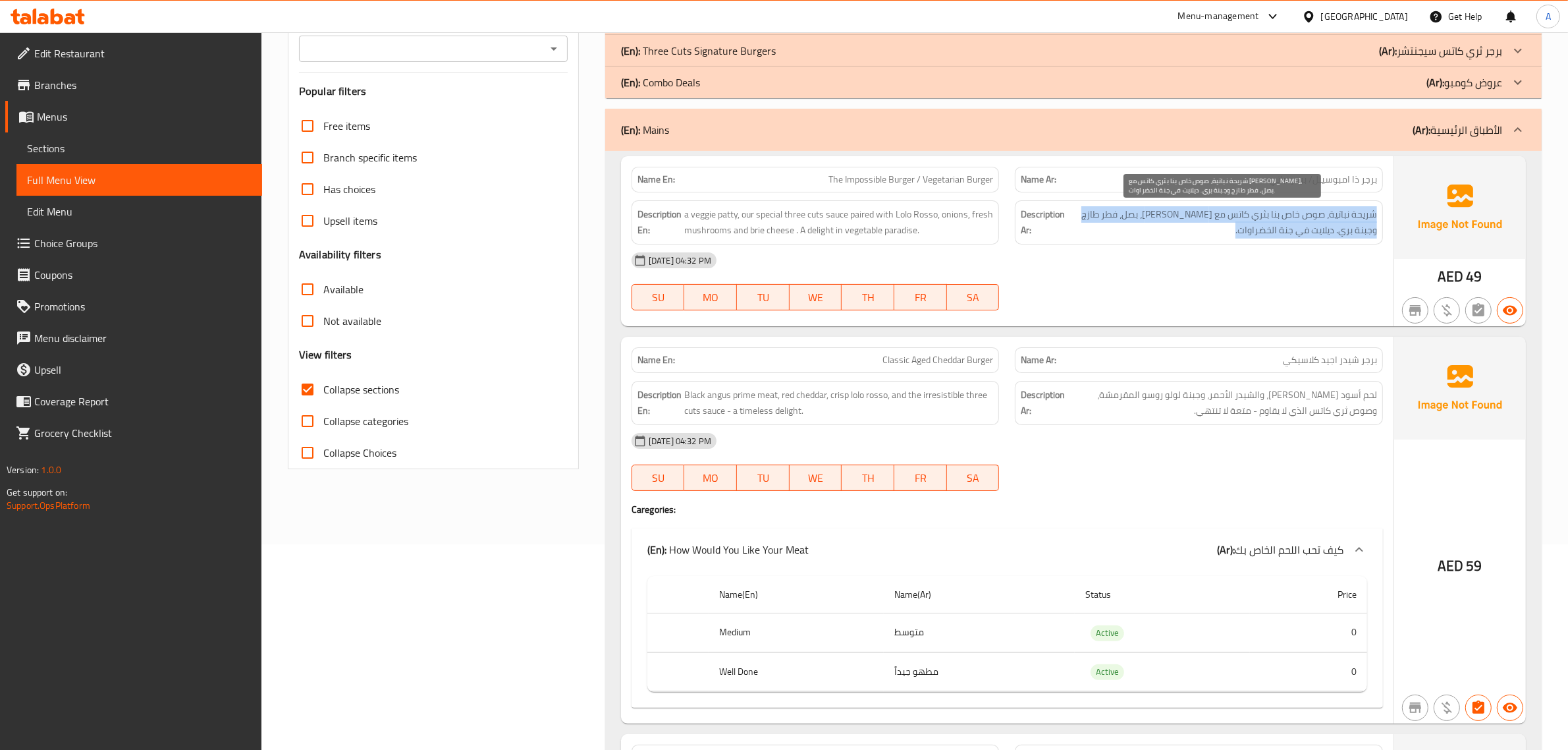
click at [1340, 227] on span "شريحة نباتية، صوص خاص بنا بثري كاتس مع لولو روسو، بصل، فطر طازج وجبنة بري. ديلا…" at bounding box center [1222, 222] width 309 height 32
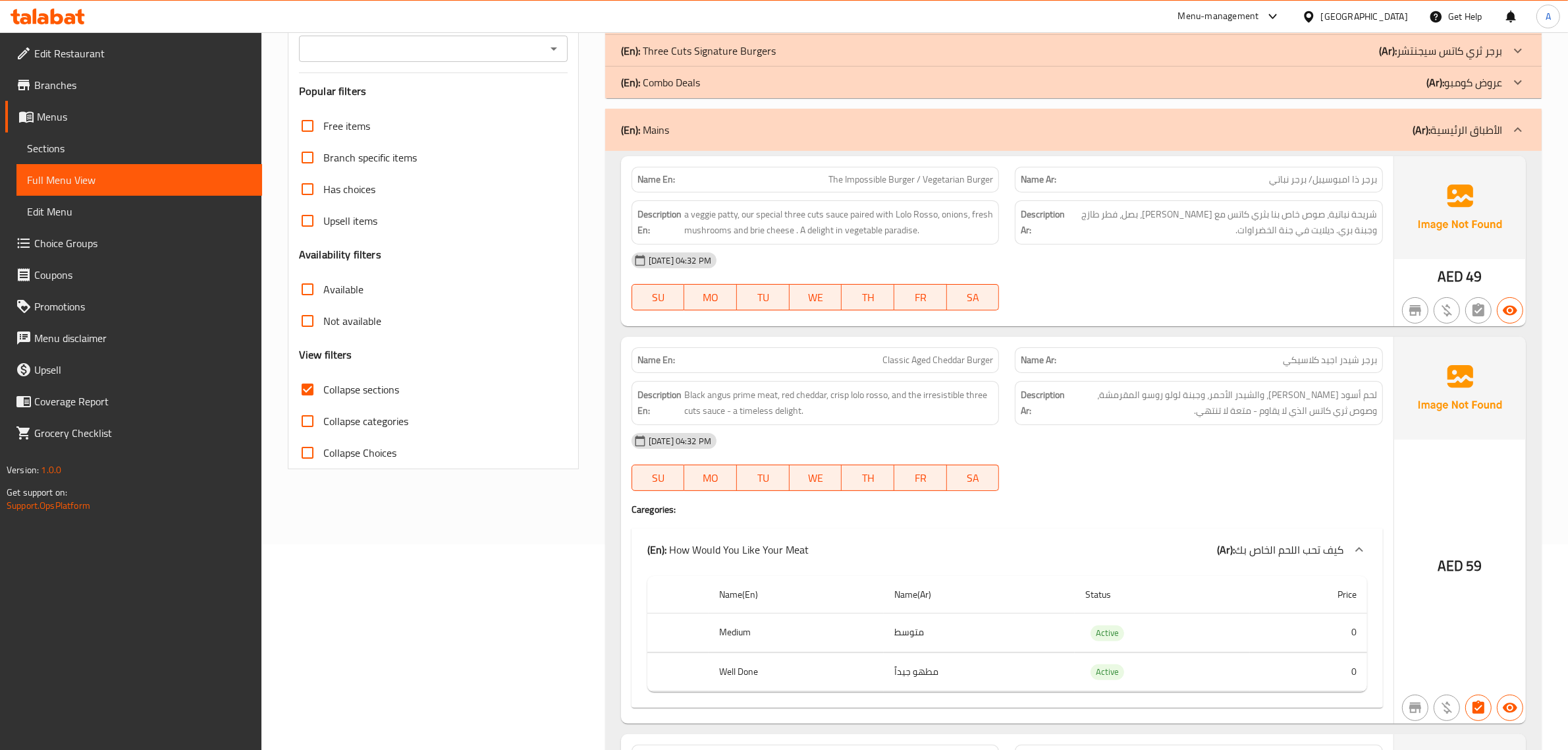
scroll to position [396, 0]
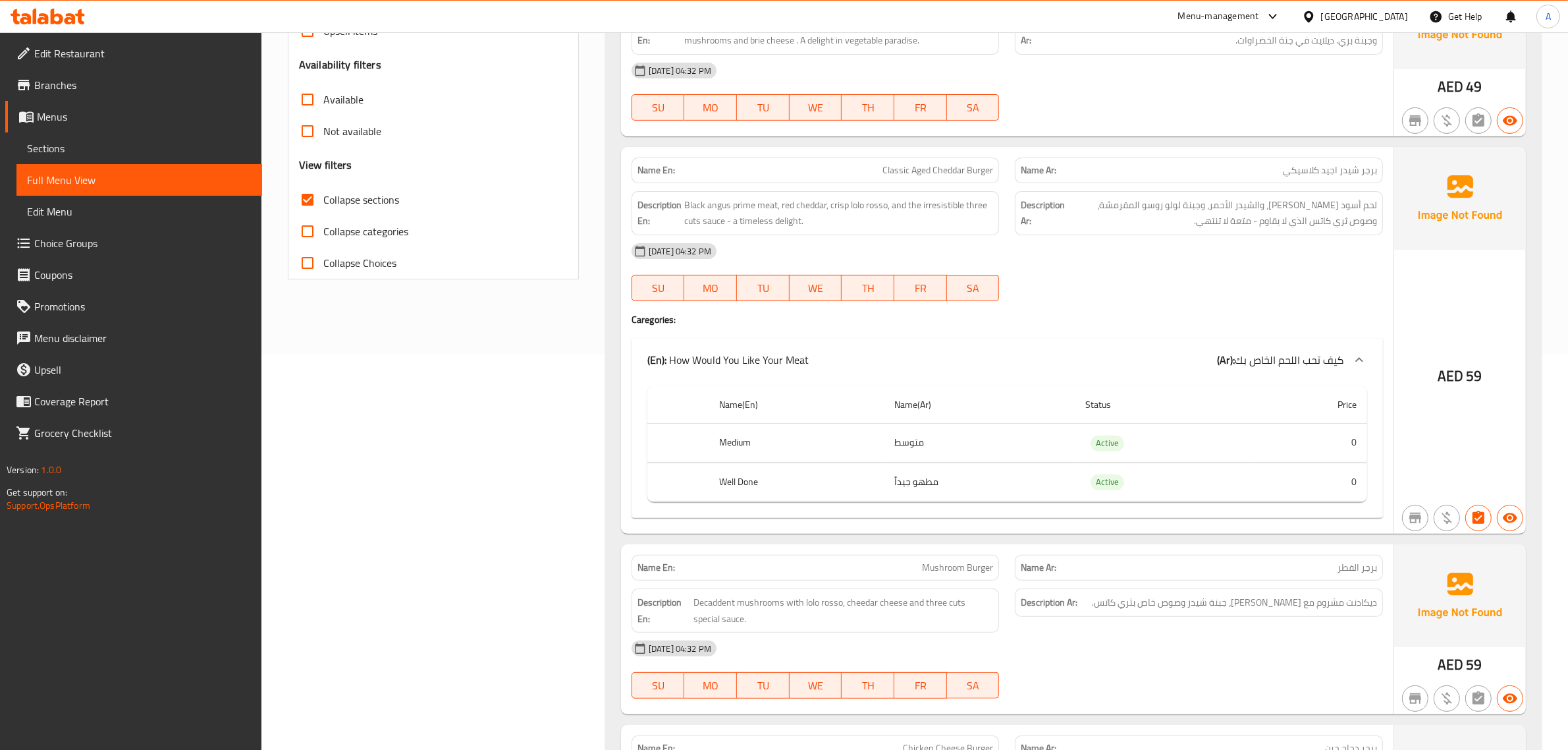
click at [927, 167] on span "Classic Aged Cheddar Burger" at bounding box center [937, 170] width 111 height 14
copy span "Classic Aged Cheddar Burger"
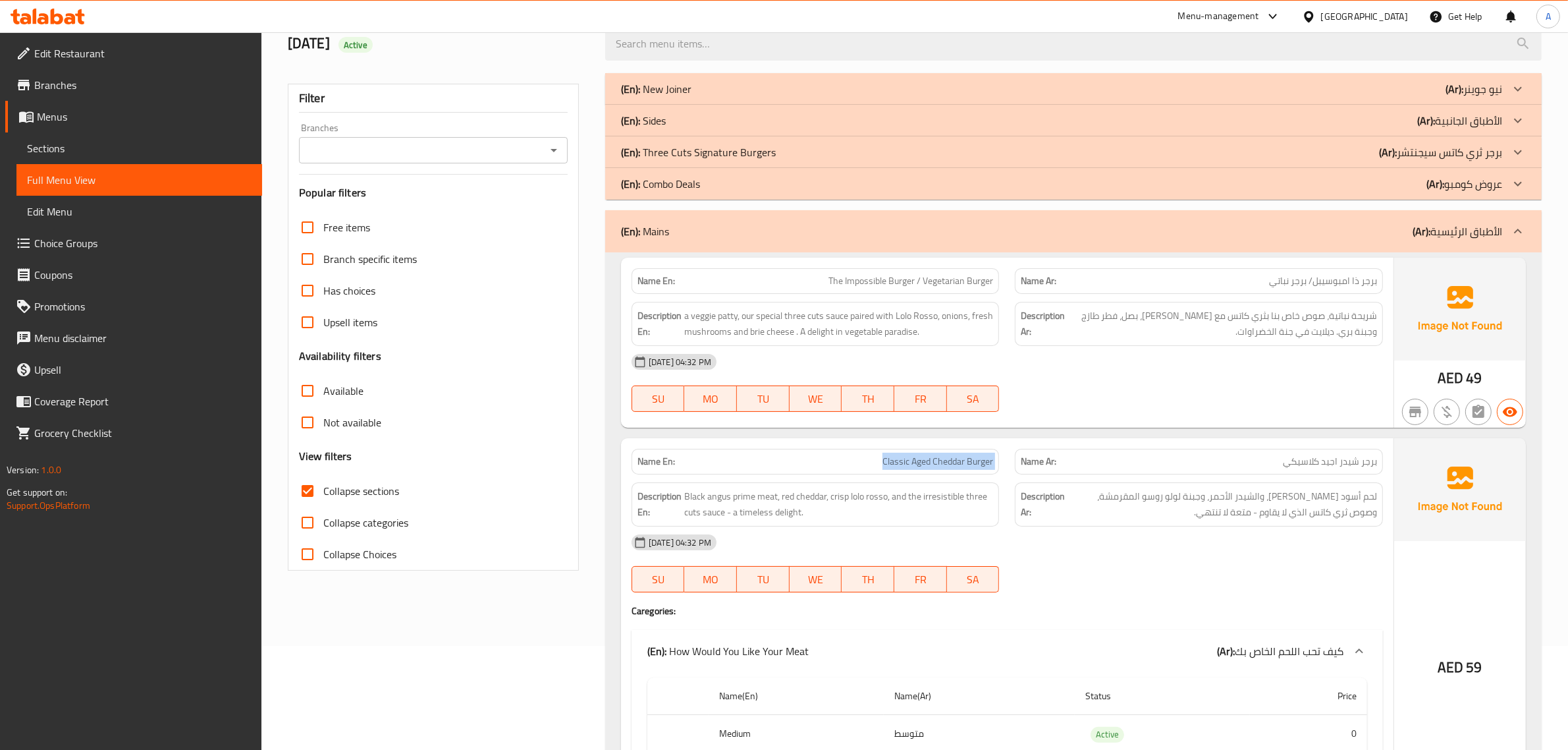
scroll to position [25, 0]
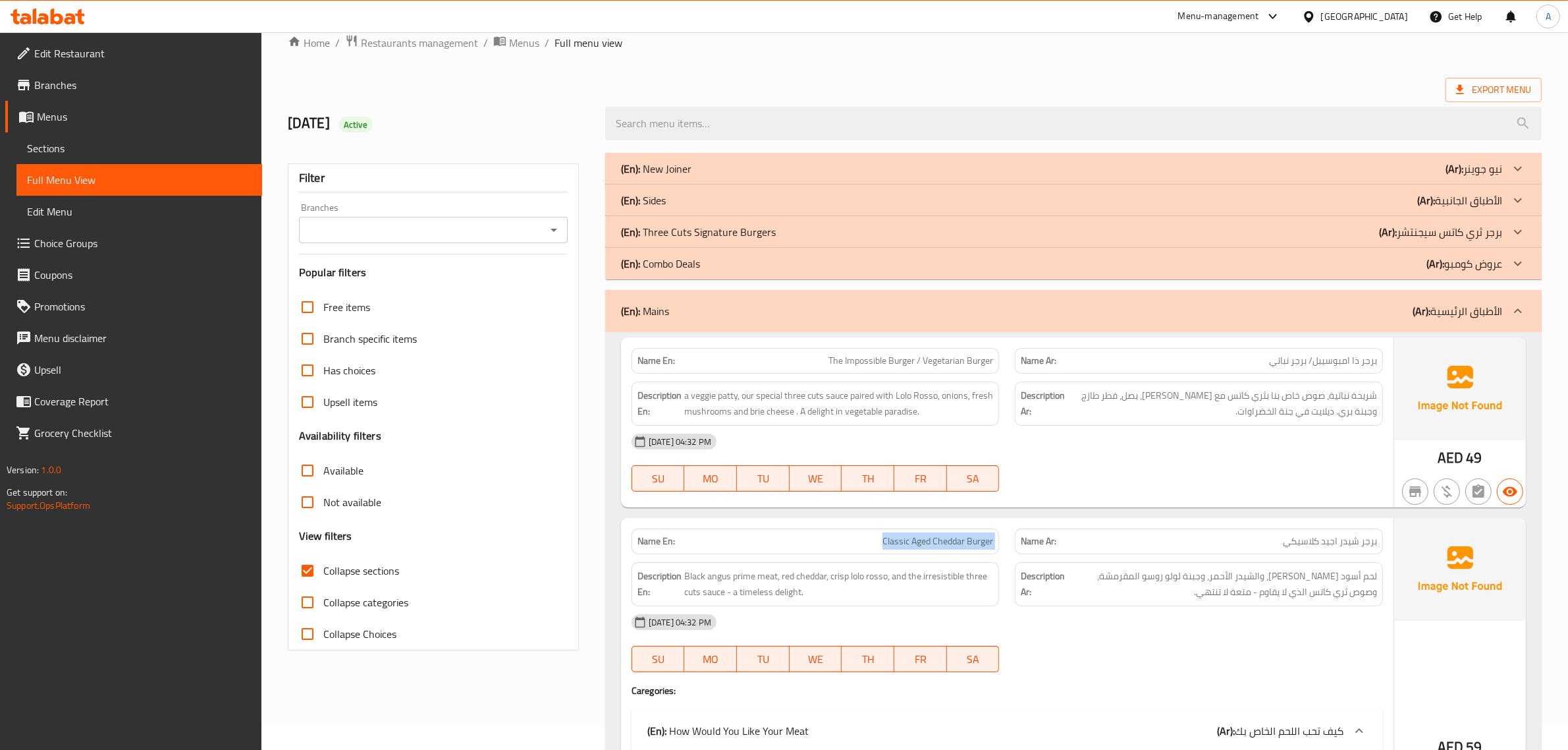
click at [1457, 232] on p "(Ar): برجر ثري كاتس سيجنتشر" at bounding box center [1441, 231] width 123 height 16
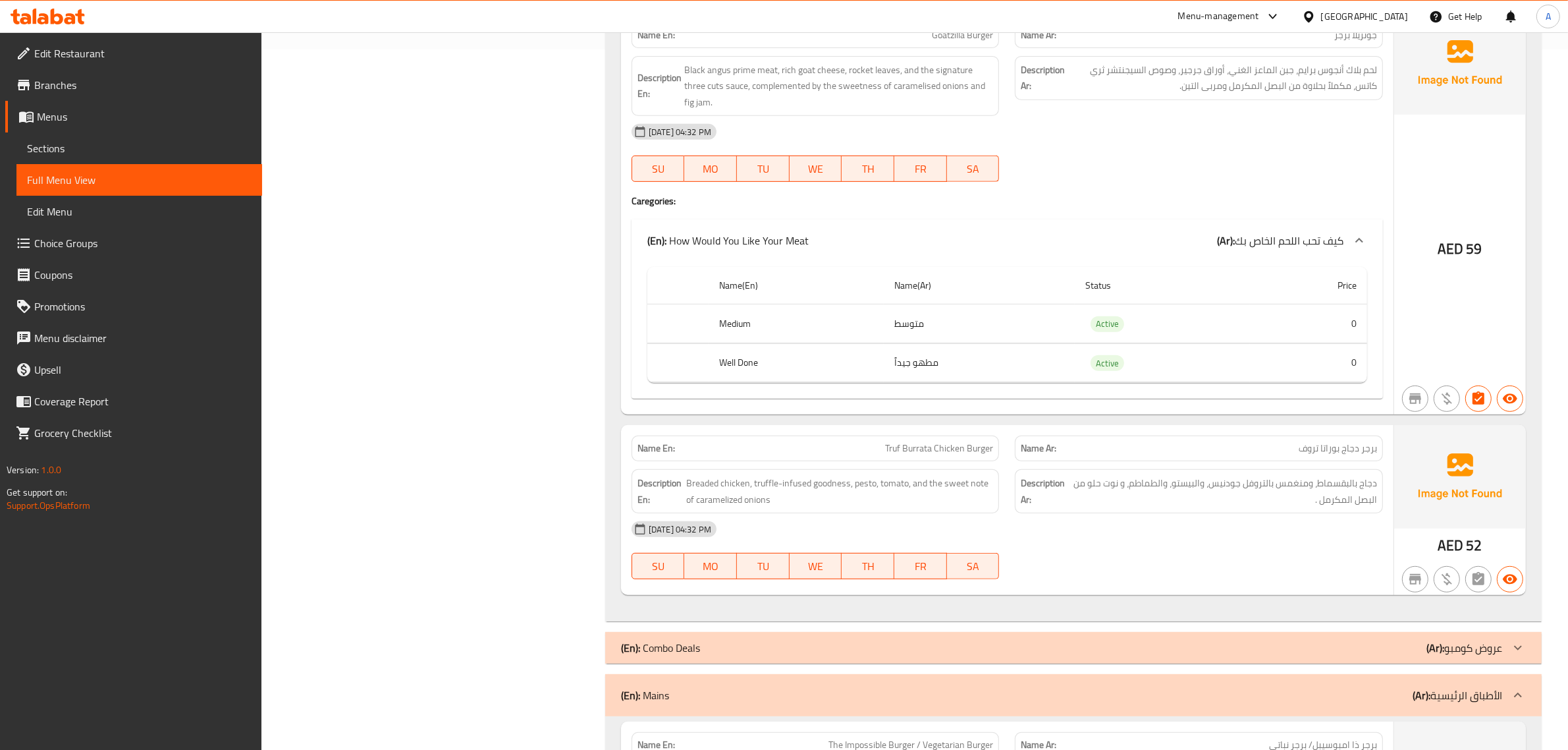
scroll to position [611, 0]
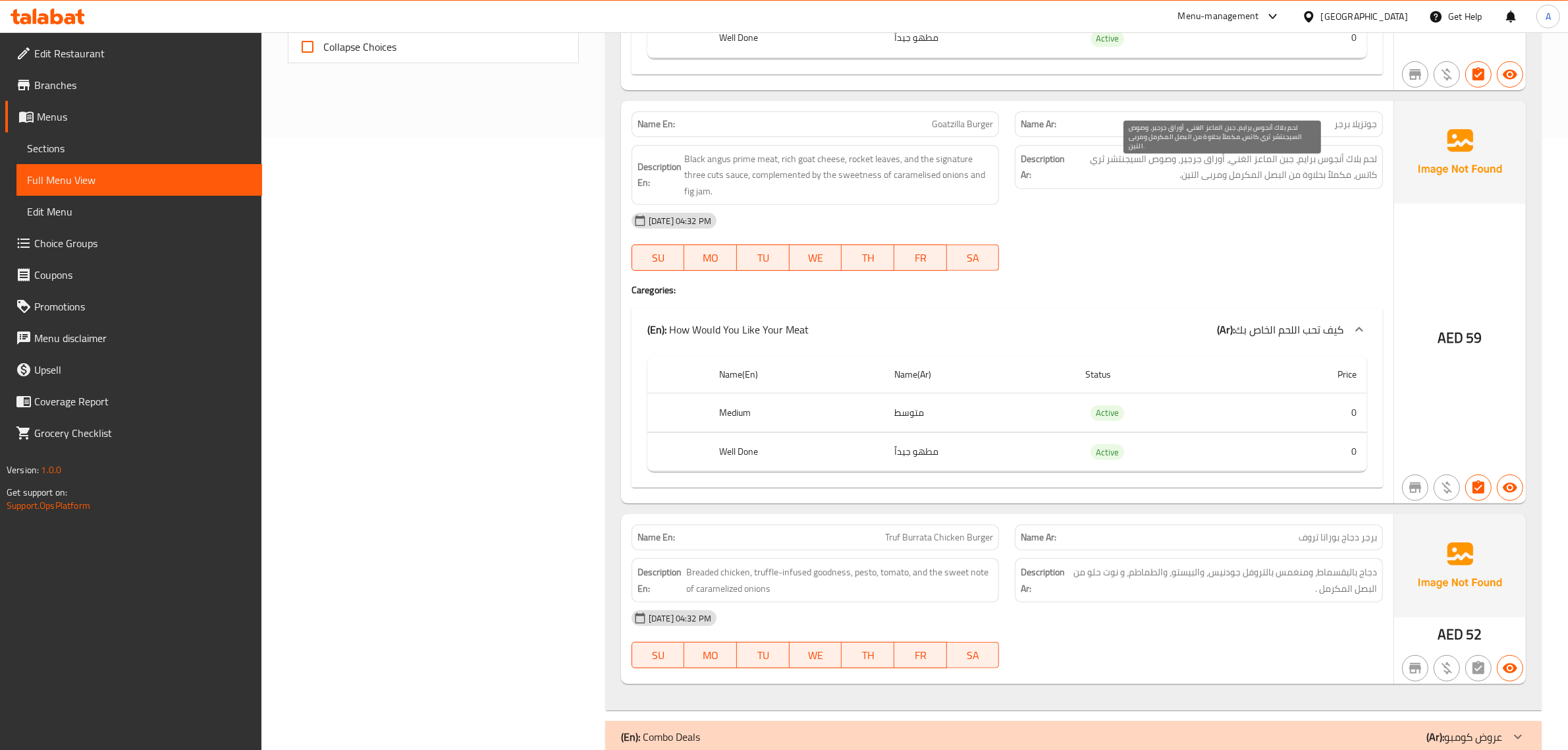
click at [1359, 166] on span "لحم بلاك أنجوس برايم، جبن الماعز الغني، أوراق جرجير، وصوص السيجنتشر ثري كاتس، م…" at bounding box center [1222, 167] width 309 height 32
copy span "بلاك"
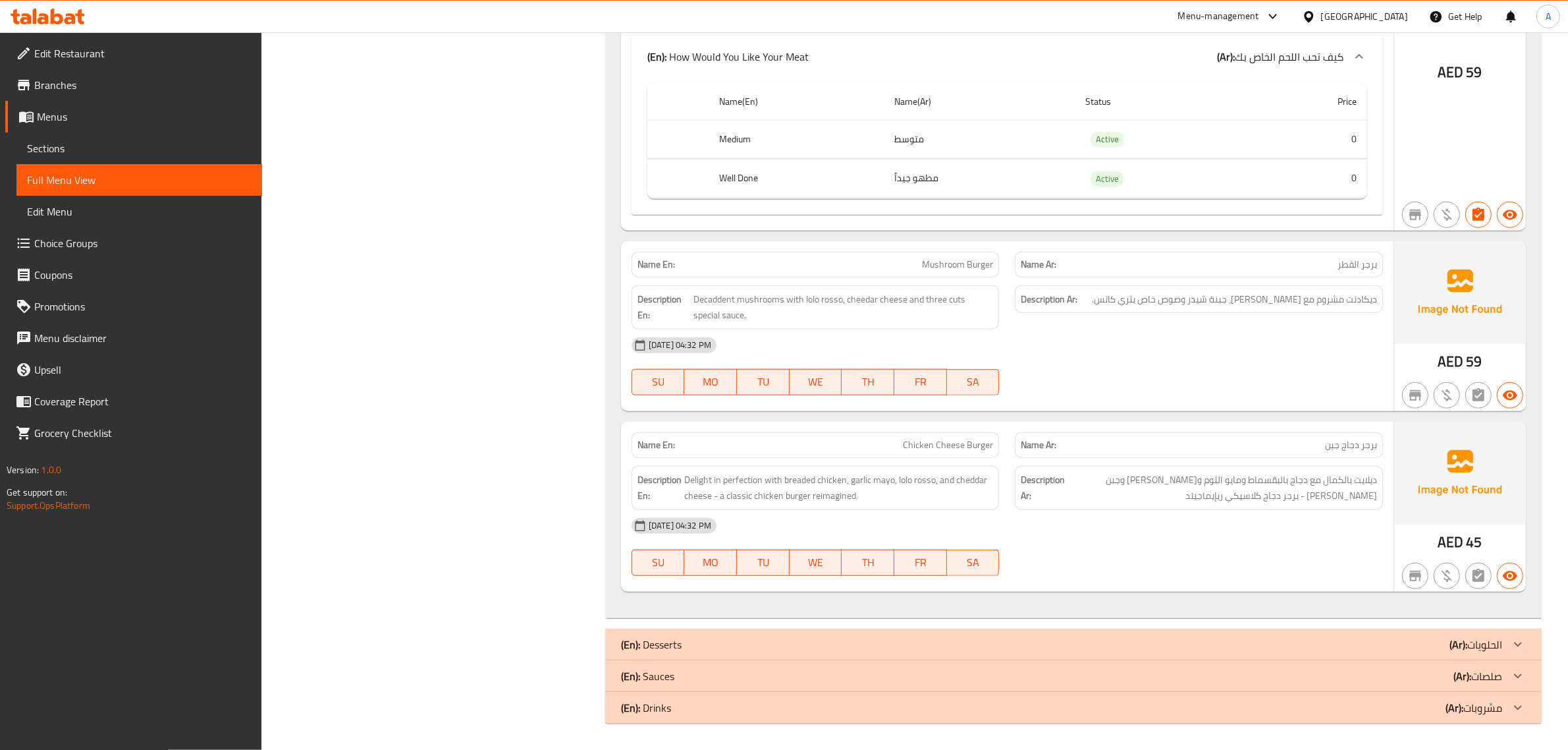
scroll to position [1768, 0]
click at [1279, 258] on p "Name Ar: برجر الفطر" at bounding box center [1199, 264] width 356 height 14
click at [936, 435] on div "Name En: Chicken Cheese Burger" at bounding box center [815, 445] width 368 height 25
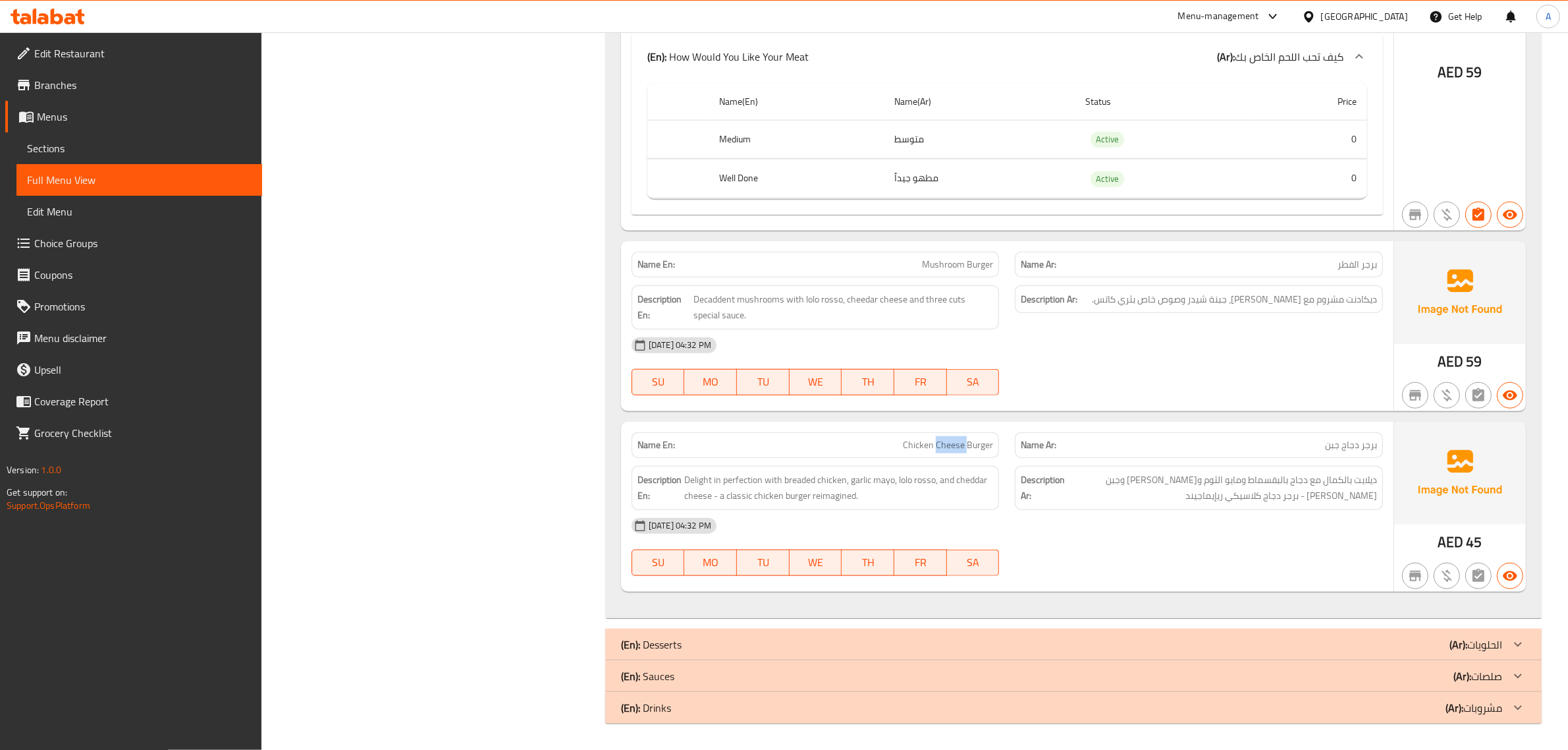
click at [936, 435] on div "Name En: Chicken Cheese Burger" at bounding box center [815, 445] width 368 height 25
click at [1276, 433] on div "Name Ar: برجر دجاج جبن" at bounding box center [1199, 445] width 368 height 25
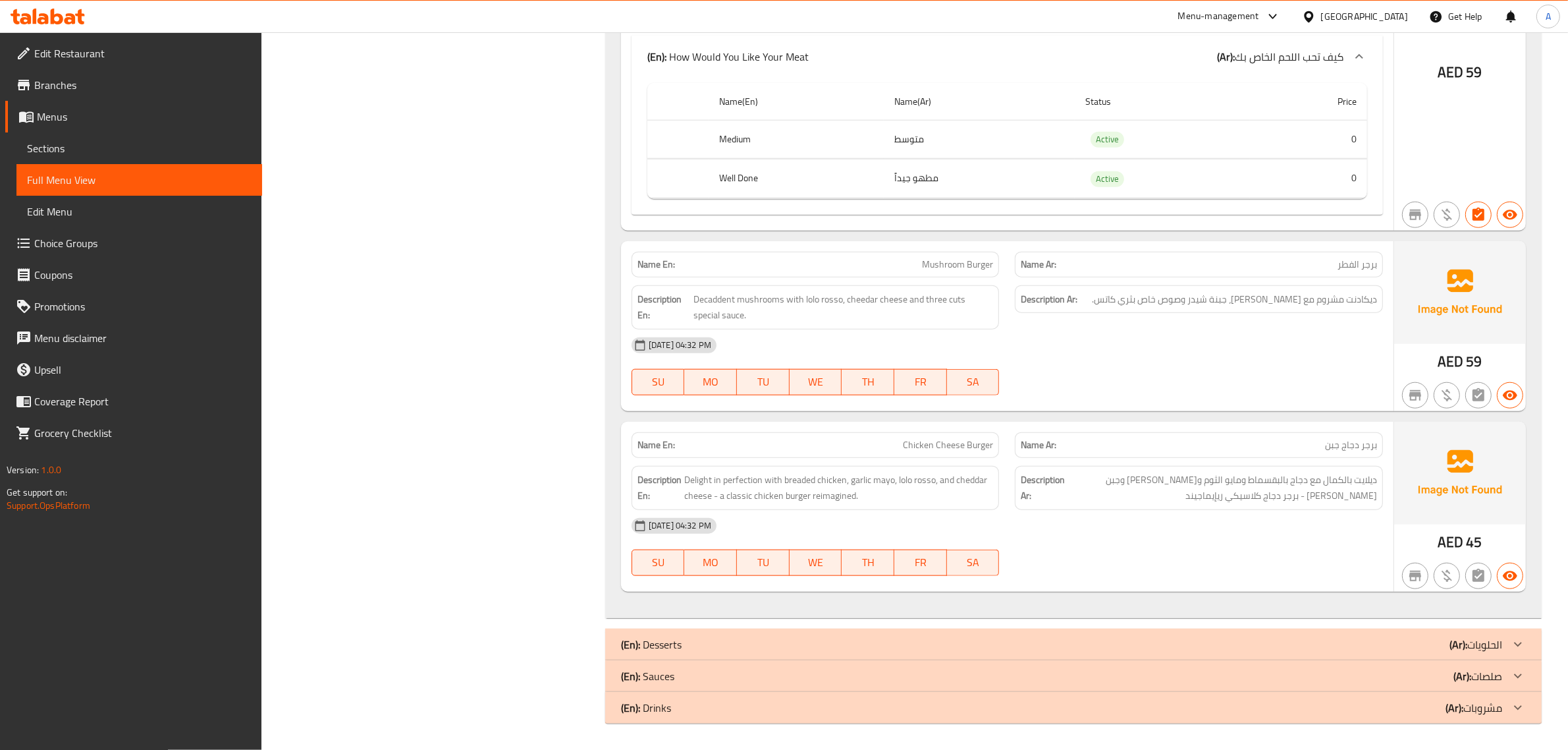
click at [969, 492] on span "Delight in perfection with breaded chicken, garlic mayo, lolo rosso, and chedda…" at bounding box center [838, 487] width 309 height 32
click at [916, 440] on span "Chicken Cheese Burger" at bounding box center [948, 445] width 90 height 14
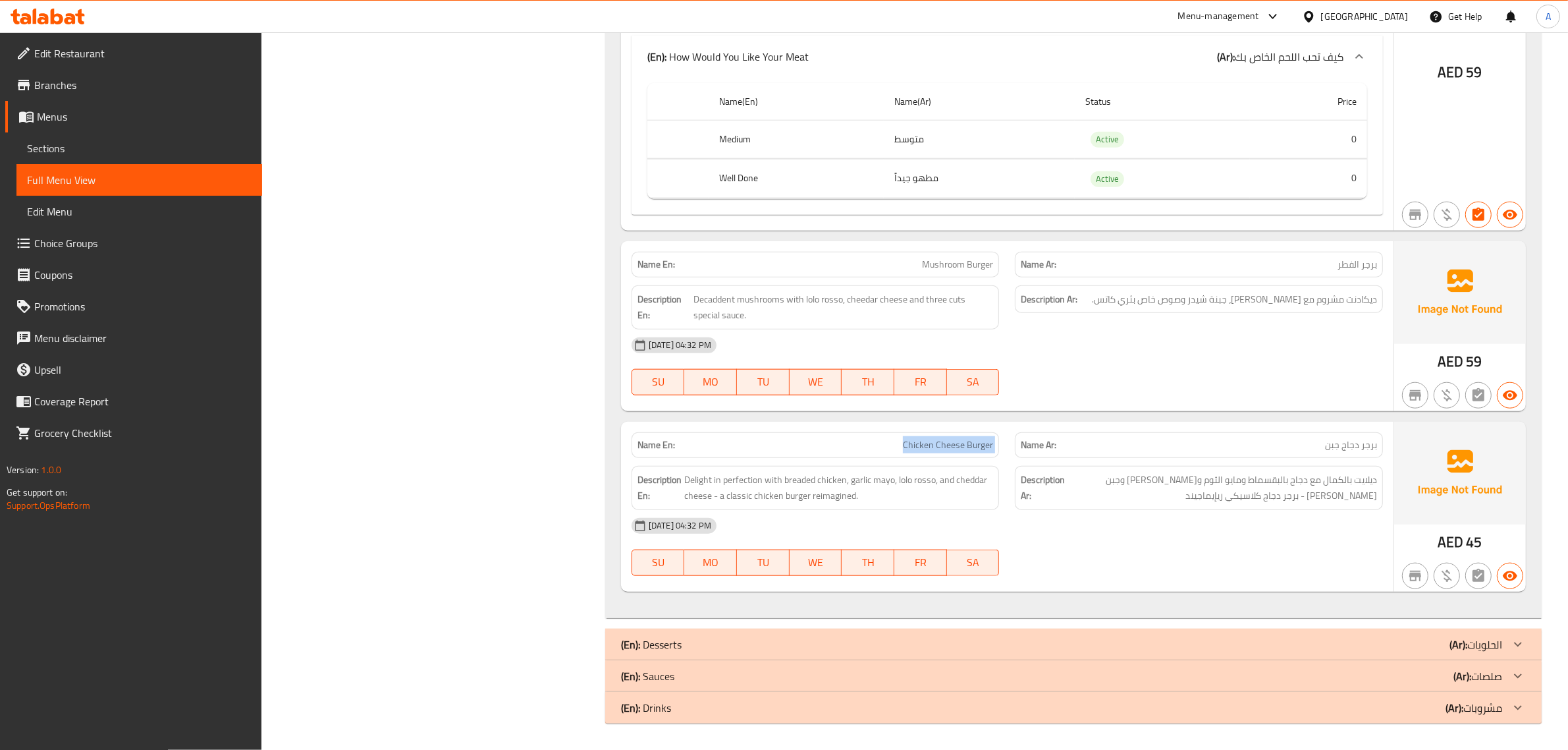
click at [916, 440] on span "Chicken Cheese Burger" at bounding box center [948, 445] width 90 height 14
copy span "Chicken Cheese Burger"
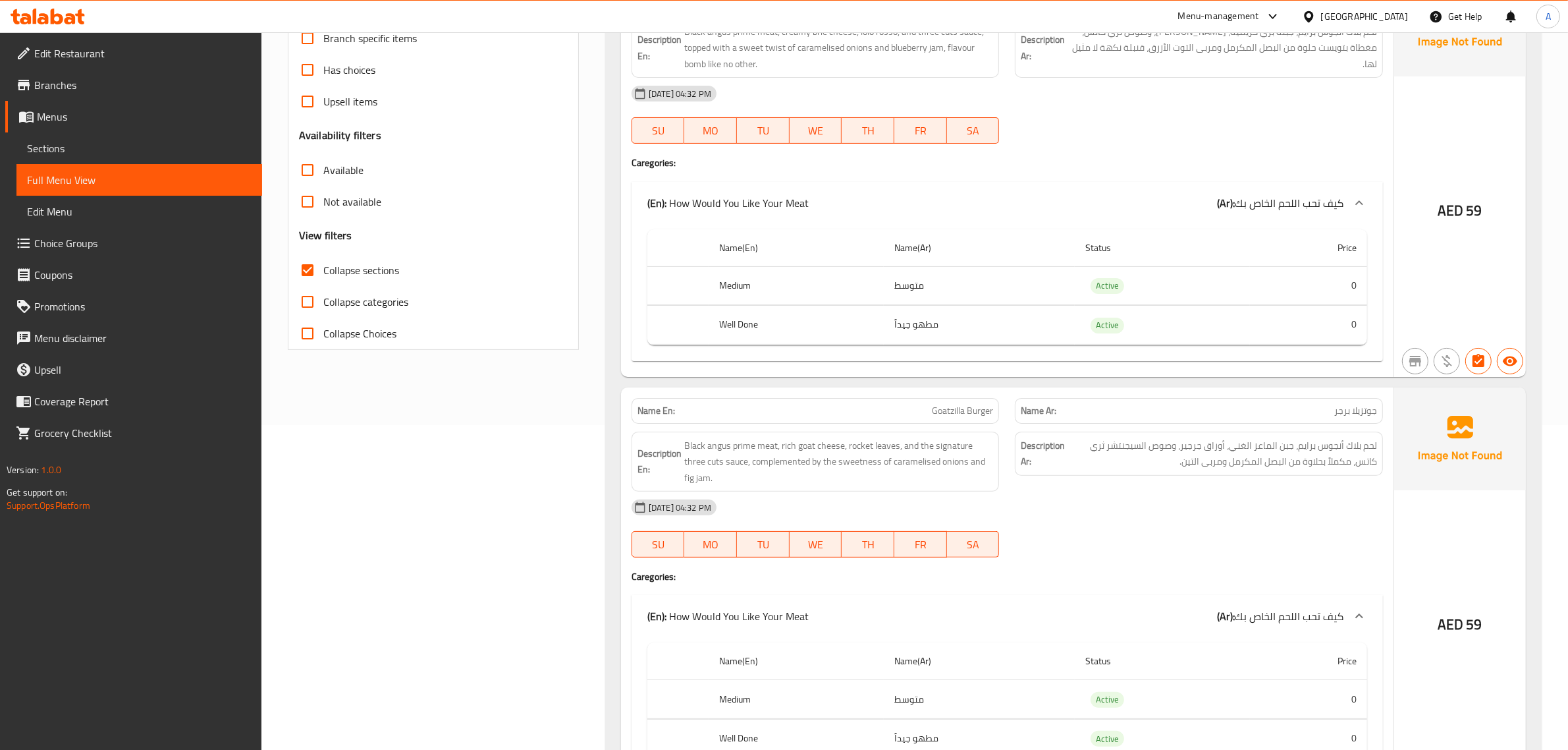
scroll to position [0, 0]
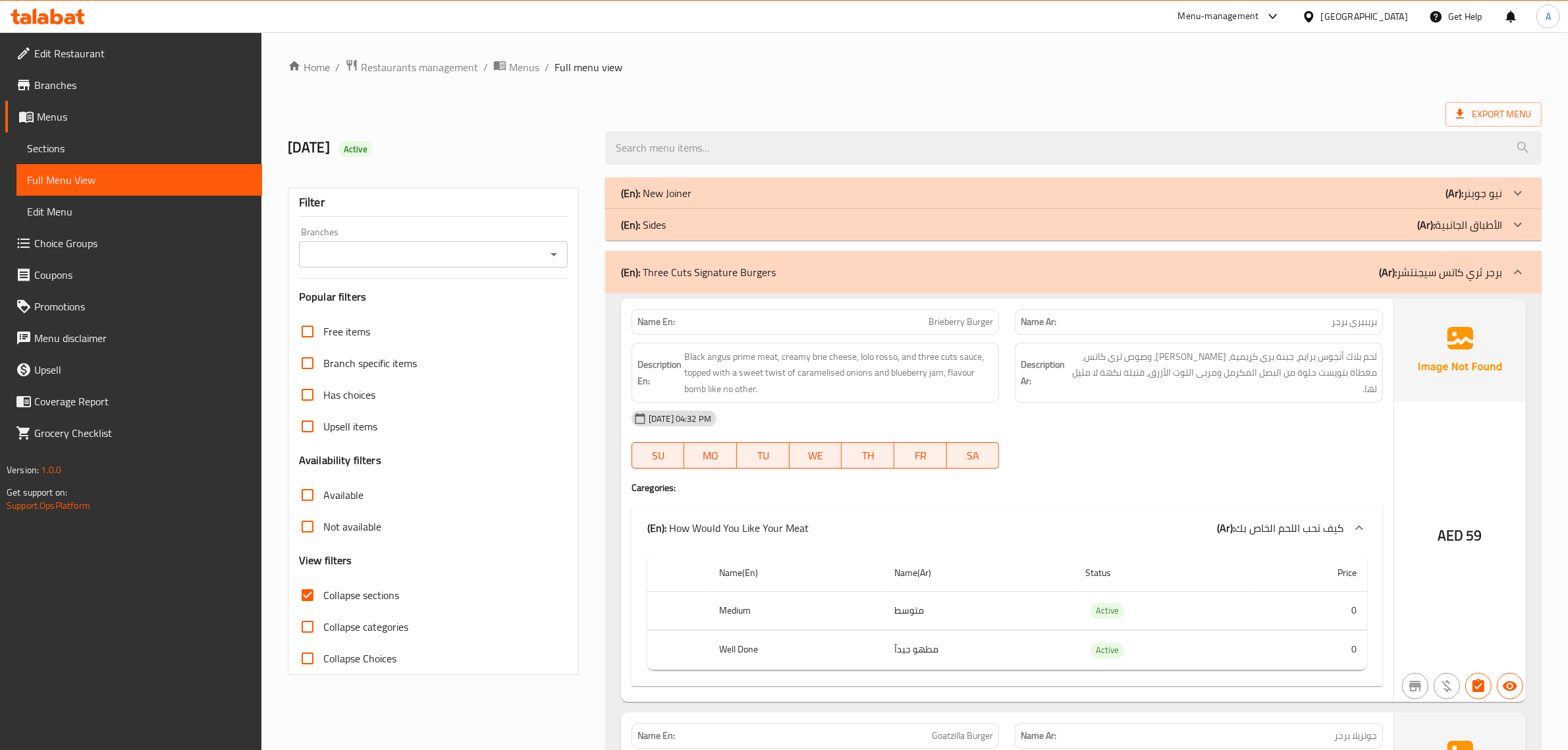
drag, startPoint x: 1166, startPoint y: 282, endPoint x: 820, endPoint y: 249, distance: 347.6
click at [1163, 282] on div "(En): Three Cuts Signature Burgers (Ar): برجر ثري كاتس سيجنتشر" at bounding box center [1073, 272] width 937 height 42
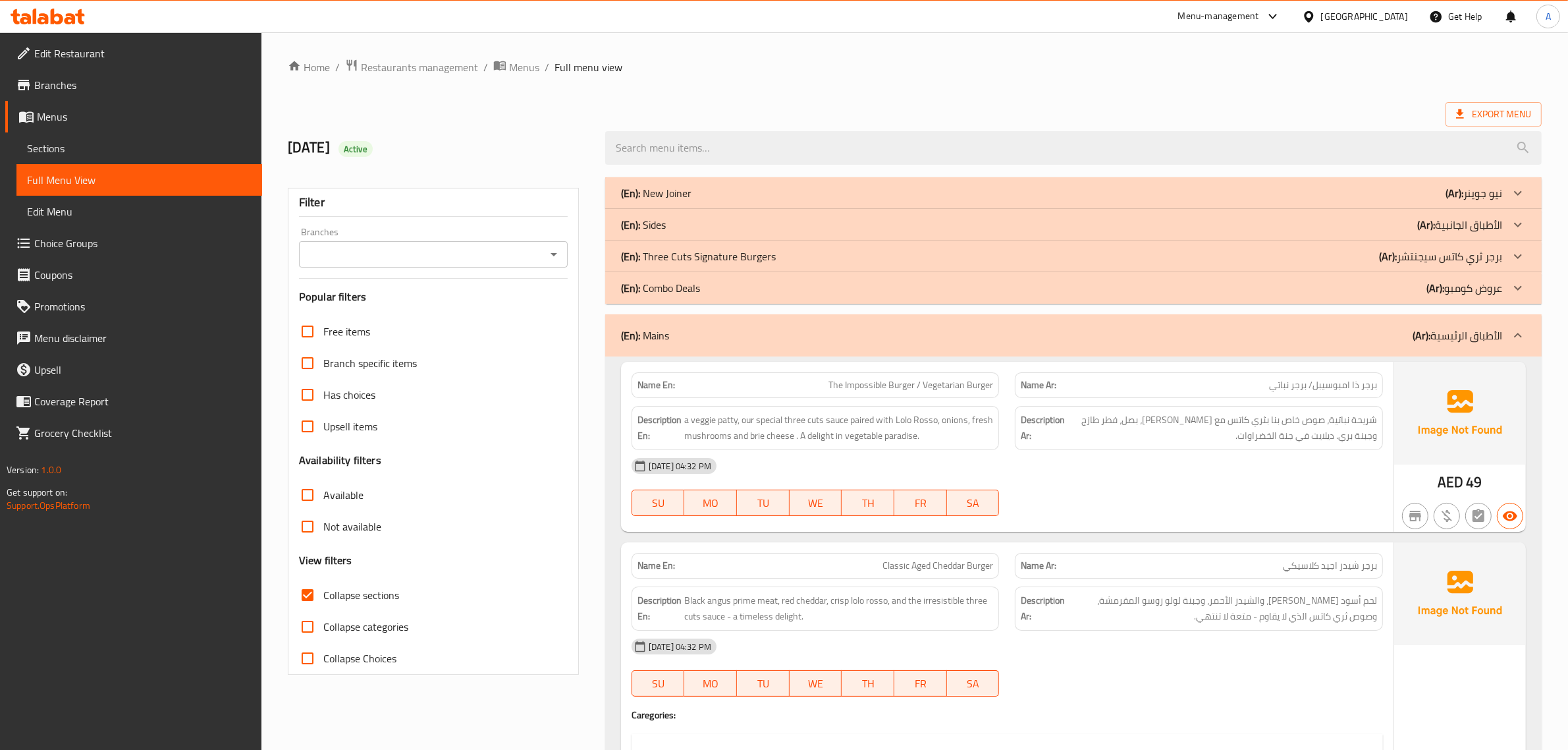
drag, startPoint x: 683, startPoint y: 350, endPoint x: 680, endPoint y: 333, distance: 17.3
click at [683, 350] on div "(En): Mains (Ar): الأطباق الرئيسية" at bounding box center [1073, 335] width 937 height 42
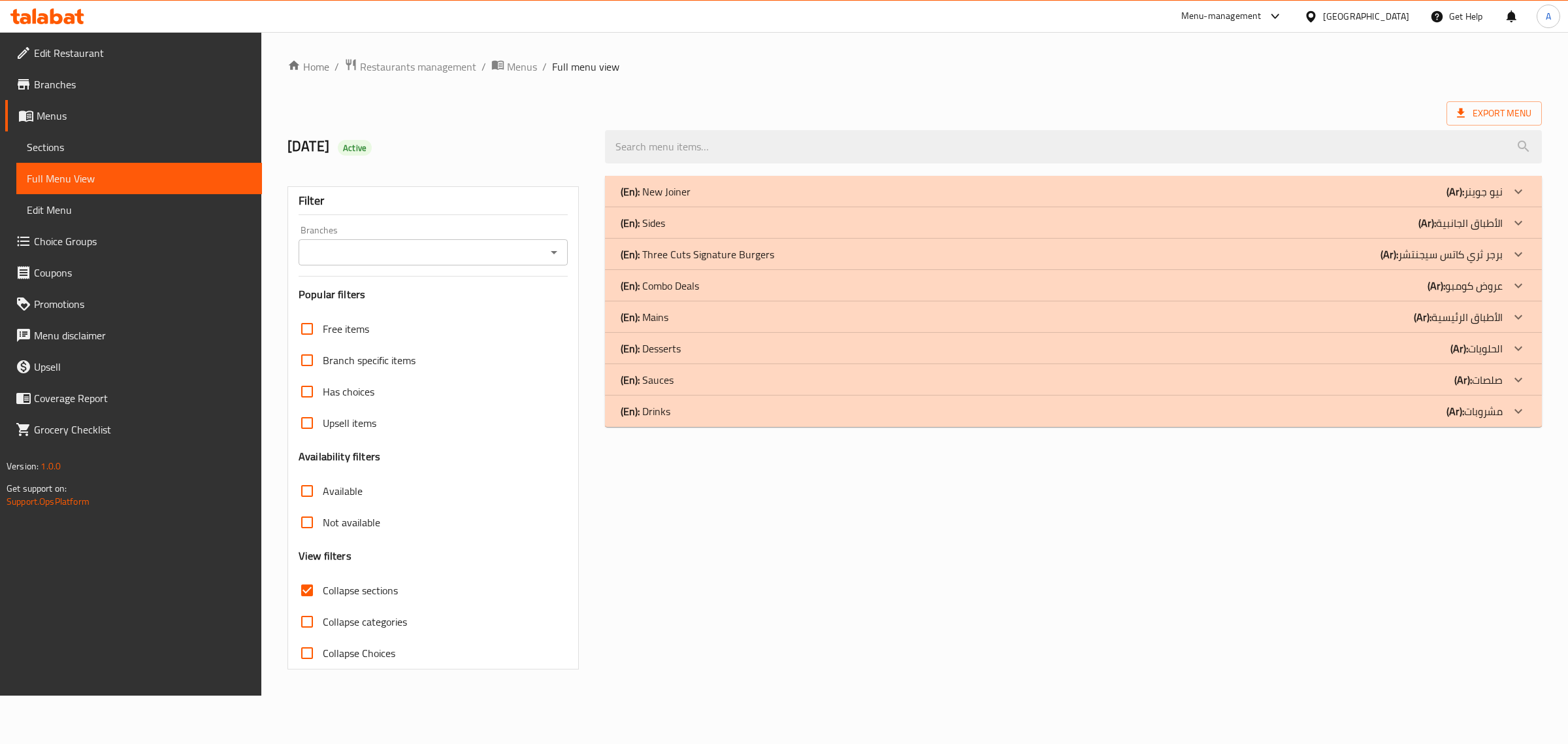
click at [666, 232] on div "(En): Sides (Ar): الأطباق الجانبية" at bounding box center [1074, 223] width 937 height 32
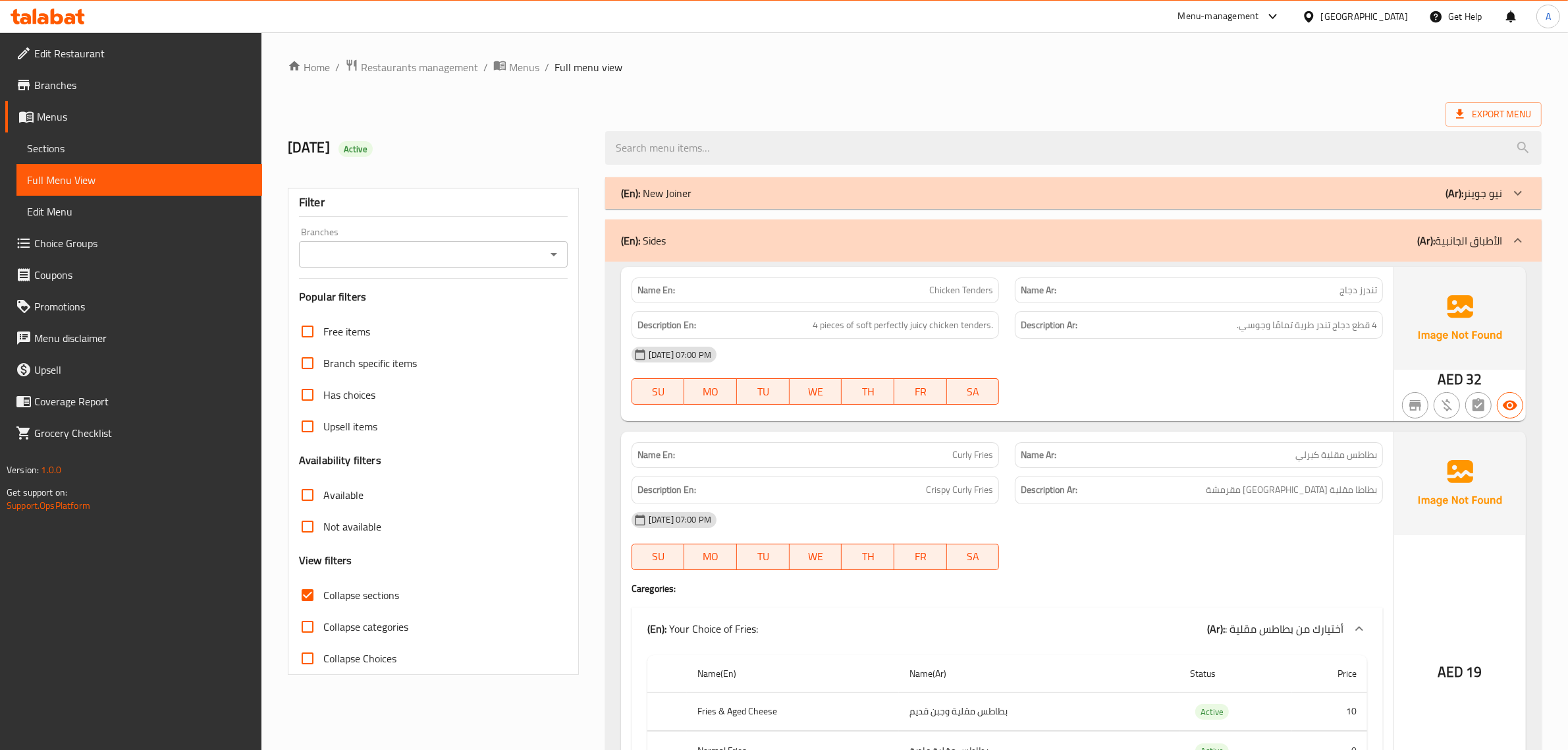
click at [1339, 333] on span "4 قطع دجاج تندر طرية تمامًا وجوسي." at bounding box center [1306, 325] width 140 height 16
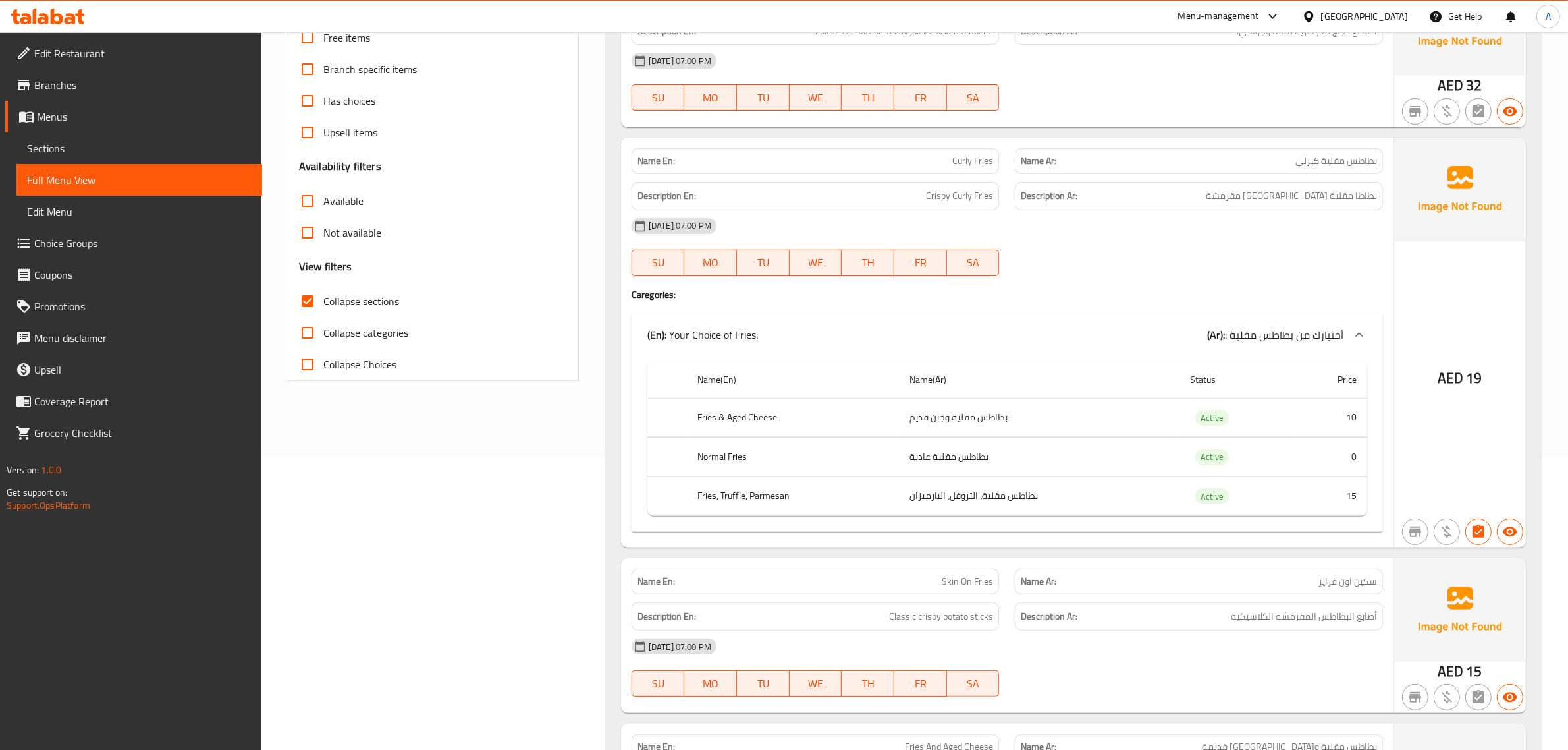
click at [959, 149] on div "Name En: Curly Fries" at bounding box center [815, 161] width 368 height 25
click at [1336, 175] on div "Description Ar: بطاطا مقلية كيرلي مقرمشة" at bounding box center [1199, 196] width 384 height 44
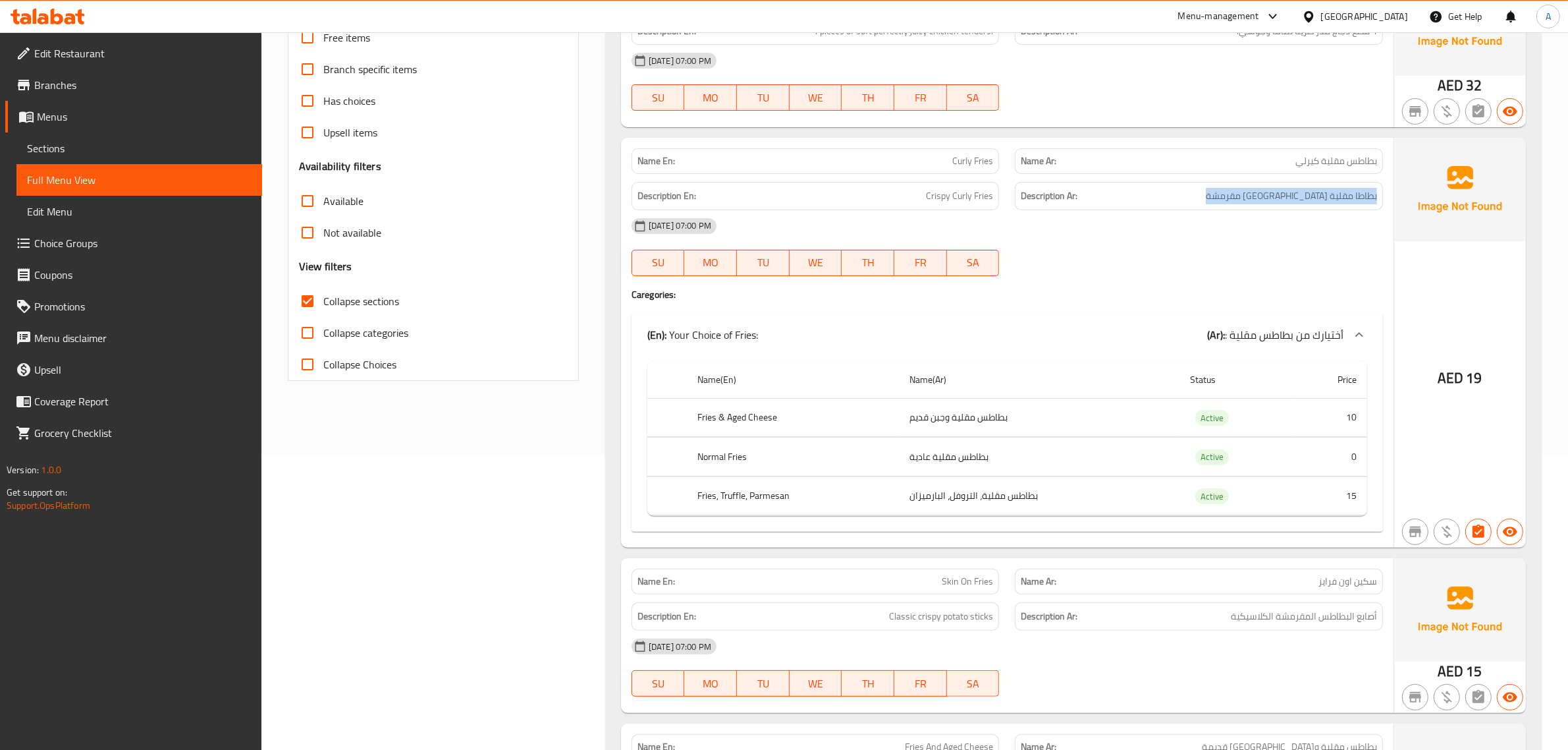
click at [1336, 175] on div "Description Ar: بطاطا مقلية كيرلي مقرمشة" at bounding box center [1199, 196] width 384 height 44
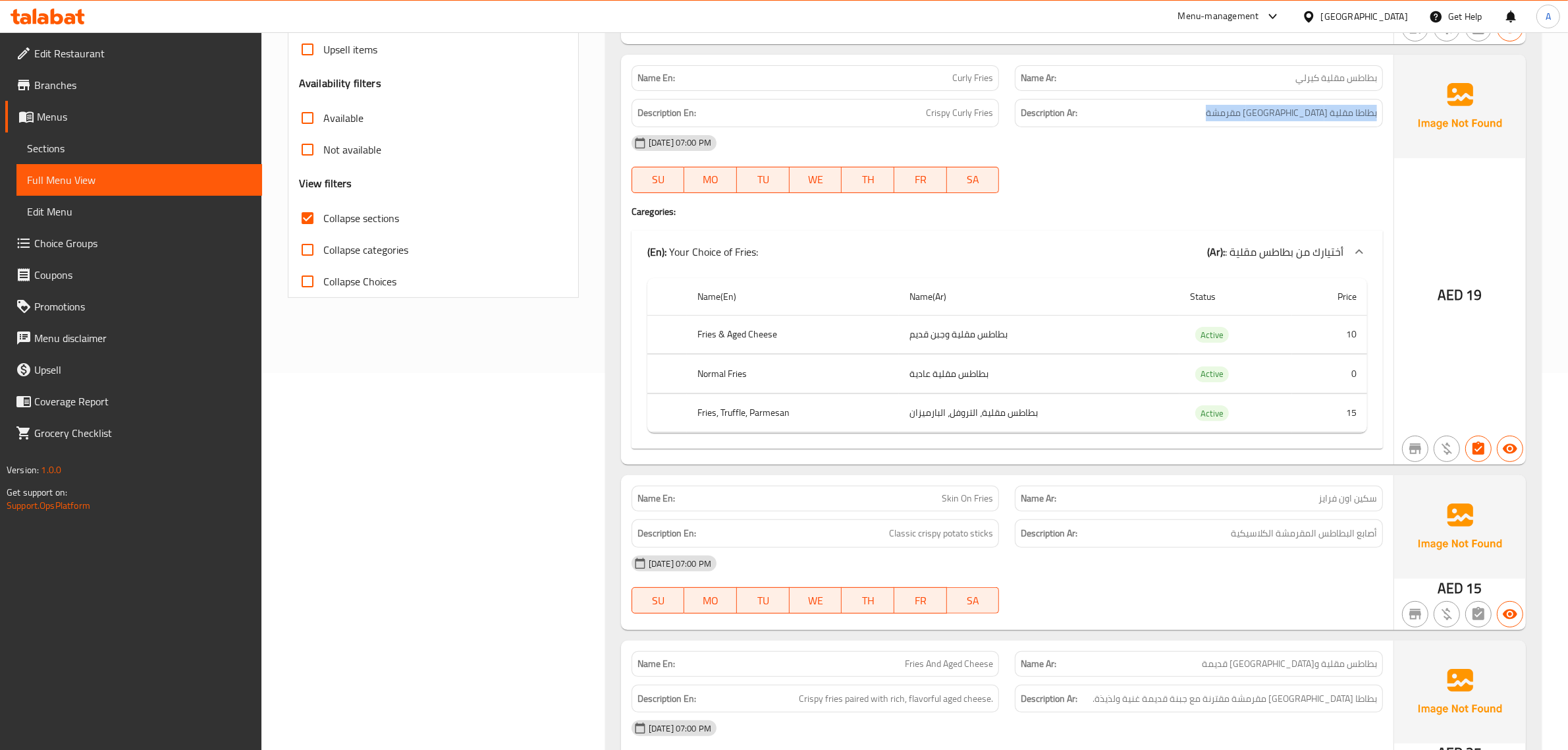
scroll to position [380, 0]
click at [986, 351] on td "بطاطس مقلية وجبن قديم" at bounding box center [1039, 332] width 280 height 39
click at [966, 396] on td "بطاطس مقلية، التروفل، البارميزان" at bounding box center [1039, 409] width 280 height 39
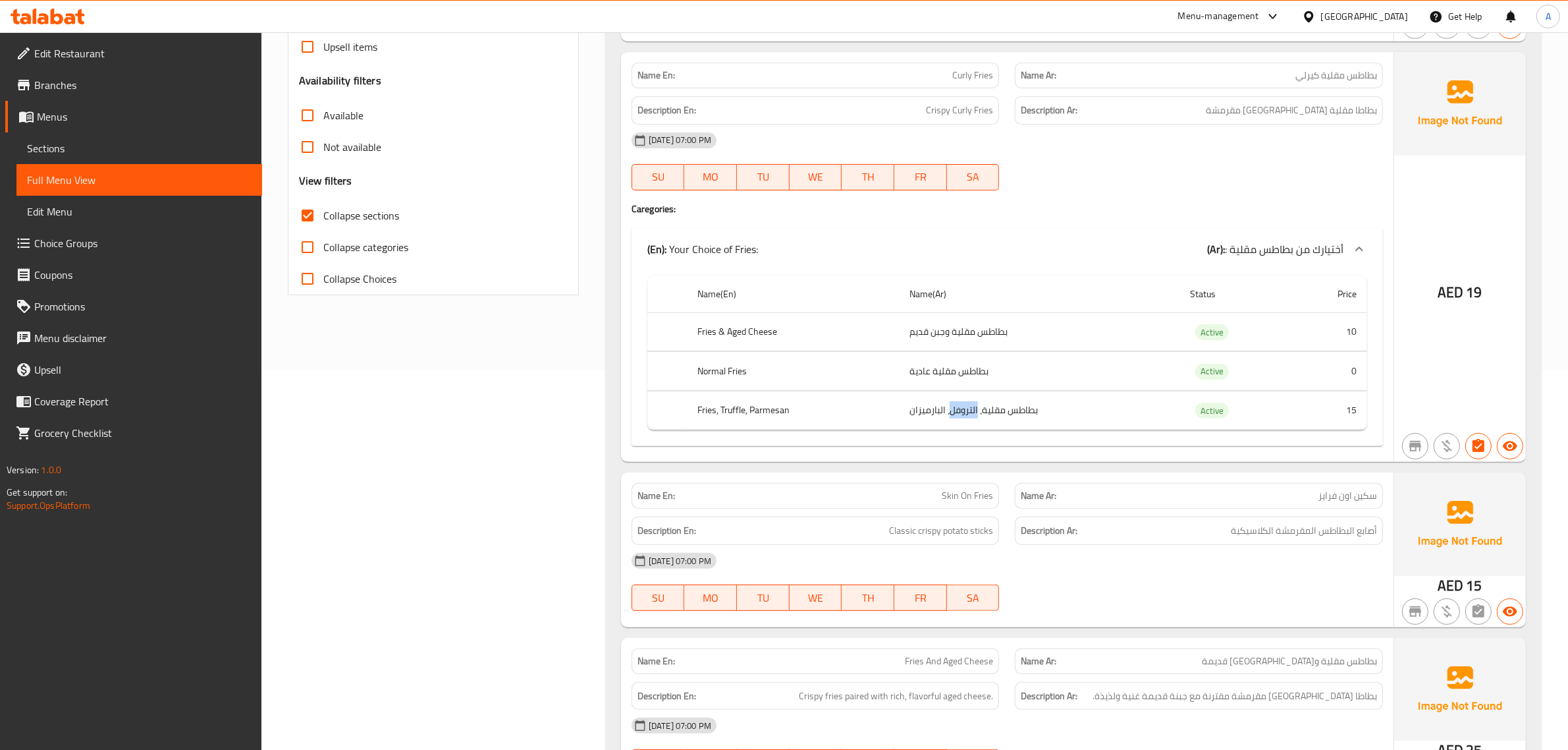
click at [966, 396] on td "بطاطس مقلية، التروفل، البارميزان" at bounding box center [1039, 409] width 280 height 39
click at [985, 419] on td "بطاطس مقلية، التروفل، البارميزان" at bounding box center [1039, 409] width 280 height 39
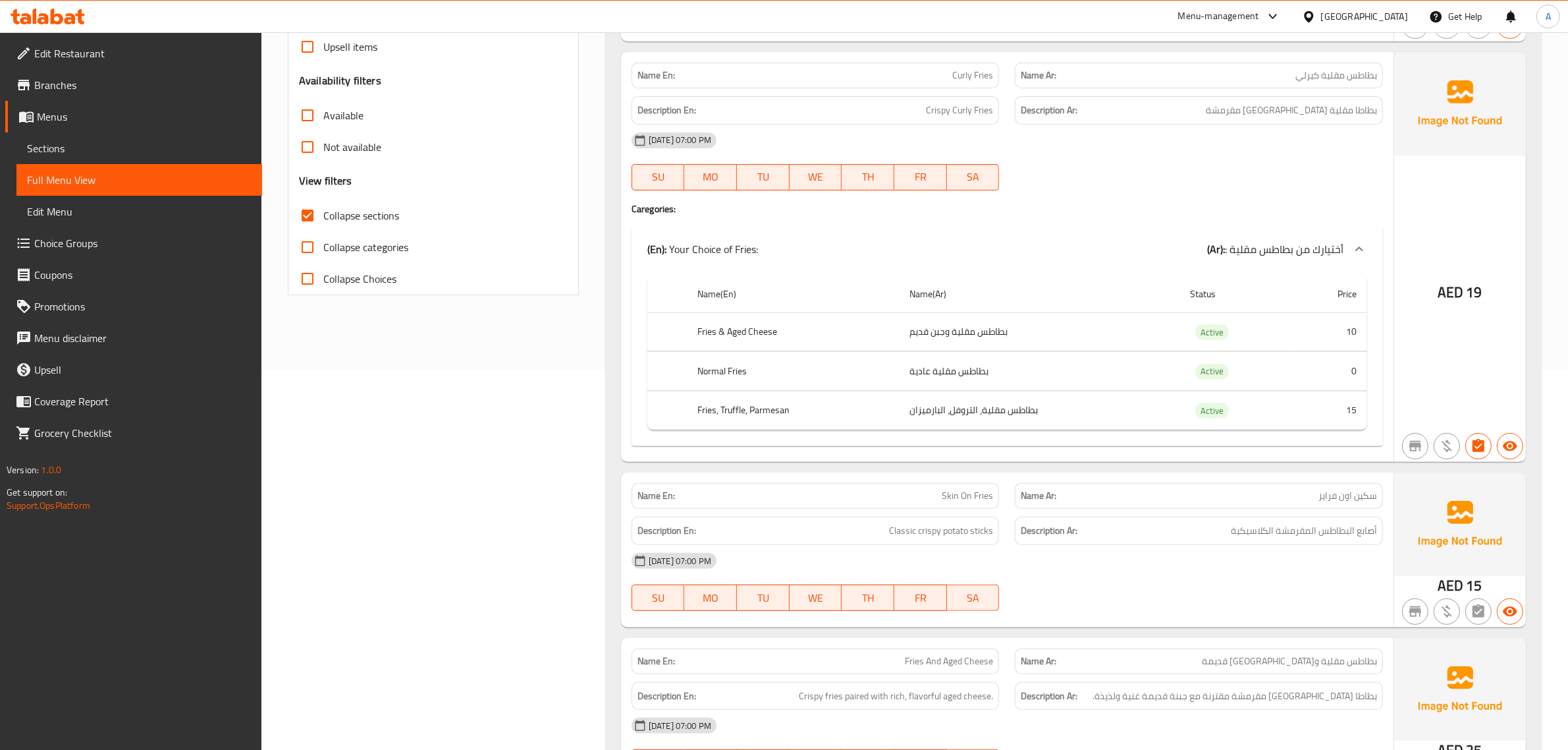
click at [755, 412] on th "Fries, Truffle, Parmesan" at bounding box center [793, 409] width 212 height 39
click at [928, 417] on td "بطاطس مقلية، التروفل، البارميزان" at bounding box center [1039, 409] width 280 height 39
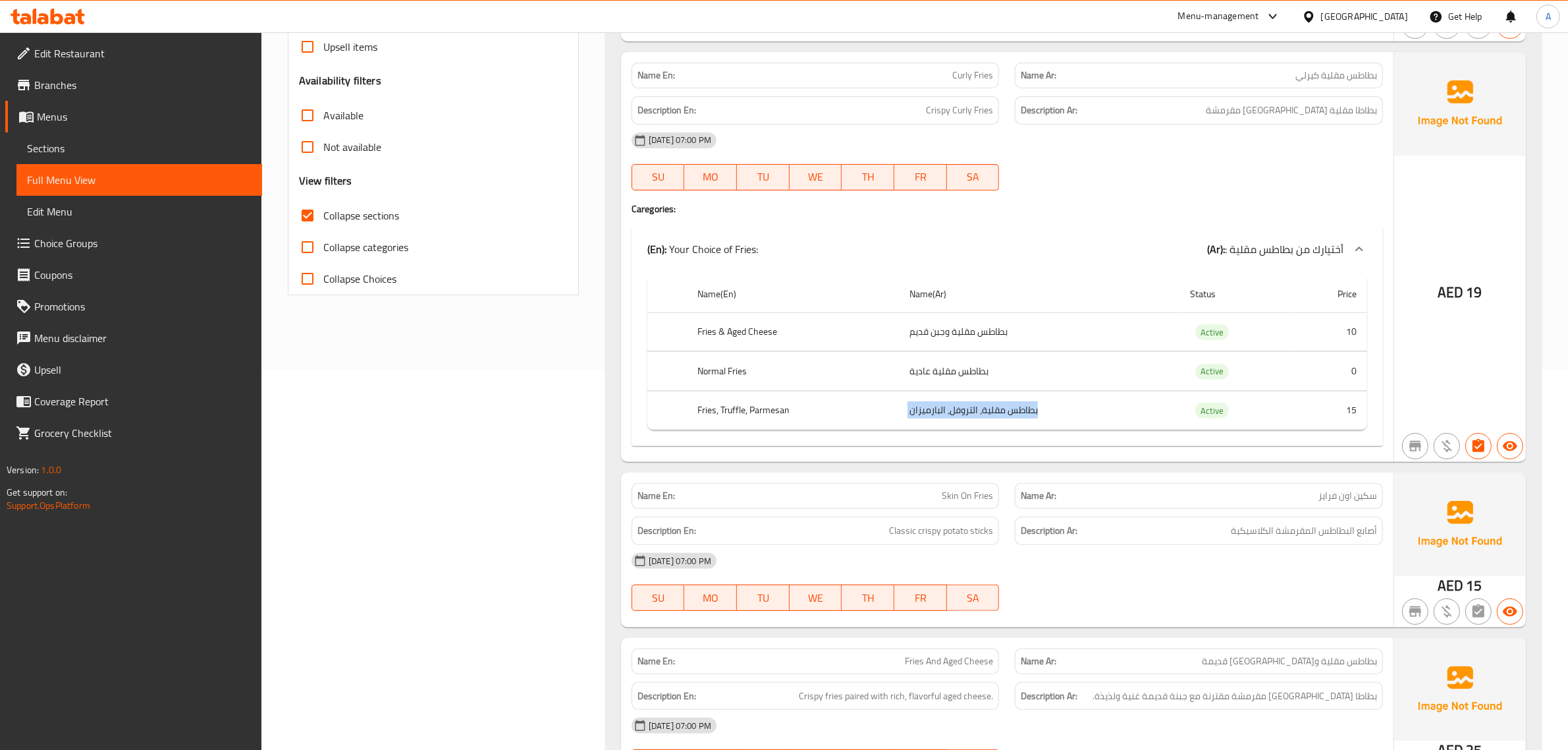
click at [928, 417] on td "بطاطس مقلية، التروفل، البارميزان" at bounding box center [1039, 409] width 280 height 39
click at [809, 406] on th "Fries, Truffle, Parmesan" at bounding box center [793, 409] width 212 height 39
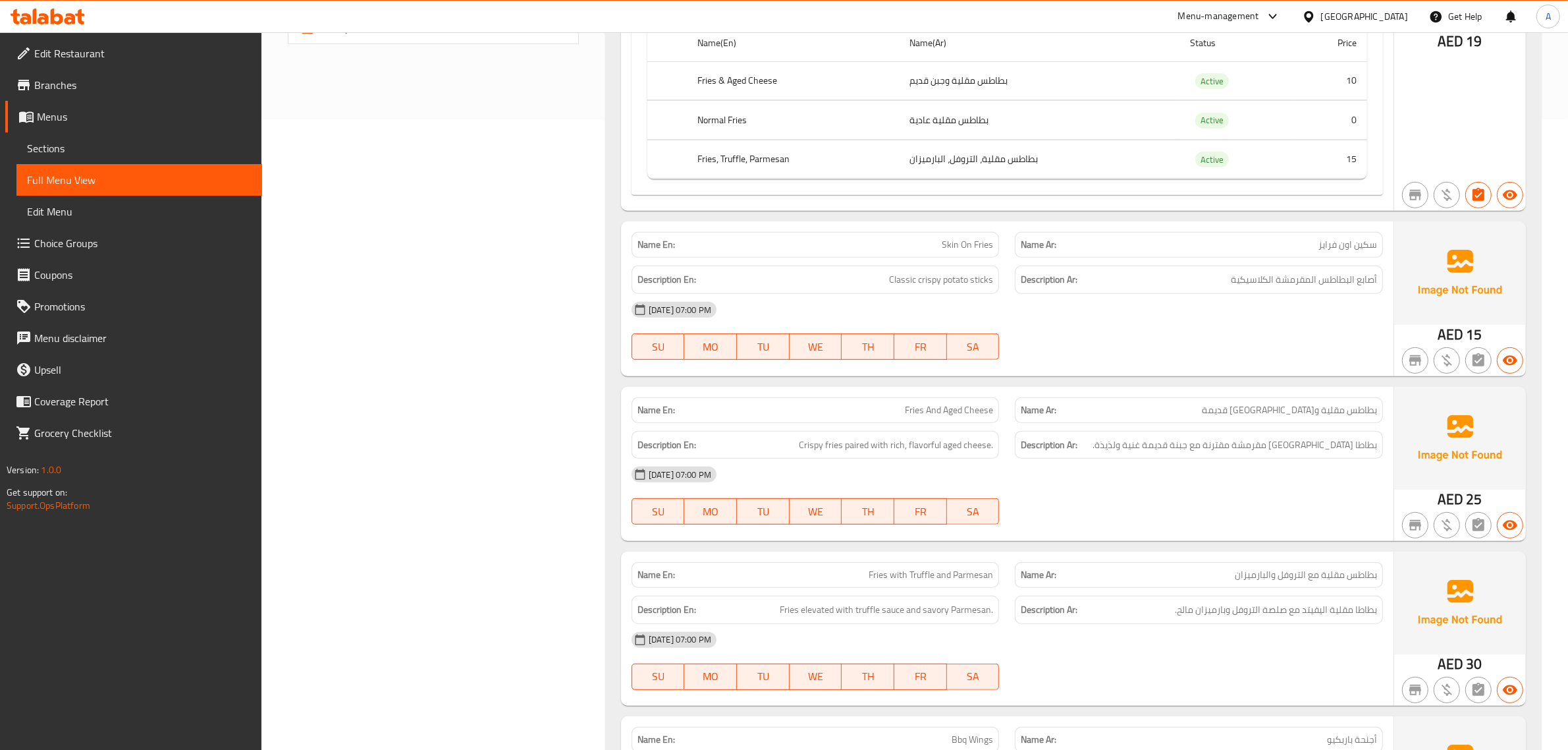
scroll to position [682, 0]
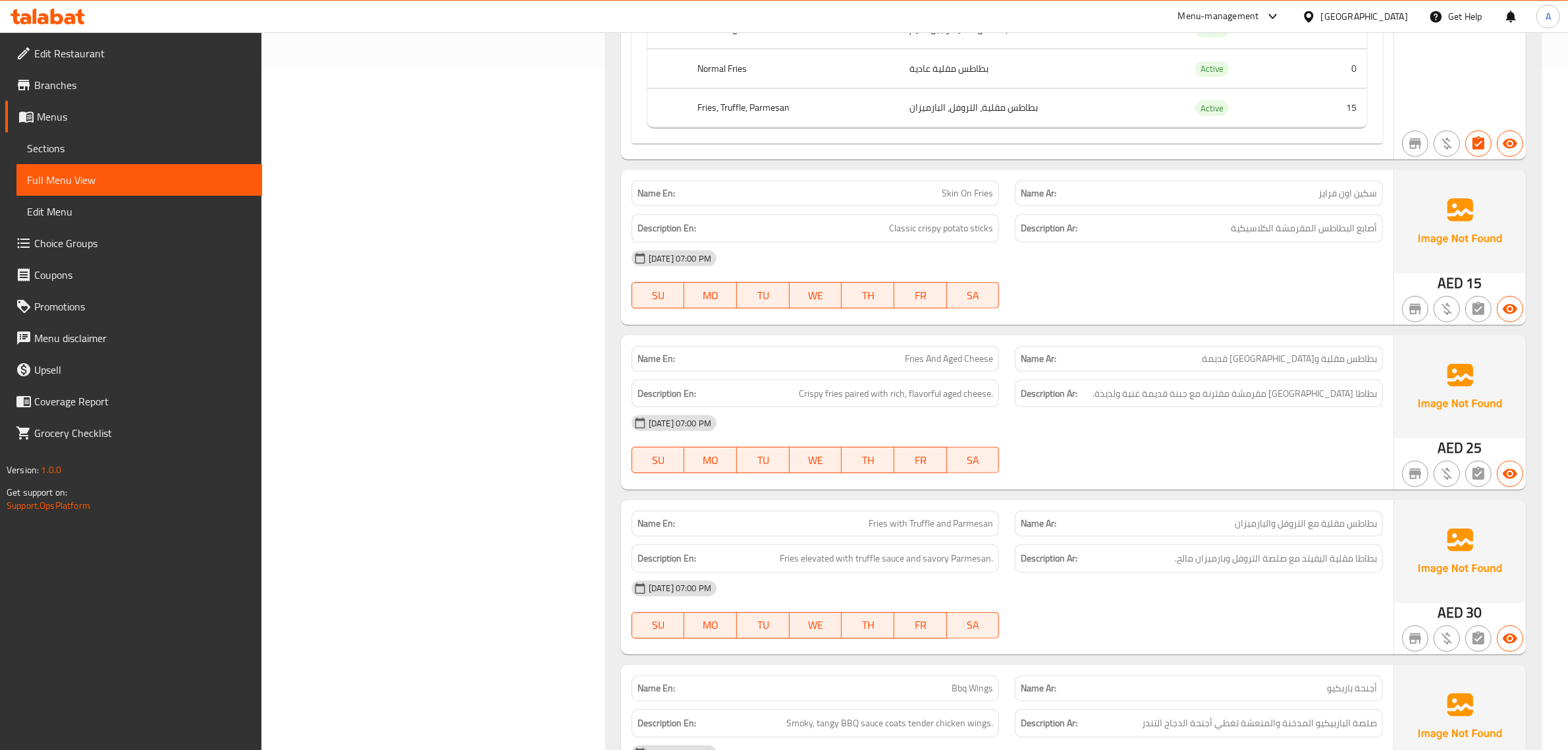
click at [1333, 213] on div "Description Ar: أصابع البطاطس المقرمشة الكلاسيكية" at bounding box center [1199, 228] width 384 height 44
click at [947, 229] on span "Classic crispy potato sticks" at bounding box center [941, 228] width 104 height 16
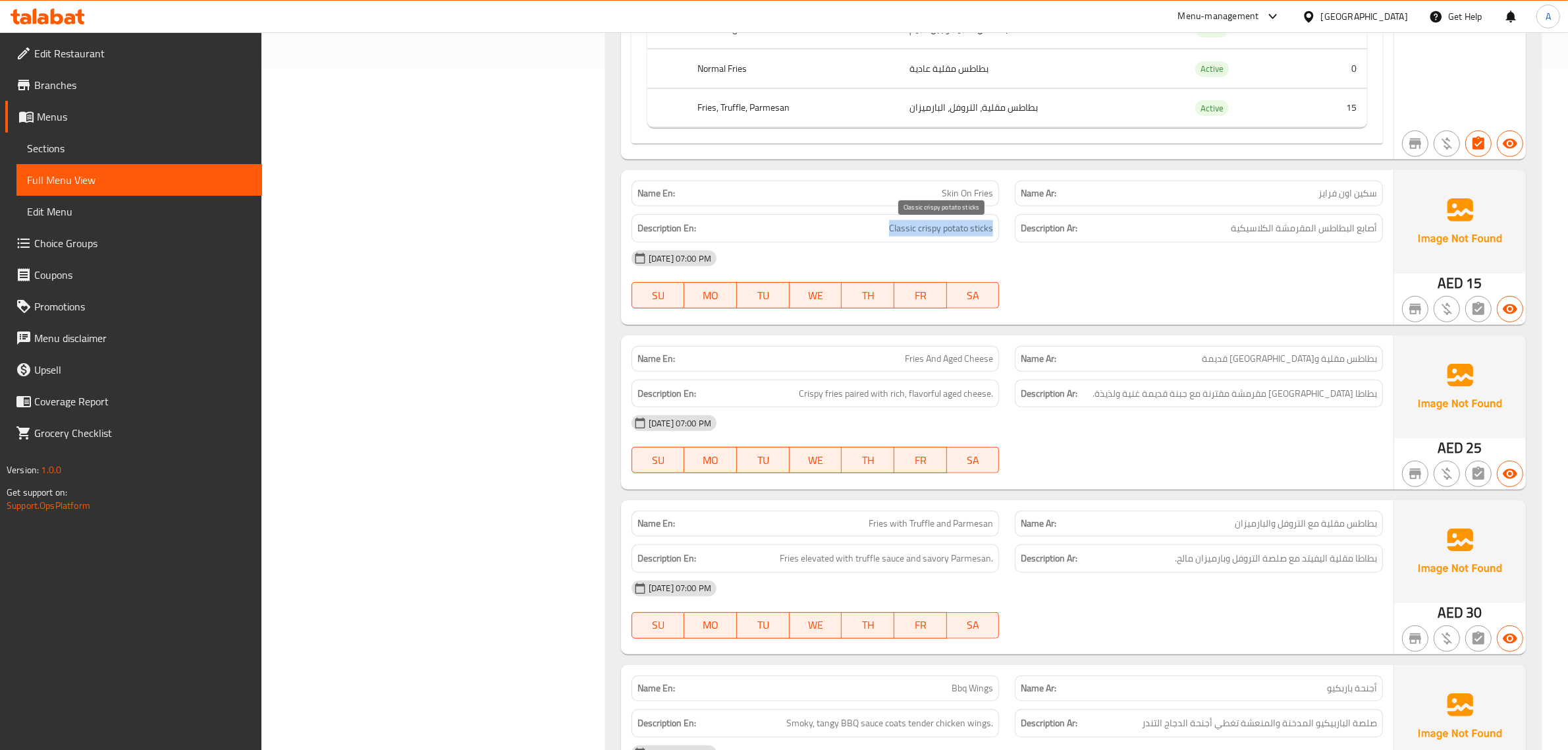
click at [947, 229] on span "Classic crispy potato sticks" at bounding box center [941, 228] width 104 height 16
copy span "Classic crispy potato sticks"
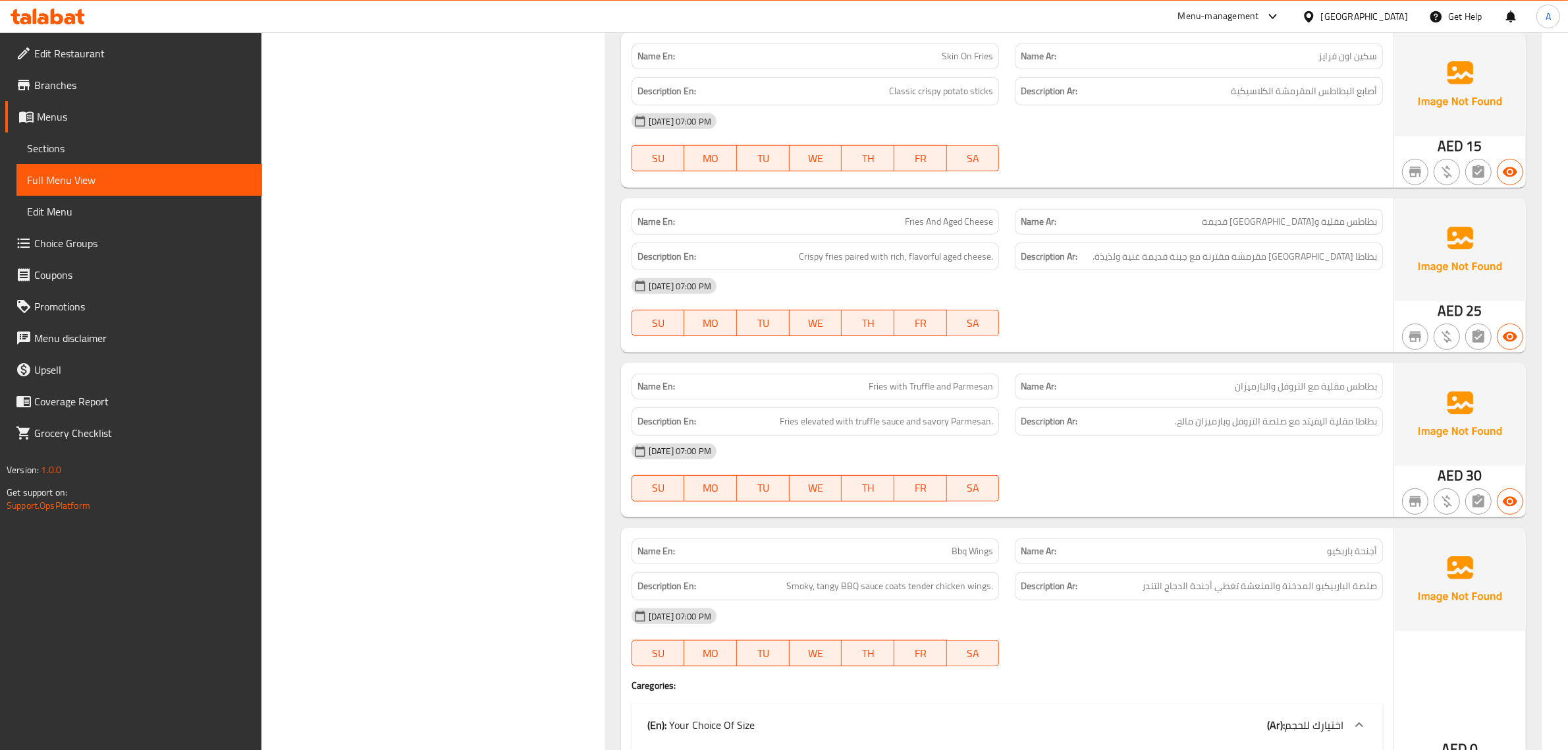
scroll to position [865, 0]
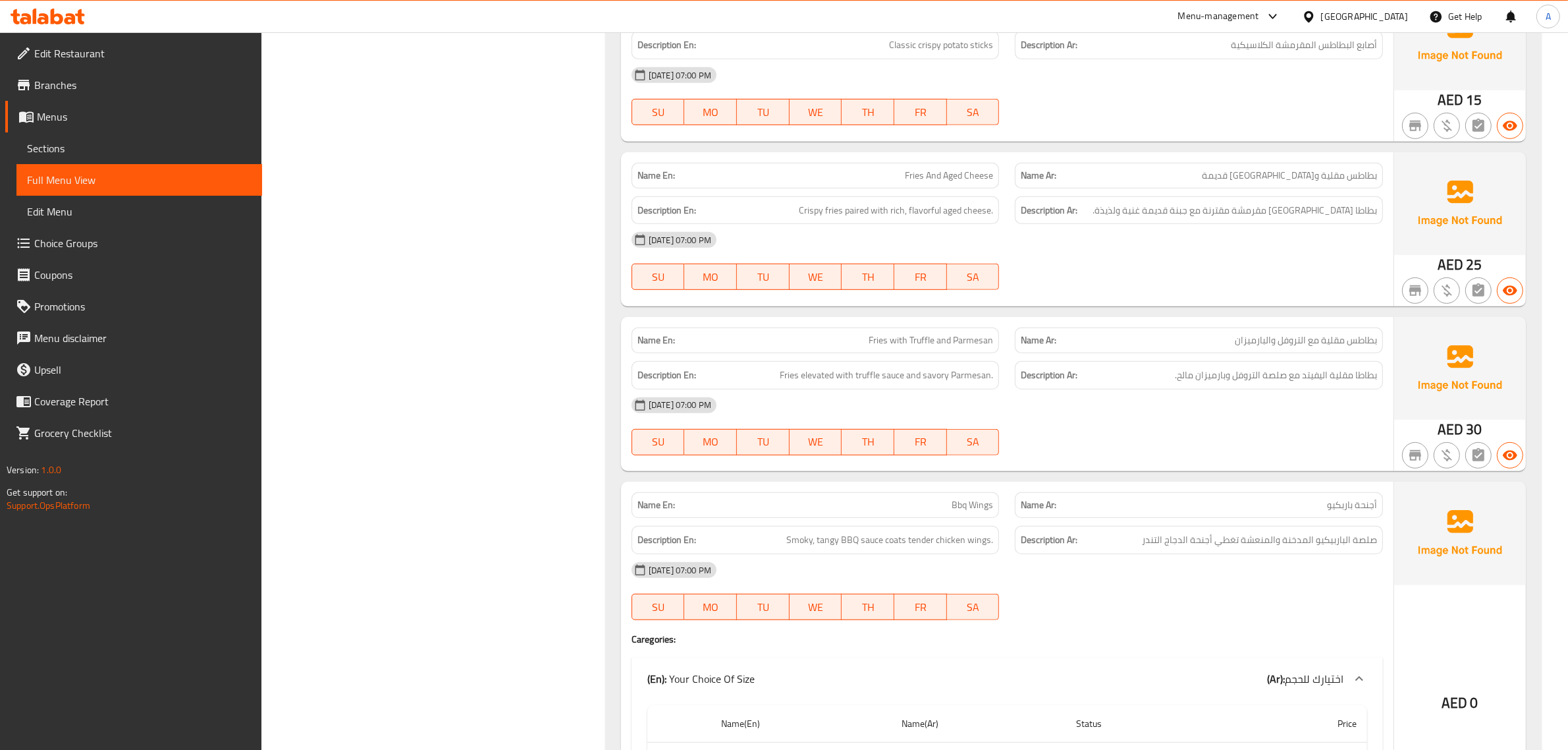
click at [1301, 169] on span "بطاطس مقلية و[GEOGRAPHIC_DATA] قديمة" at bounding box center [1290, 176] width 175 height 14
click at [1226, 229] on div "[DATE] 07:00 PM" at bounding box center [1007, 240] width 768 height 32
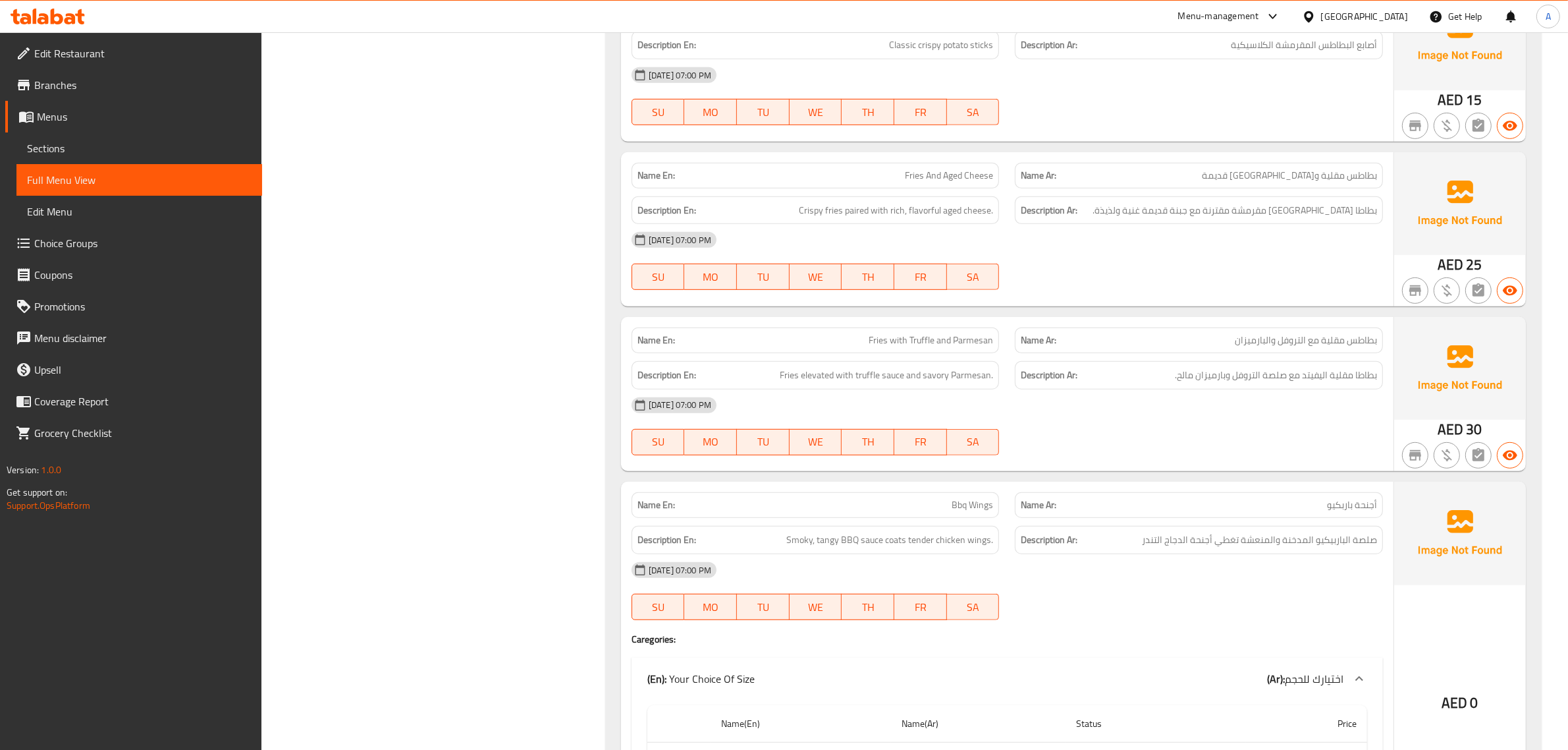
click at [1226, 229] on div "[DATE] 07:00 PM" at bounding box center [1007, 240] width 768 height 32
click at [1233, 209] on span "بطاطا [GEOGRAPHIC_DATA] مقرمشة مقترنة مع جبنة قديمة غنية ولذيذة." at bounding box center [1234, 211] width 285 height 16
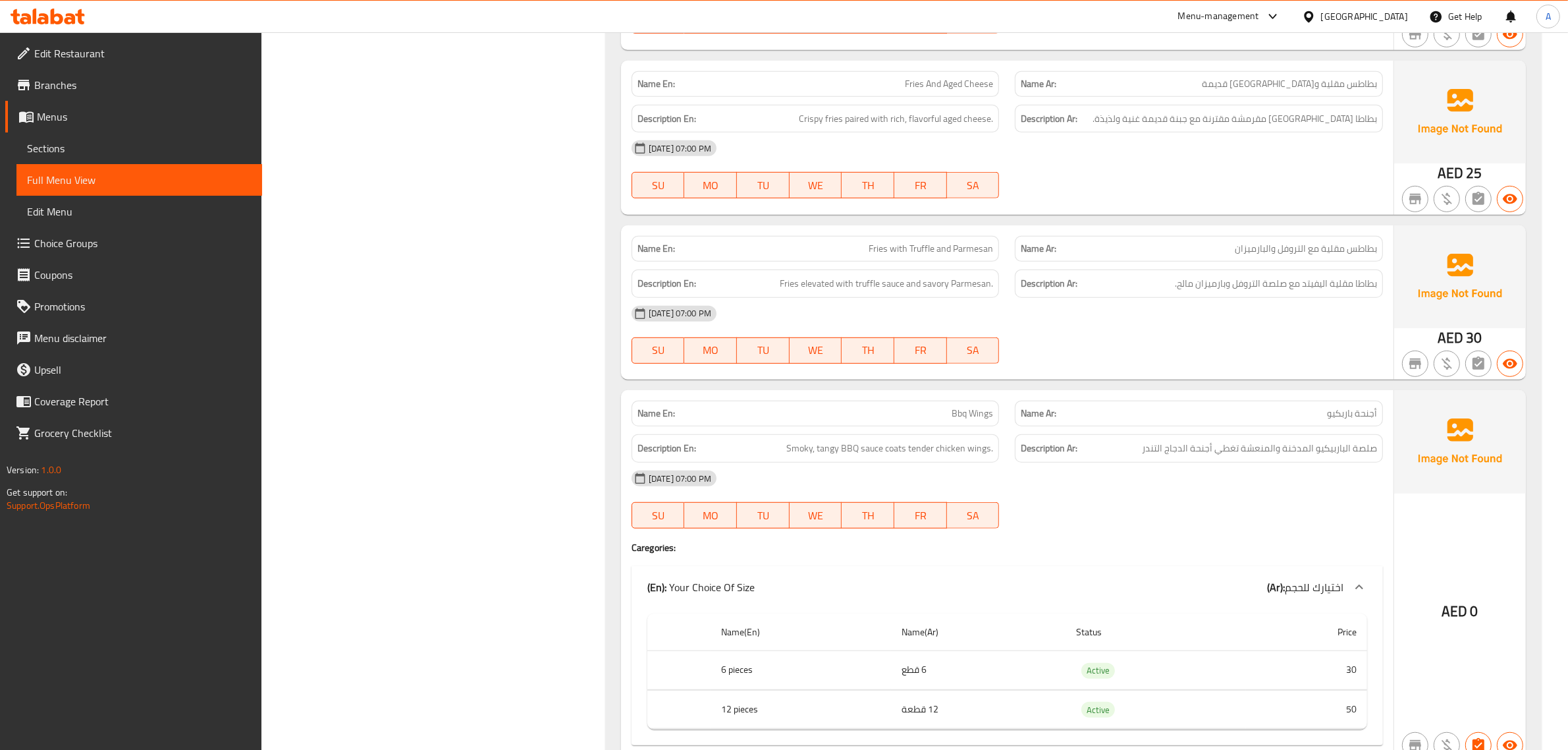
scroll to position [959, 0]
click at [1286, 241] on span "بطاطس مقلية مع التروفل والبارميزان" at bounding box center [1306, 246] width 142 height 14
click at [948, 246] on span "Fries with Truffle and Parmesan" at bounding box center [931, 246] width 125 height 14
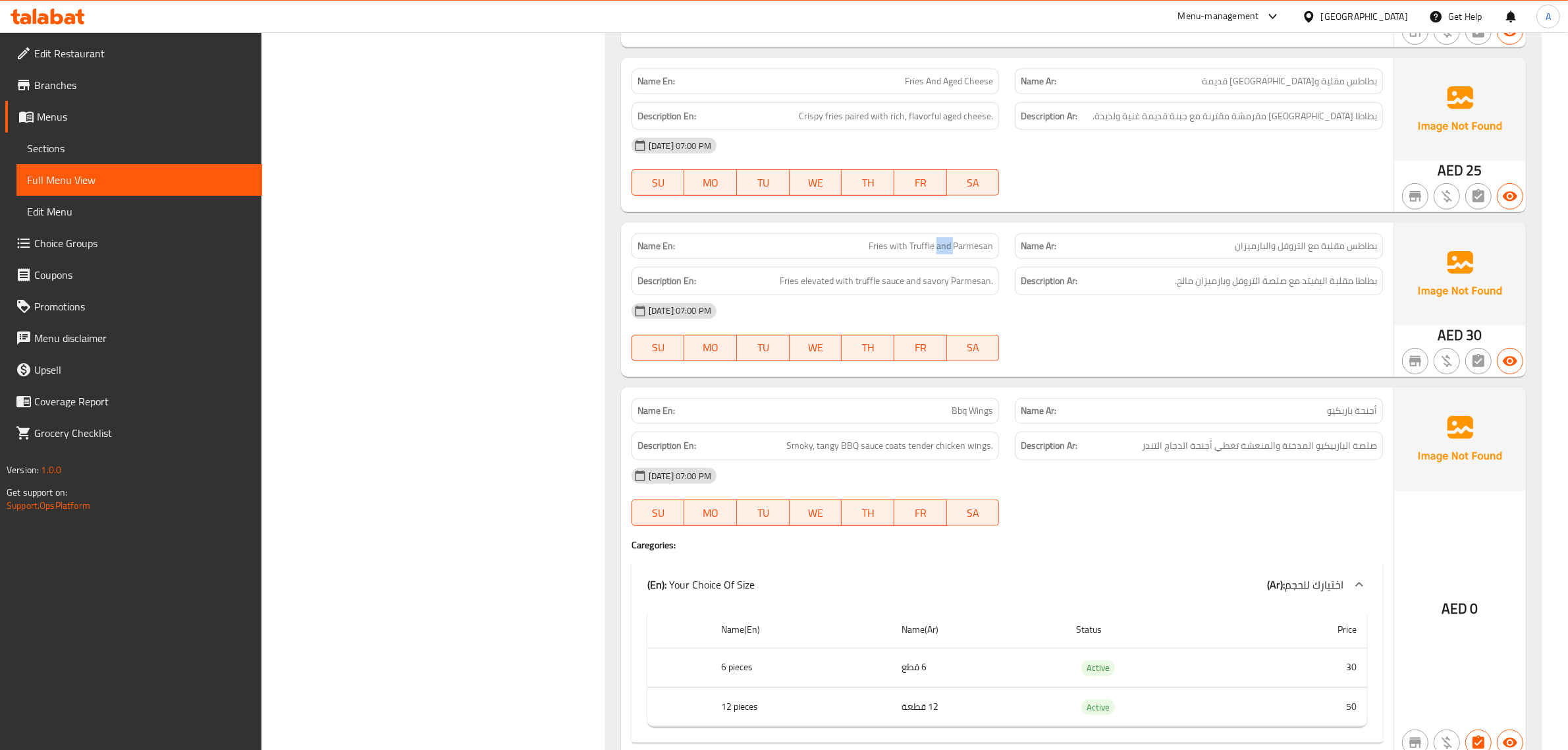
click at [949, 246] on span "Fries with Truffle and Parmesan" at bounding box center [931, 246] width 125 height 14
drag, startPoint x: 1570, startPoint y: 392, endPoint x: 1579, endPoint y: 498, distance: 106.4
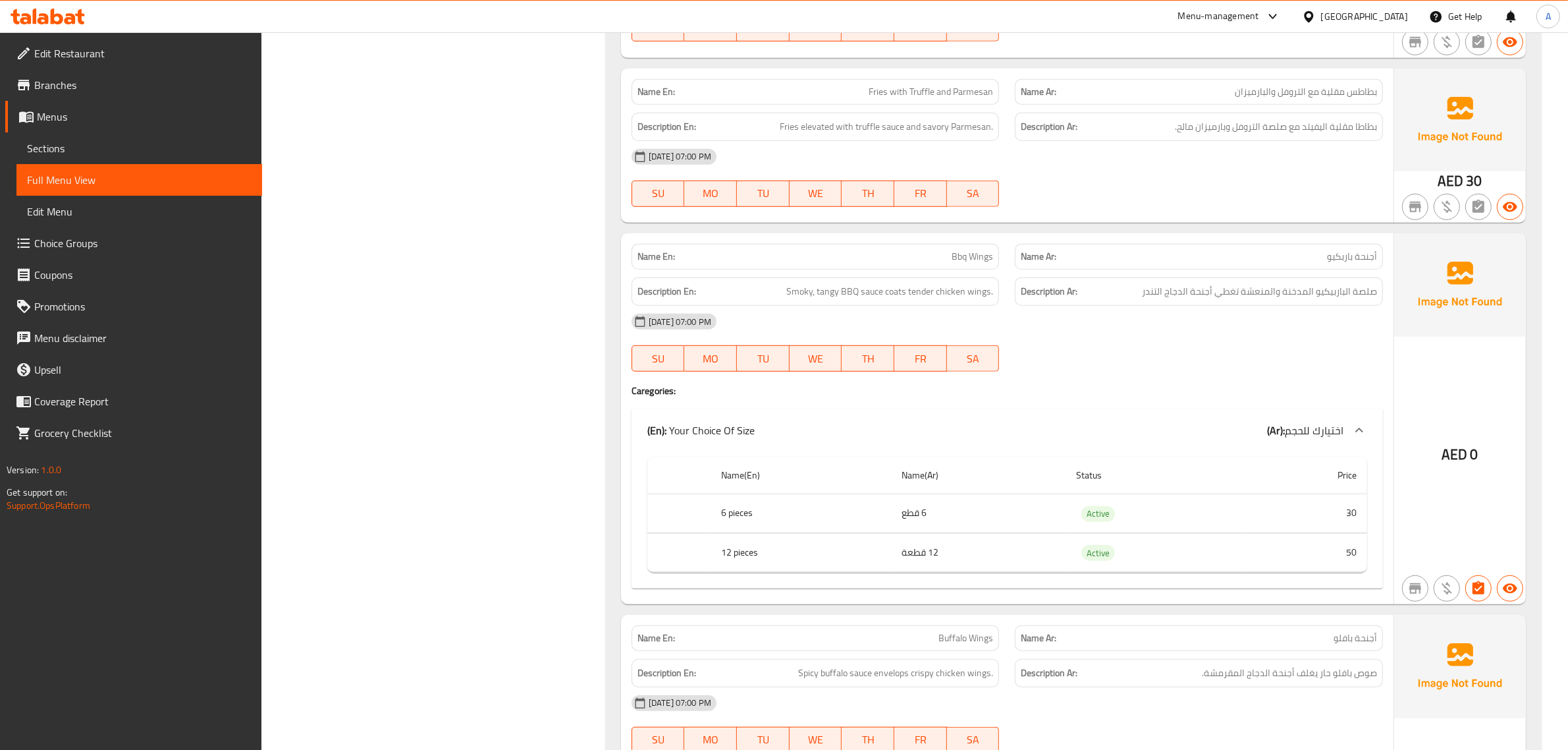
scroll to position [1269, 0]
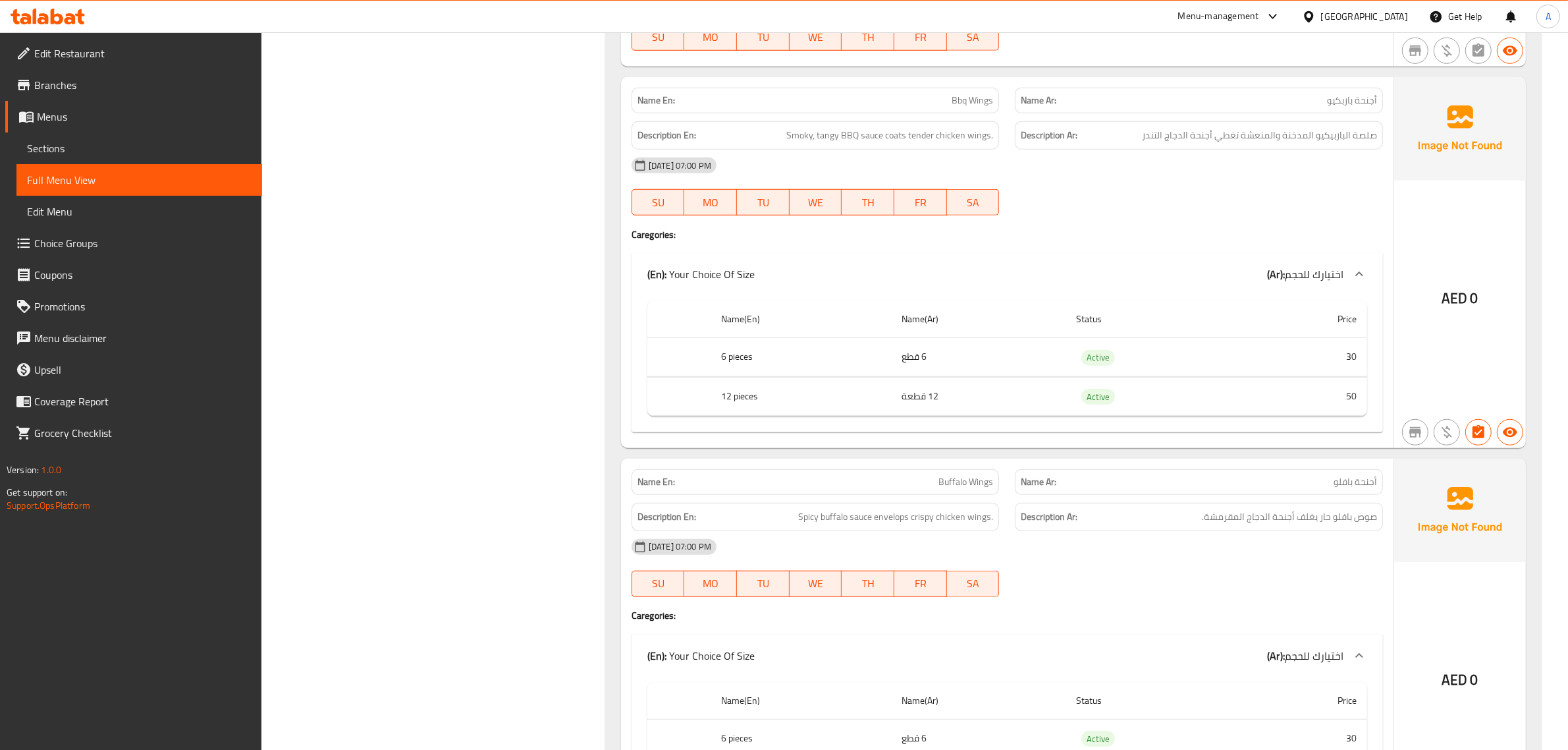
click at [1329, 103] on span "أجنحة باربكيو" at bounding box center [1351, 100] width 50 height 14
click at [1305, 143] on span "صلصة الباربيكيو المدخنة والمنعشة تغطي أجنحة الدجاج التندر" at bounding box center [1259, 135] width 235 height 16
click at [1095, 364] on span "Active" at bounding box center [1098, 357] width 34 height 15
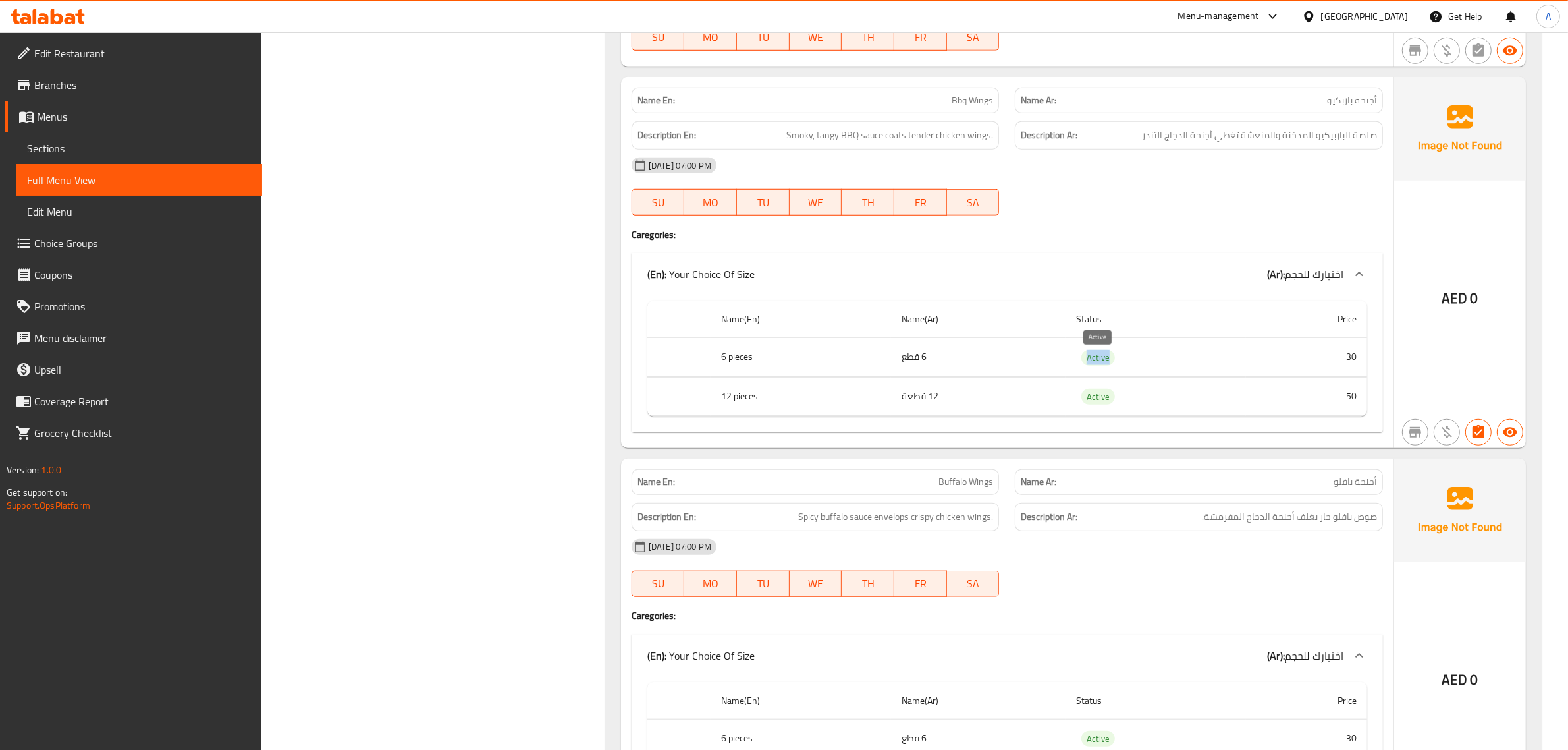
click at [1095, 364] on span "Active" at bounding box center [1098, 357] width 34 height 15
click at [968, 364] on td "6 قطع" at bounding box center [978, 357] width 175 height 39
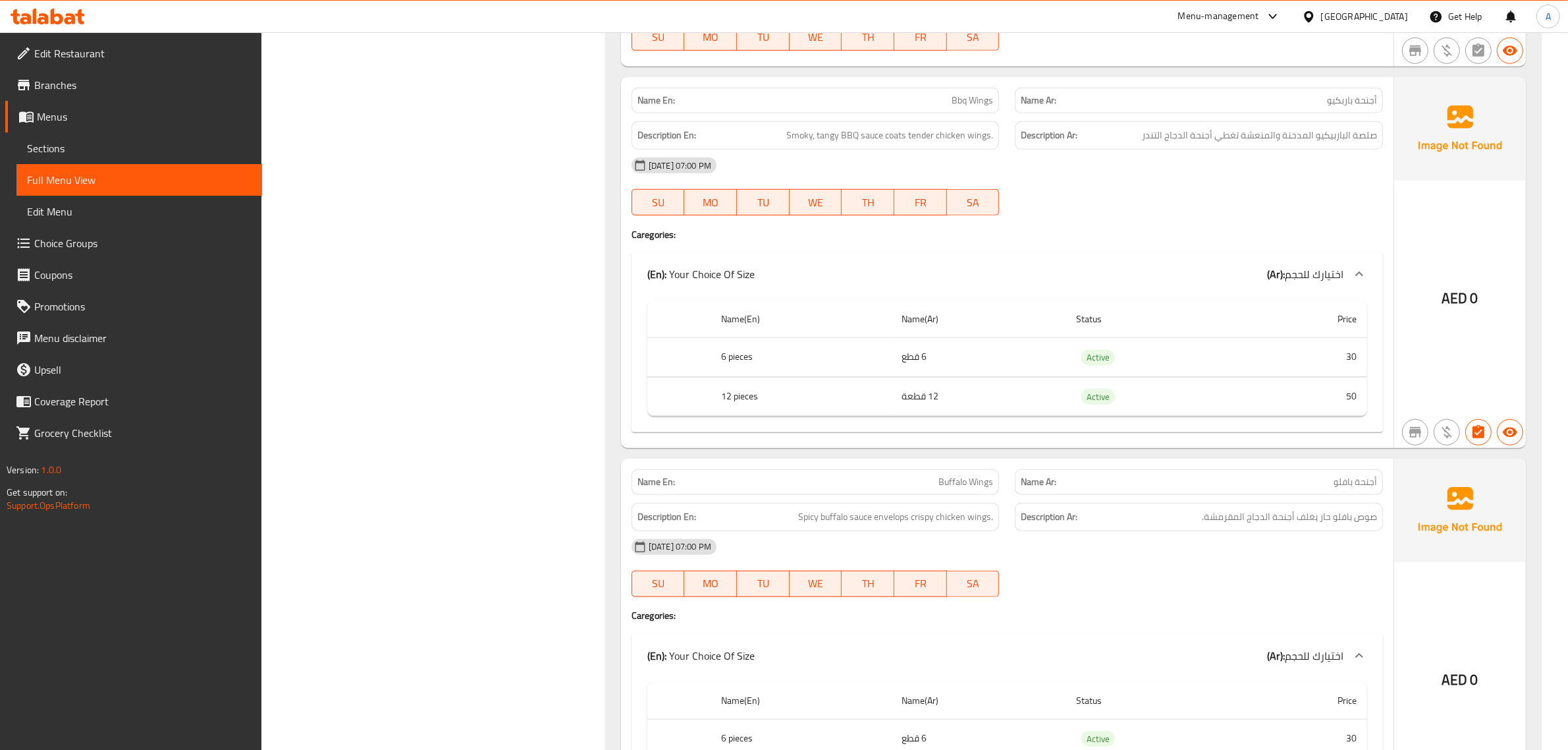
click at [959, 386] on td "12 قطعة" at bounding box center [978, 396] width 175 height 39
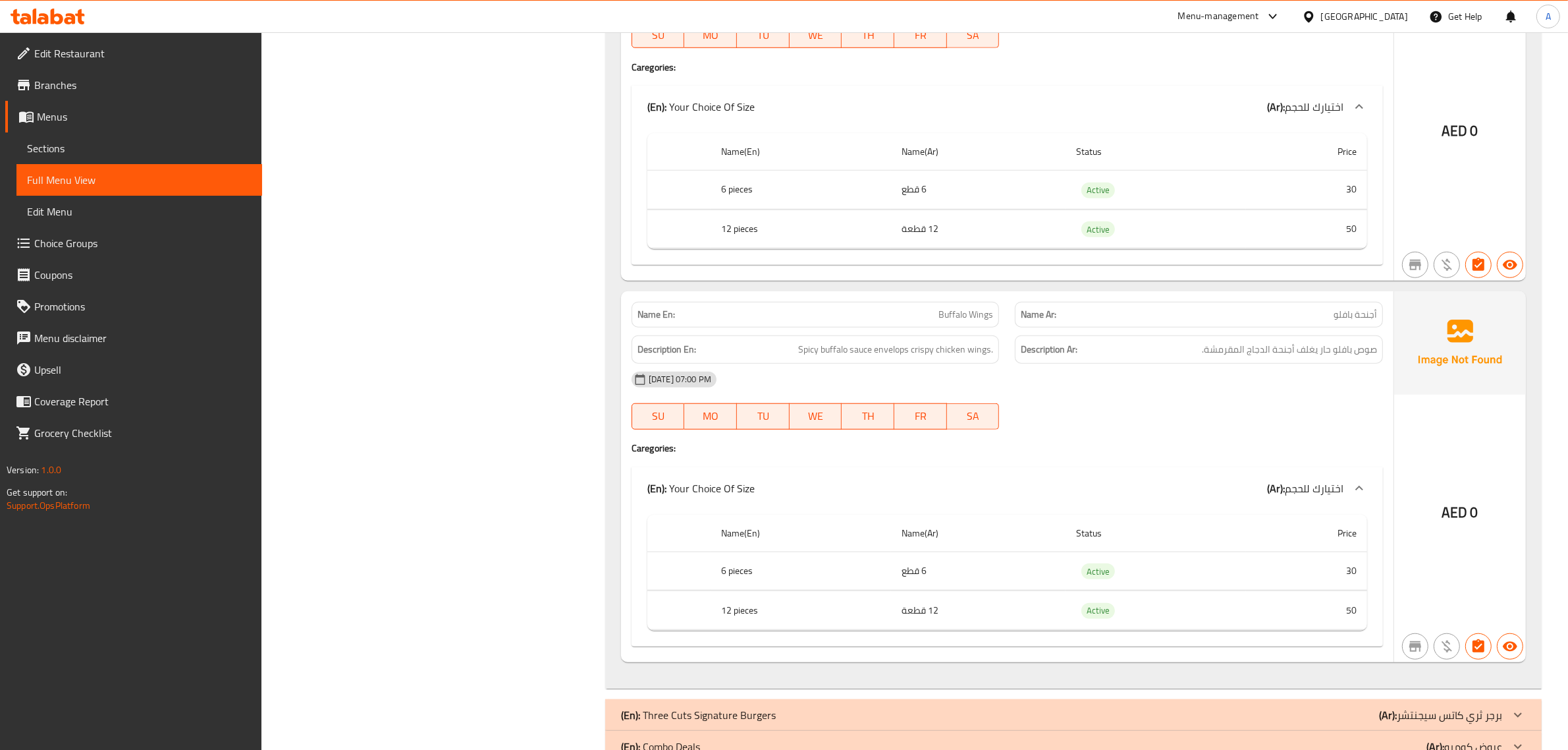
scroll to position [1609, 0]
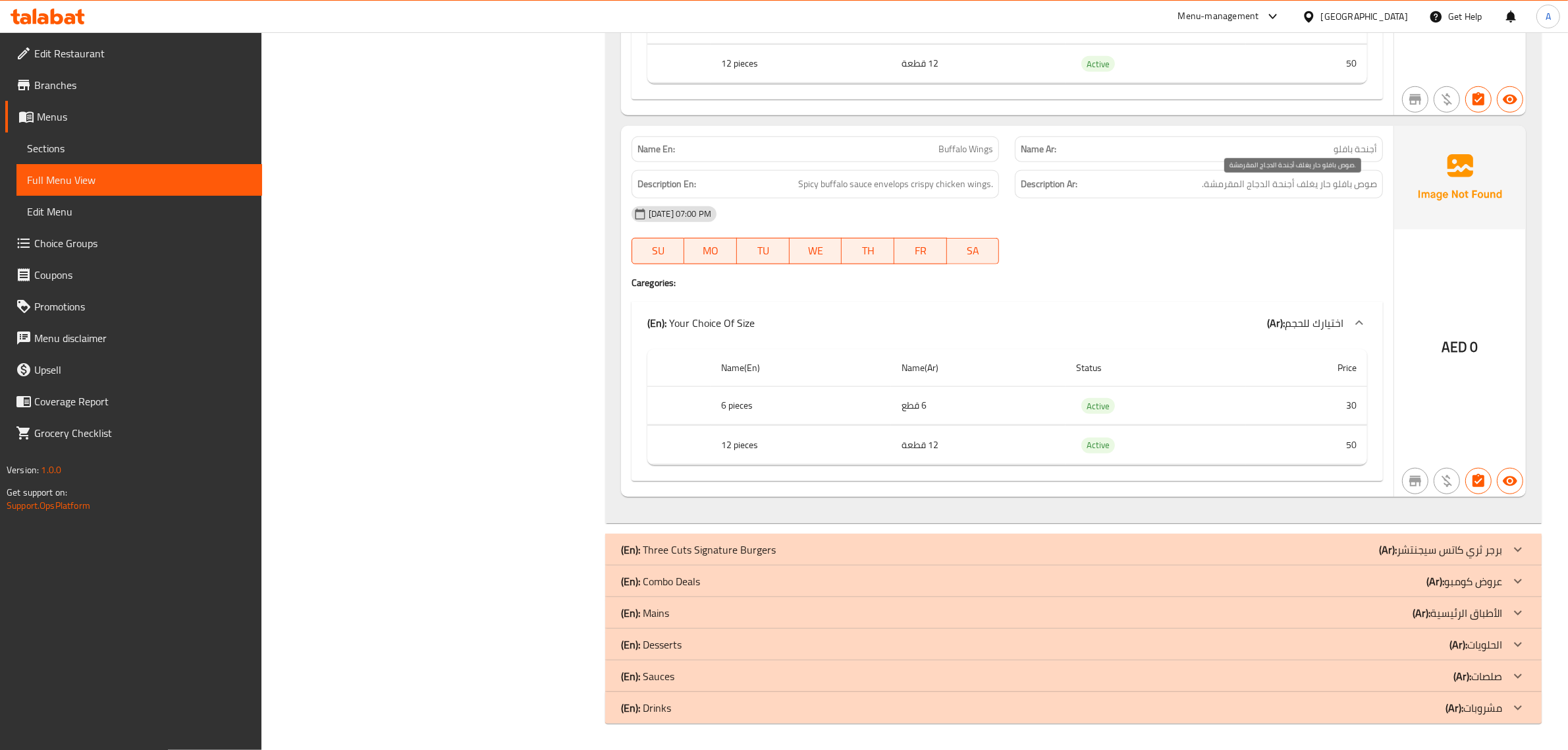
click at [1296, 189] on span "صوص بافلو حار يغلف أجنحة الدجاج المقرمشة." at bounding box center [1290, 184] width 175 height 16
click at [928, 191] on span "Spicy buffalo sauce envelops crispy chicken wings." at bounding box center [896, 184] width 195 height 16
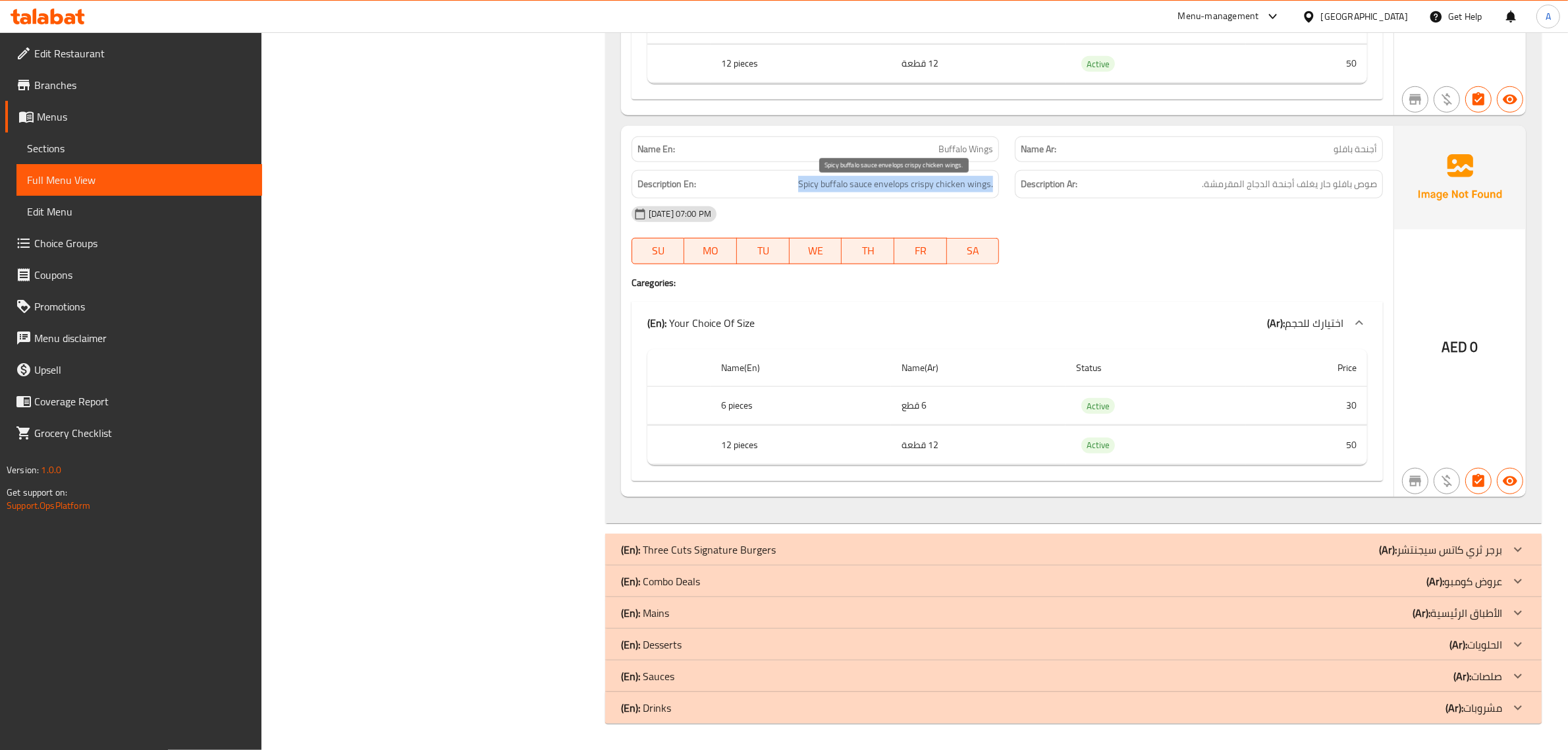
click at [928, 191] on span "Spicy buffalo sauce envelops crispy chicken wings." at bounding box center [896, 184] width 195 height 16
copy span "Spicy buffalo sauce envelops crispy chicken wings."
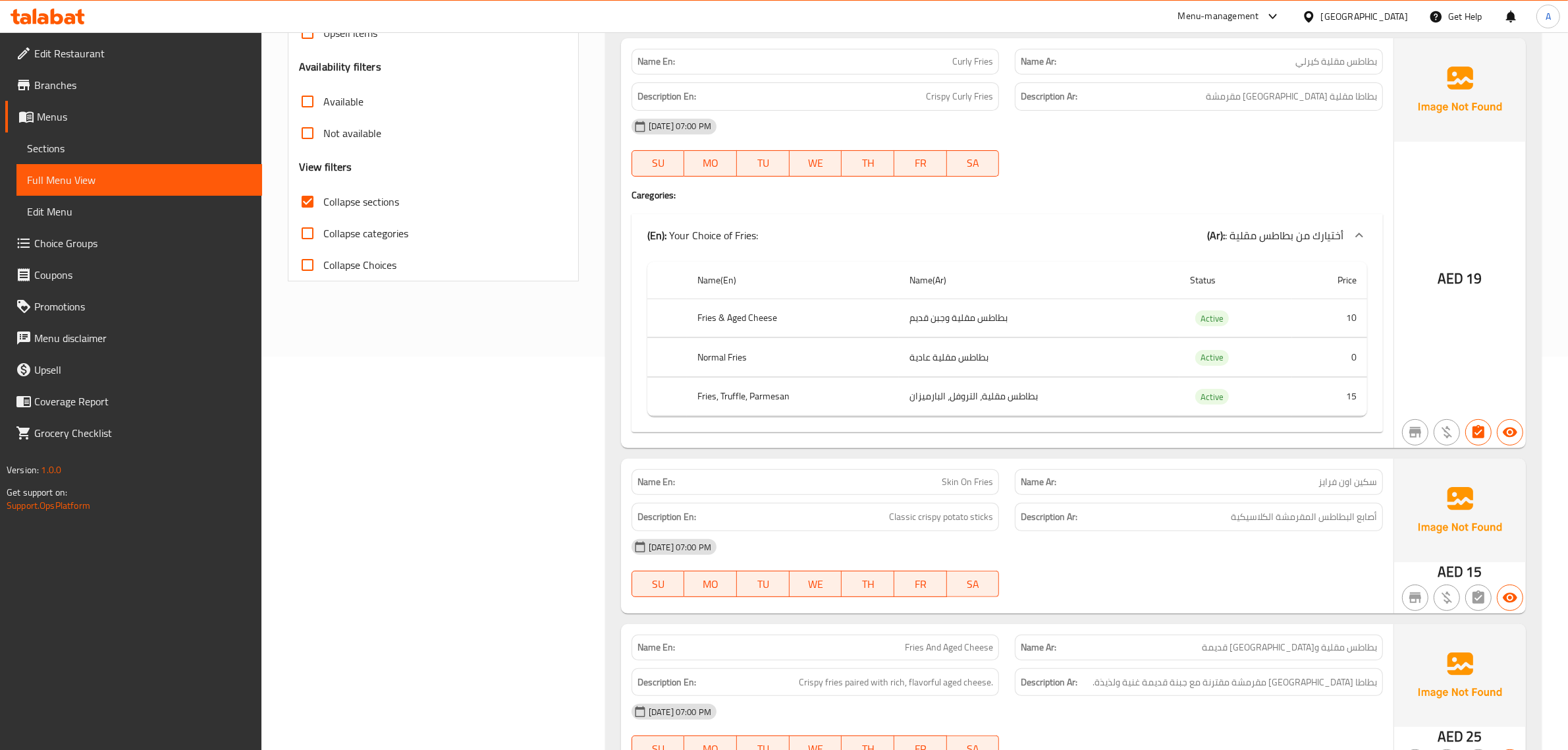
scroll to position [0, 0]
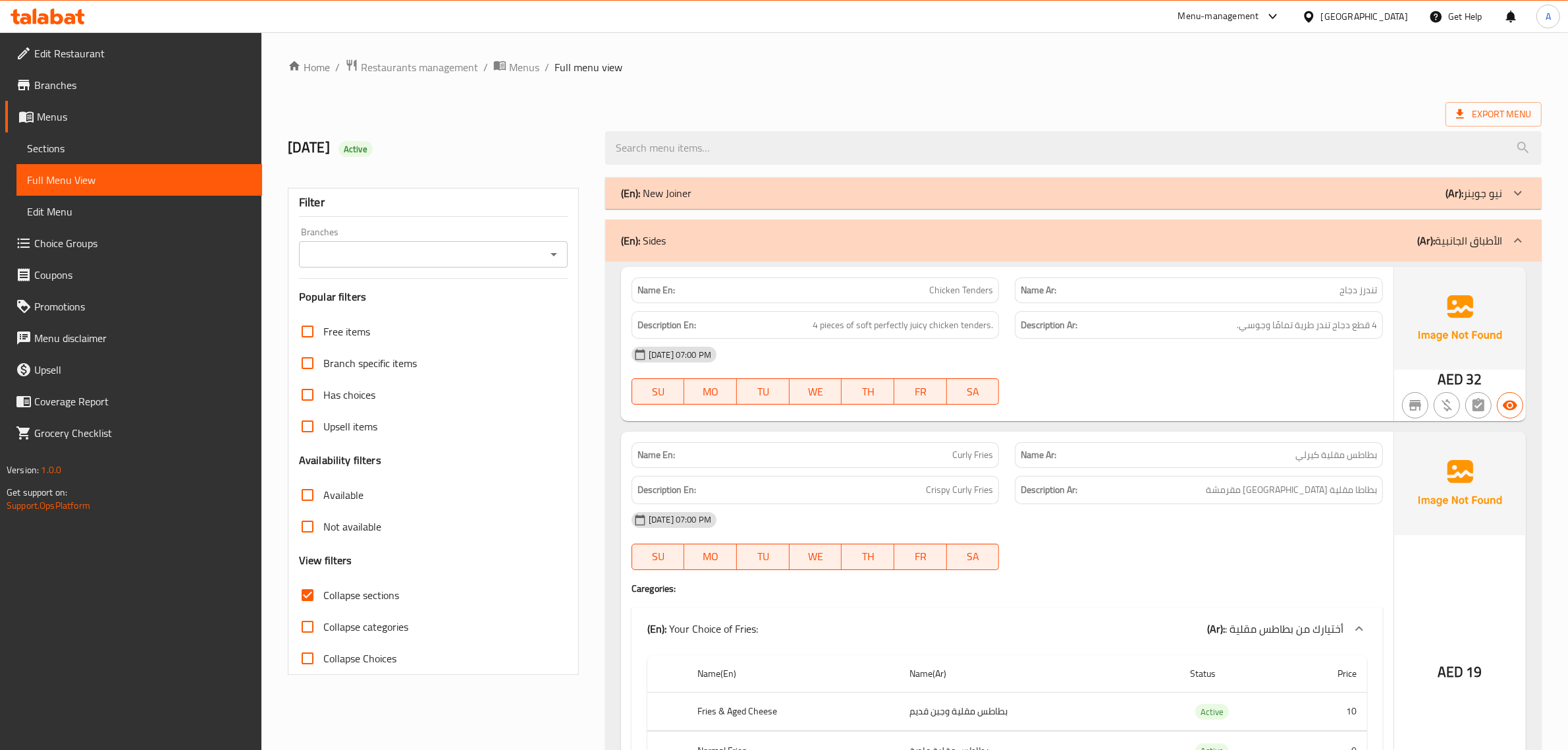
click at [1402, 222] on div "(En): Sides (Ar): الأطباق الجانبية" at bounding box center [1073, 240] width 937 height 42
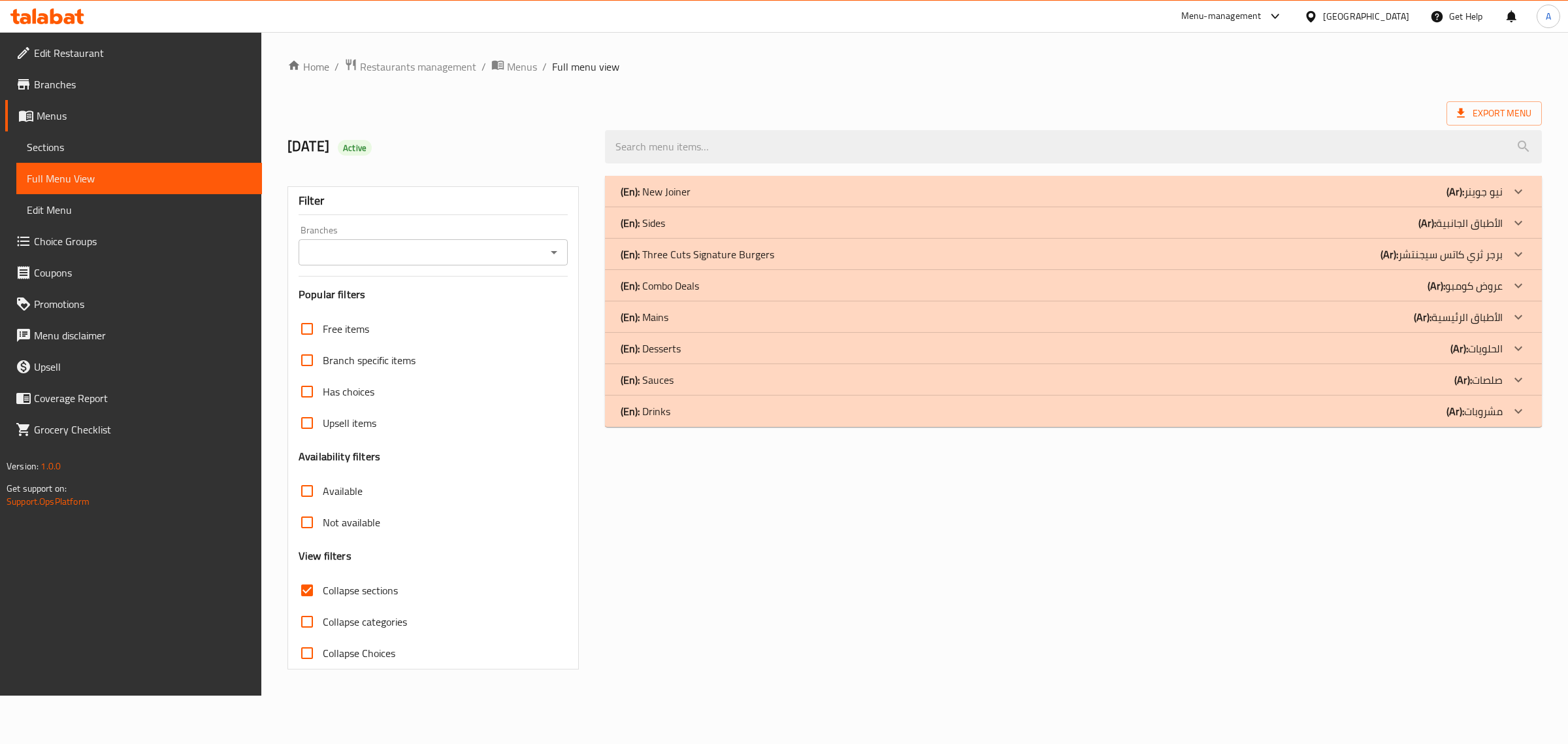
click at [673, 284] on p "(En): Combo Deals" at bounding box center [660, 285] width 78 height 15
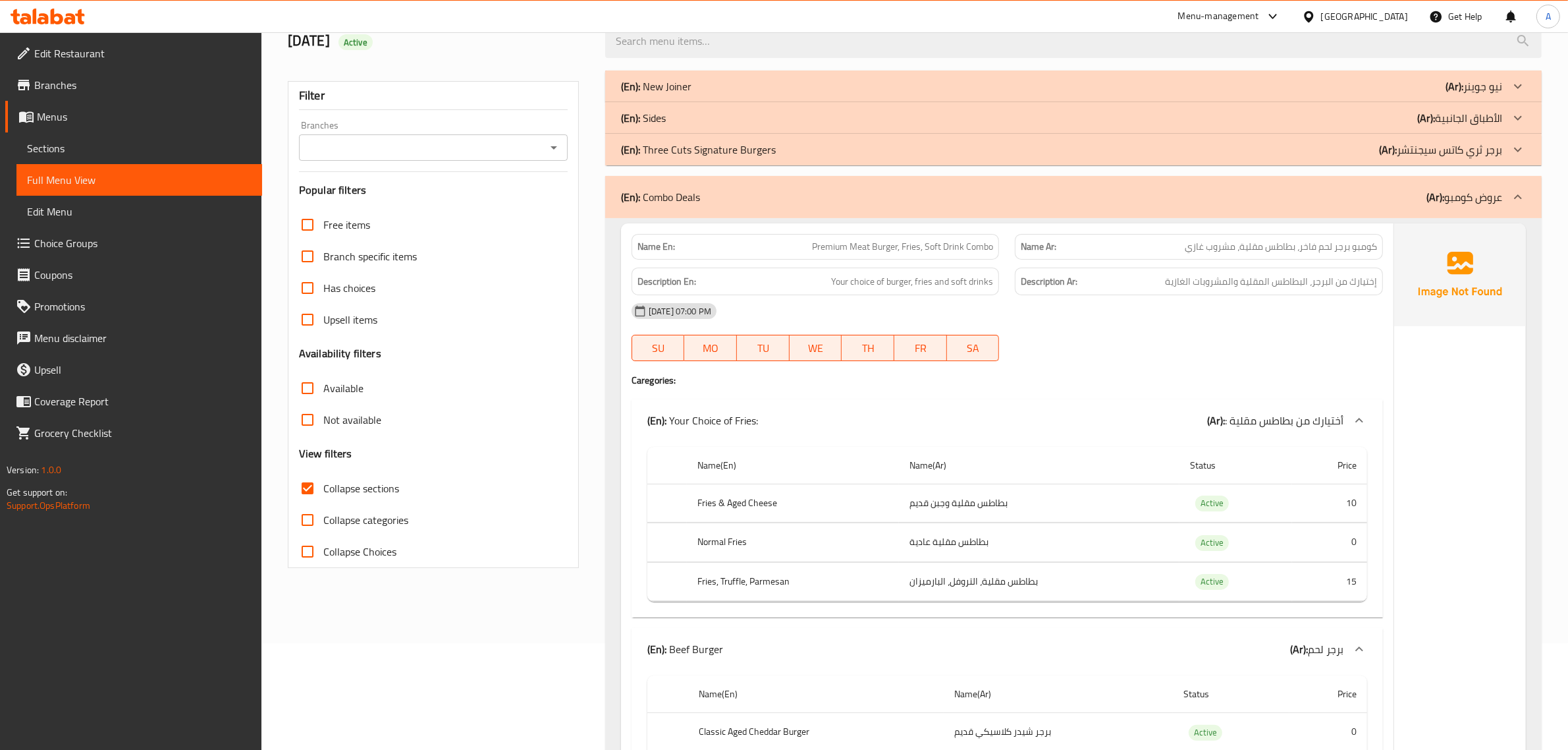
scroll to position [94, 0]
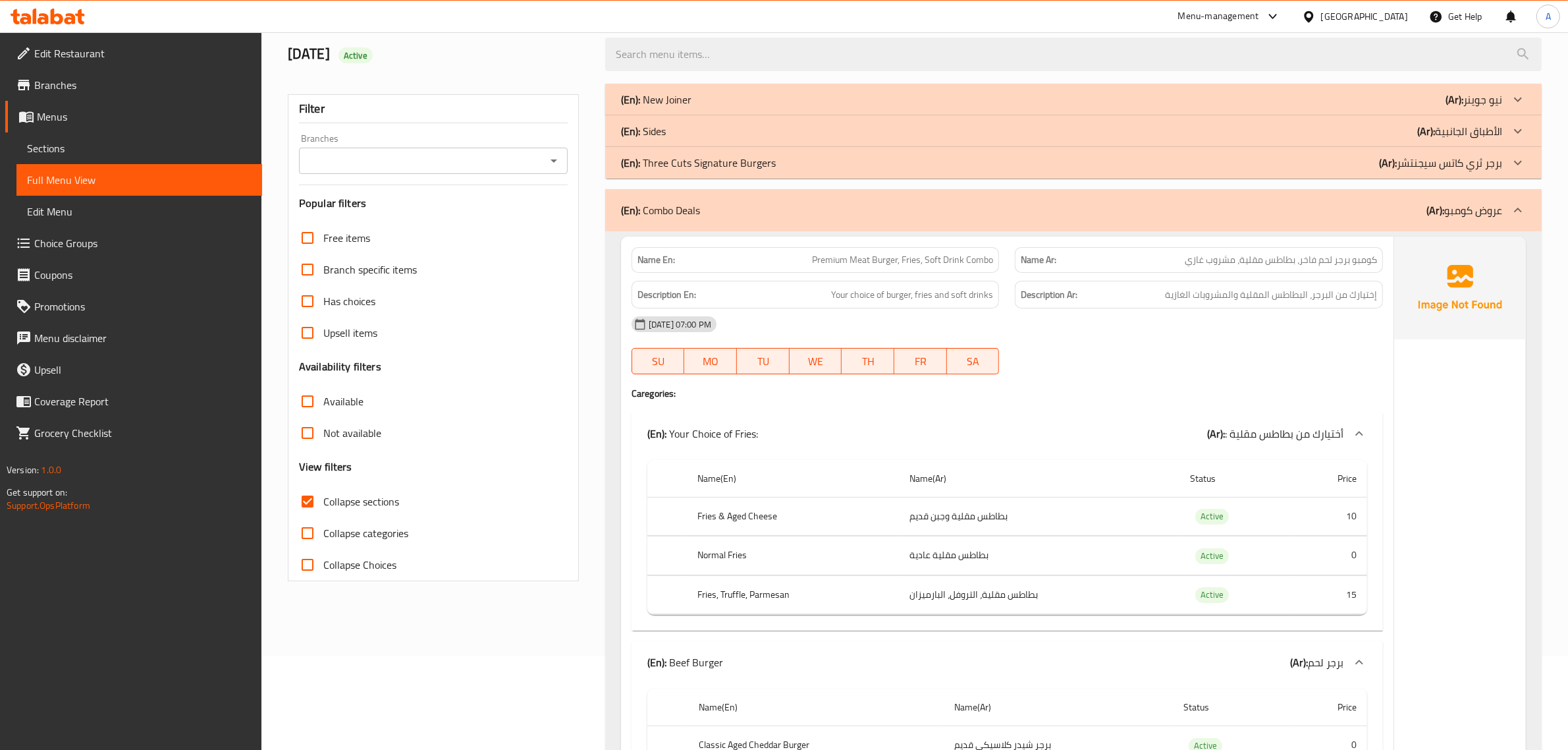
click at [1306, 262] on span "كومبو برجر لحم فاخر، بطاطس مقلية، مشروب غازي" at bounding box center [1281, 259] width 192 height 14
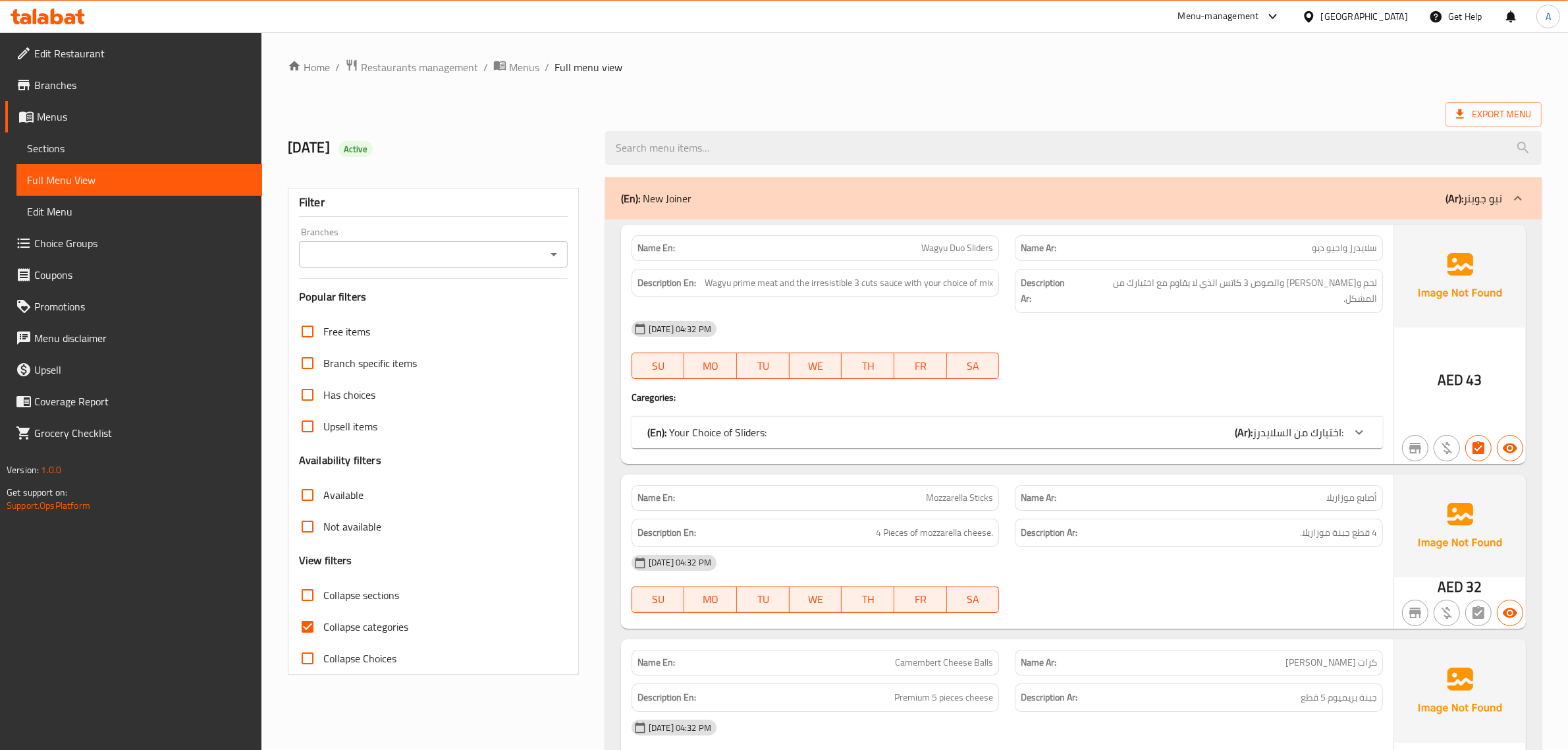
click at [372, 597] on span "Collapse sections" at bounding box center [361, 595] width 75 height 16
click at [323, 597] on input "Collapse sections" at bounding box center [308, 595] width 32 height 32
checkbox input "true"
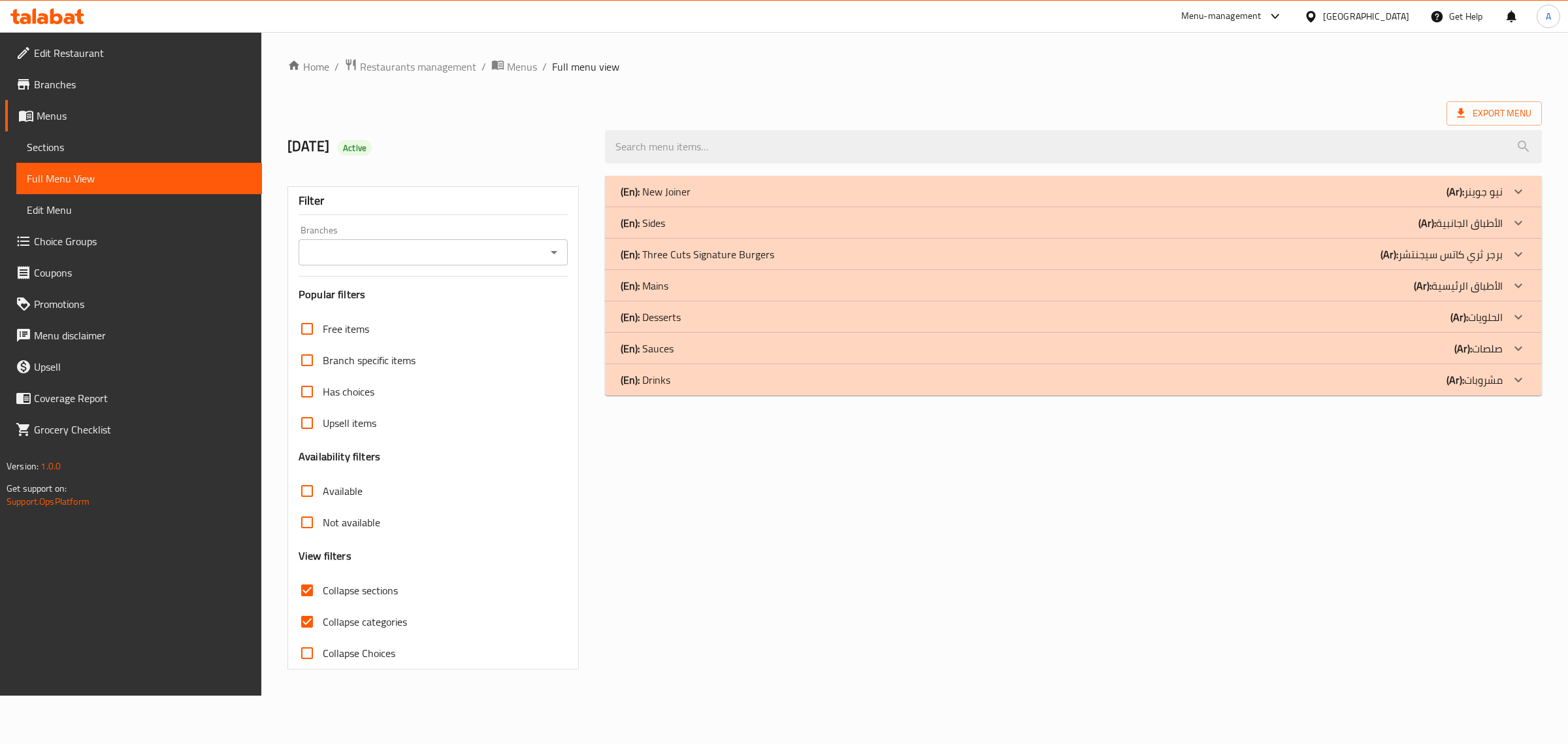
click at [706, 318] on div "(En): Desserts (Ar): الحلويات" at bounding box center [1062, 317] width 882 height 15
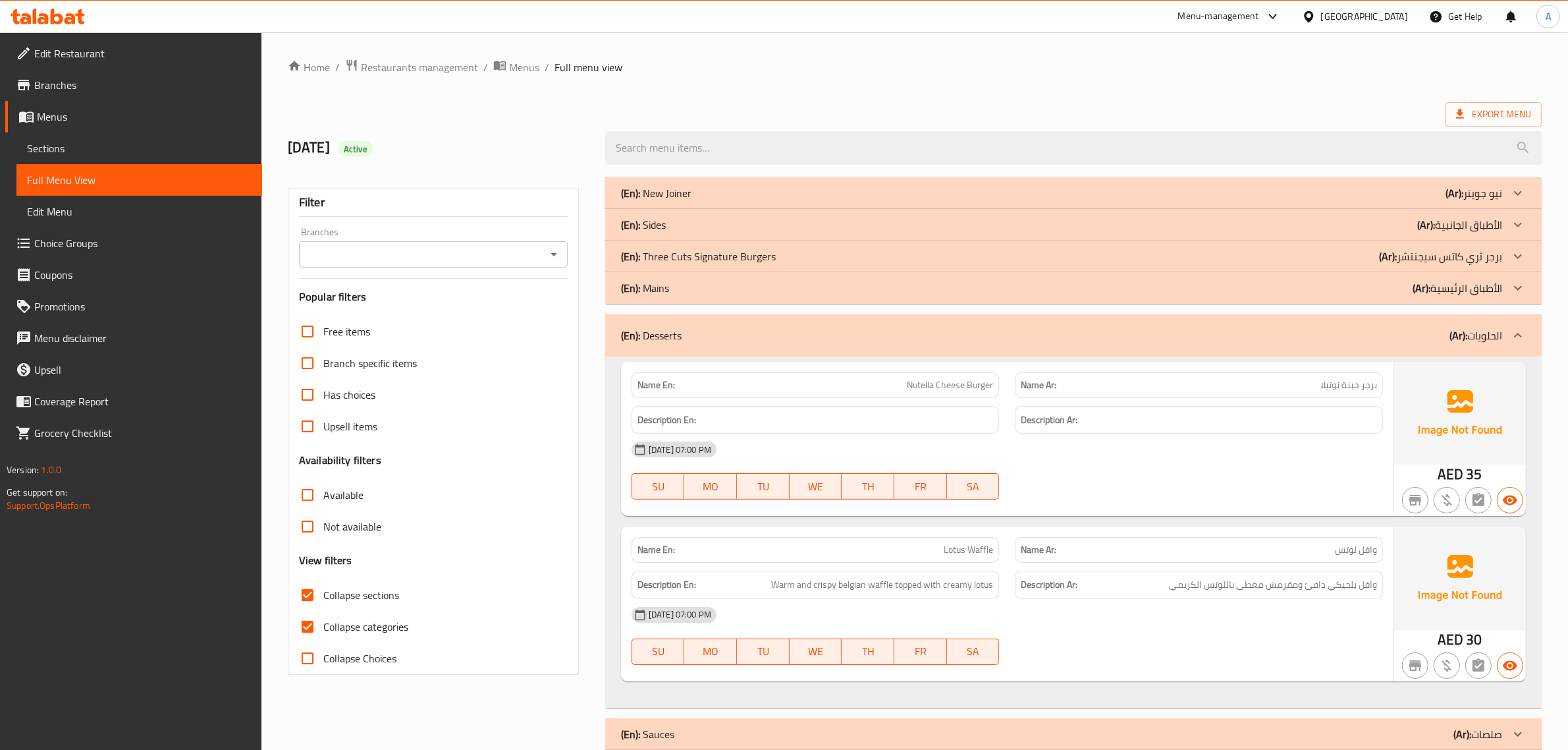
scroll to position [57, 0]
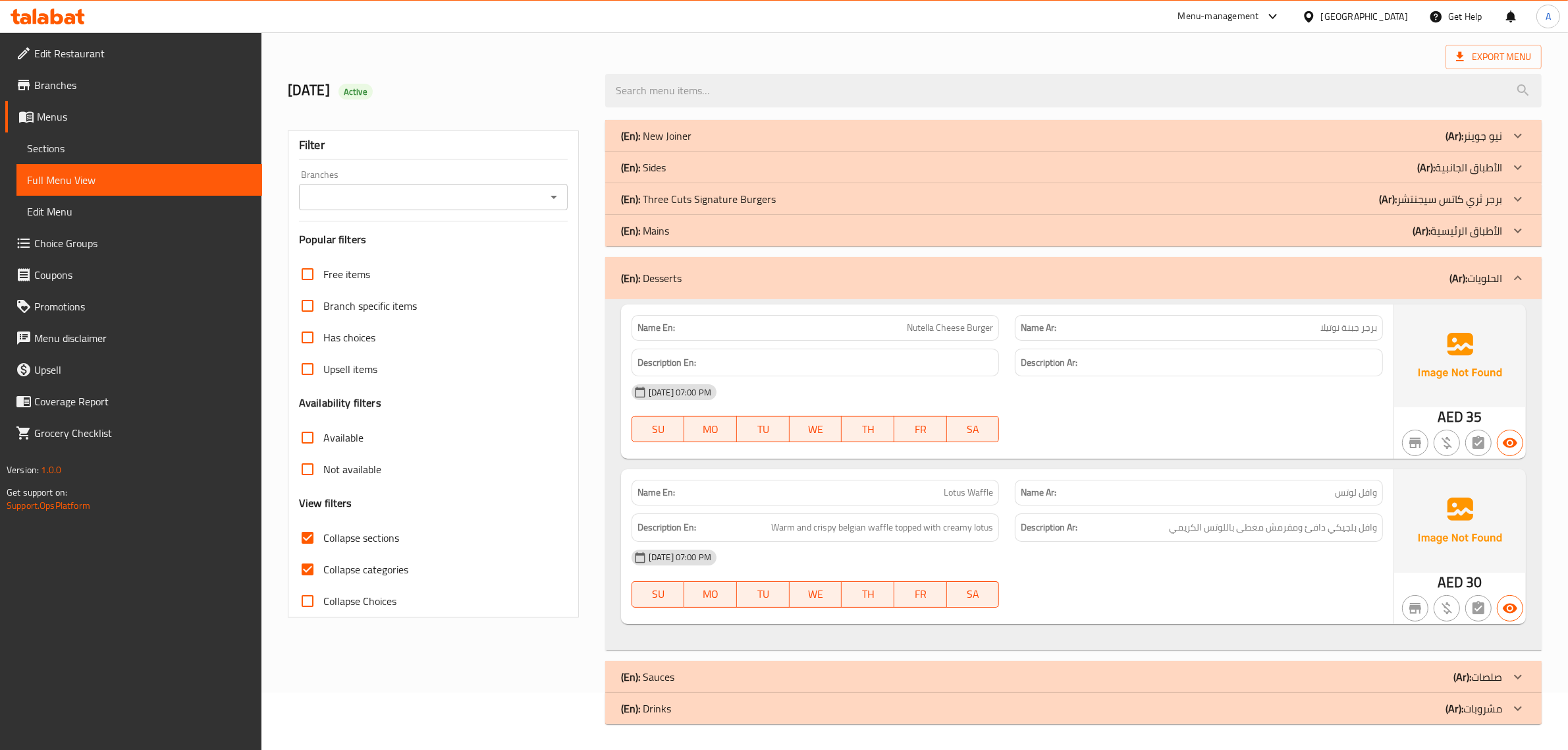
click at [1306, 524] on span "وافل بلجيكي دافئ ومقرمش مغطى باللوتس الكريمي" at bounding box center [1273, 528] width 208 height 16
click at [1320, 525] on span "وافل بلجيكي دافئ ومقرمش مغطى باللوتس الكريمي" at bounding box center [1273, 528] width 208 height 16
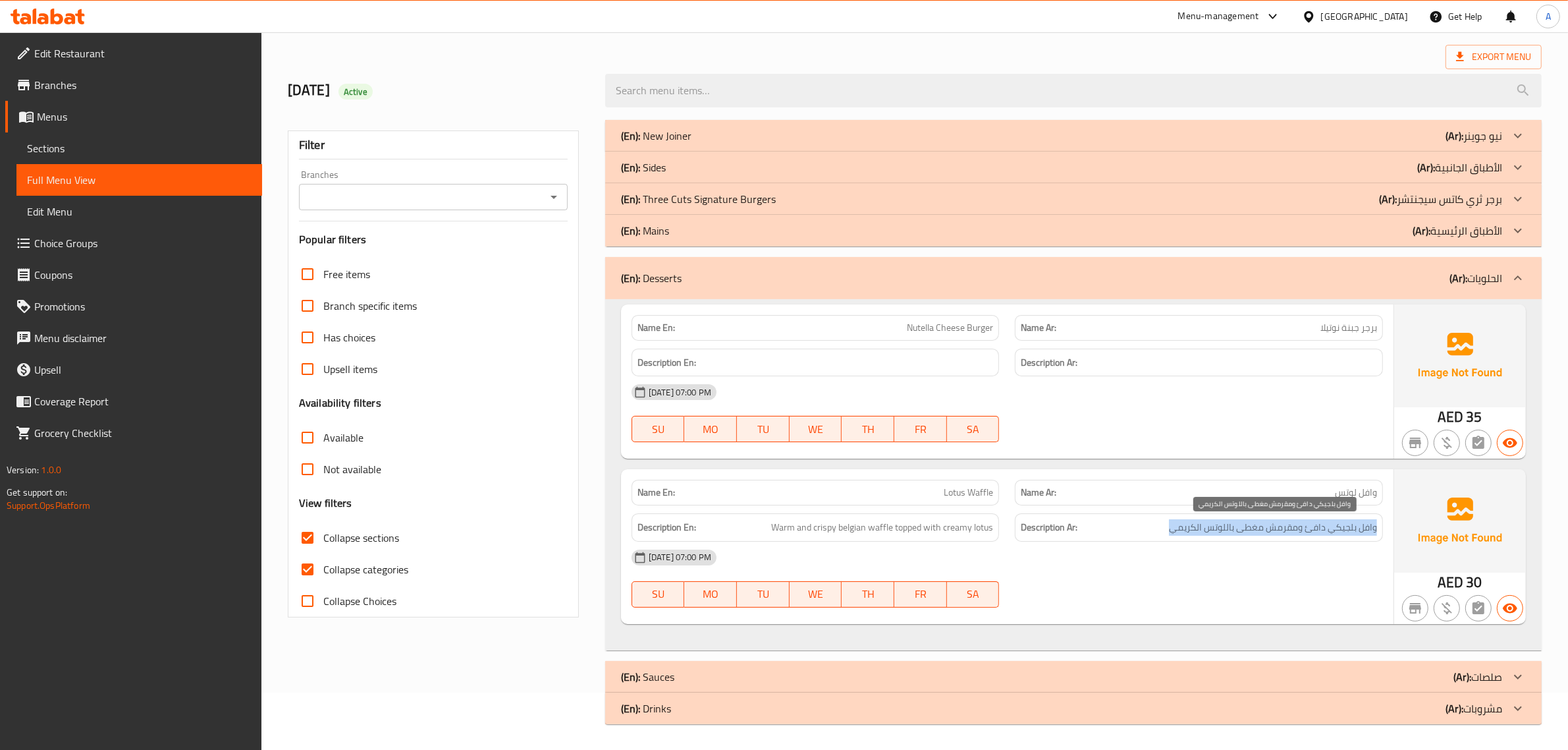
click at [1320, 525] on span "وافل بلجيكي دافئ ومقرمش مغطى باللوتس الكريمي" at bounding box center [1273, 528] width 208 height 16
click at [1071, 281] on div "(En): Desserts (Ar): الحلويات" at bounding box center [1061, 277] width 881 height 16
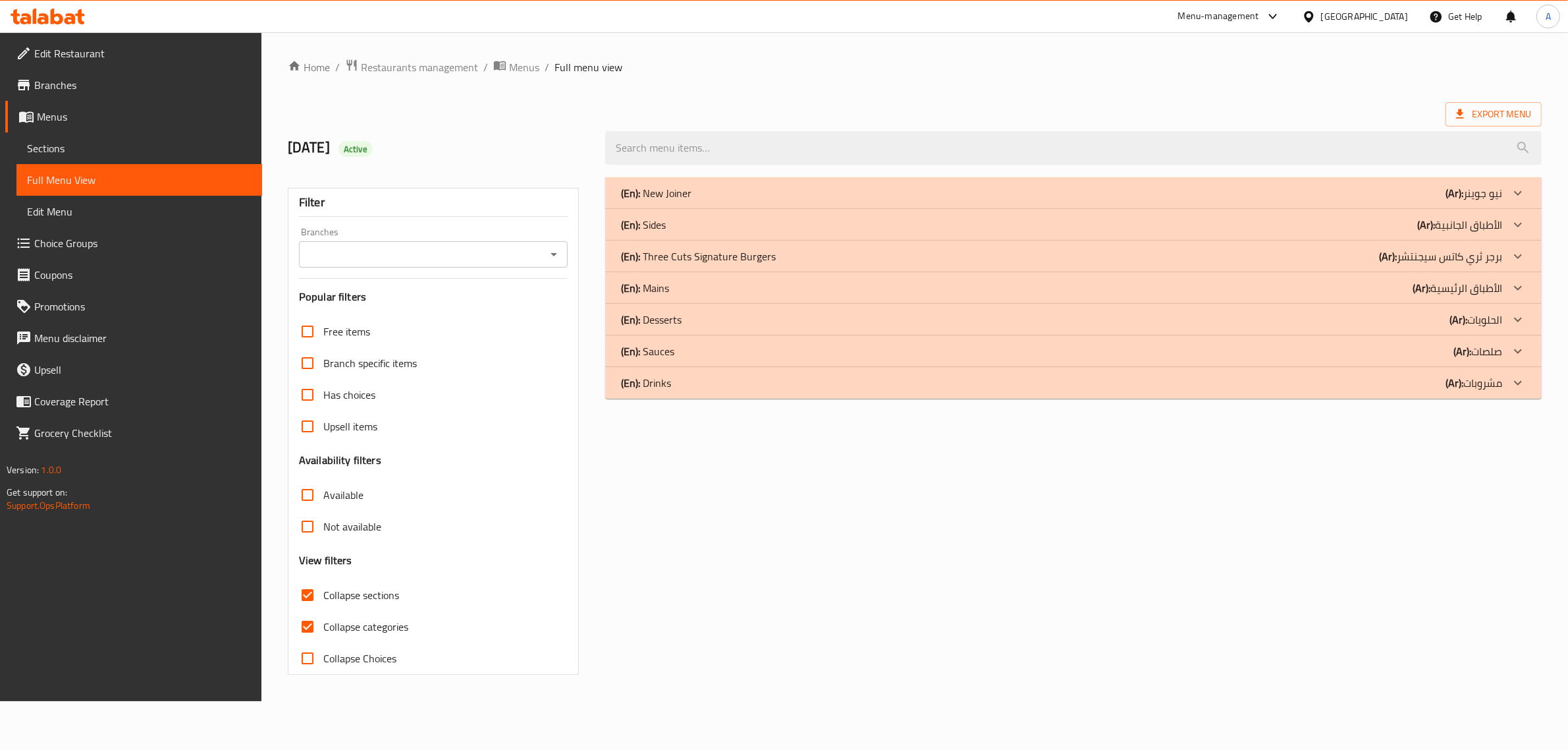
scroll to position [0, 0]
click at [681, 350] on div "(En): Sauces (Ar): صلصات" at bounding box center [1070, 350] width 889 height 16
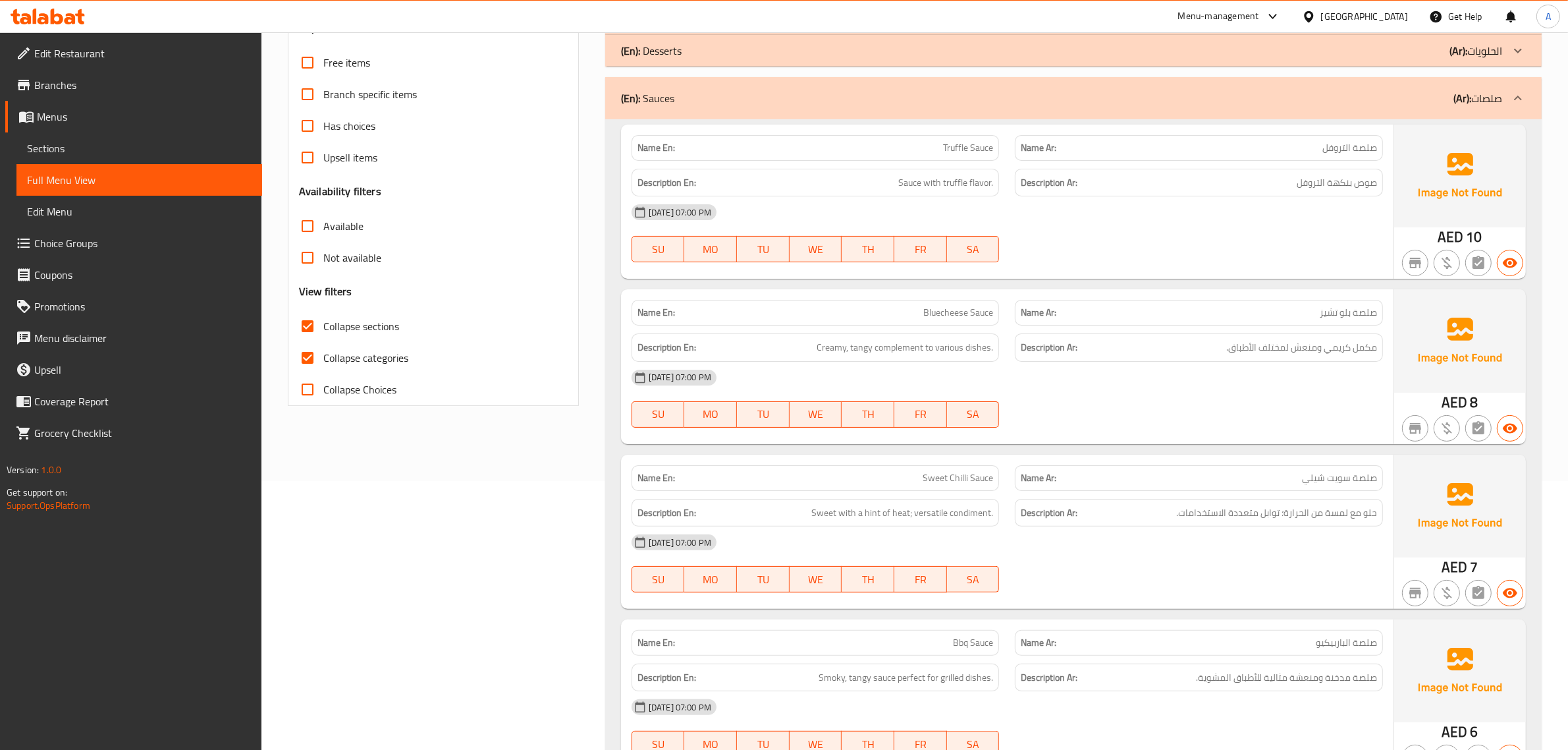
scroll to position [278, 0]
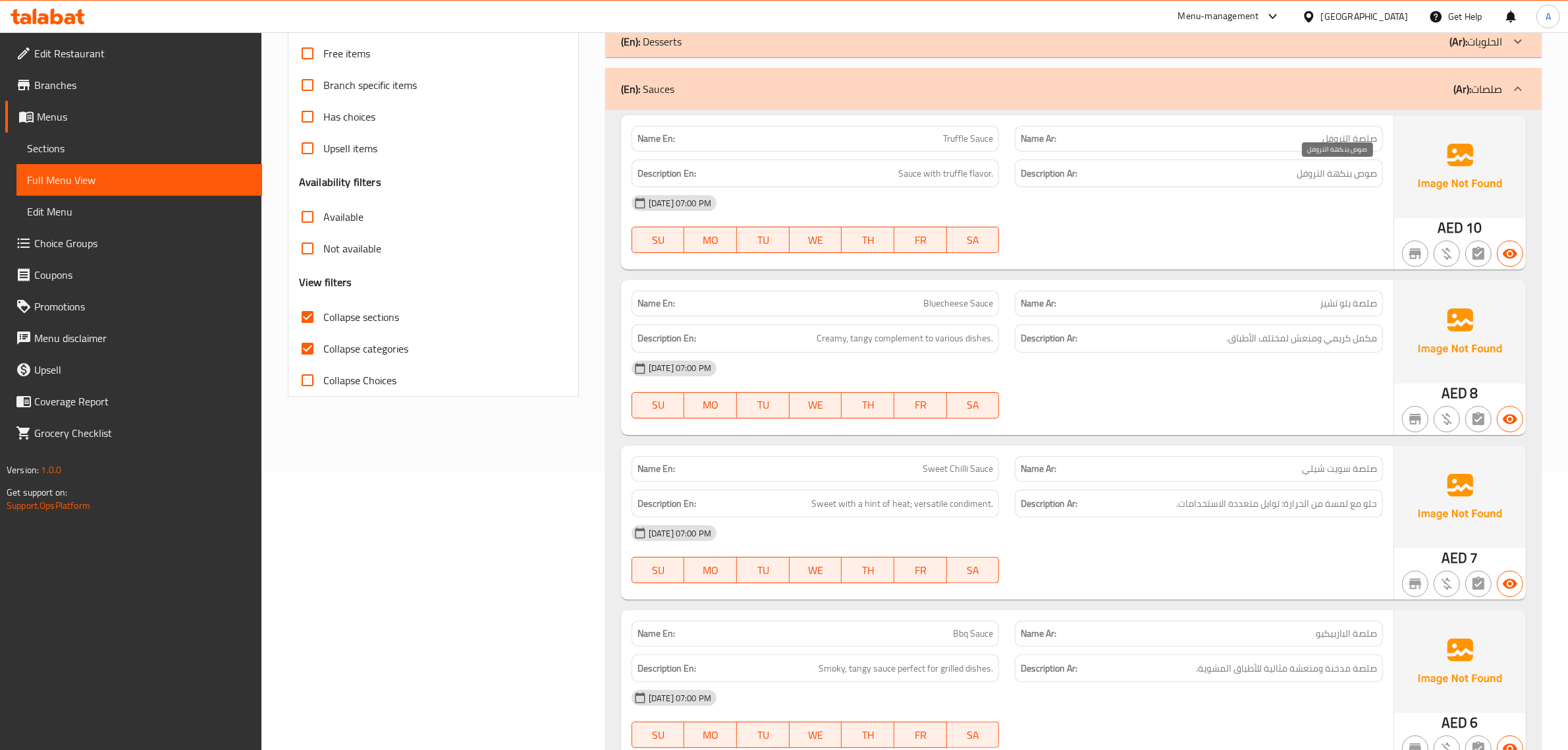
click at [1327, 170] on span "صوص بنكهة التروفل" at bounding box center [1337, 174] width 80 height 16
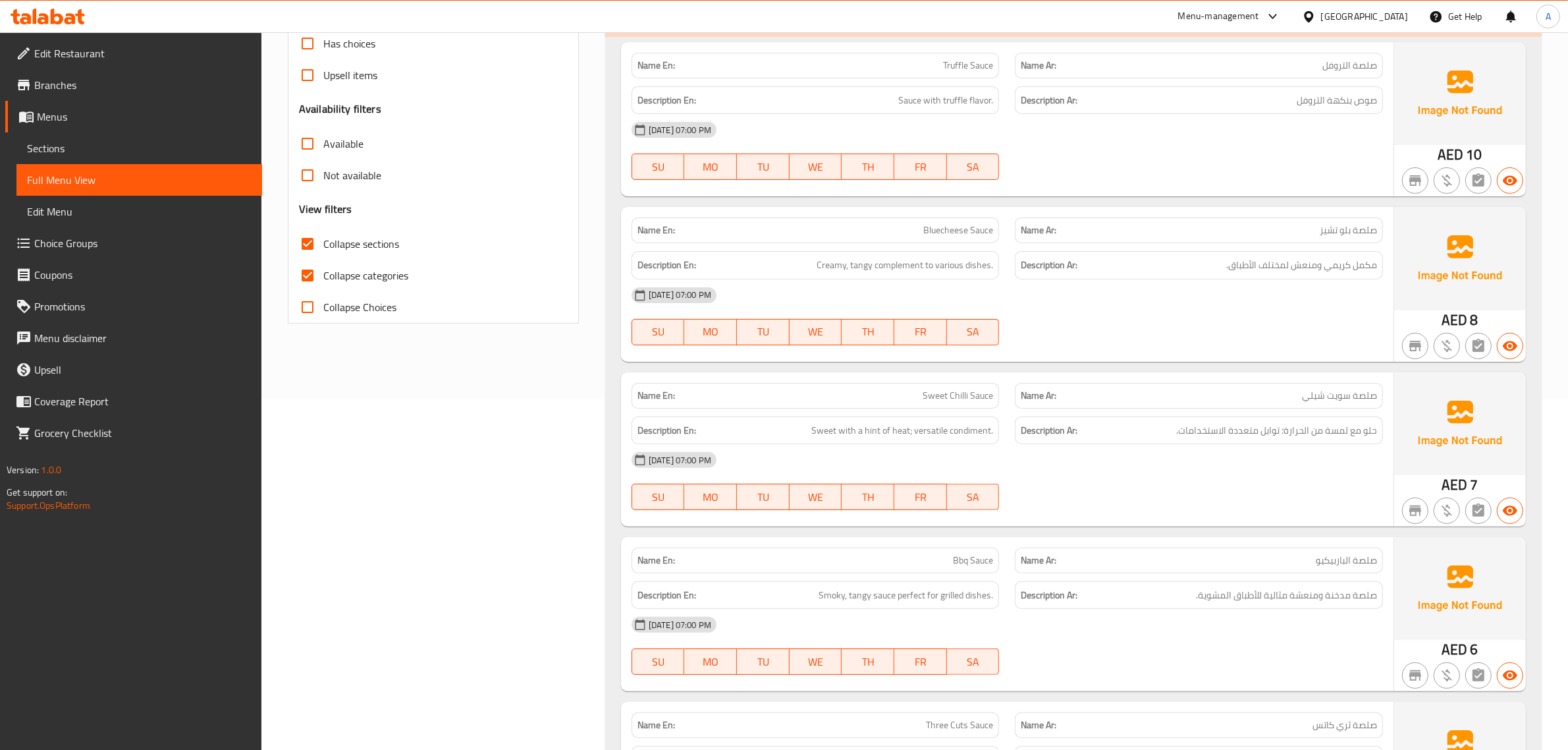
scroll to position [354, 0]
click at [927, 232] on span "Bluecheese Sauce" at bounding box center [958, 227] width 70 height 14
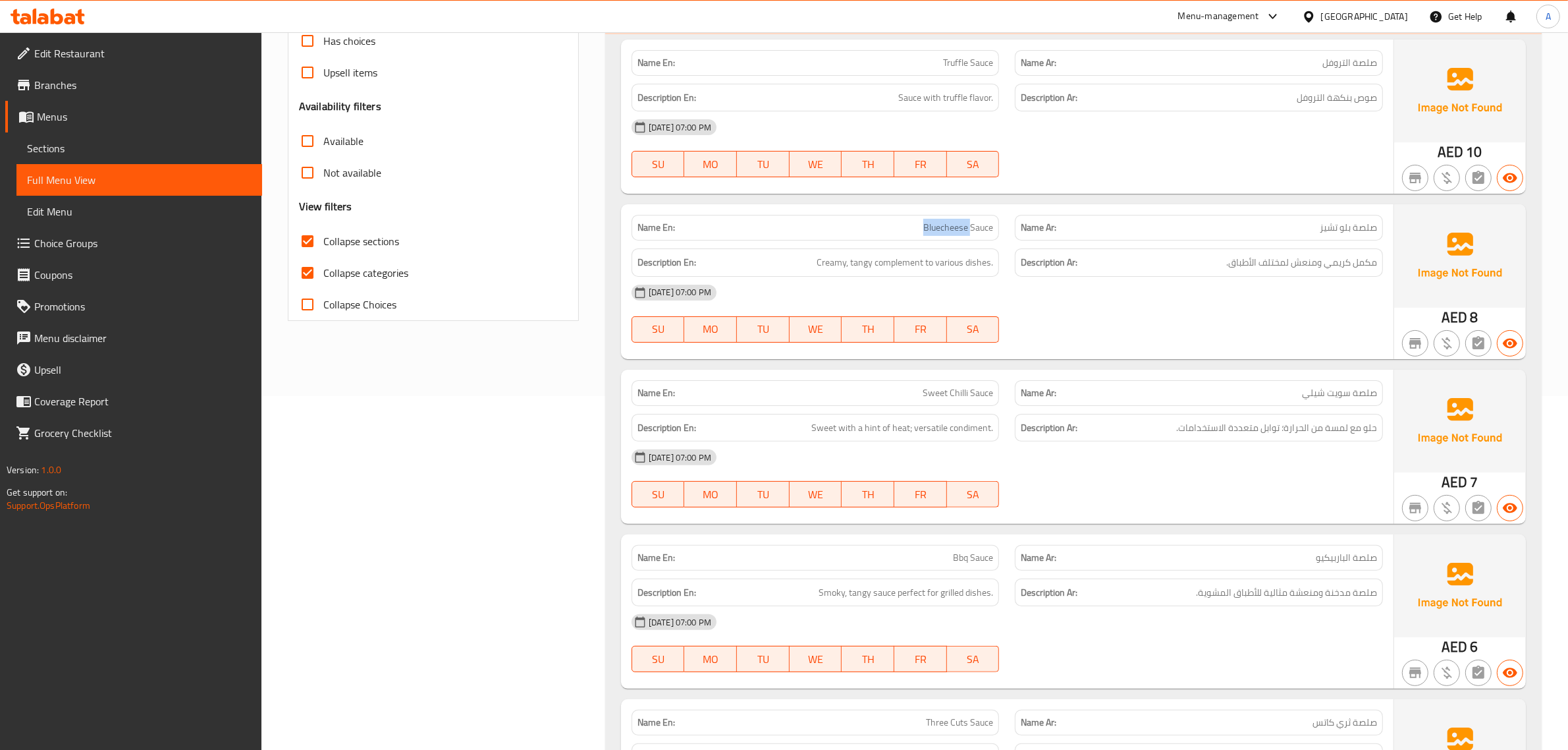
click at [927, 232] on span "Bluecheese Sauce" at bounding box center [958, 227] width 70 height 14
copy span "Bluecheese Sauce"
click at [911, 232] on p "Name En: Bluecheese Sauce" at bounding box center [815, 227] width 356 height 14
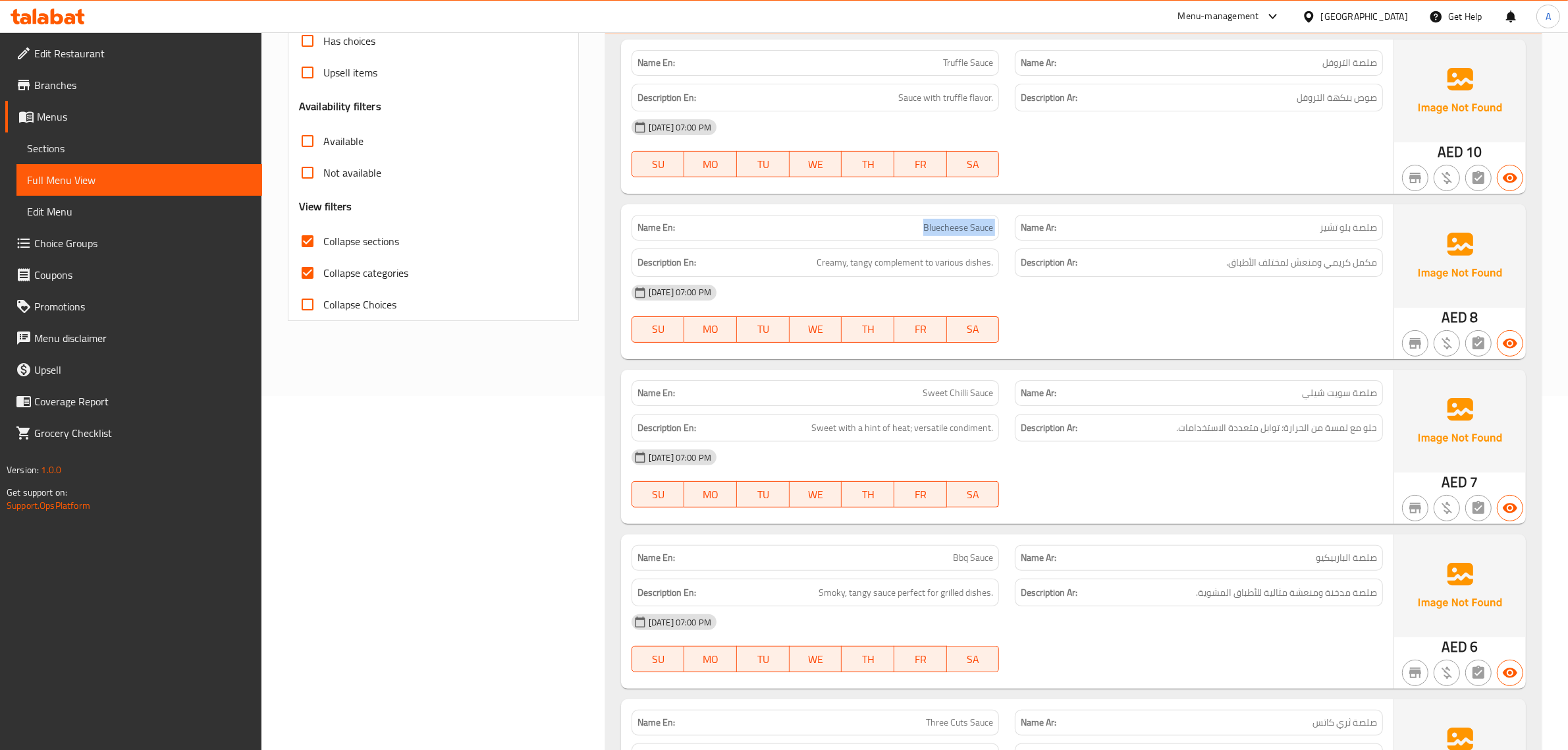
click at [911, 232] on p "Name En: Bluecheese Sauce" at bounding box center [815, 227] width 356 height 14
copy span "Bluecheese Sauce"
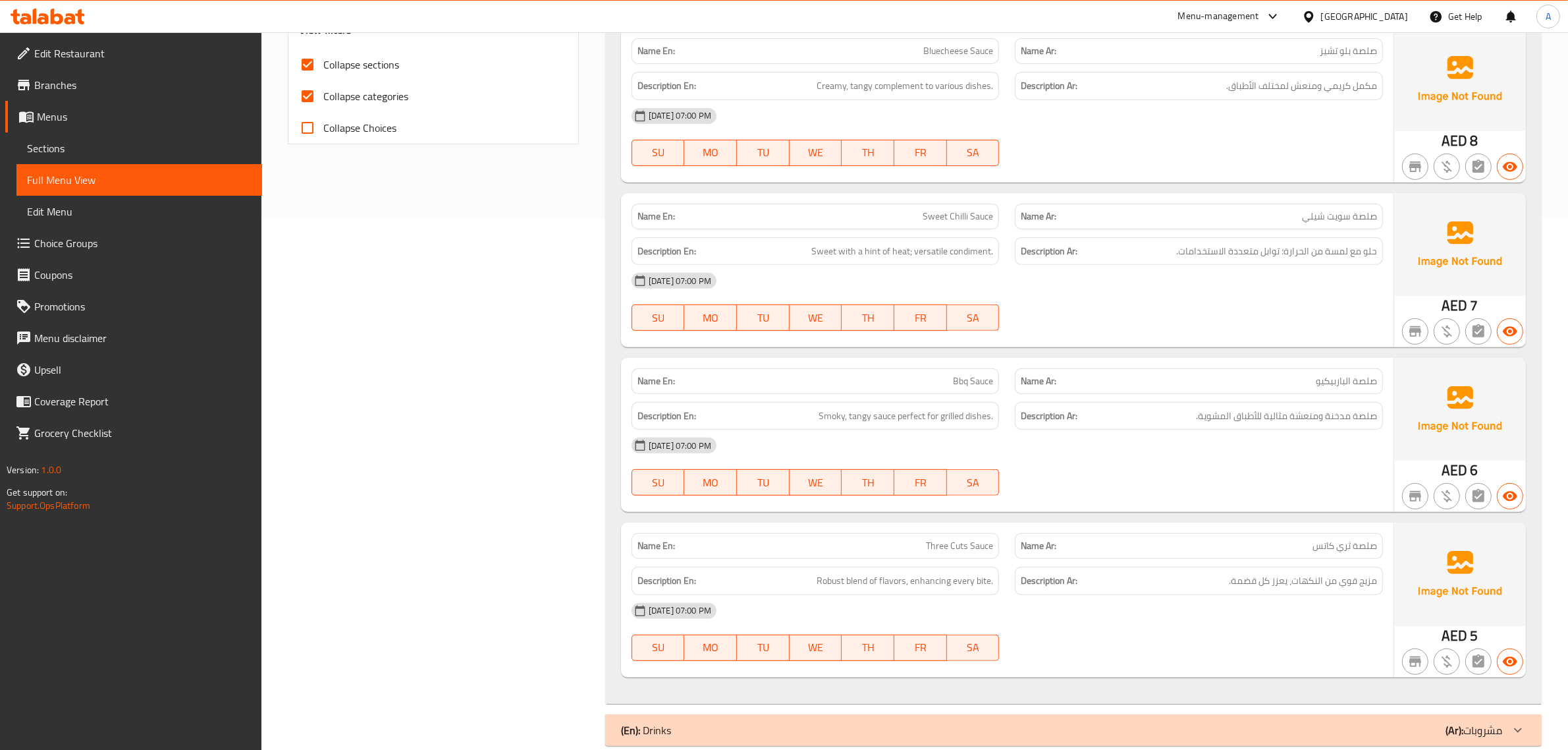
click at [1309, 257] on span "حلو مع لمسة من الحرارة؛ توابل متعددة الاستخدامات." at bounding box center [1276, 251] width 201 height 16
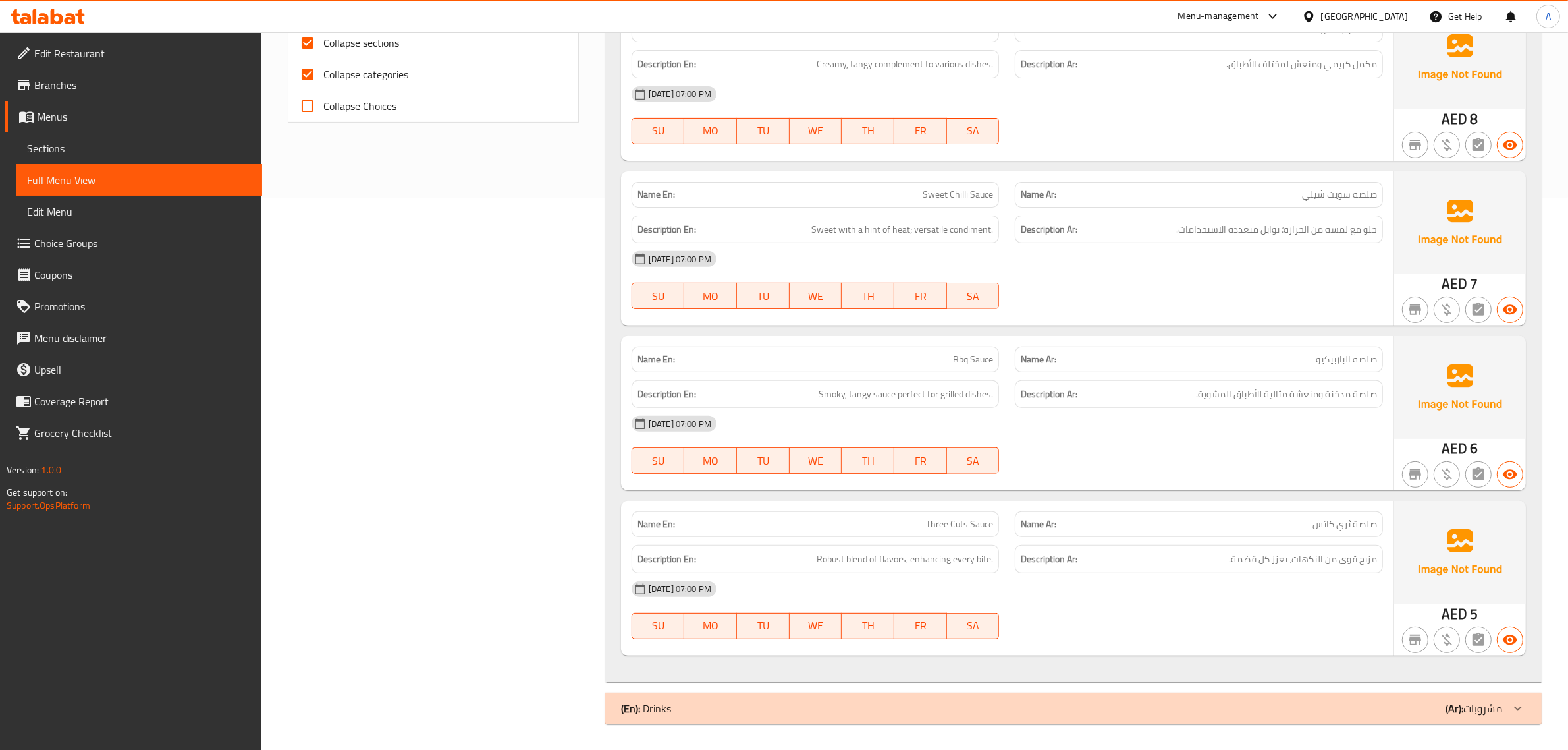
click at [1275, 377] on div "Description Ar: صلصة مدخنة ومنعشة مثالية للأطباق المشوية." at bounding box center [1199, 395] width 384 height 44
click at [964, 353] on span "Bbq Sauce" at bounding box center [973, 359] width 40 height 14
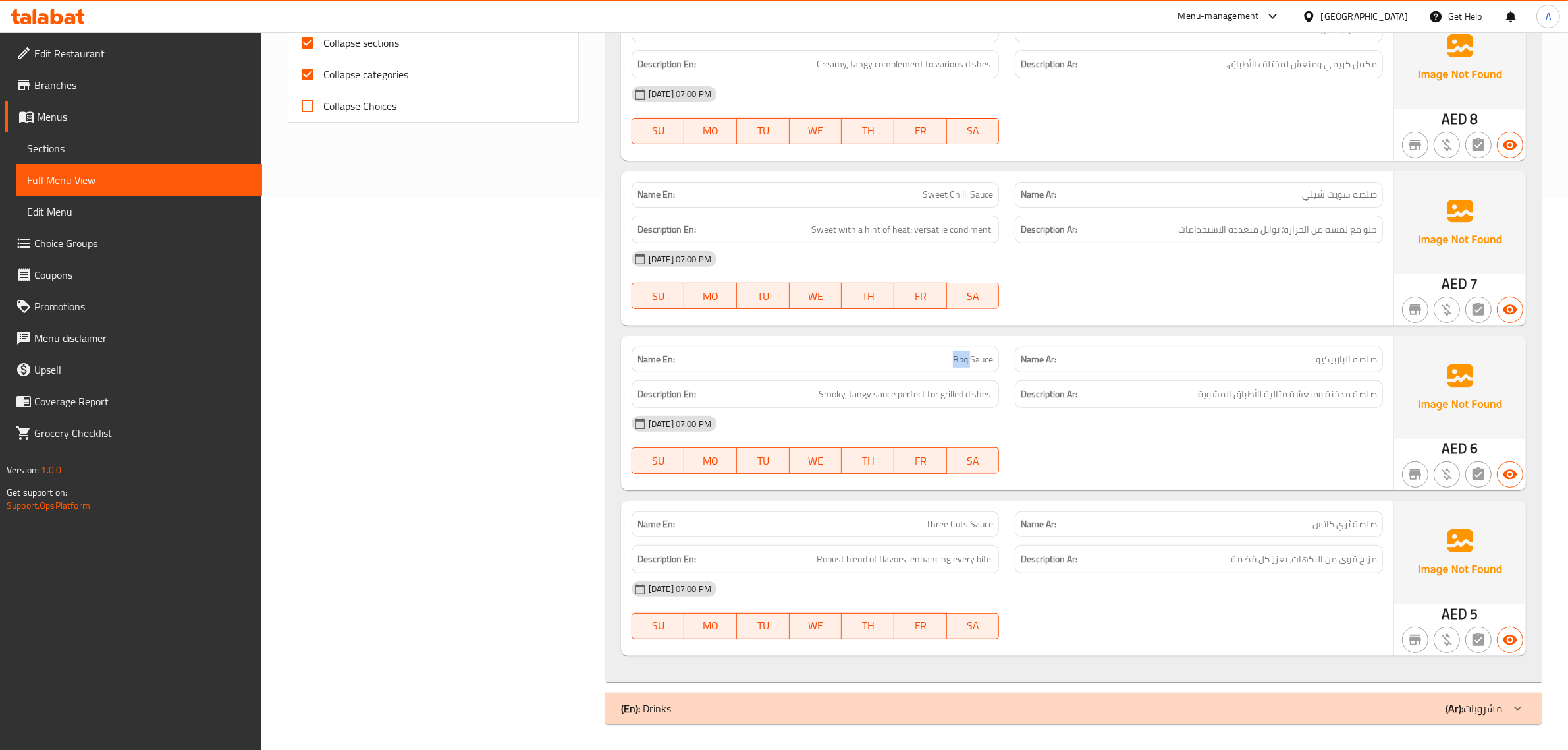
click at [964, 353] on span "Bbq Sauce" at bounding box center [973, 359] width 40 height 14
copy span "Bbq Sauce"
click at [1298, 565] on span "مزيج قوي من النكهات، يعزز كل قضمة." at bounding box center [1302, 559] width 148 height 16
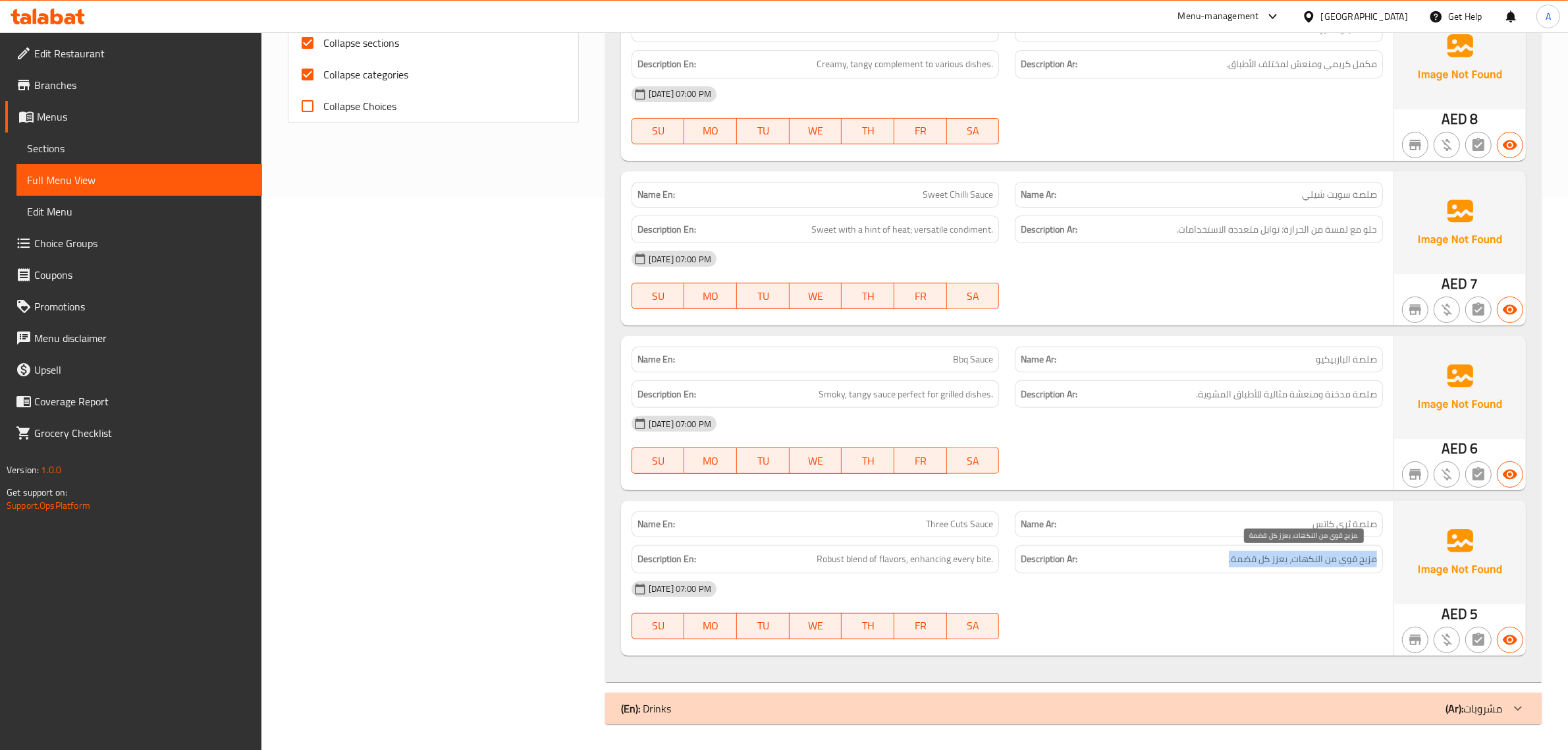
click at [1298, 565] on span "مزيج قوي من النكهات، يعزز كل قضمة." at bounding box center [1302, 559] width 148 height 16
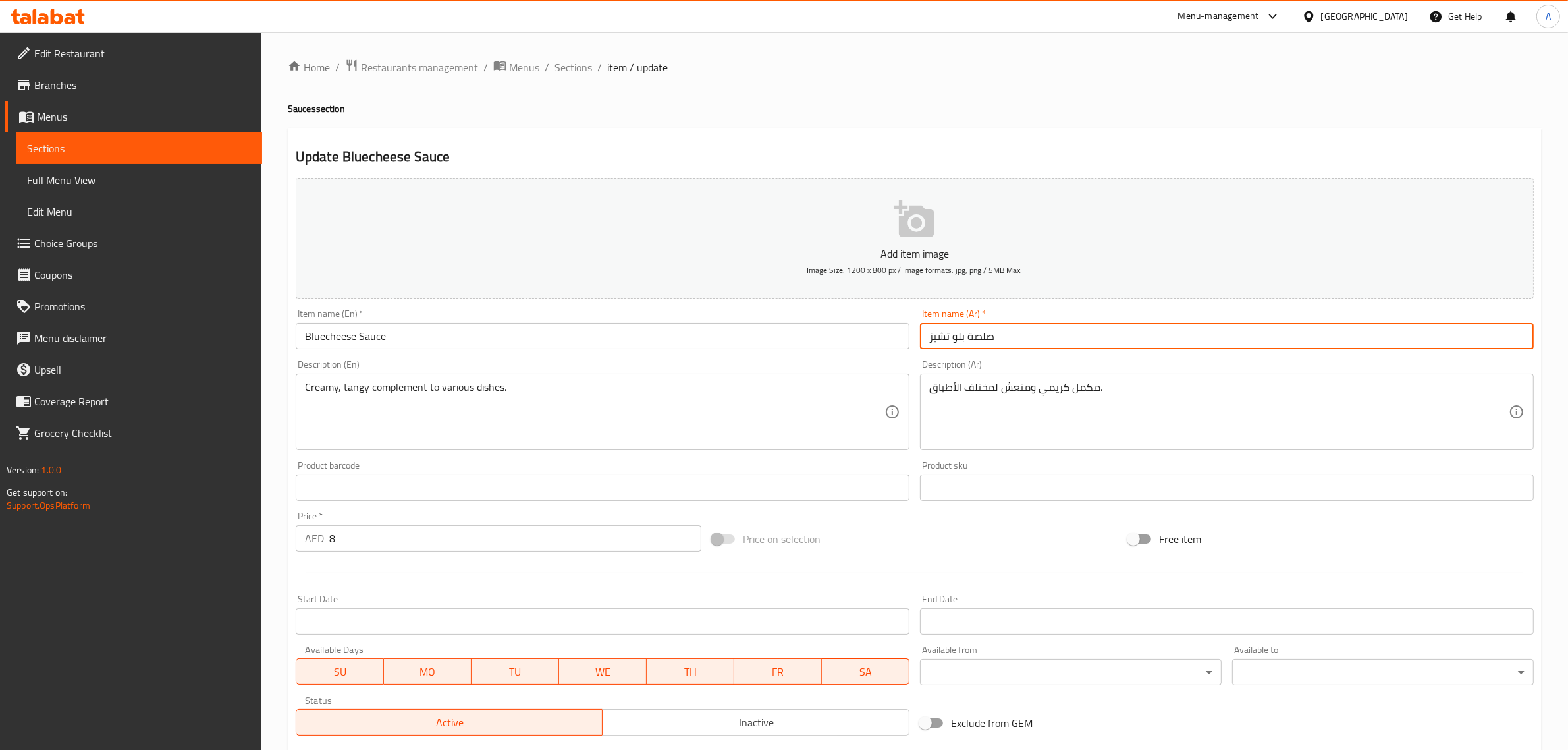
drag, startPoint x: 963, startPoint y: 341, endPoint x: 889, endPoint y: 334, distance: 74.3
click at [889, 334] on div "Add item image Image Size: 1200 x 800 px / Image formats: jpg, png / 5MB Max. I…" at bounding box center [914, 456] width 1249 height 568
paste input "[PERSON_NAME]"
drag, startPoint x: 947, startPoint y: 335, endPoint x: 955, endPoint y: 353, distance: 19.7
click at [955, 353] on div "Item name (Ar)   * صلصة جبن الأزرق Item name (Ar) *" at bounding box center [1226, 329] width 624 height 51
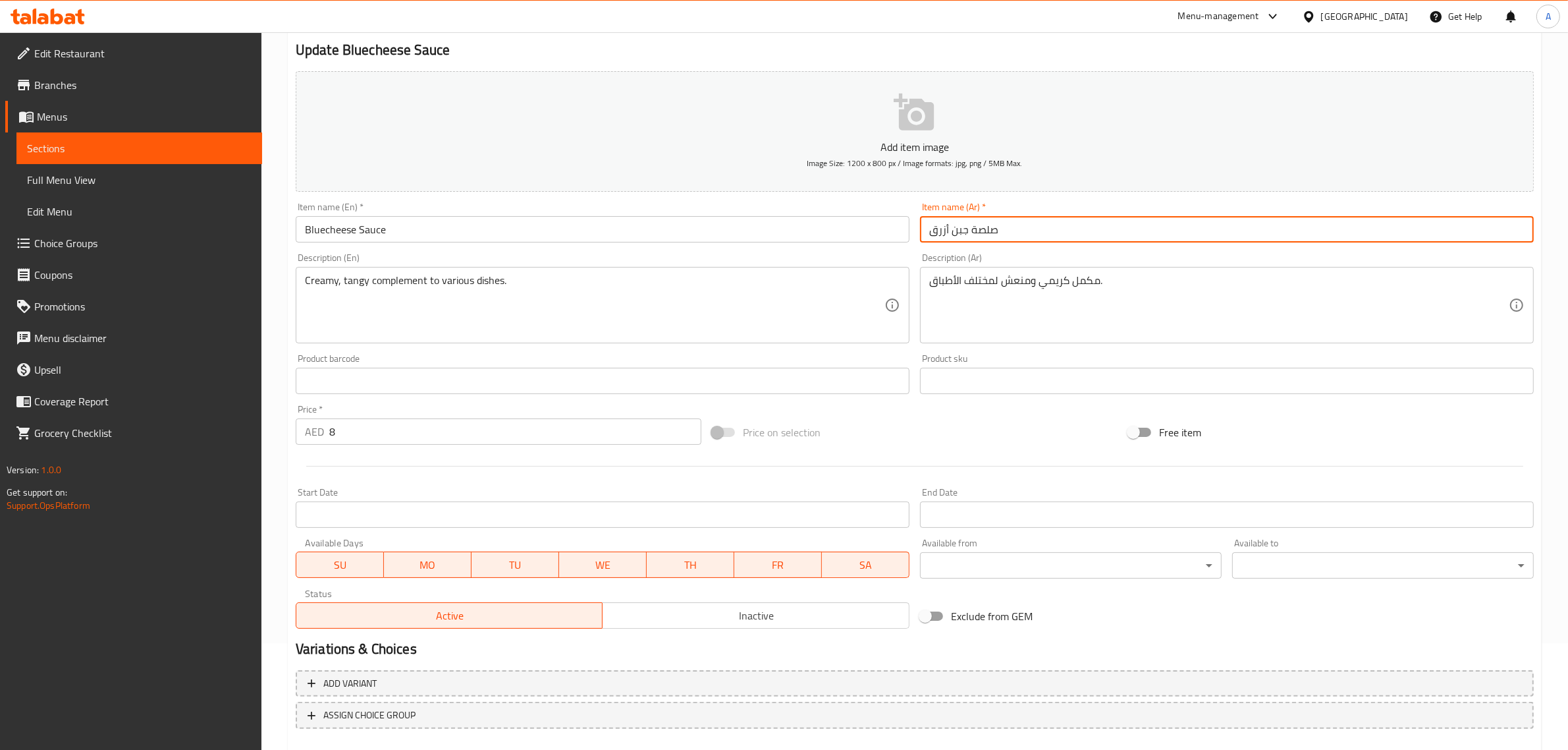
scroll to position [179, 0]
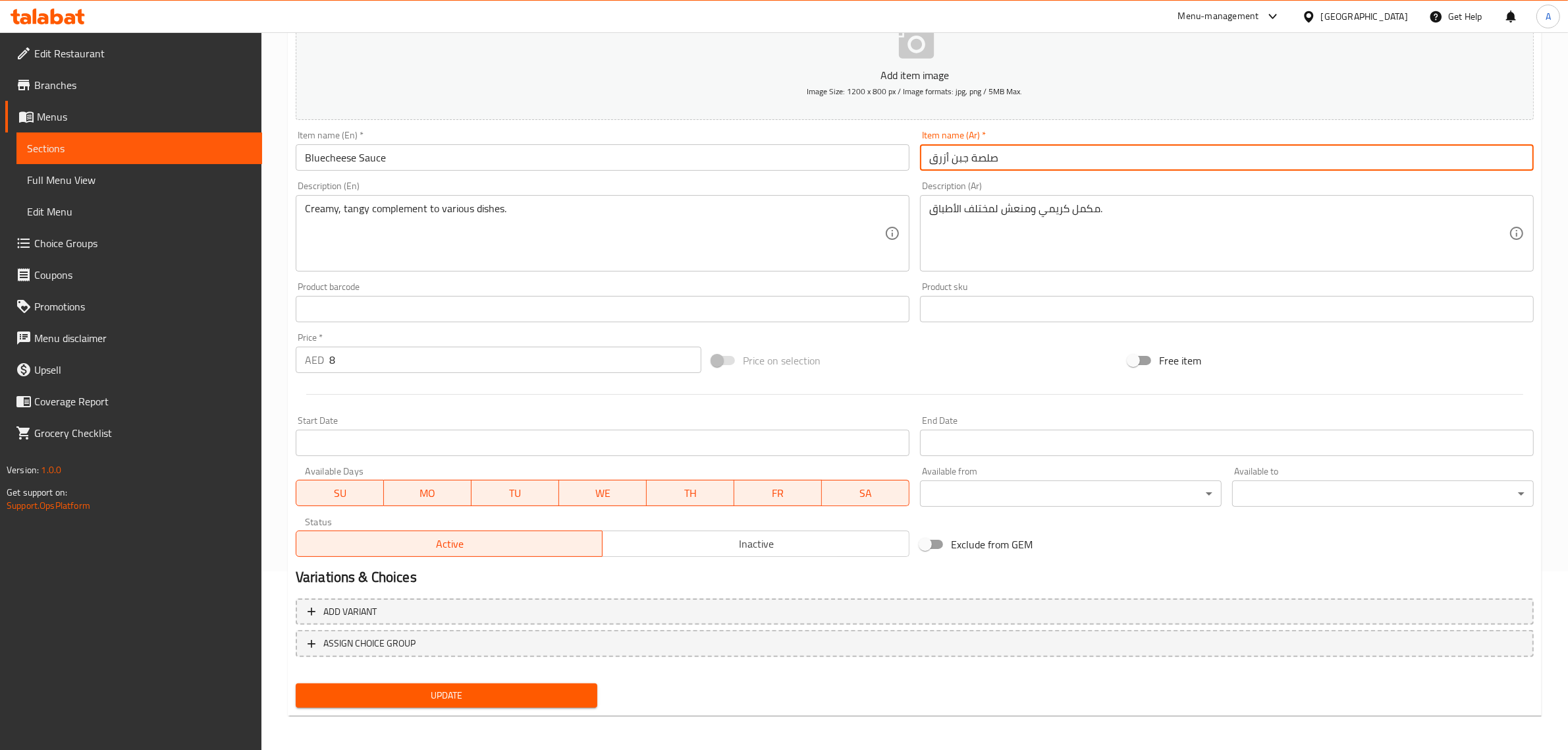
type input "صلصة جبن أزرق"
click at [515, 691] on span "Update" at bounding box center [446, 696] width 280 height 16
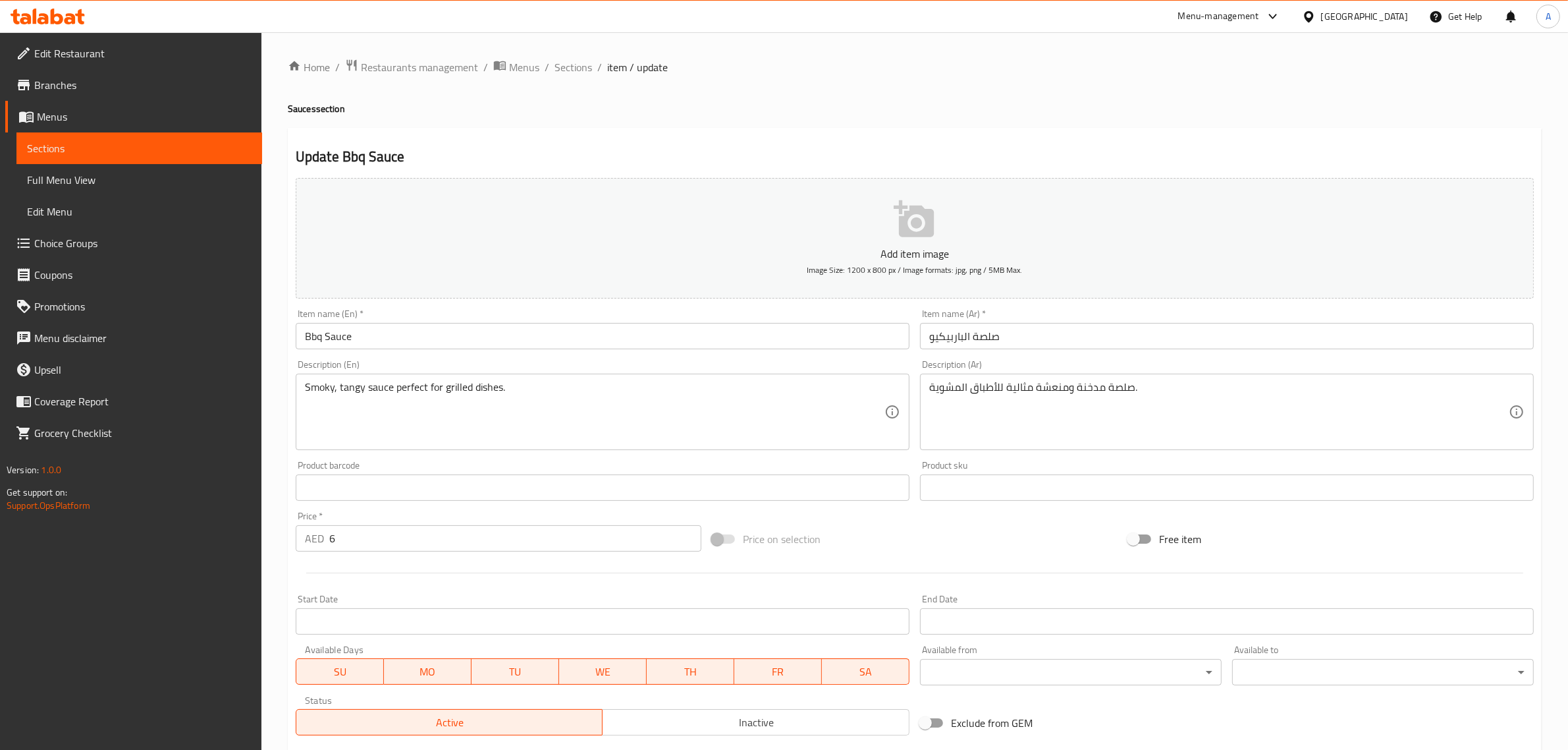
drag, startPoint x: 537, startPoint y: 386, endPoint x: 580, endPoint y: 392, distance: 43.4
click at [538, 386] on div "Home / Restaurants management / Menus / Sections / item / update Sauces section…" at bounding box center [914, 481] width 1254 height 846
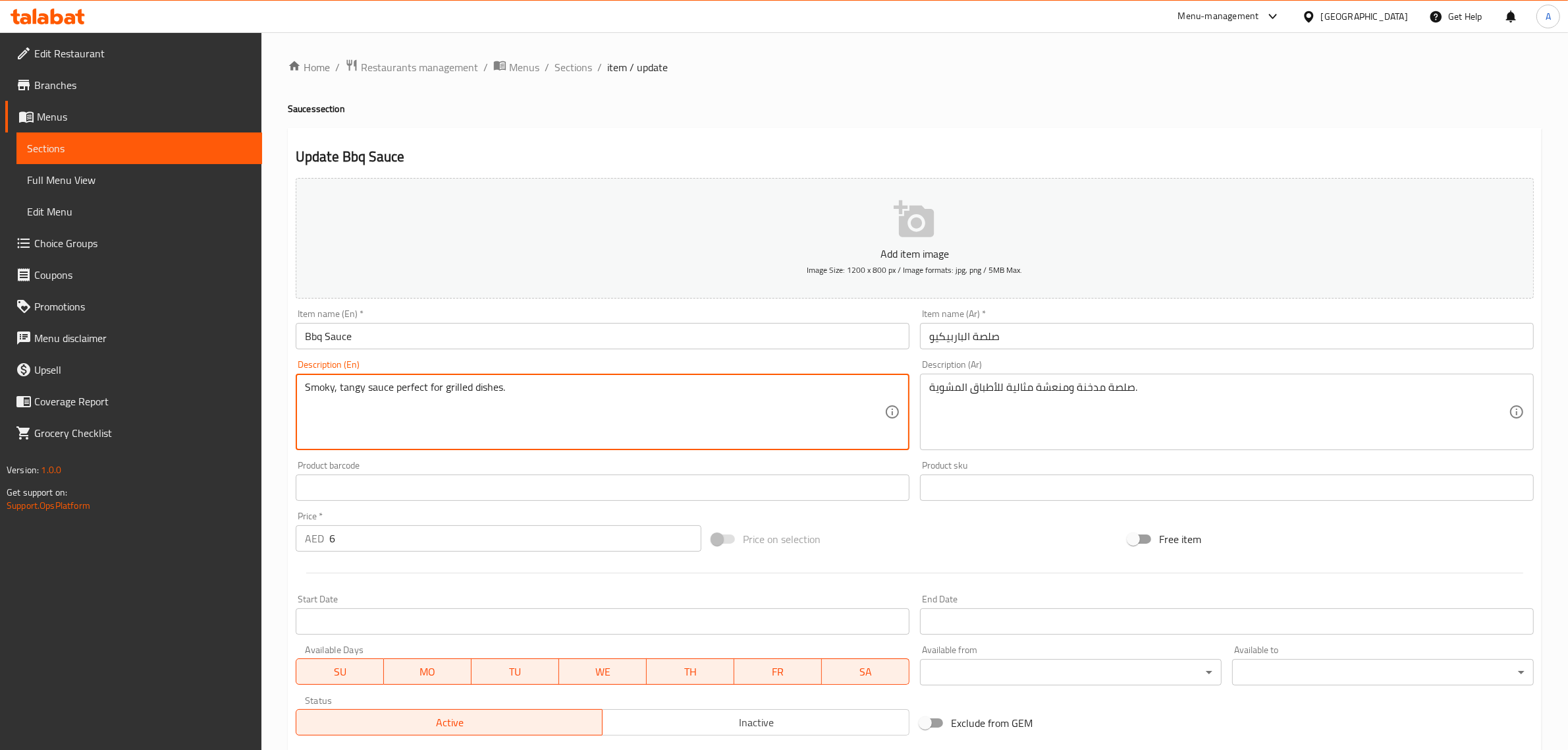
drag, startPoint x: 583, startPoint y: 393, endPoint x: 402, endPoint y: 347, distance: 186.8
click at [394, 347] on div "Add item image Image Size: 1200 x 800 px / Image formats: jpg, png / 5MB Max. I…" at bounding box center [914, 456] width 1249 height 568
type textarea "Smoky, tangy sauce"
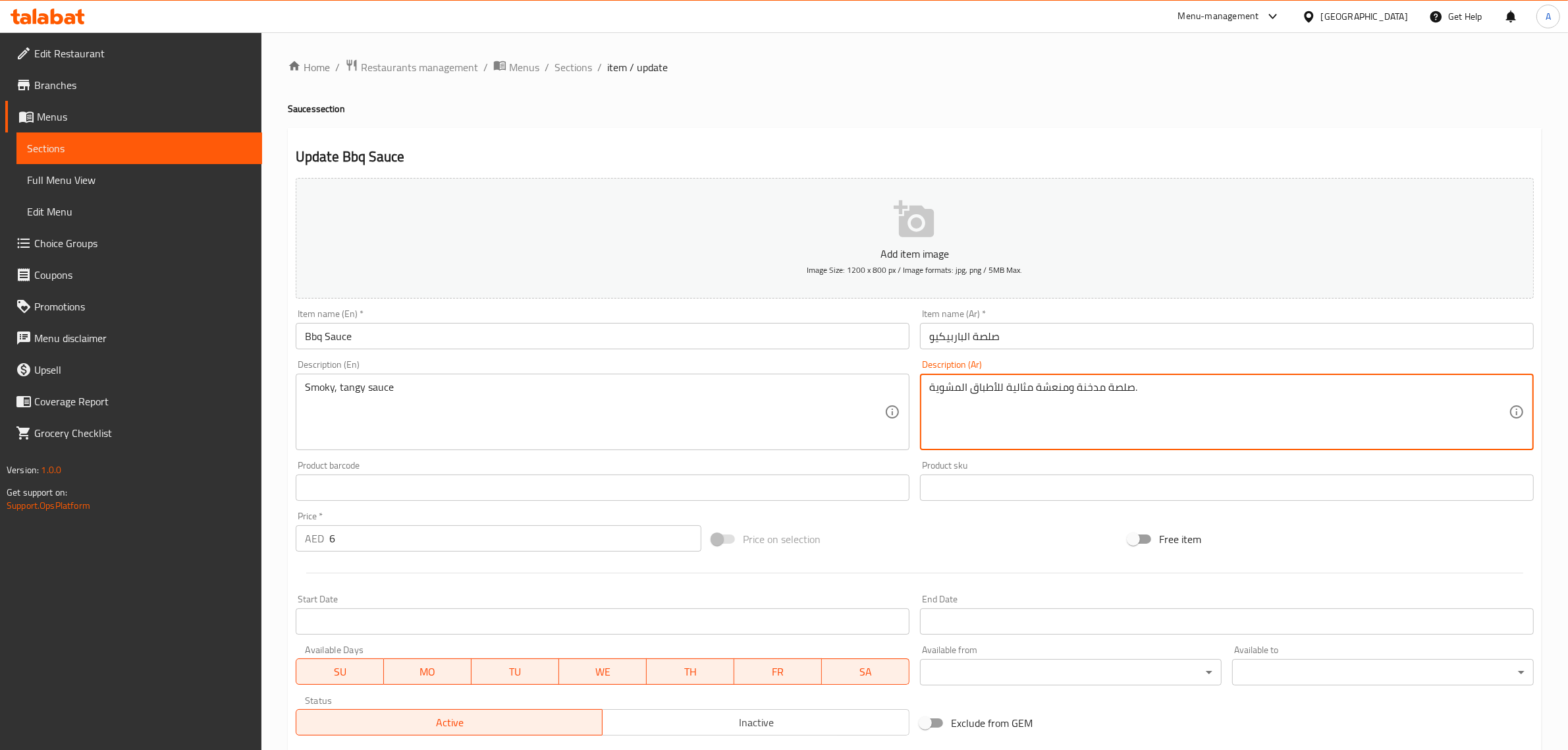
drag, startPoint x: 1032, startPoint y: 384, endPoint x: 858, endPoint y: 379, distance: 174.1
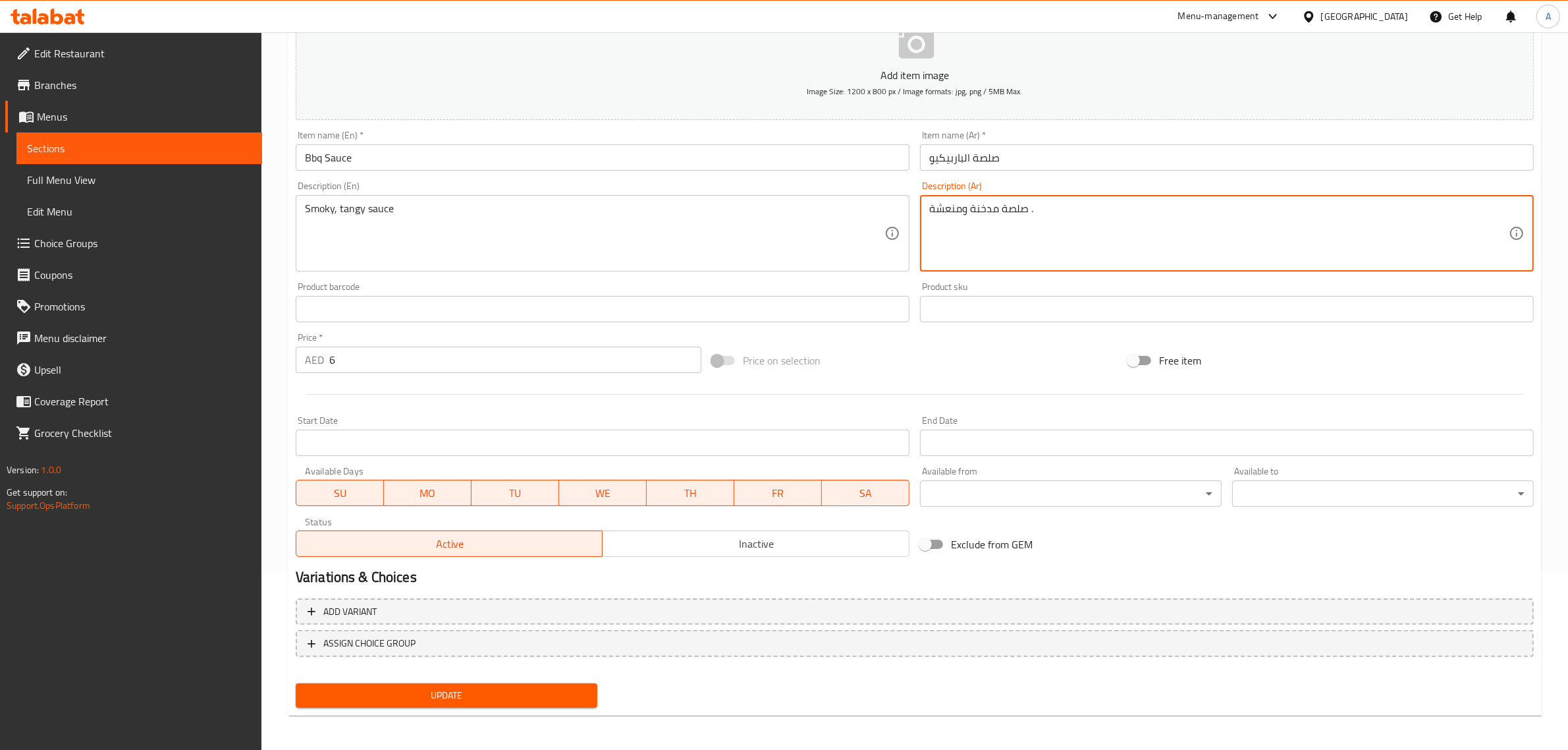
type textarea "صلصة مدخنة ومنعشة ."
click at [549, 705] on button "Update" at bounding box center [447, 696] width 302 height 25
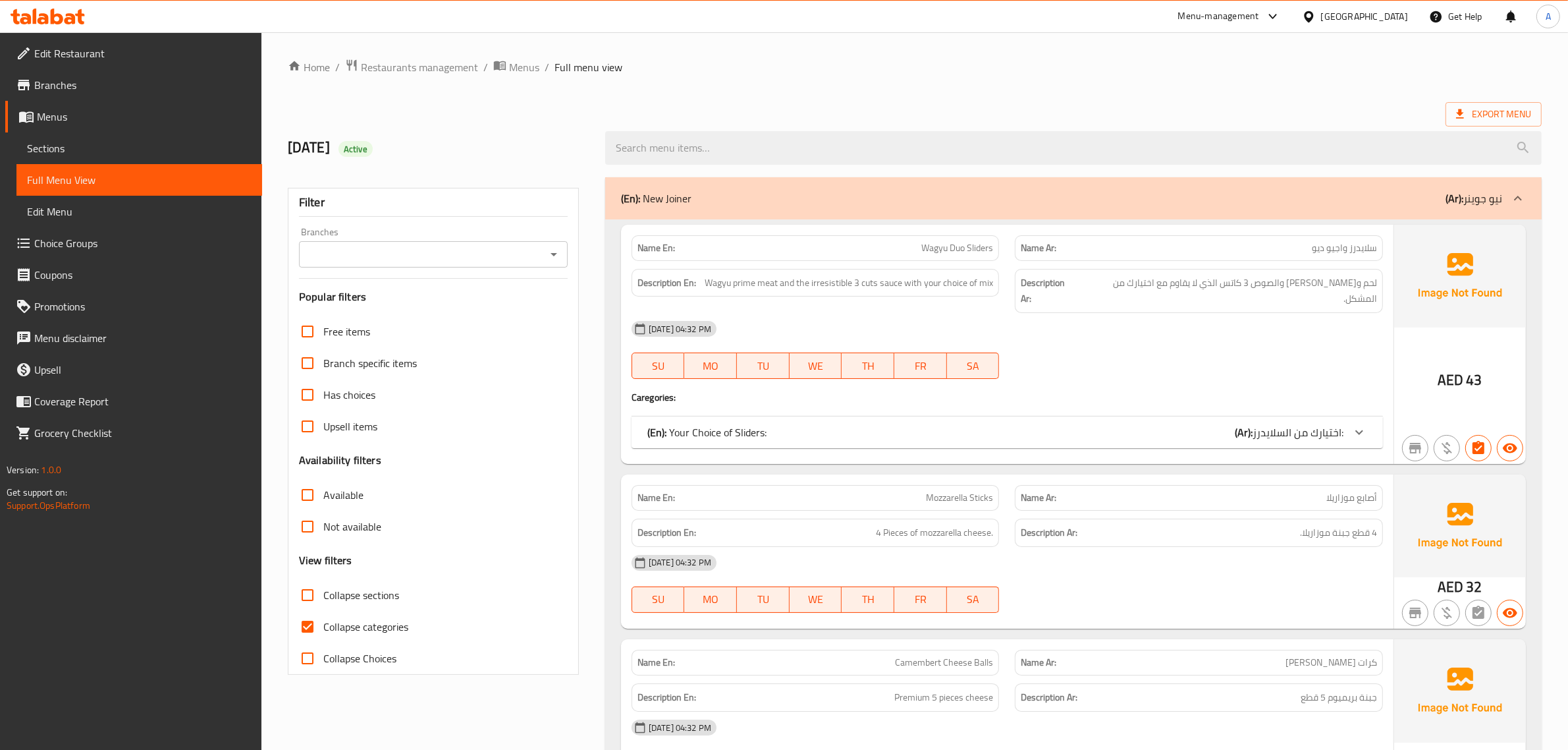
click at [381, 597] on span "Collapse sections" at bounding box center [361, 595] width 75 height 16
click at [323, 597] on input "Collapse sections" at bounding box center [308, 595] width 32 height 32
checkbox input "true"
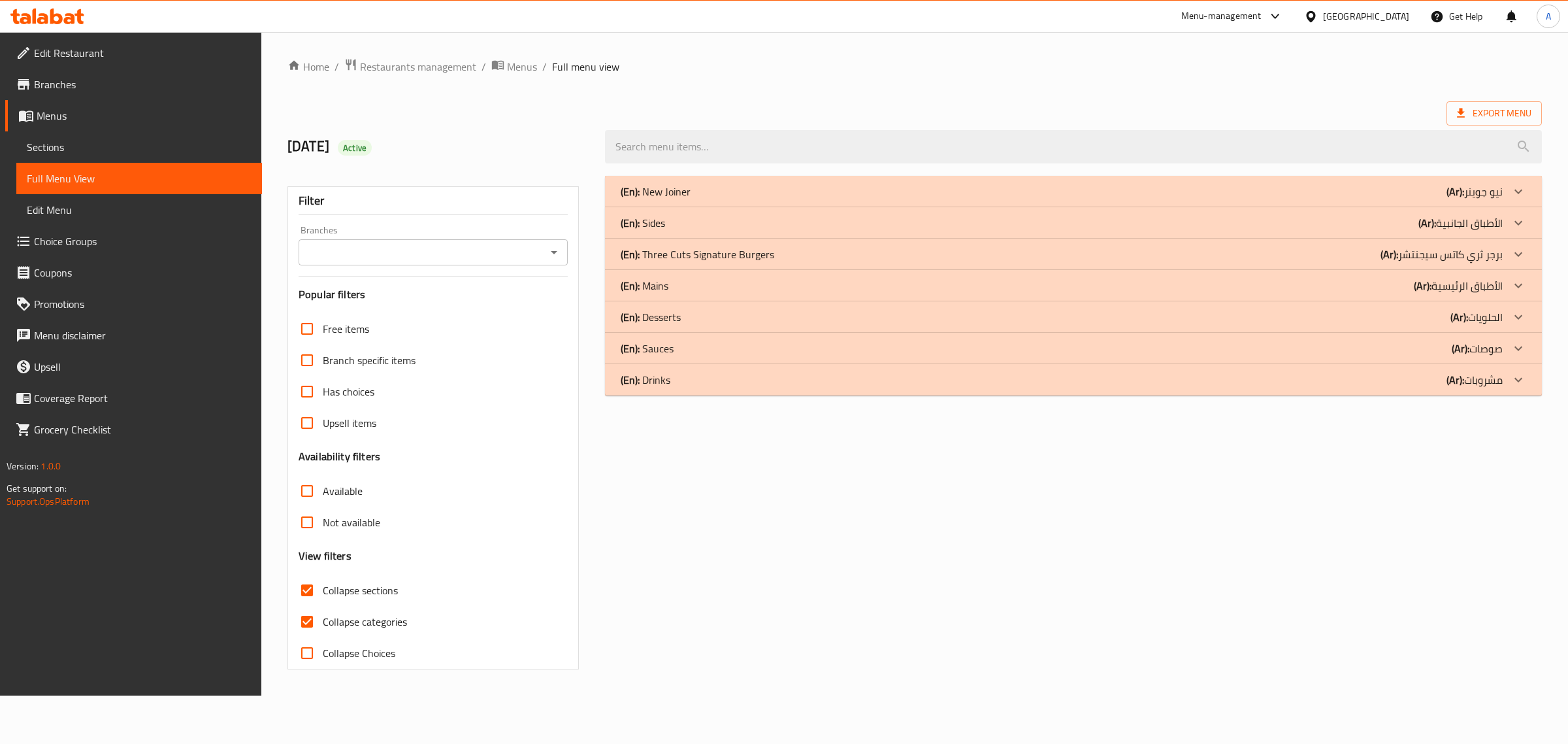
click at [680, 347] on div "(En): Sauces (Ar): صوصات" at bounding box center [1062, 348] width 882 height 15
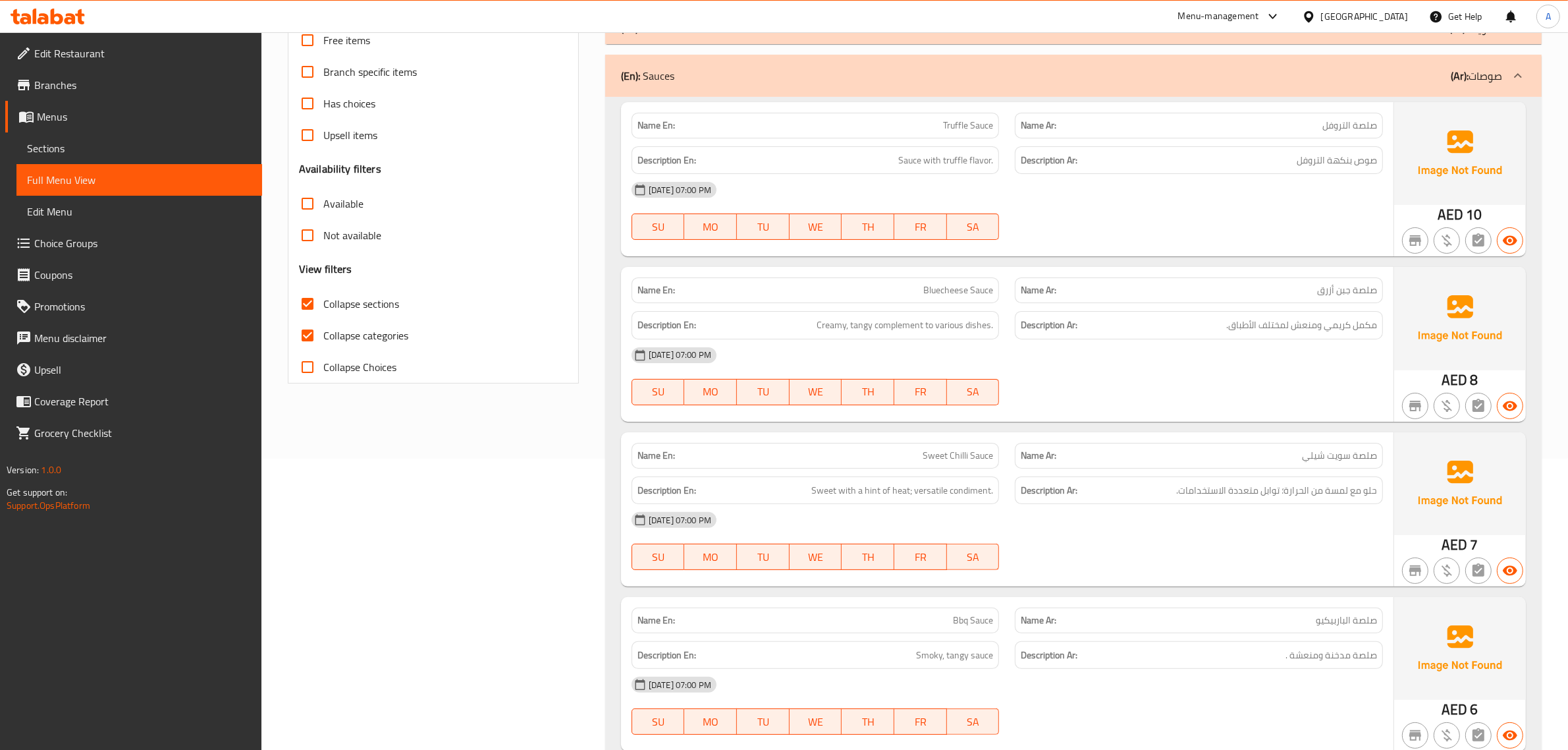
scroll to position [293, 0]
click at [1302, 166] on span "صوص بنكهة التروفل" at bounding box center [1337, 158] width 80 height 16
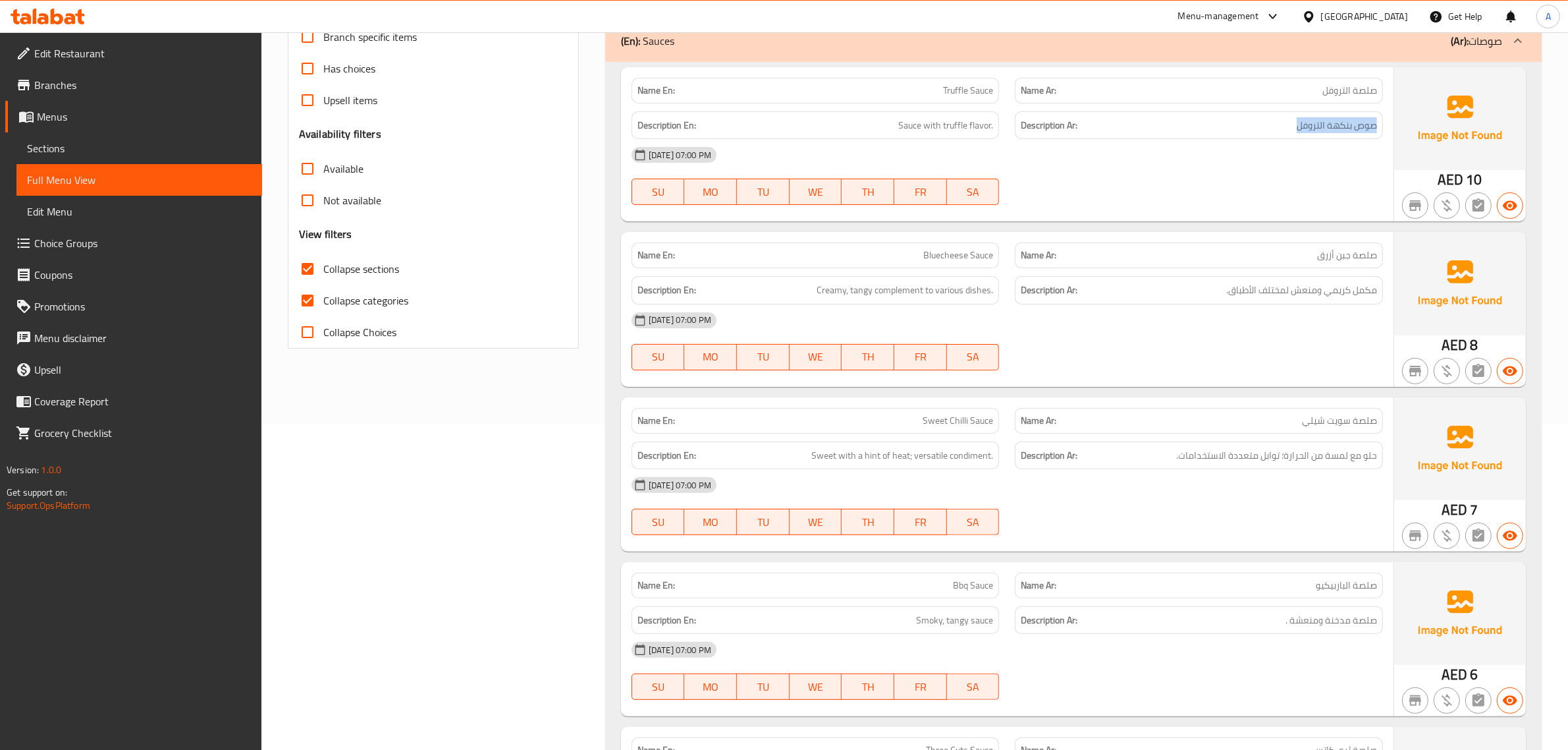
scroll to position [283, 0]
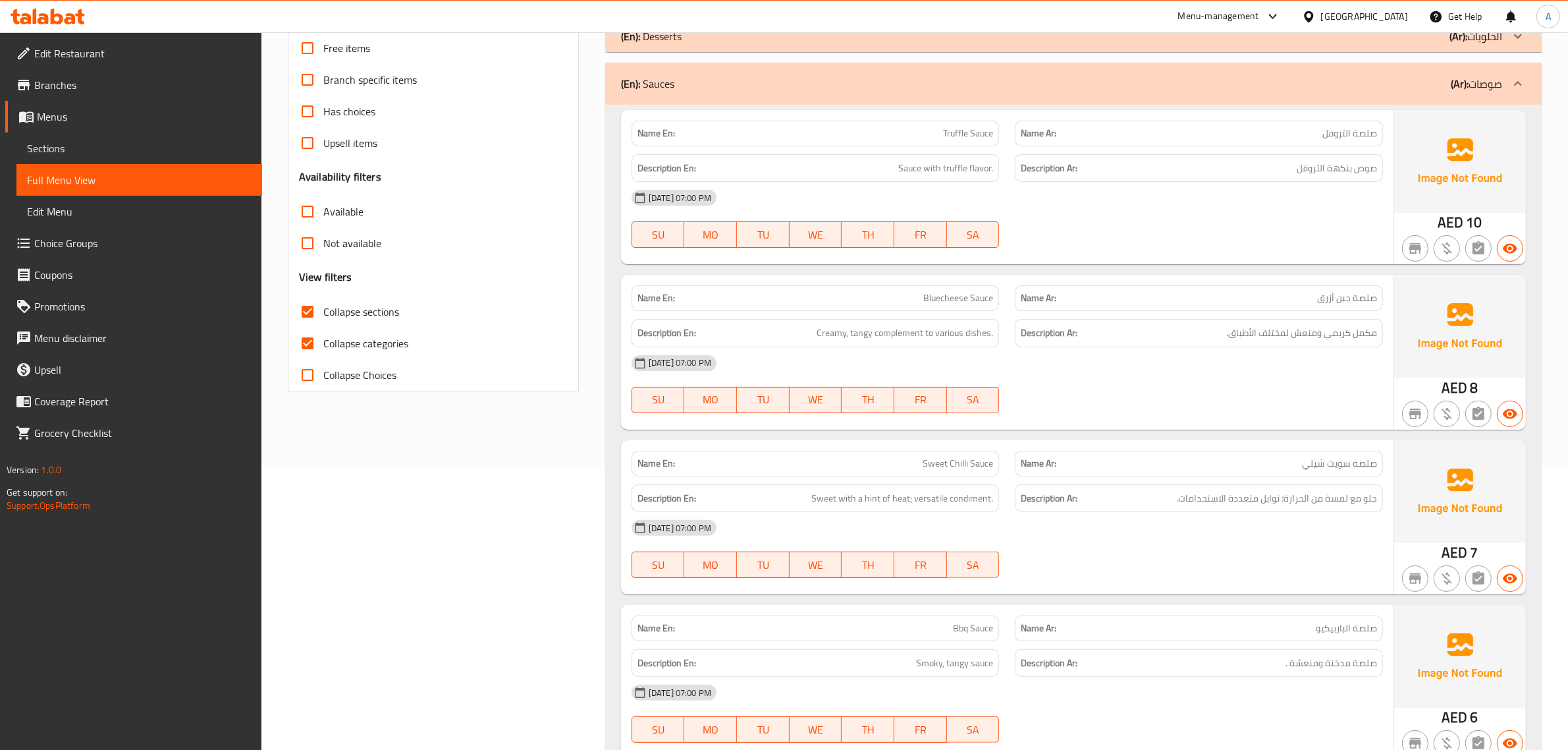
click at [939, 139] on p "Name En: Truffle Sauce" at bounding box center [815, 133] width 356 height 14
copy span "Truffle Sauce"
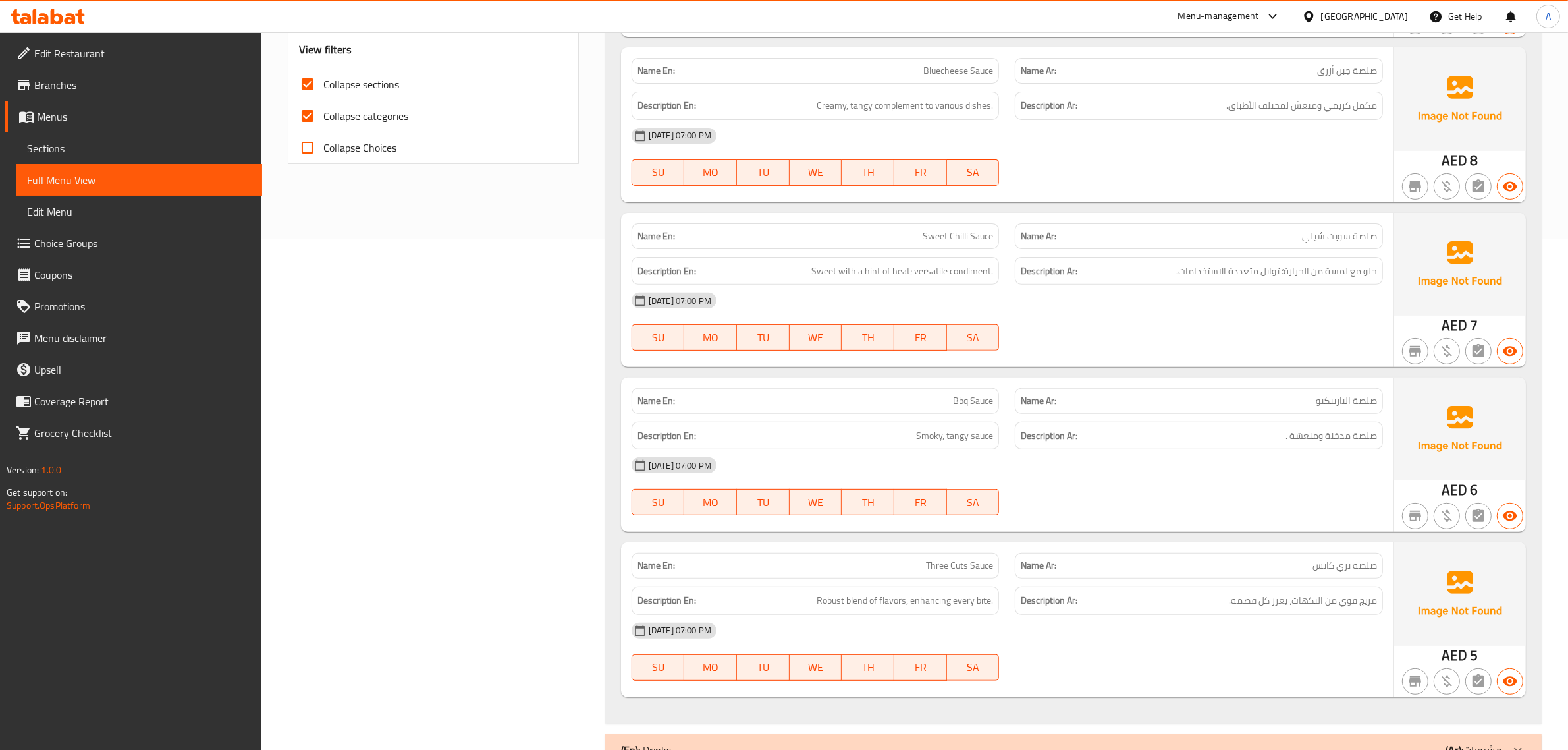
scroll to position [552, 0]
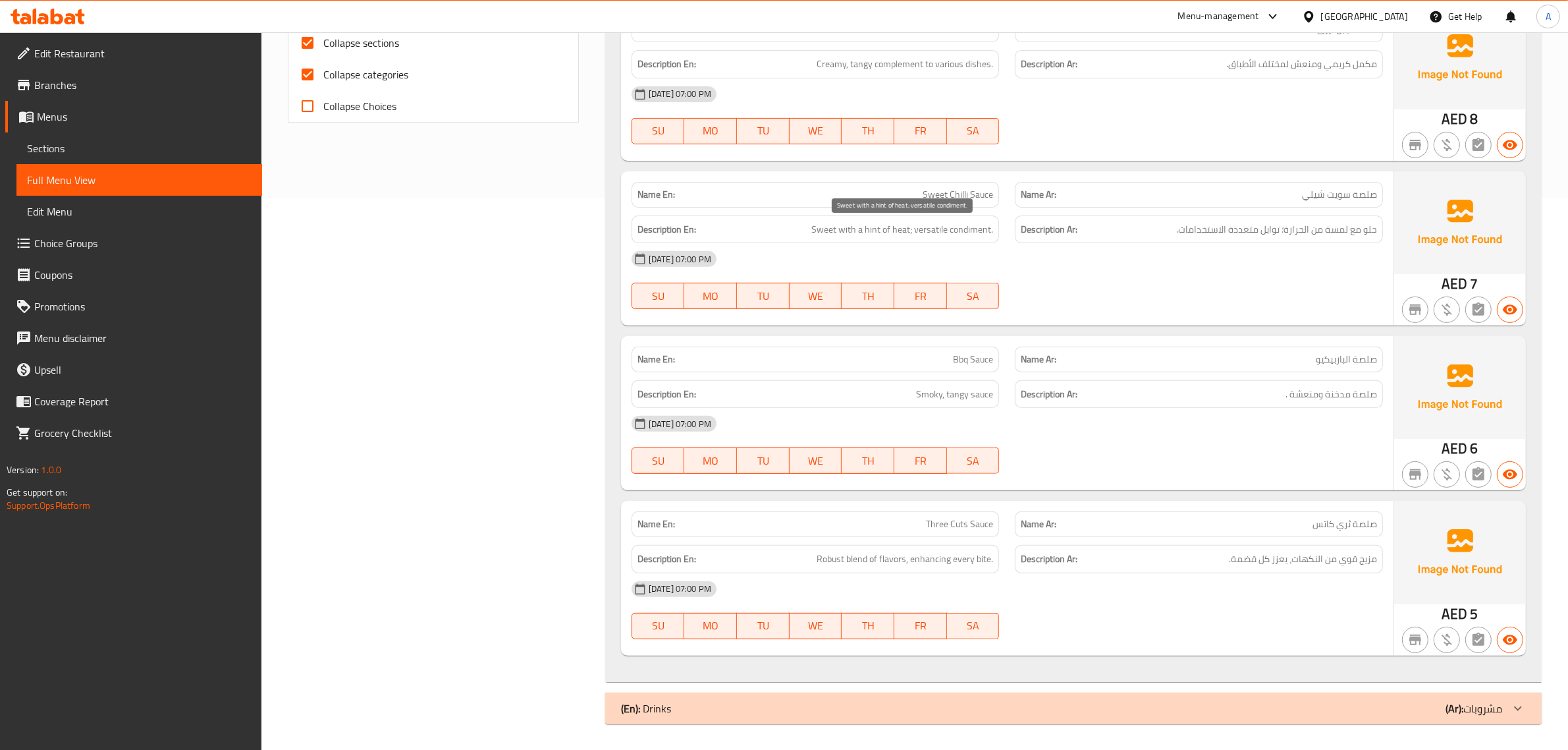
click at [961, 222] on span "Sweet with a hint of heat; versatile condiment." at bounding box center [902, 230] width 182 height 16
click at [1301, 396] on span "صلصة مدخنة ومنعشة ." at bounding box center [1332, 395] width 92 height 16
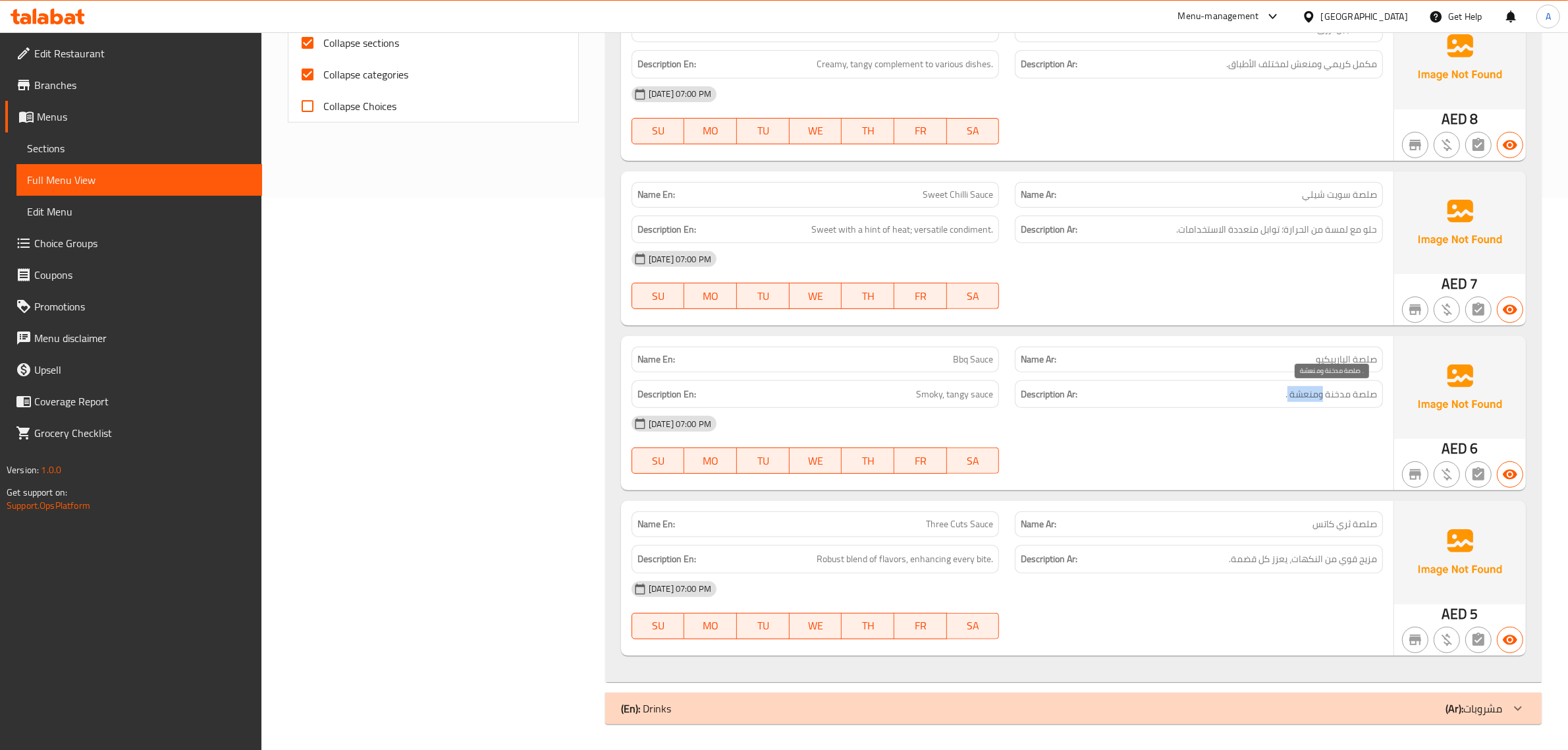
click at [1301, 396] on span "صلصة مدخنة ومنعشة ." at bounding box center [1332, 395] width 92 height 16
click at [989, 397] on span "Smoky, tangy sauce" at bounding box center [955, 395] width 77 height 16
click at [1302, 539] on div "Description Ar: مزيج قوي من النكهات، يعزز كل قضمة." at bounding box center [1199, 559] width 384 height 44
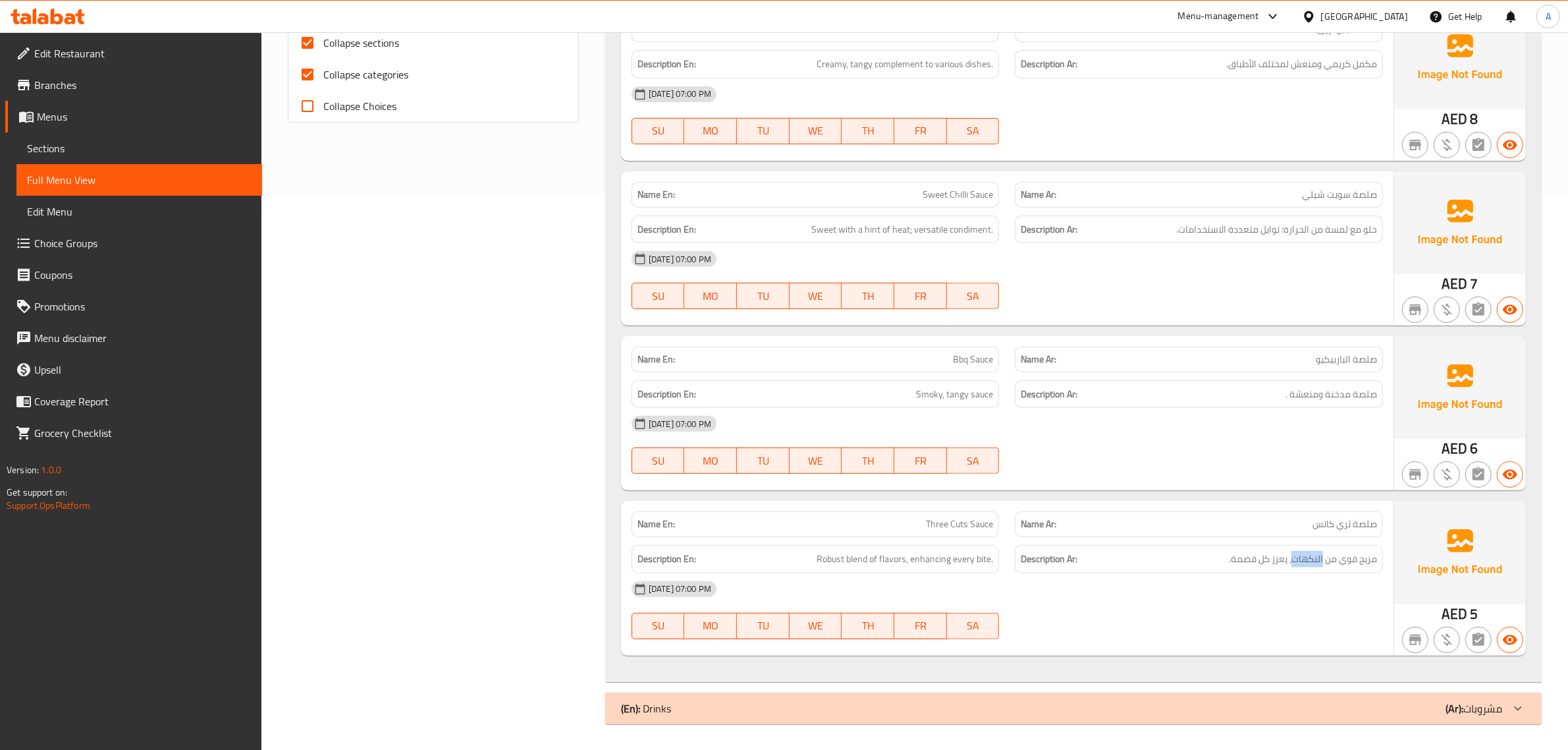
click at [1302, 539] on div "Description Ar: مزيج قوي من النكهات، يعزز كل قضمة." at bounding box center [1199, 559] width 384 height 44
click at [966, 564] on span "Robust blend of flavors, enhancing every bite." at bounding box center [905, 559] width 176 height 16
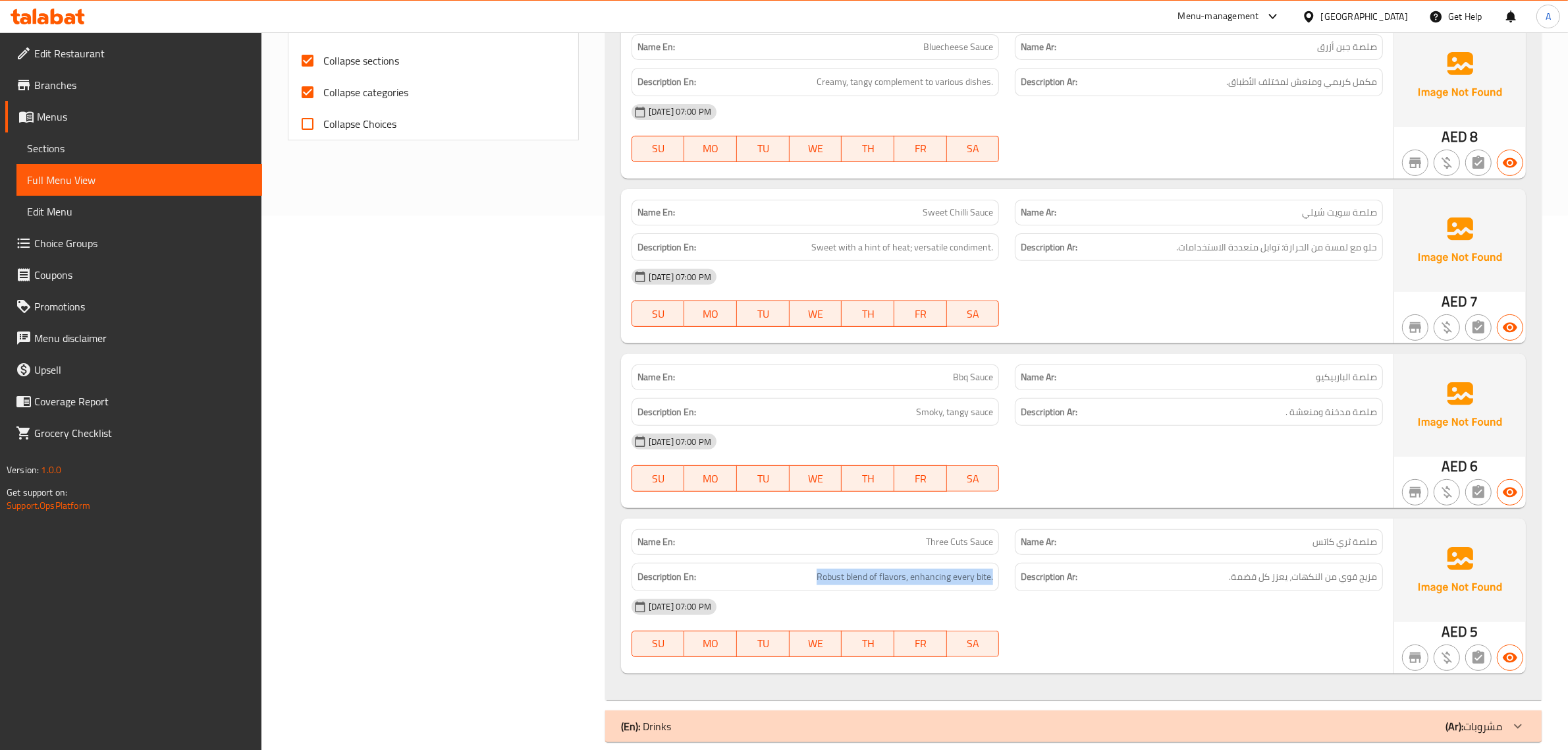
scroll to position [542, 0]
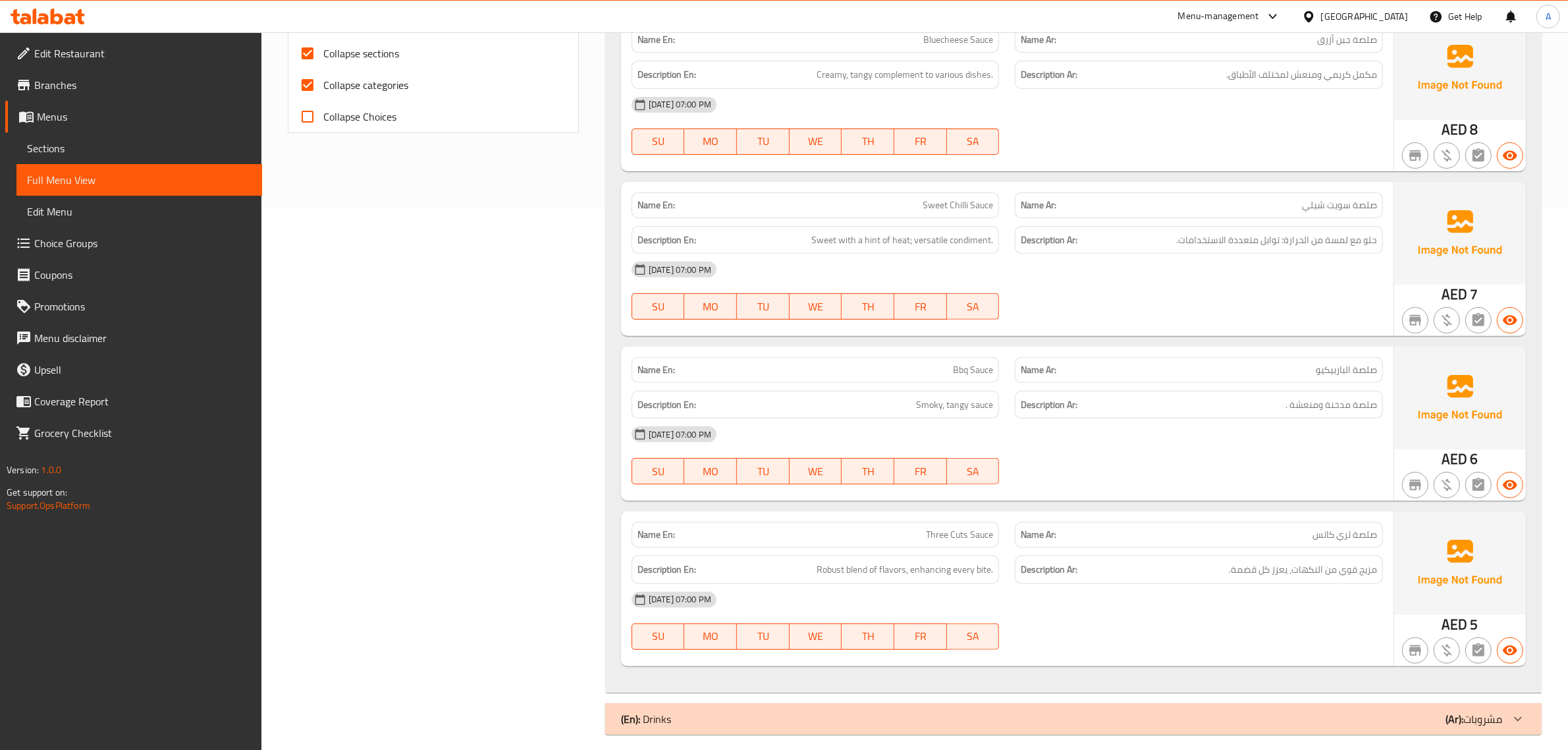
click at [958, 546] on div "Name En: Three Cuts Sauce" at bounding box center [815, 534] width 368 height 25
copy span "Three Cuts Sauce"
click at [718, 730] on div "(En): Drinks (Ar): مشروبات" at bounding box center [1073, 719] width 937 height 32
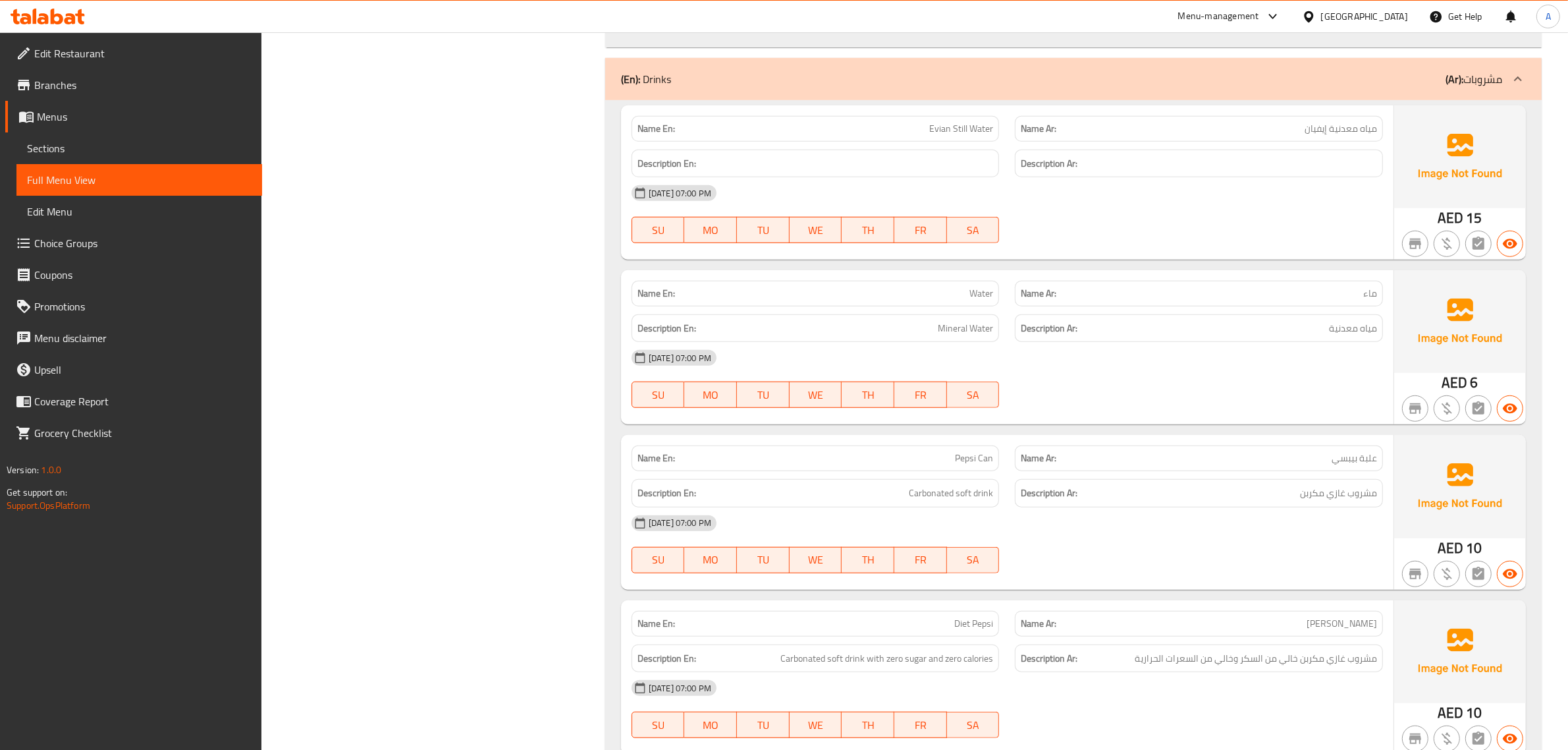
scroll to position [1193, 0]
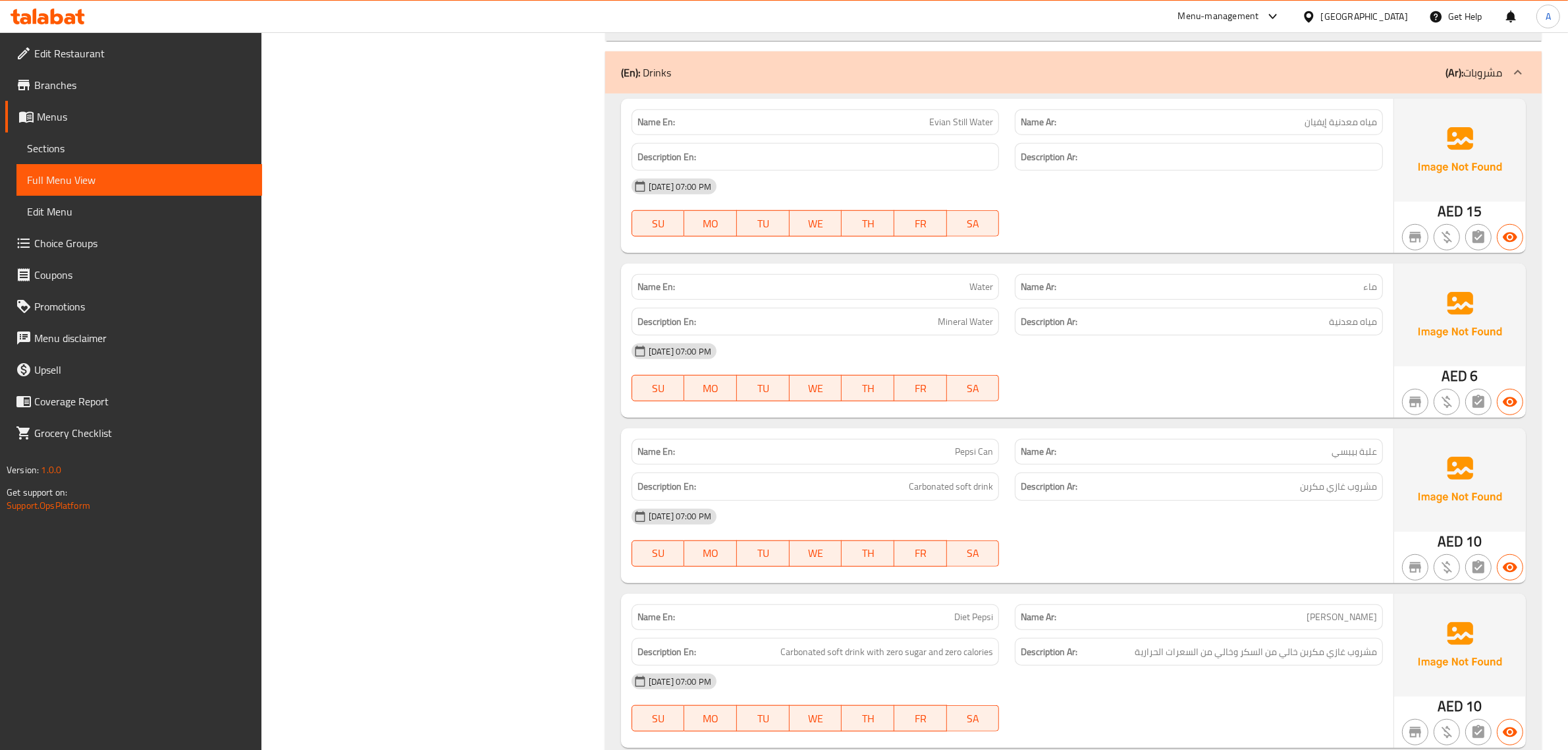
click at [940, 126] on span "Evian Still Water" at bounding box center [961, 122] width 64 height 14
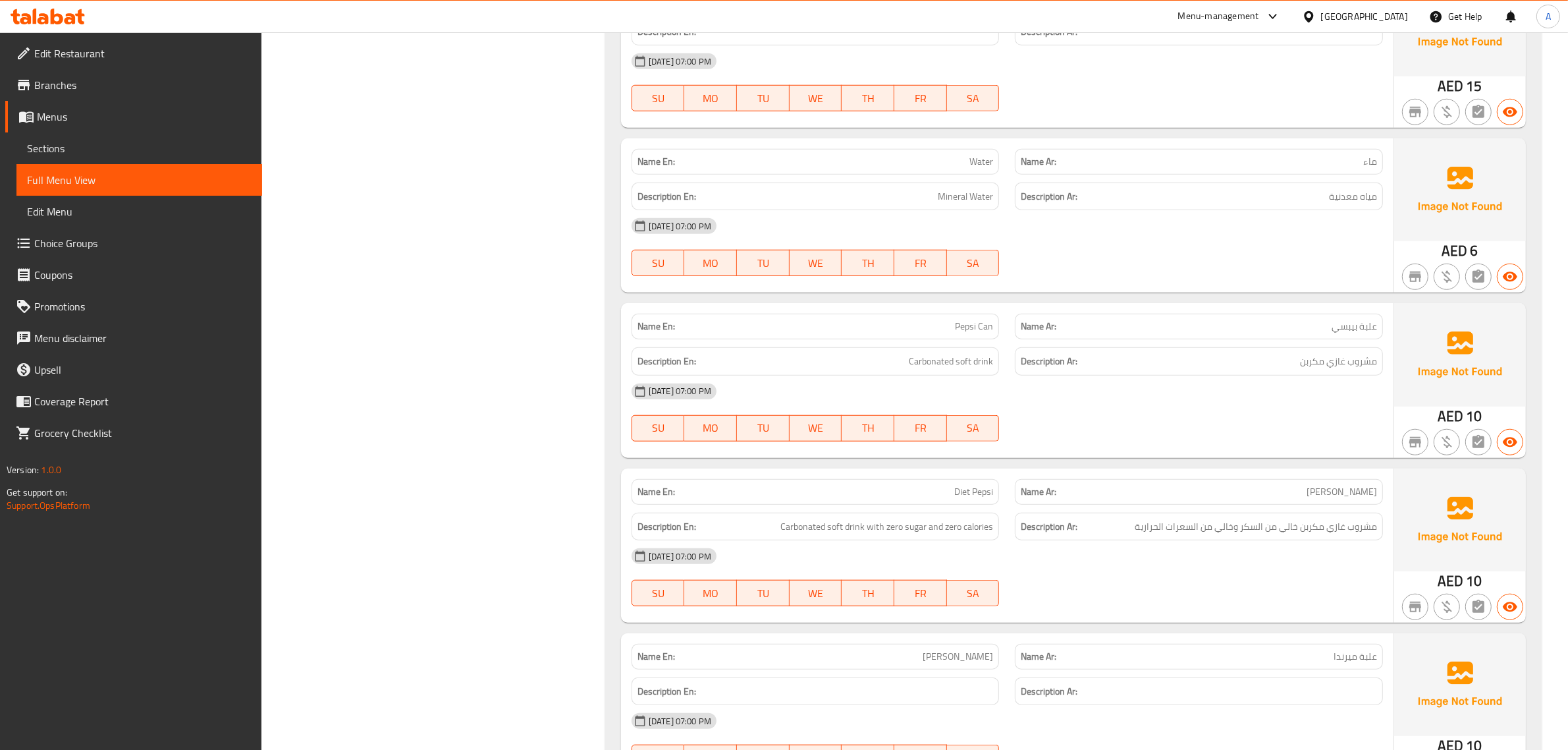
scroll to position [1329, 0]
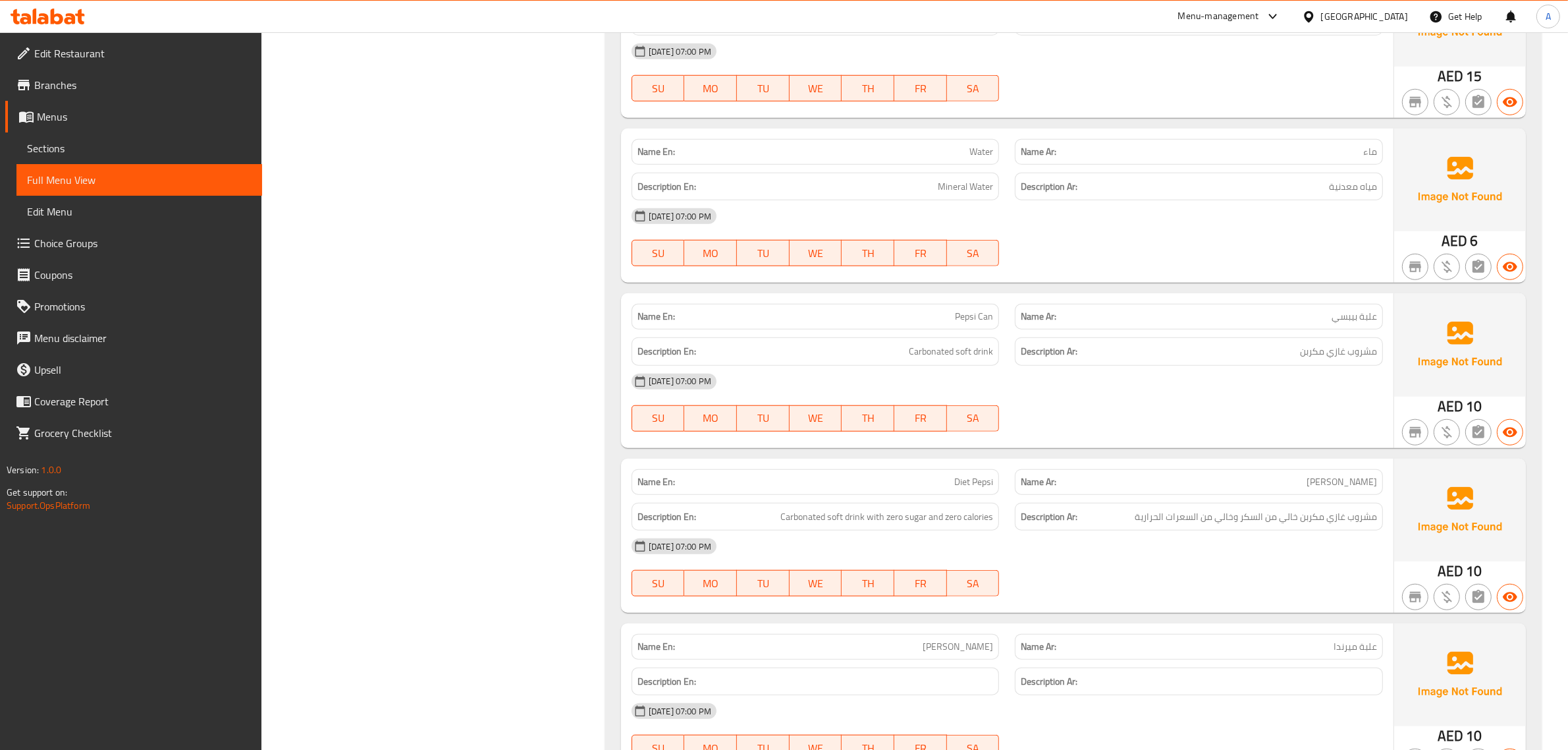
click at [1233, 181] on h6 "Description Ar: مياه معدنية" at bounding box center [1199, 187] width 356 height 16
click at [988, 186] on span "Mineral Water" at bounding box center [965, 187] width 55 height 16
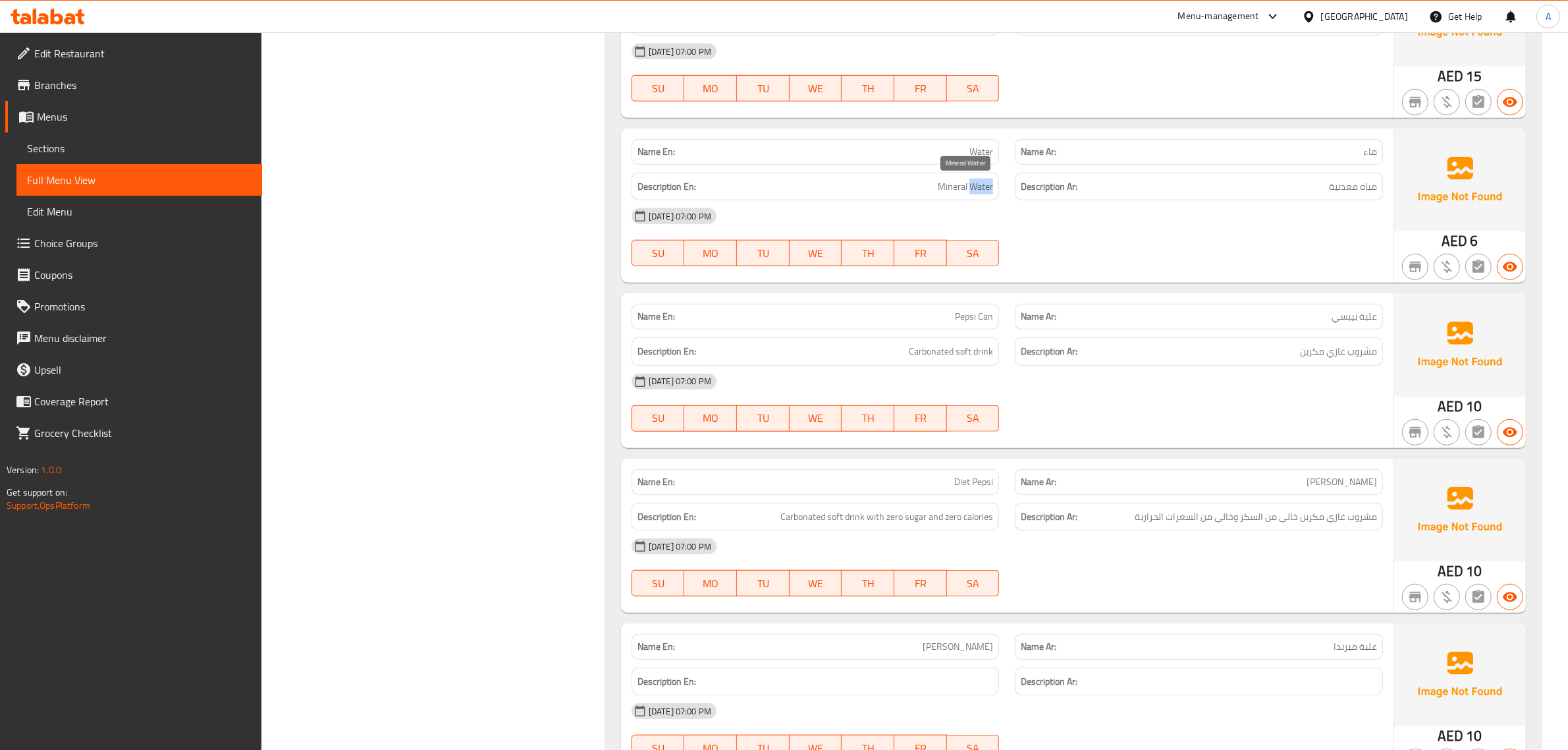
click at [988, 186] on span "Mineral Water" at bounding box center [965, 187] width 55 height 16
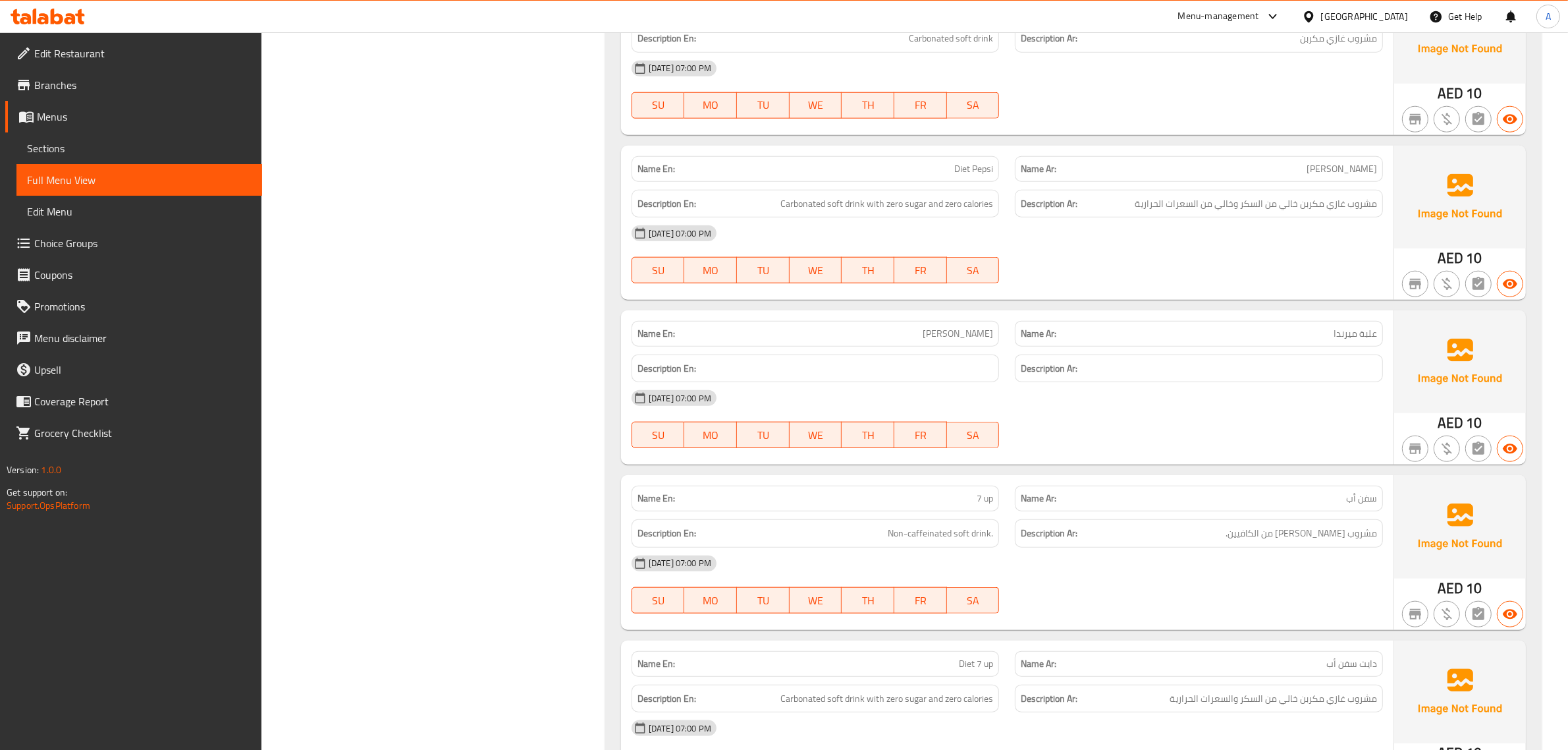
scroll to position [1648, 0]
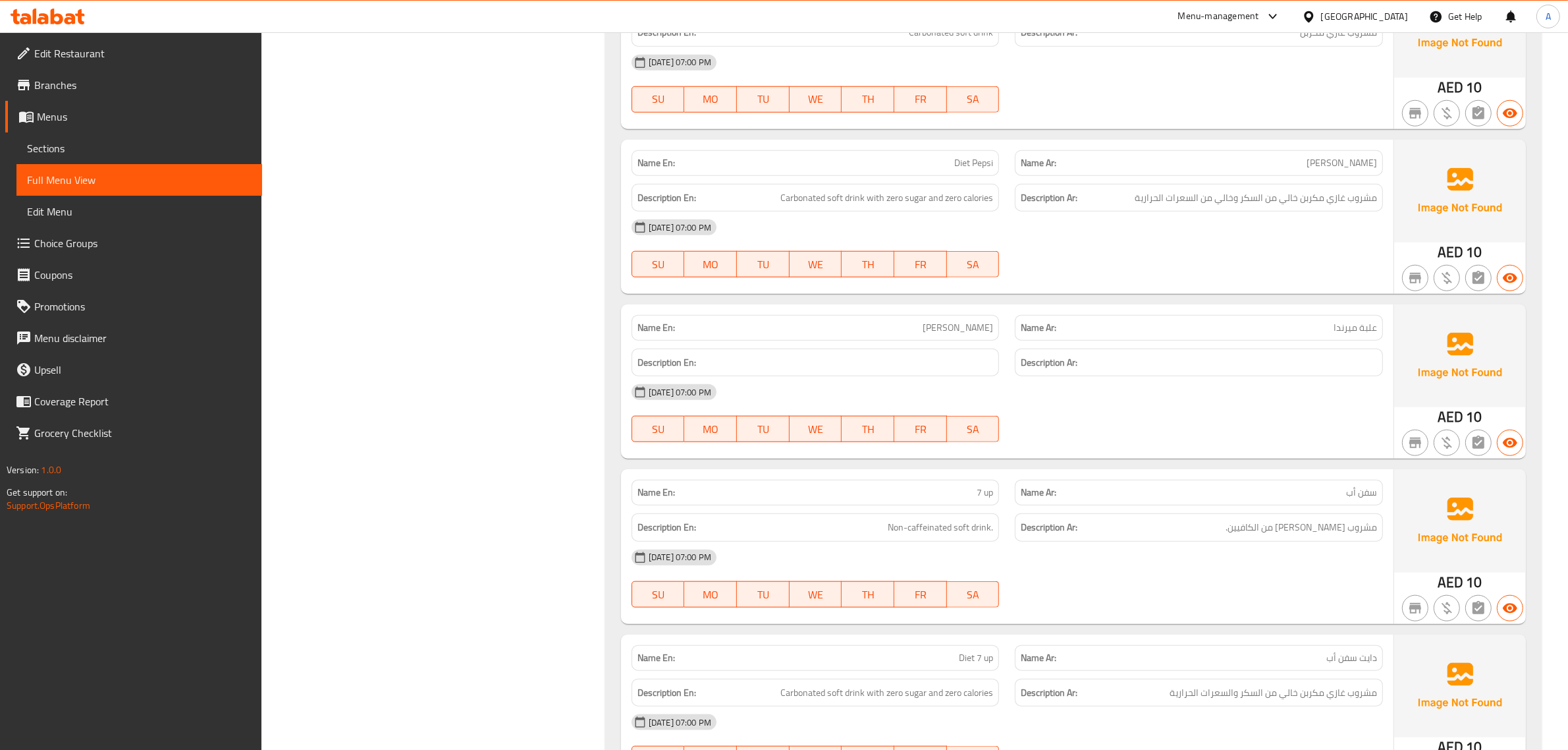
click at [996, 189] on div "Description En: Carbonated soft drink with zero sugar and zero calories" at bounding box center [815, 198] width 368 height 29
click at [991, 172] on div "Name En: Diet Pepsi" at bounding box center [815, 162] width 368 height 25
click at [1315, 212] on div "Description Ar: مشروب غازي مكربن خالي من السكر وخالي من السعرات الحرارية" at bounding box center [1199, 198] width 368 height 29
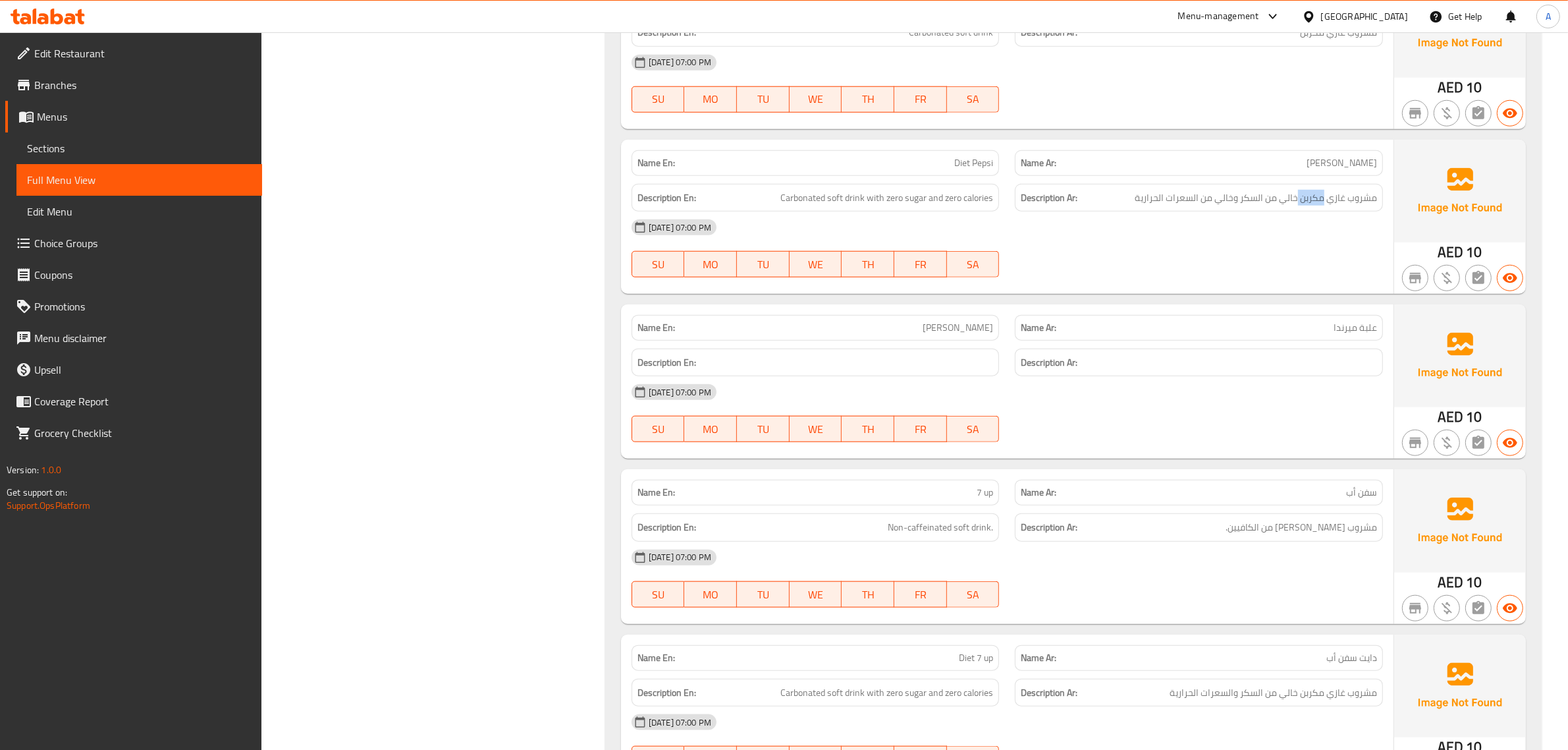
click at [1315, 212] on div "Description Ar: مشروب غازي مكربن خالي من السكر وخالي من السعرات الحرارية" at bounding box center [1199, 198] width 368 height 29
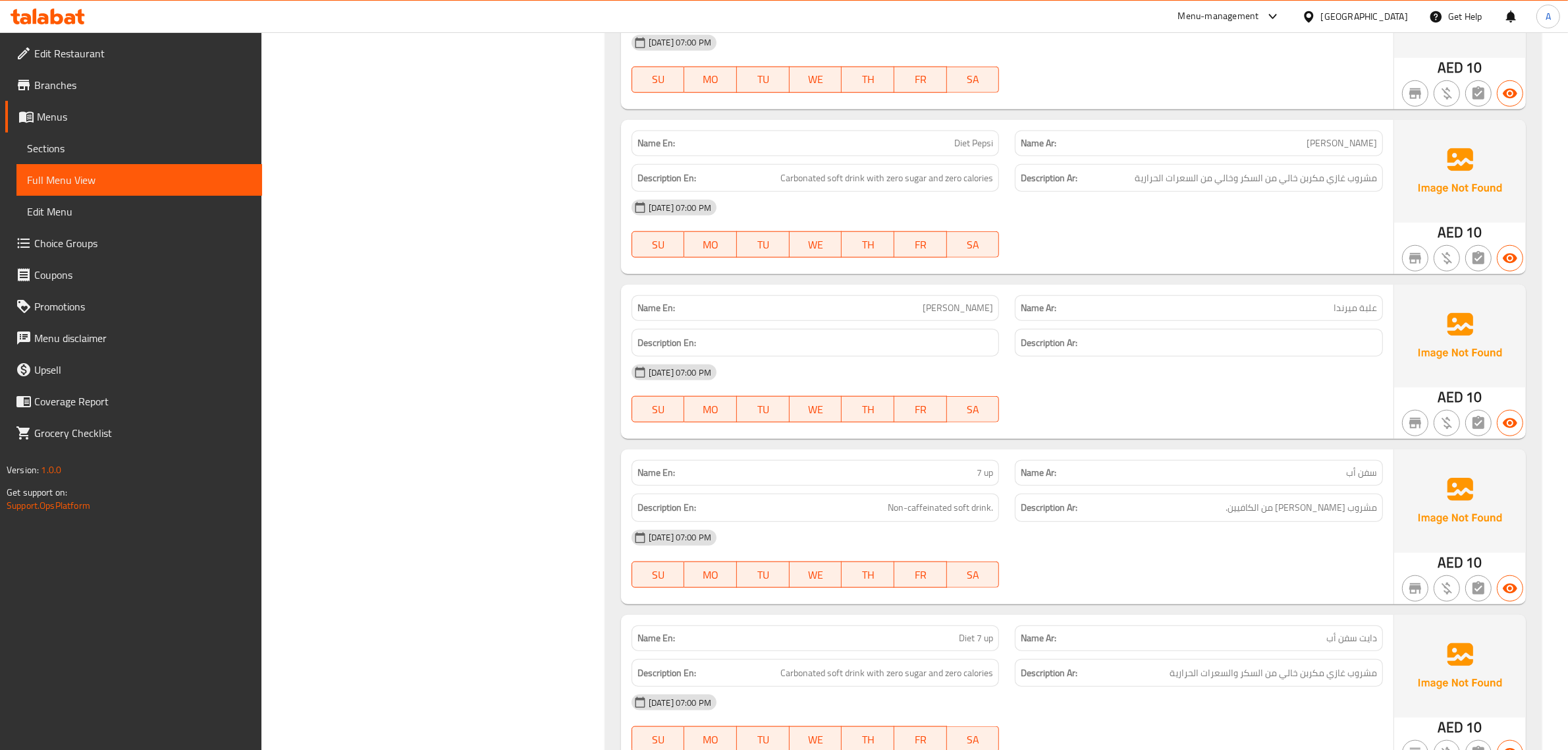
scroll to position [1674, 0]
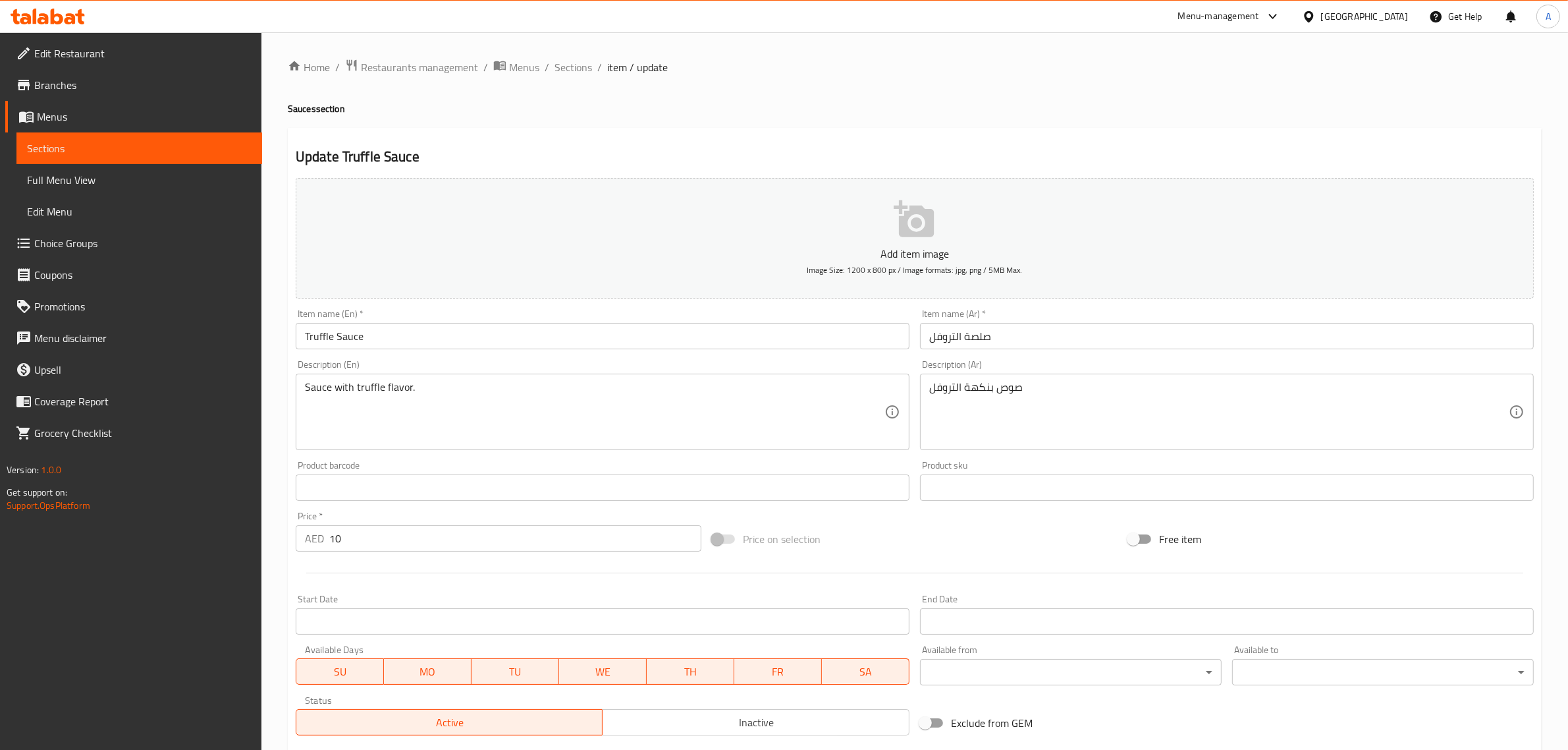
click at [973, 338] on div "Home / Restaurants management / Menus / Sections / item / update Sauces section…" at bounding box center [914, 481] width 1254 height 846
click at [973, 338] on input "صلصة التروفل" at bounding box center [1227, 336] width 613 height 26
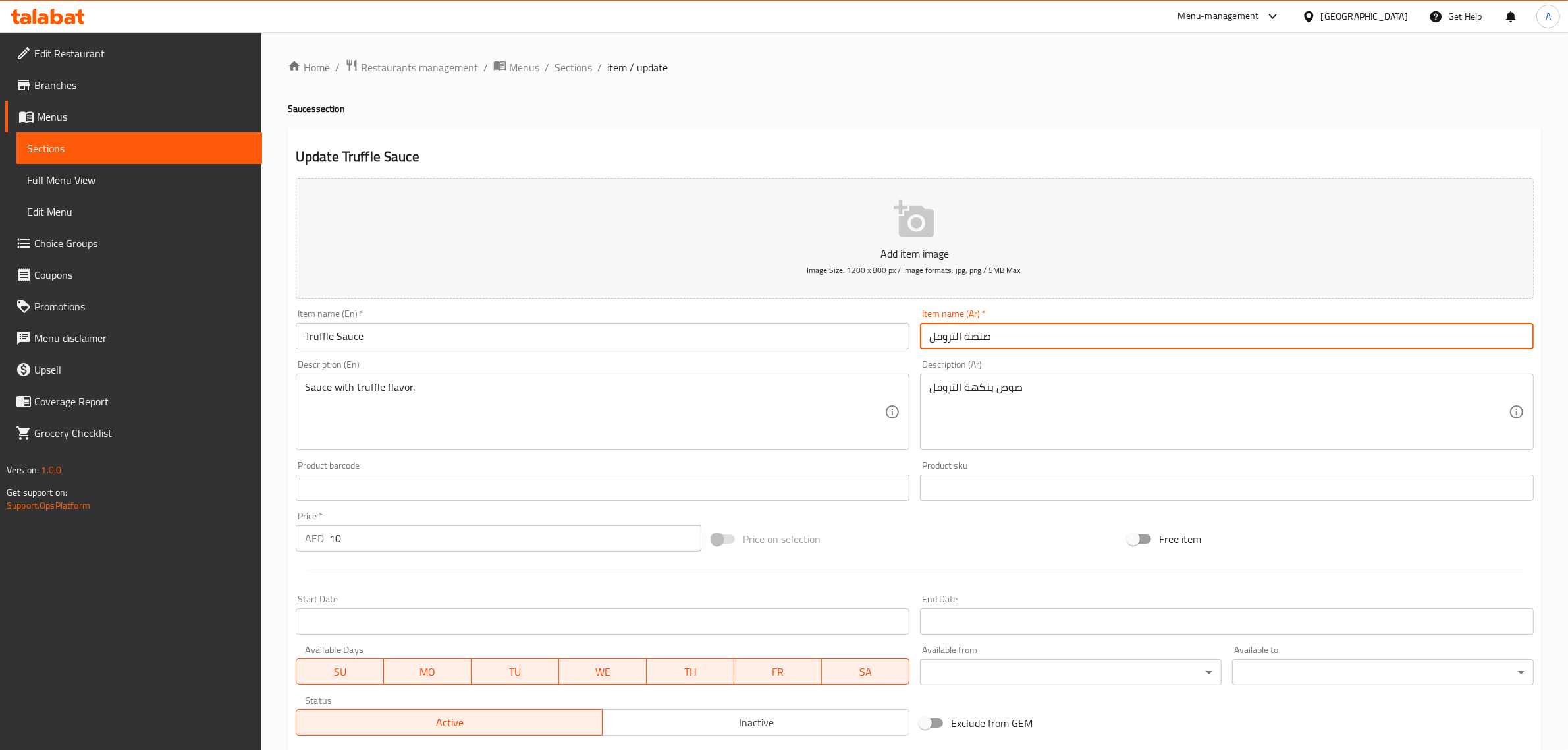
click at [977, 332] on input "صلصة التروفل" at bounding box center [1227, 336] width 613 height 26
click at [1013, 394] on textarea "صوص بنكهة التروفل" at bounding box center [1219, 412] width 580 height 62
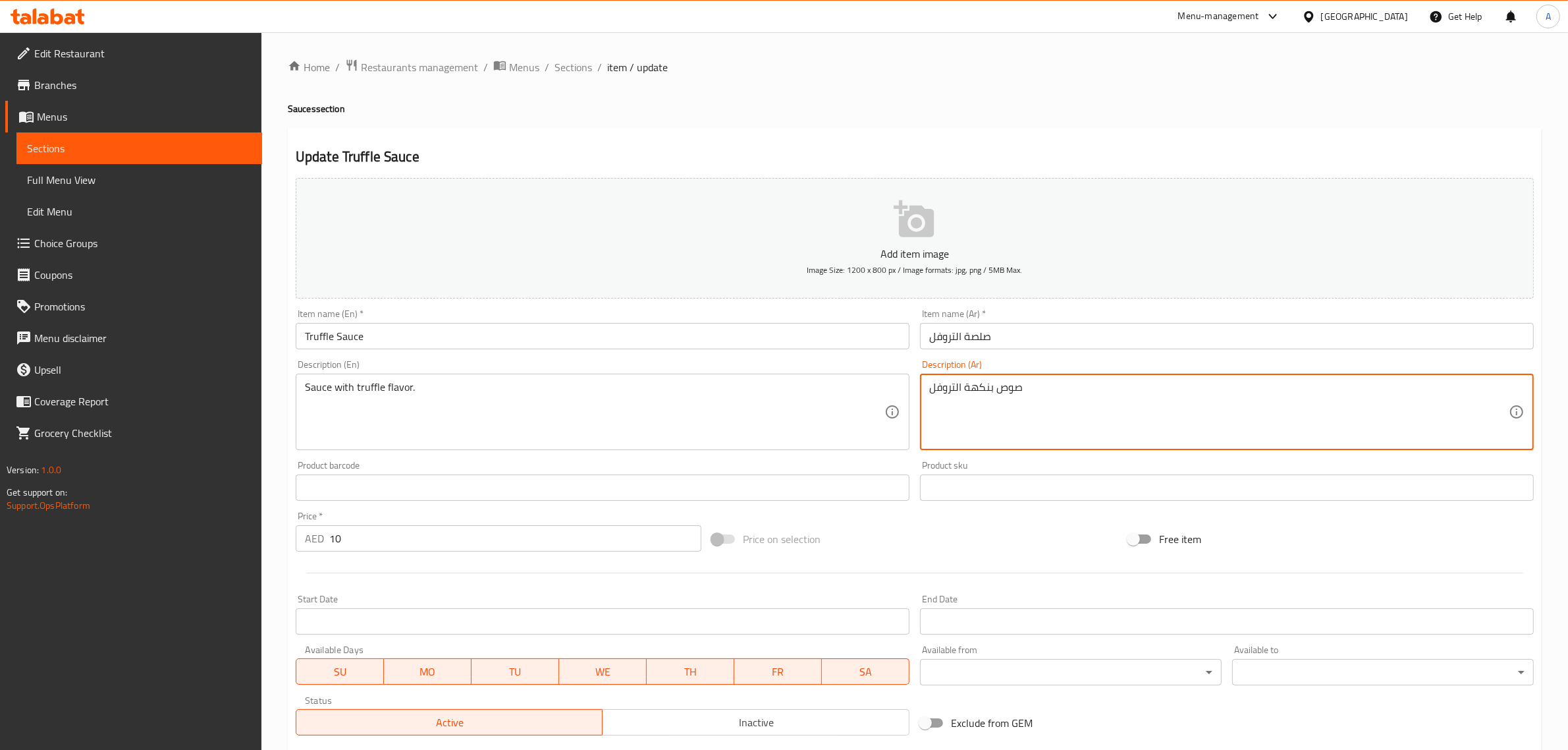
paste textarea "صة"
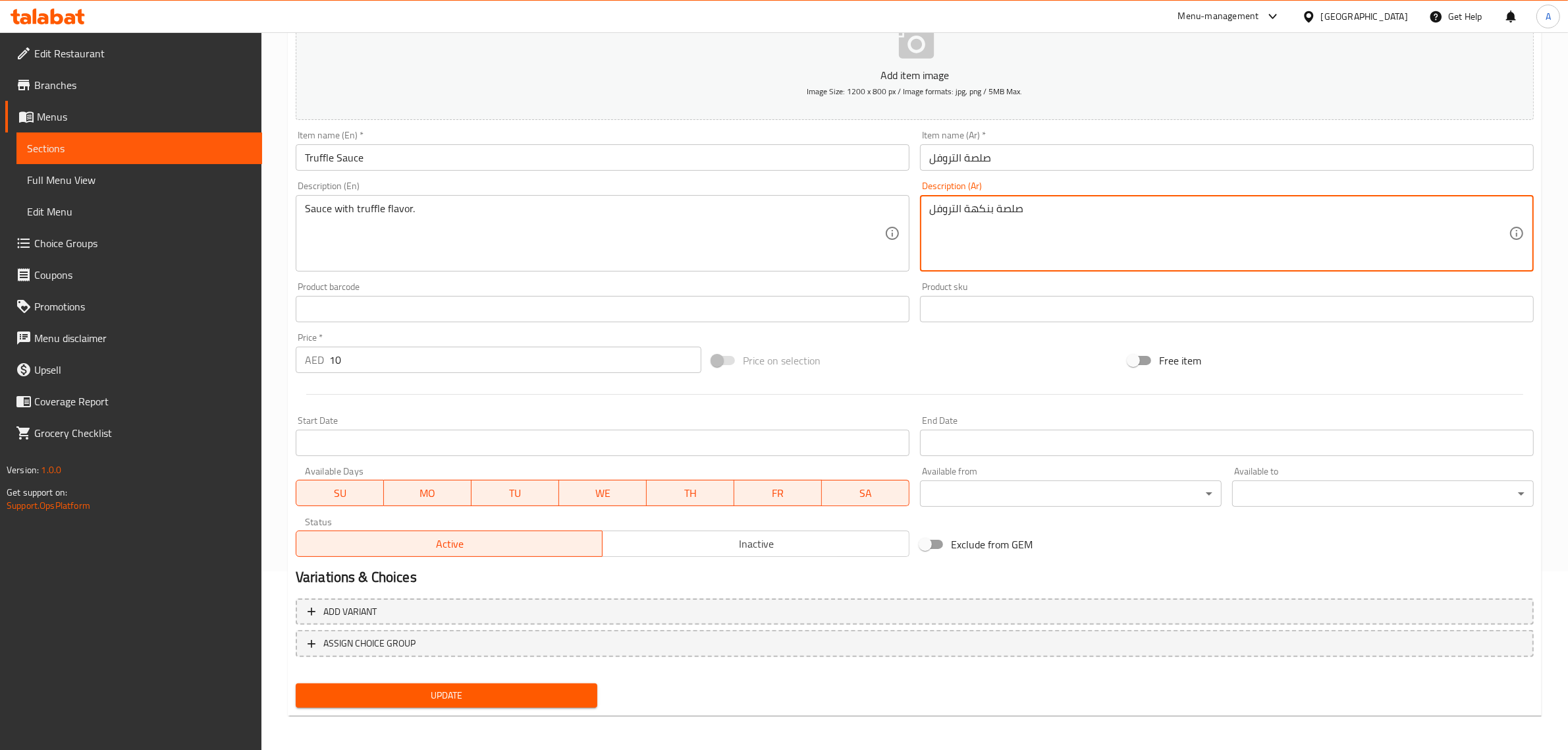
type textarea "صلصة بنكهة التروفل"
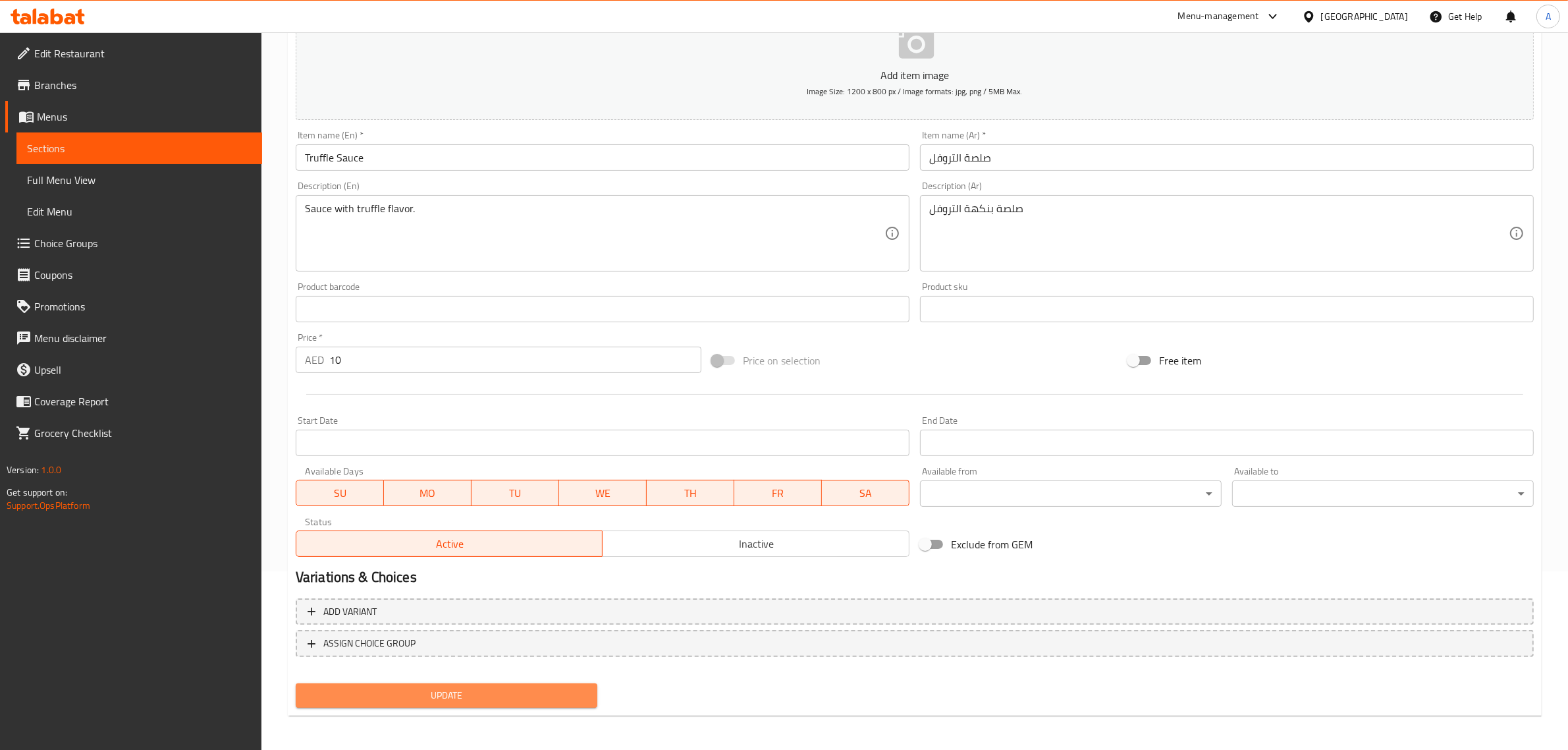
click at [383, 702] on button "Update" at bounding box center [447, 696] width 302 height 25
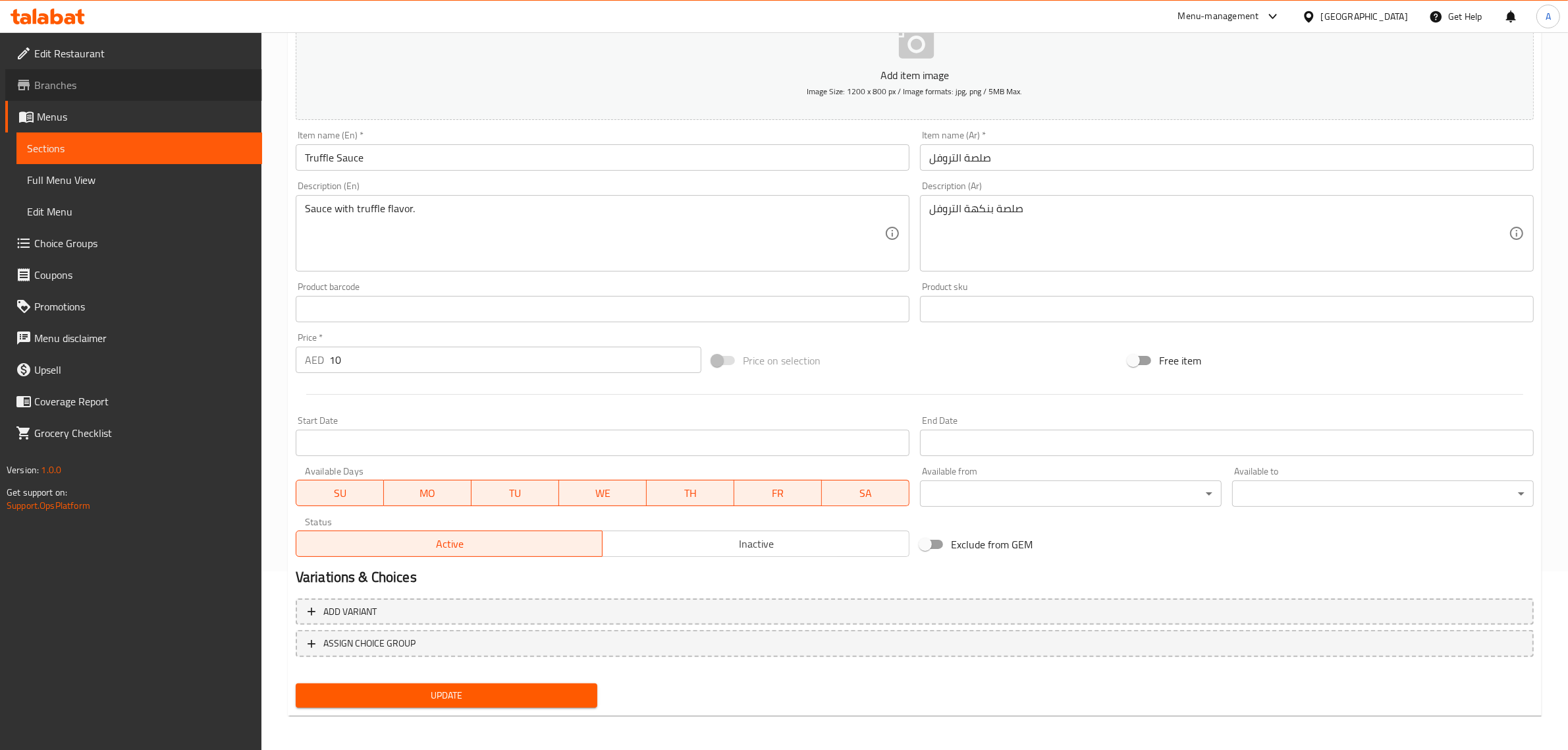
click at [143, 74] on link "Branches" at bounding box center [133, 85] width 257 height 32
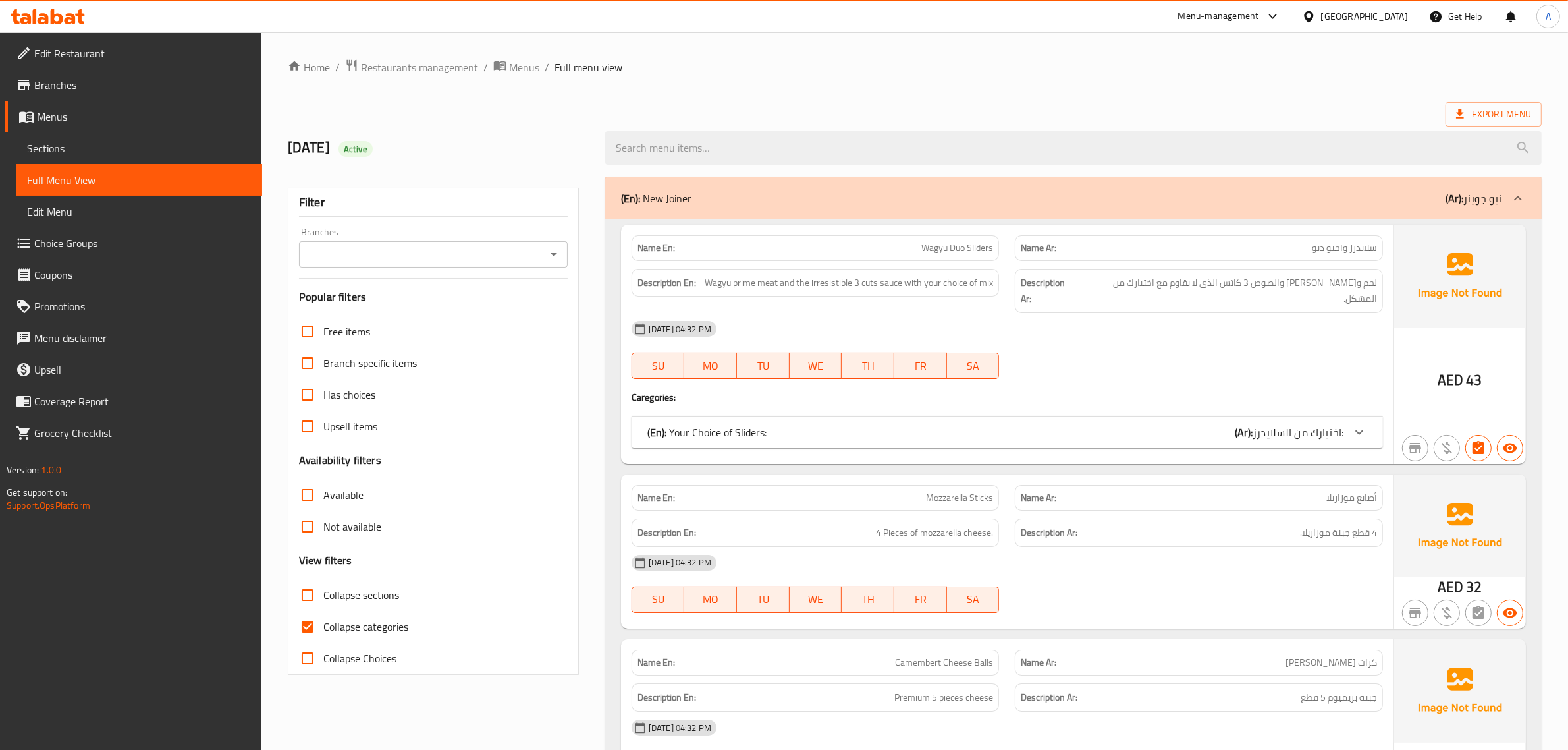
drag, startPoint x: 337, startPoint y: 588, endPoint x: 337, endPoint y: 614, distance: 26.0
click at [337, 588] on span "Collapse sections" at bounding box center [361, 595] width 75 height 16
click at [323, 588] on input "Collapse sections" at bounding box center [308, 595] width 32 height 32
checkbox input "true"
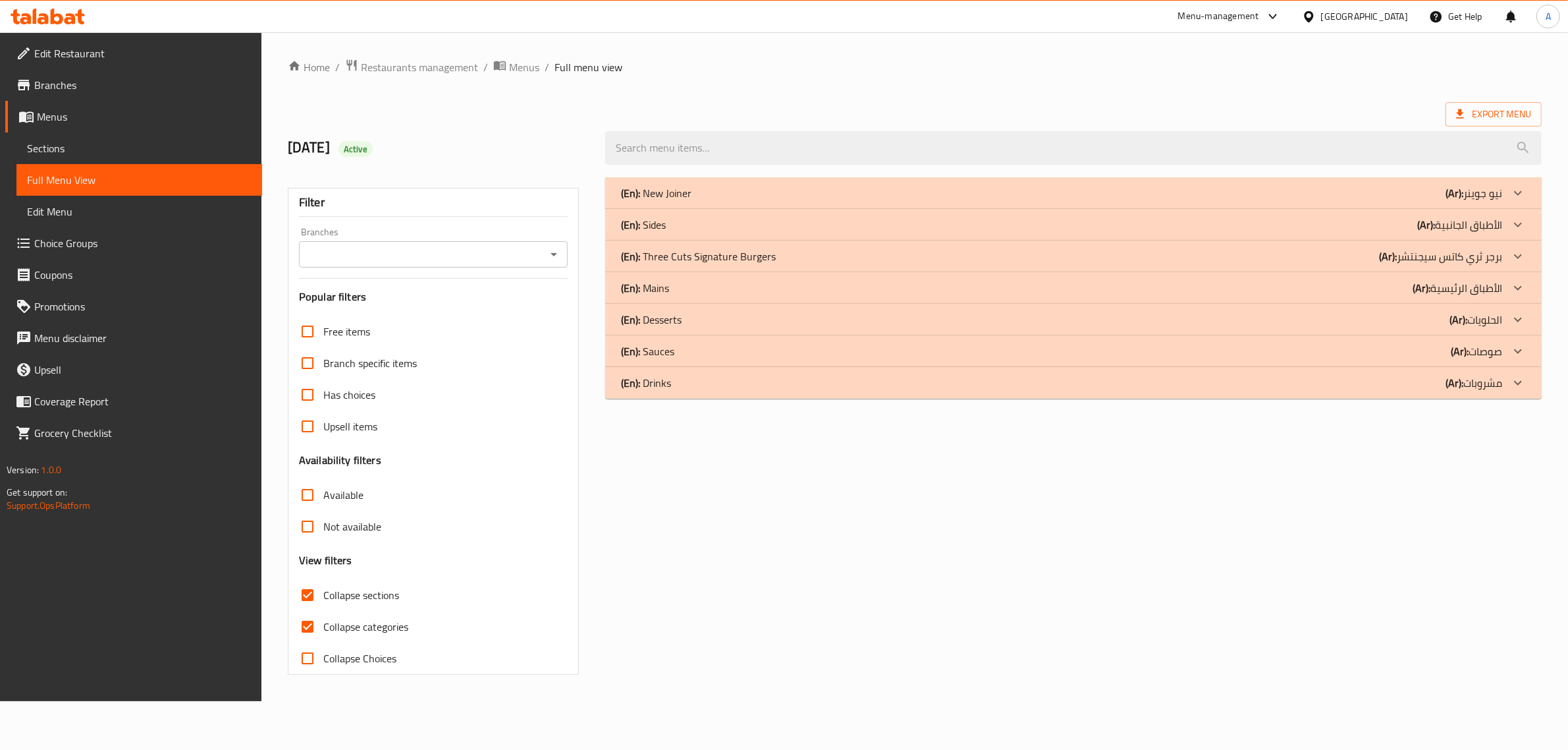
click at [337, 637] on label "Collapse categories" at bounding box center [350, 626] width 116 height 32
click at [323, 637] on input "Collapse categories" at bounding box center [308, 626] width 32 height 32
checkbox input "false"
click at [716, 377] on div "(En): Drinks (Ar): مشروبات" at bounding box center [1070, 382] width 889 height 16
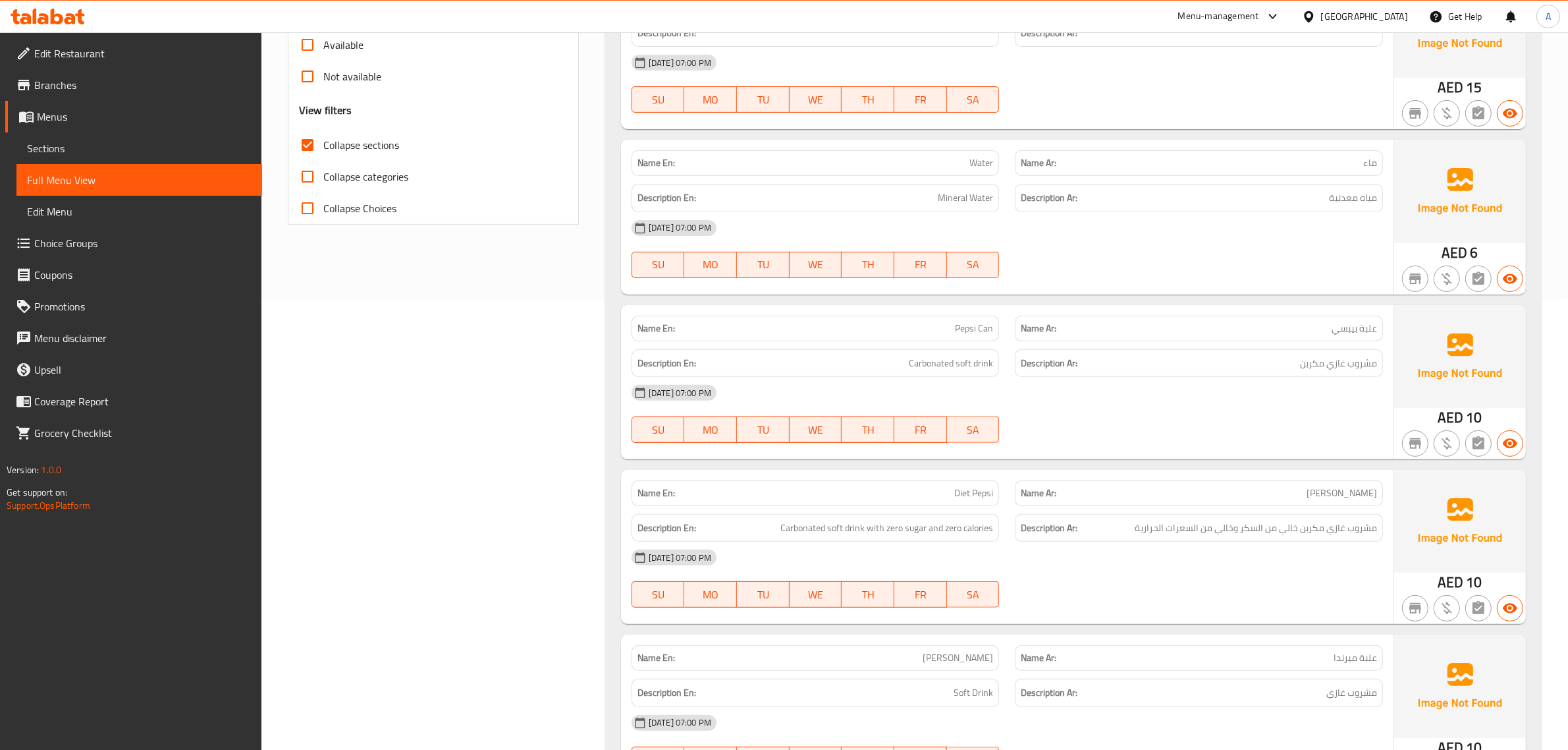
scroll to position [539, 0]
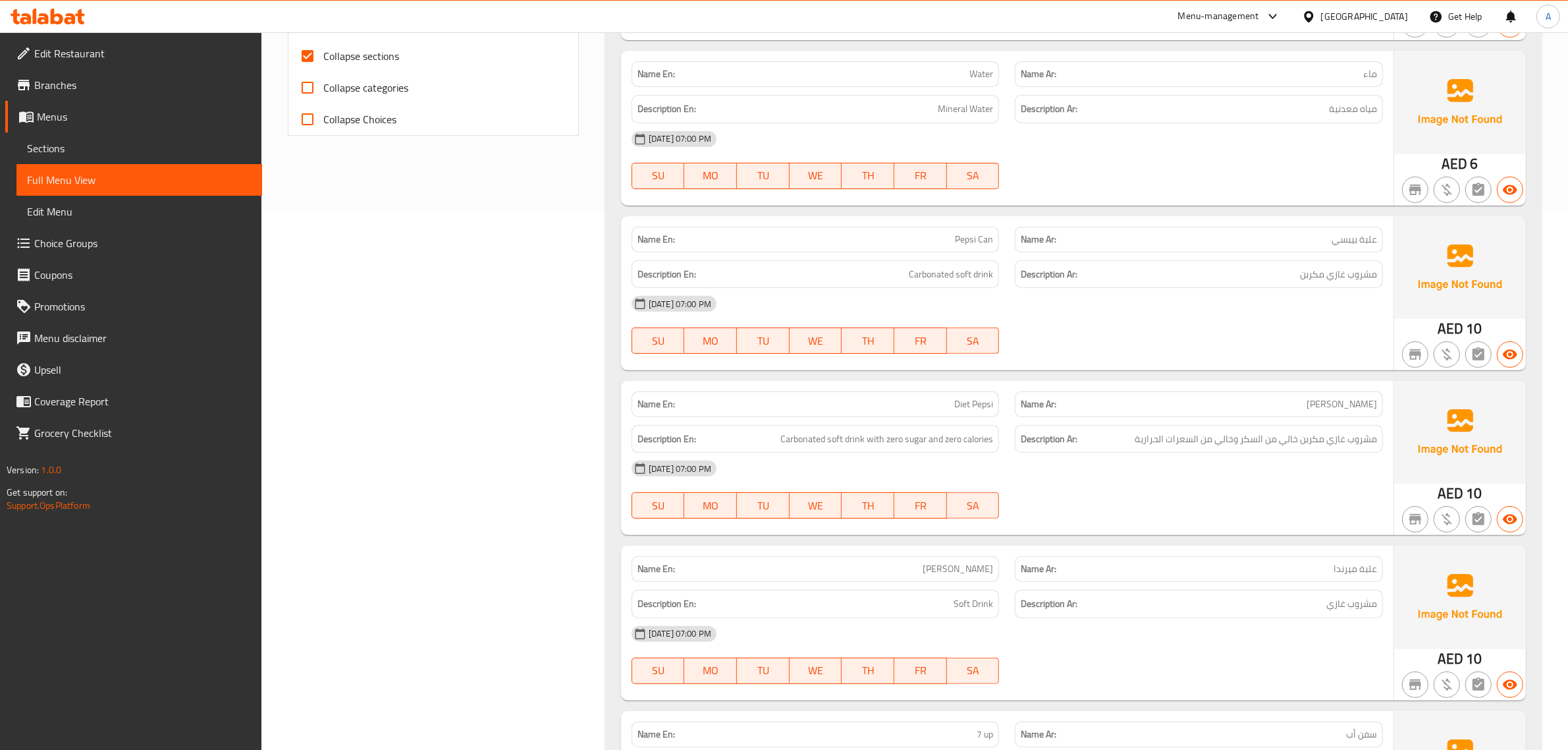
click at [975, 79] on span "Water" at bounding box center [981, 74] width 24 height 14
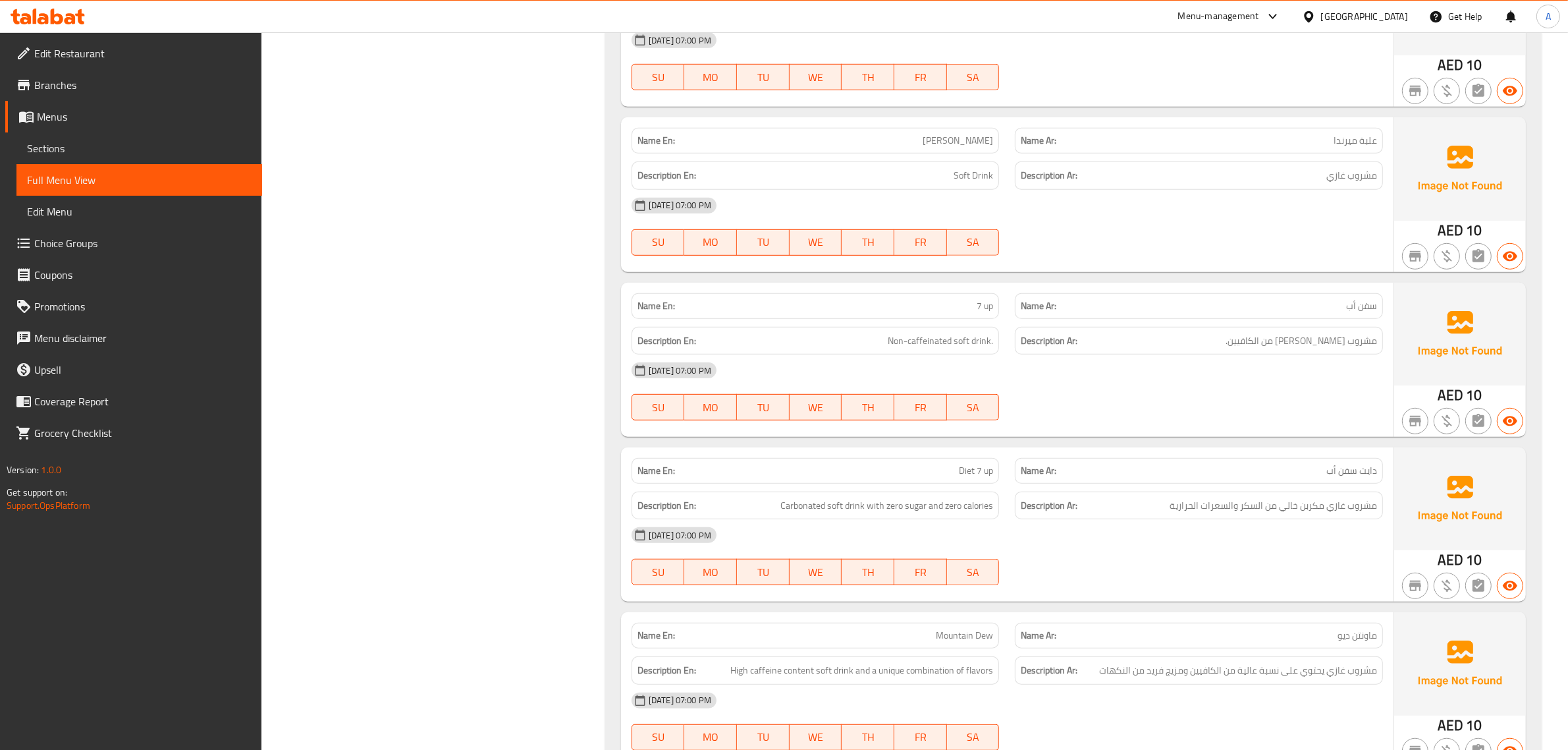
scroll to position [969, 0]
click at [1276, 333] on span "مشروب [PERSON_NAME] من الكافيين." at bounding box center [1301, 339] width 152 height 16
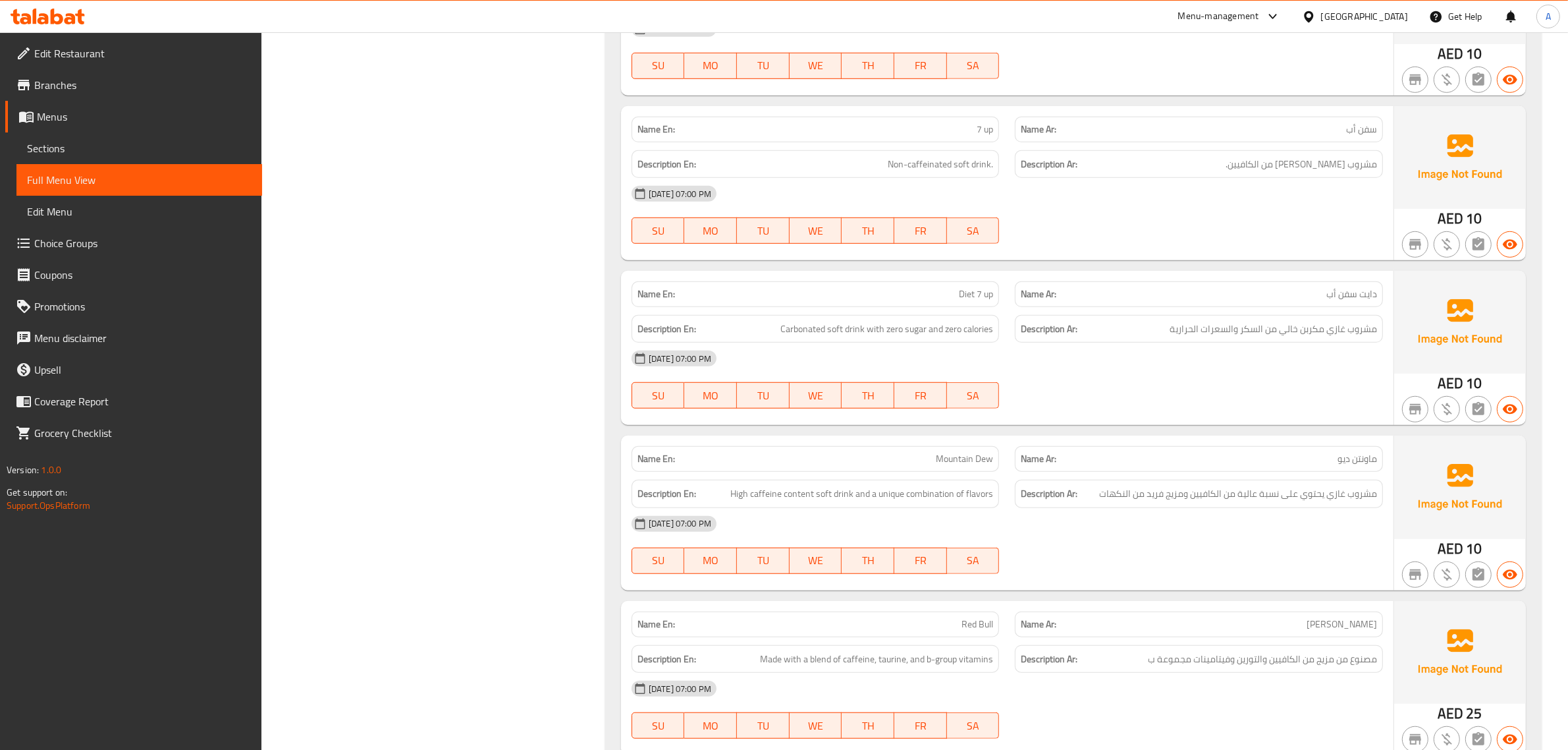
scroll to position [1201, 0]
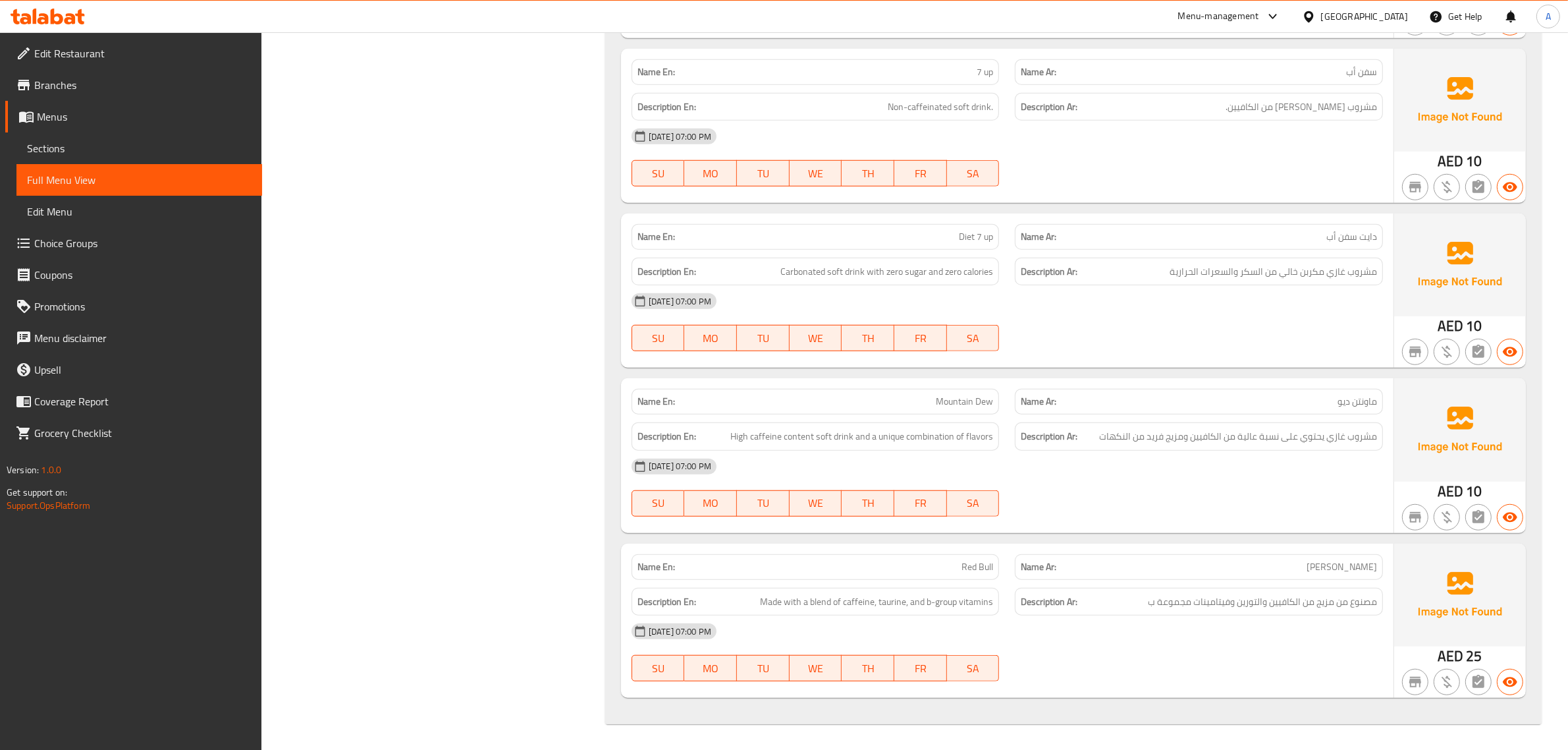
click at [1276, 268] on span "مشروب غازي مكربن خالي من السكر والسعرات الحرارية" at bounding box center [1273, 272] width 207 height 16
click at [1302, 399] on p "Name Ar: [PERSON_NAME]" at bounding box center [1199, 401] width 356 height 14
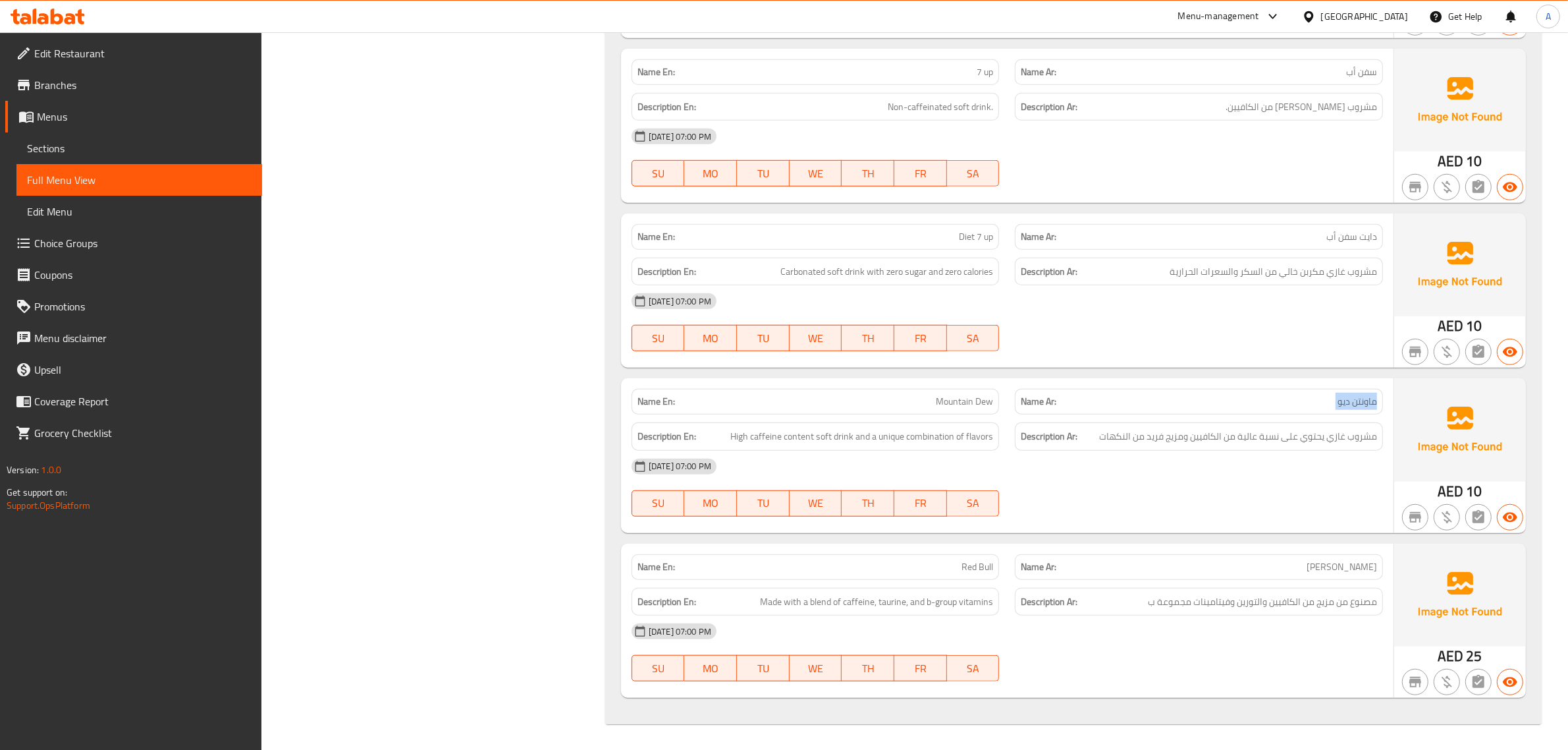
click at [1302, 399] on p "Name Ar: [PERSON_NAME]" at bounding box center [1199, 401] width 356 height 14
click at [1283, 455] on div "[DATE] 07:00 PM" at bounding box center [1007, 466] width 768 height 32
click at [1279, 448] on div "Description Ar: مشروب غازي يحتوي على نسبة عالية من الكافيين ومزيج فريد من النكه…" at bounding box center [1199, 437] width 368 height 29
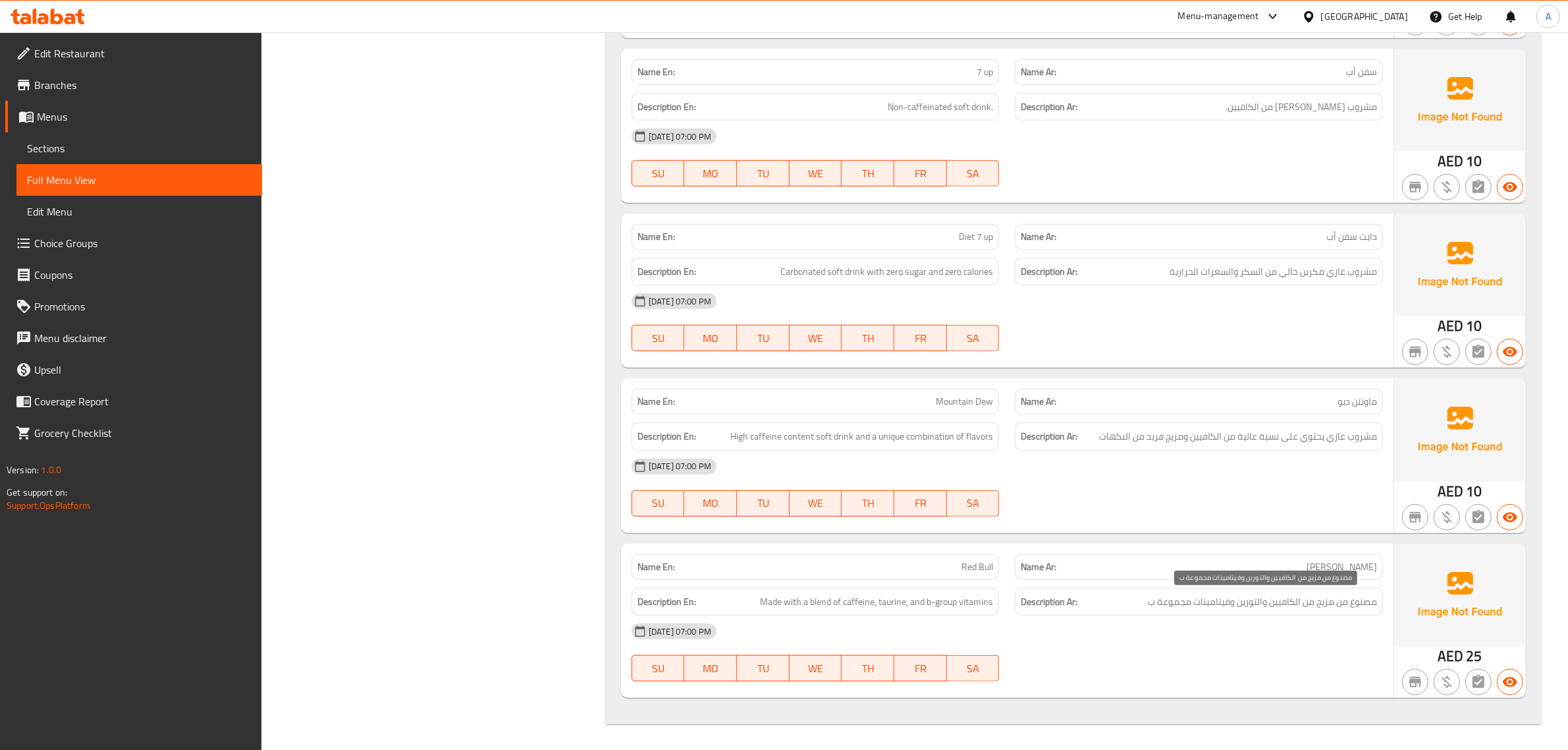
click at [1260, 604] on span "مصنوع من مزيج من الكافيين والتورين وفيتامينات مجموعة ب" at bounding box center [1262, 602] width 229 height 16
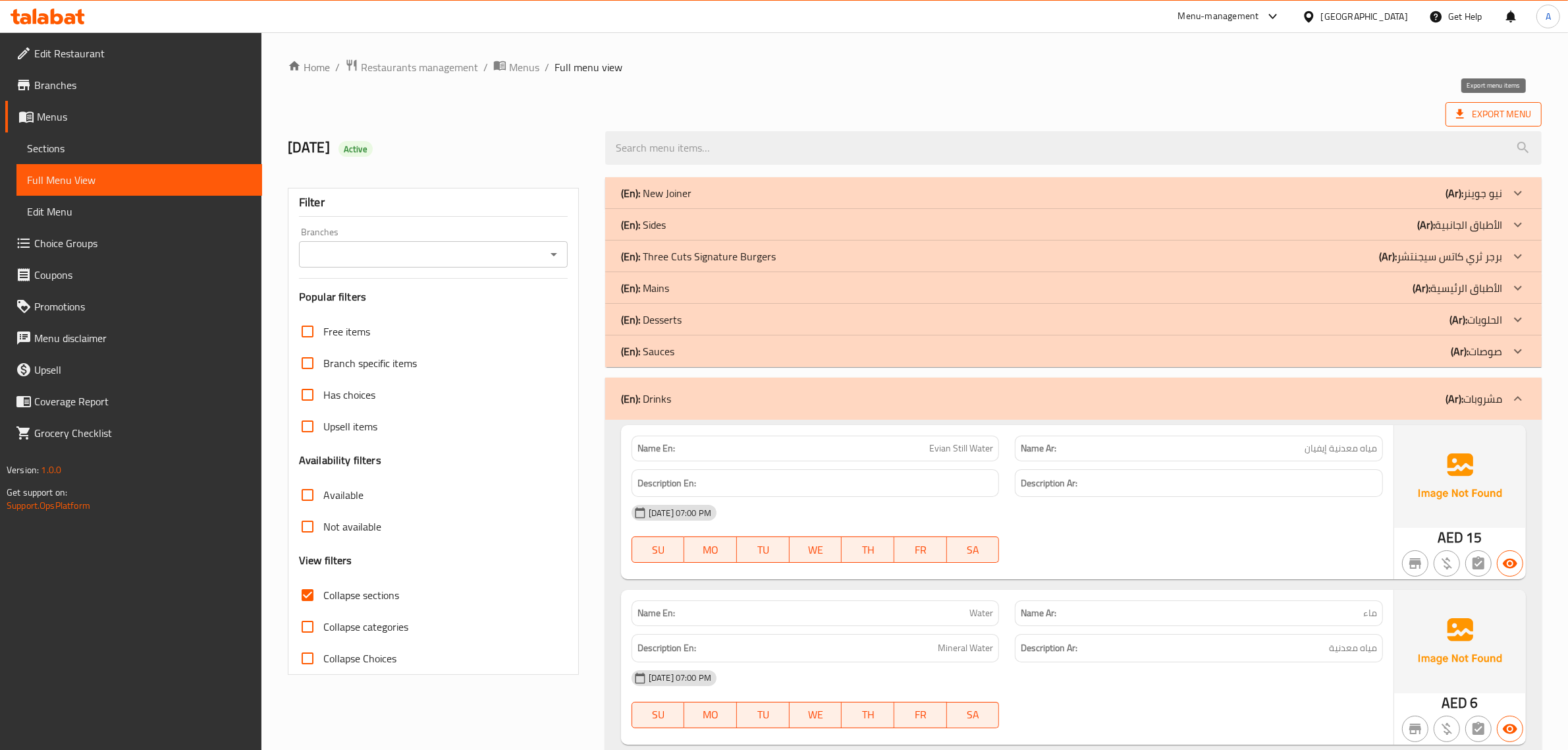
click at [1480, 116] on span "Export Menu" at bounding box center [1494, 114] width 75 height 16
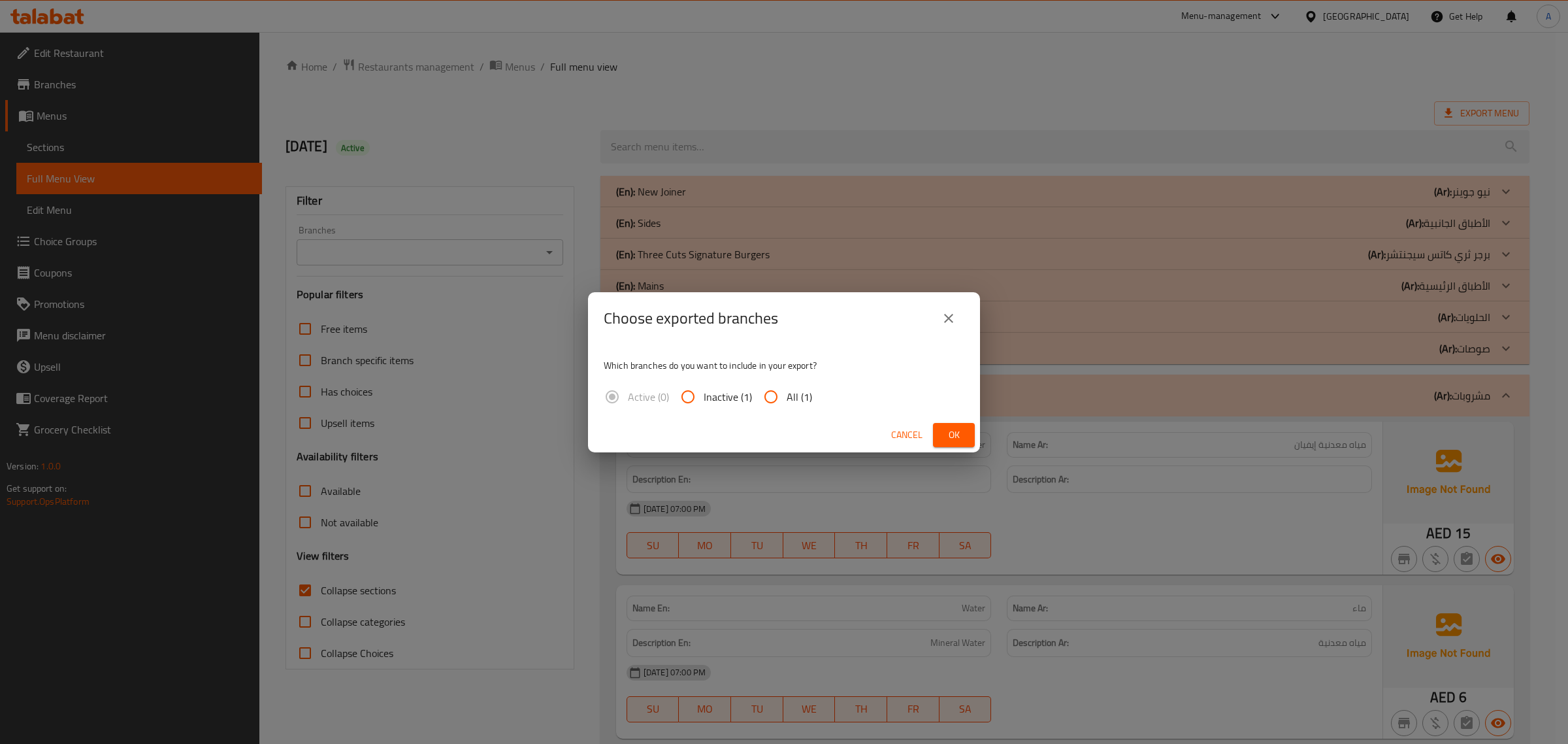
click at [808, 390] on label "All (1)" at bounding box center [784, 396] width 57 height 32
click at [795, 399] on span "All (1)" at bounding box center [799, 396] width 25 height 15
click at [787, 399] on input "All (1)" at bounding box center [771, 396] width 32 height 32
radio input "true"
click at [956, 436] on span "Ok" at bounding box center [954, 435] width 21 height 16
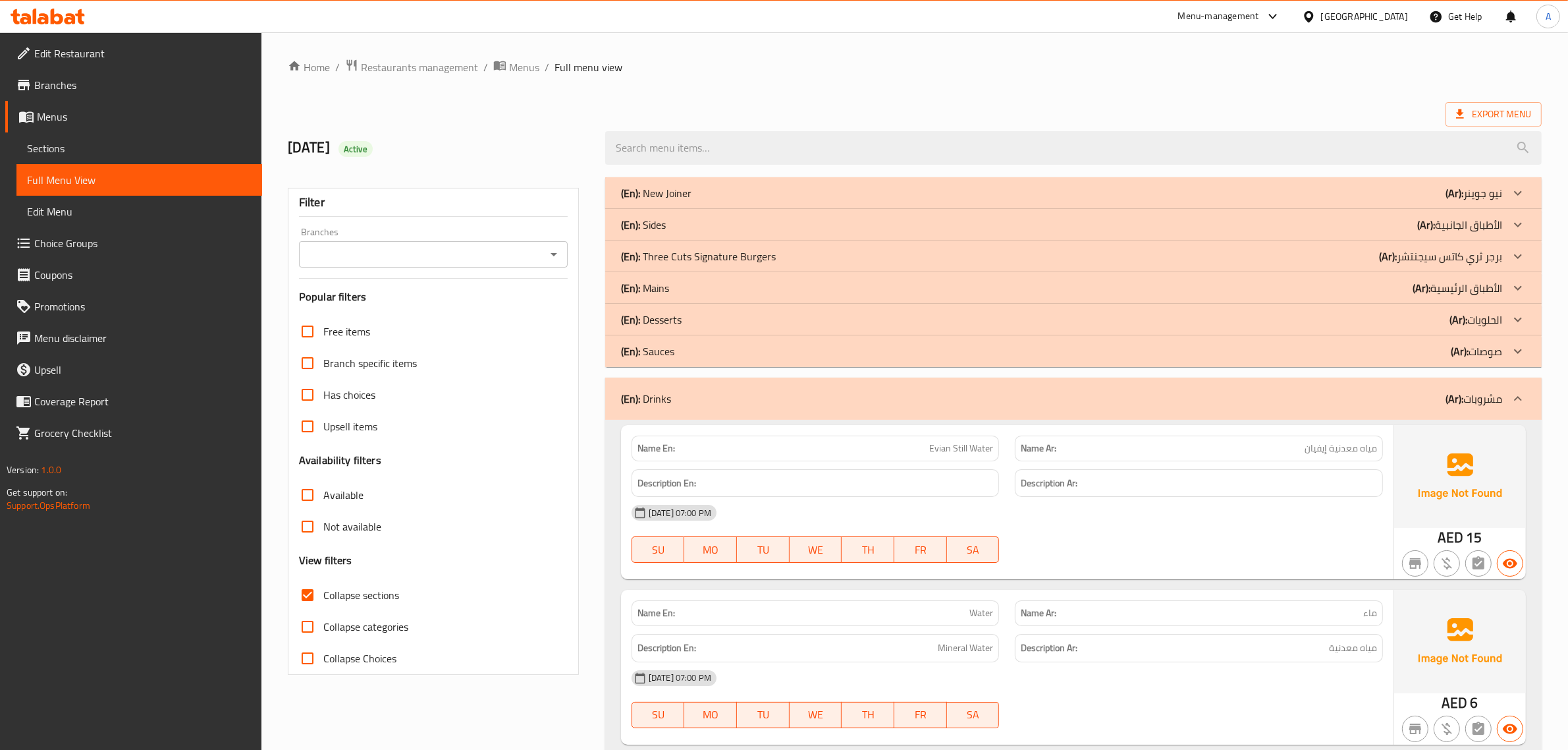
click at [1479, 360] on div "(En): Sauces (Ar): صوصات" at bounding box center [1073, 351] width 937 height 32
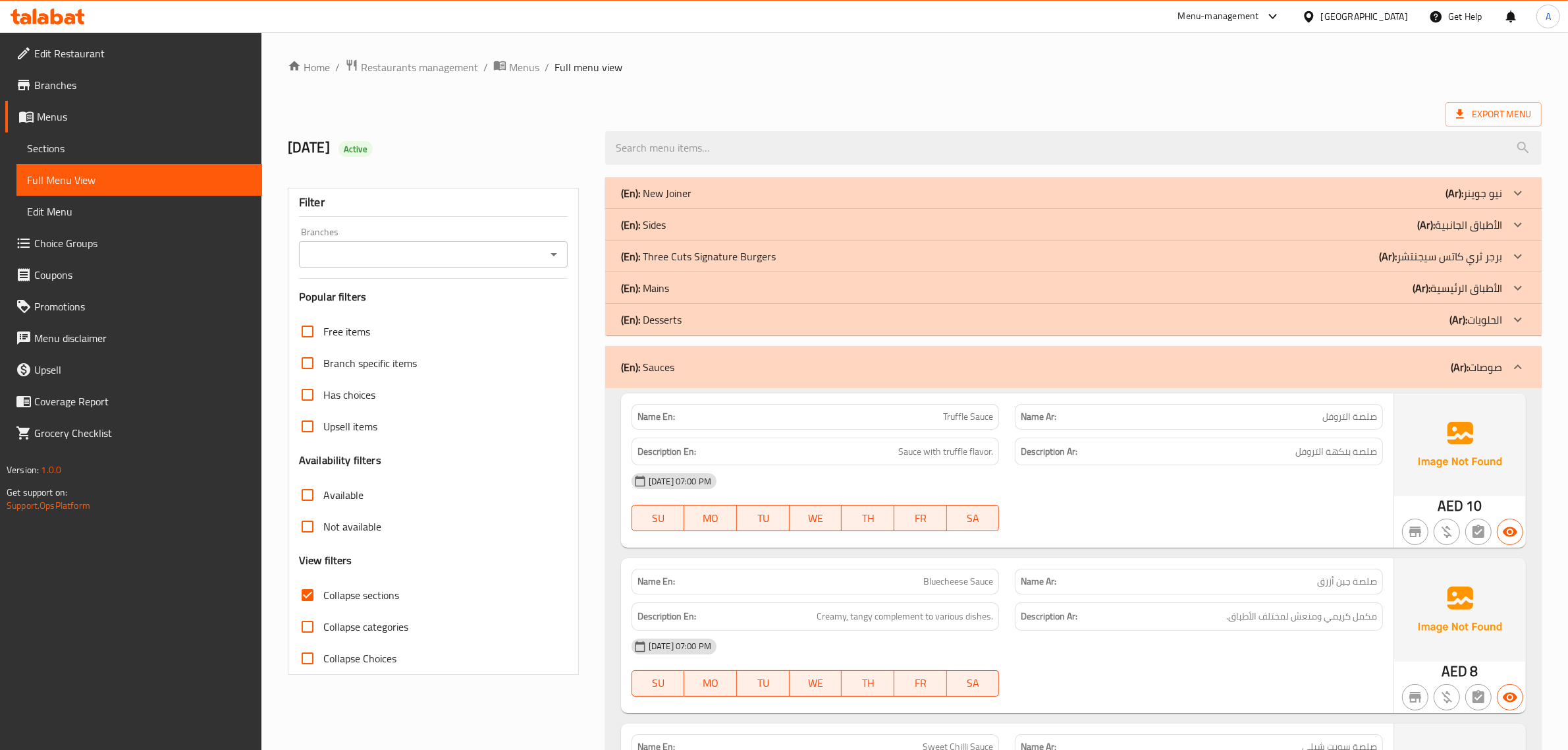
click at [1434, 373] on div "(En): Sauces (Ar): صوصات" at bounding box center [1061, 367] width 881 height 16
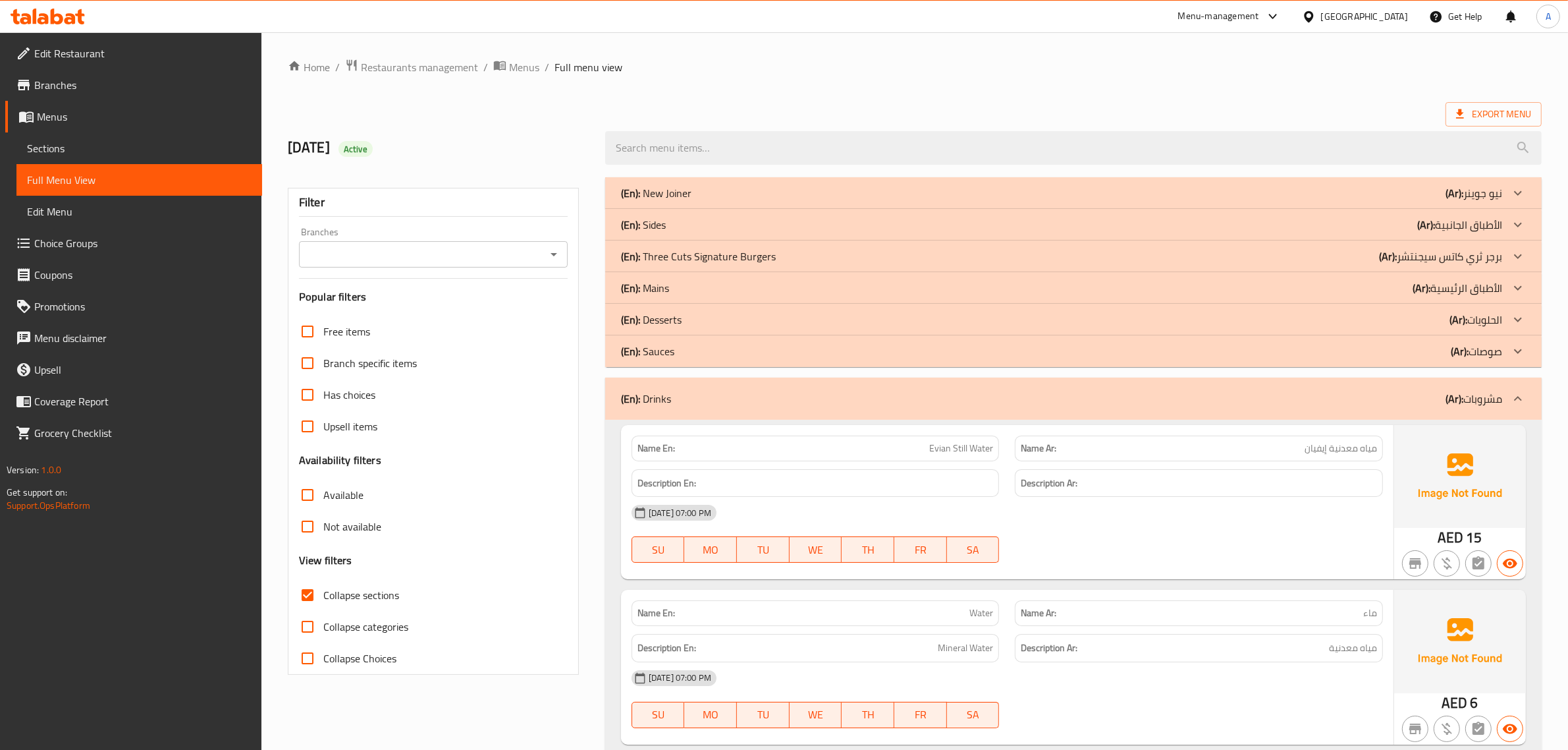
click at [1479, 316] on p "(Ar): الحلويات" at bounding box center [1476, 319] width 52 height 16
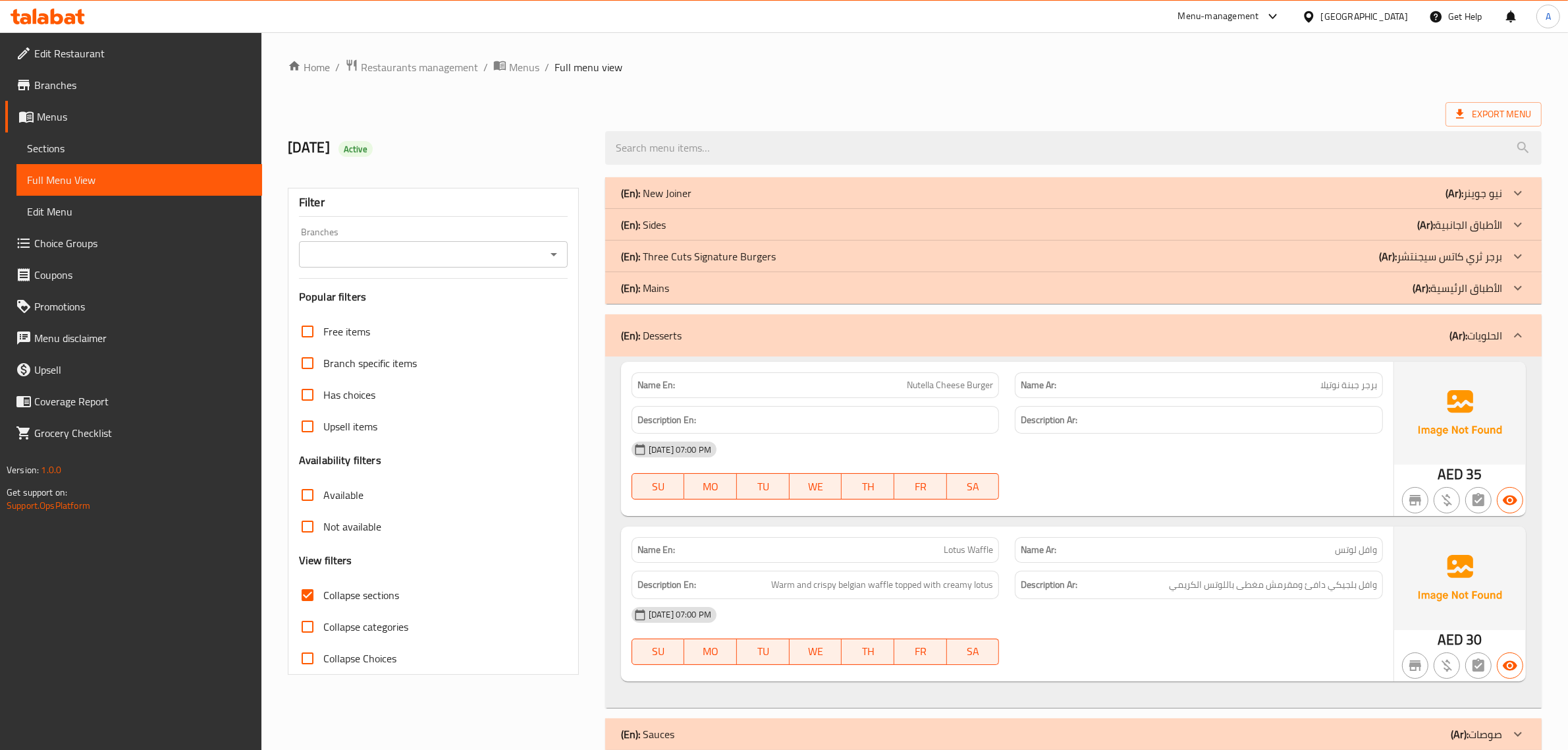
click at [1479, 316] on div "(En): Desserts (Ar): الحلويات" at bounding box center [1073, 335] width 937 height 42
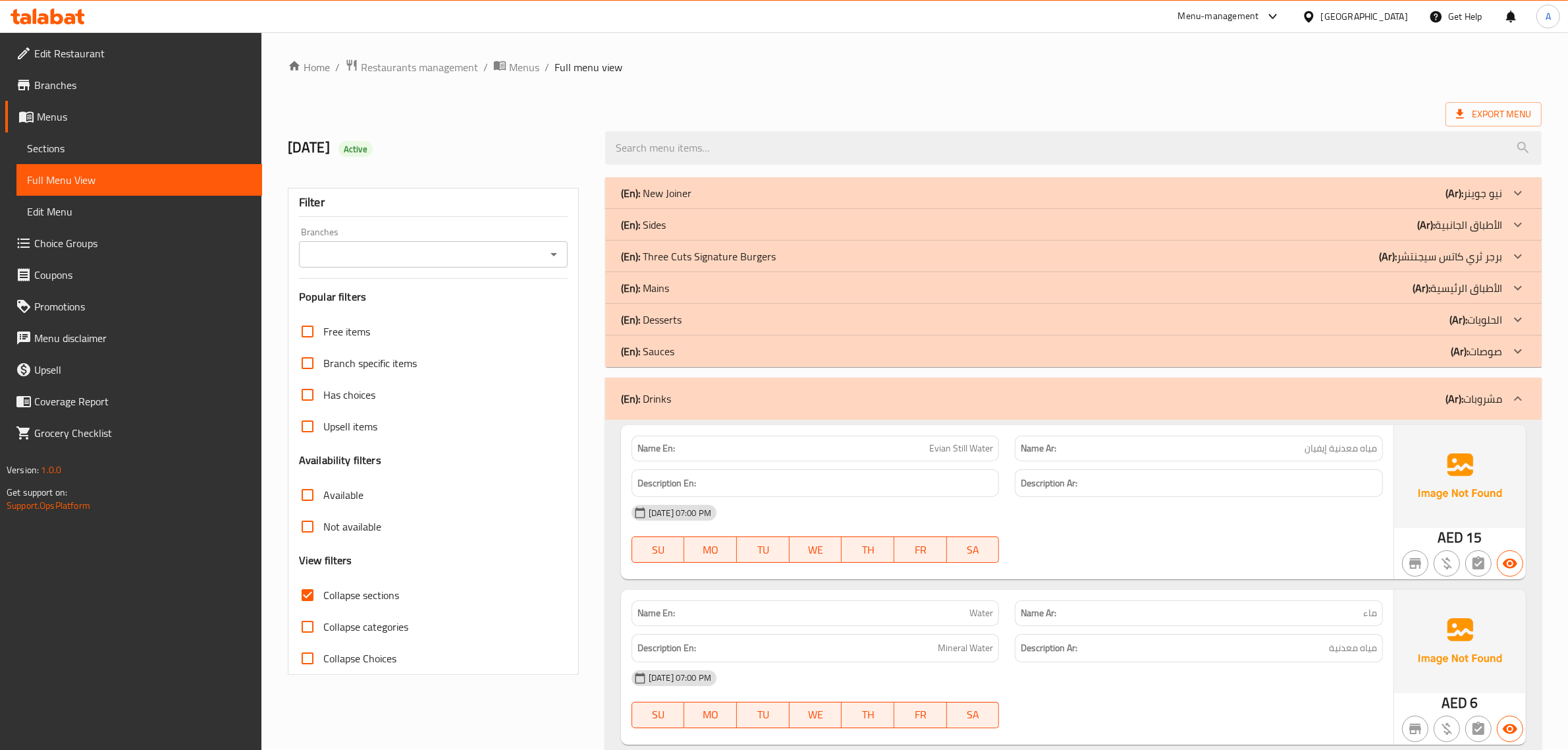
click at [1464, 294] on p "(Ar): الأطباق الرئيسية" at bounding box center [1457, 287] width 89 height 16
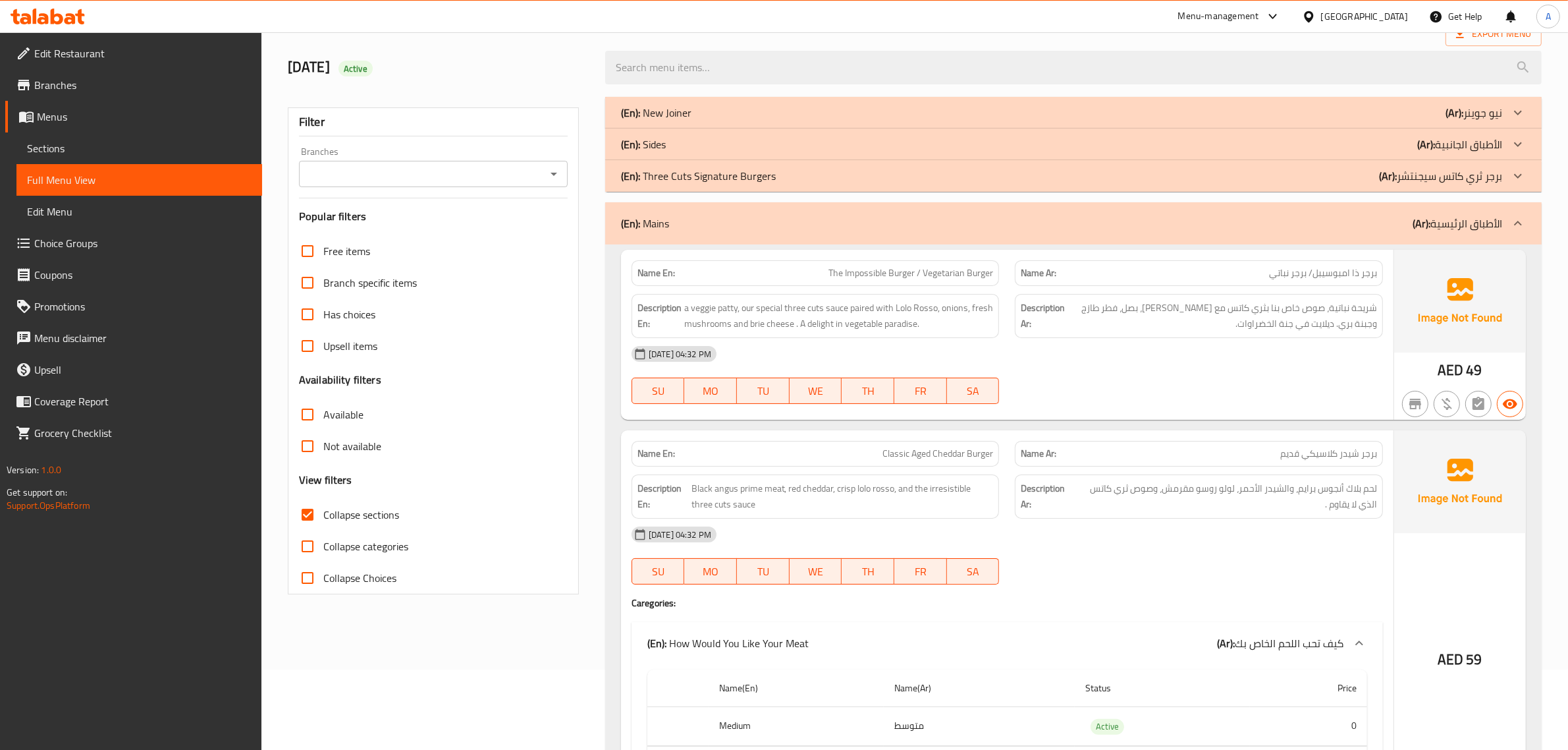
scroll to position [57, 0]
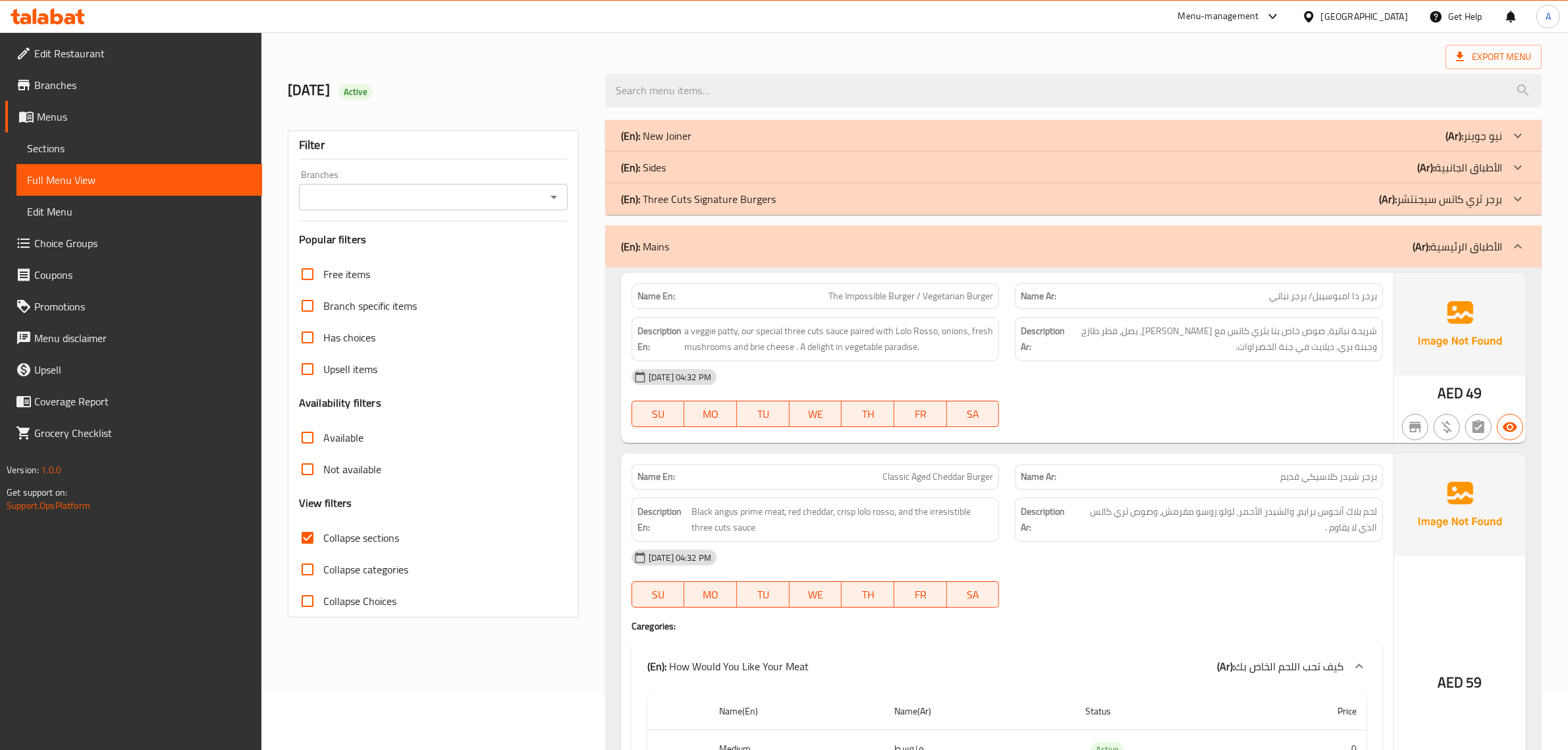
click at [1433, 257] on div "(En): Mains (Ar): الأطباق الرئيسية" at bounding box center [1073, 246] width 937 height 42
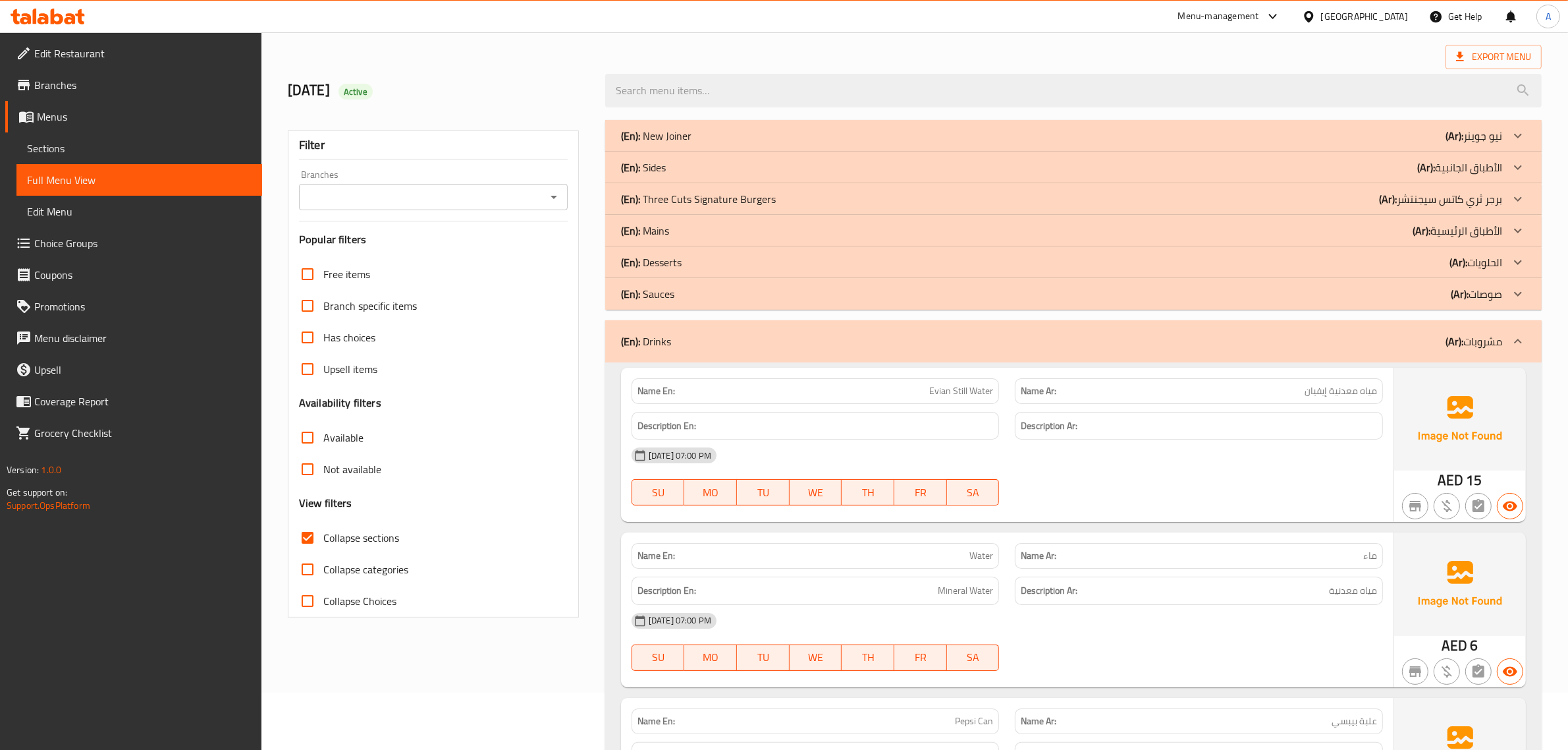
click at [1461, 196] on p "(Ar): برجر ثري كاتس سيجنتشر" at bounding box center [1441, 199] width 123 height 16
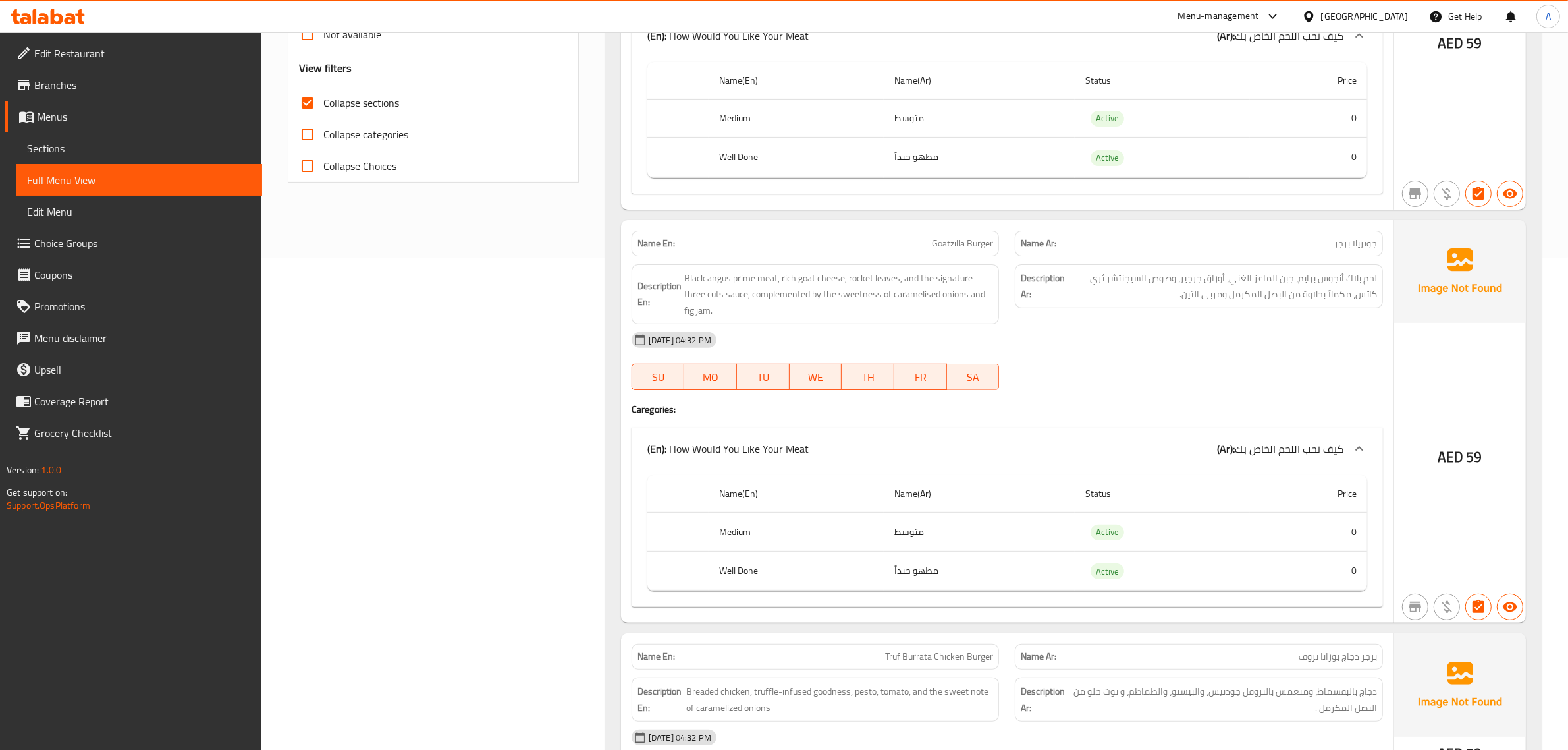
scroll to position [53, 0]
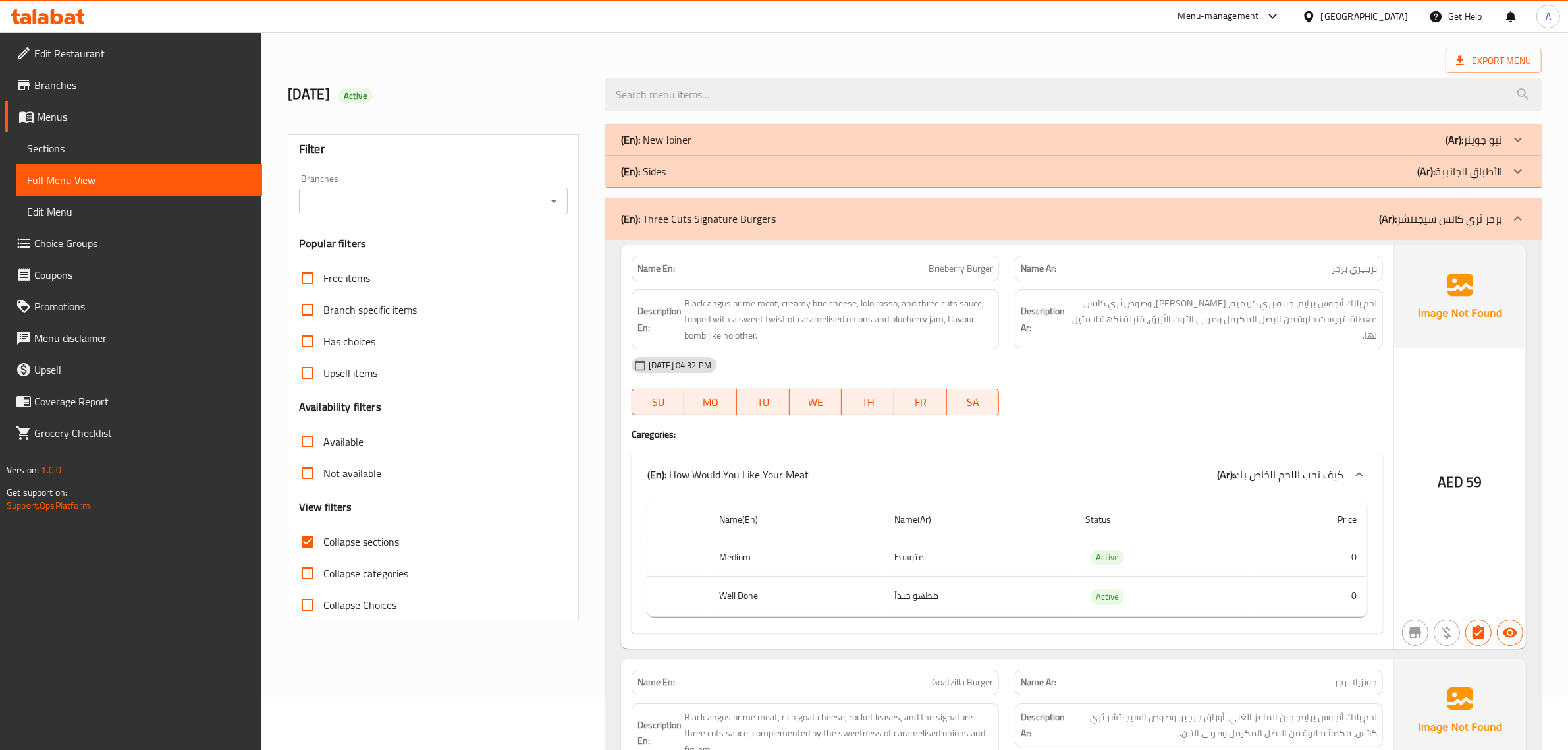
click at [1490, 159] on div "(En): Sides (Ar): الأطباق الجانبية" at bounding box center [1073, 171] width 937 height 32
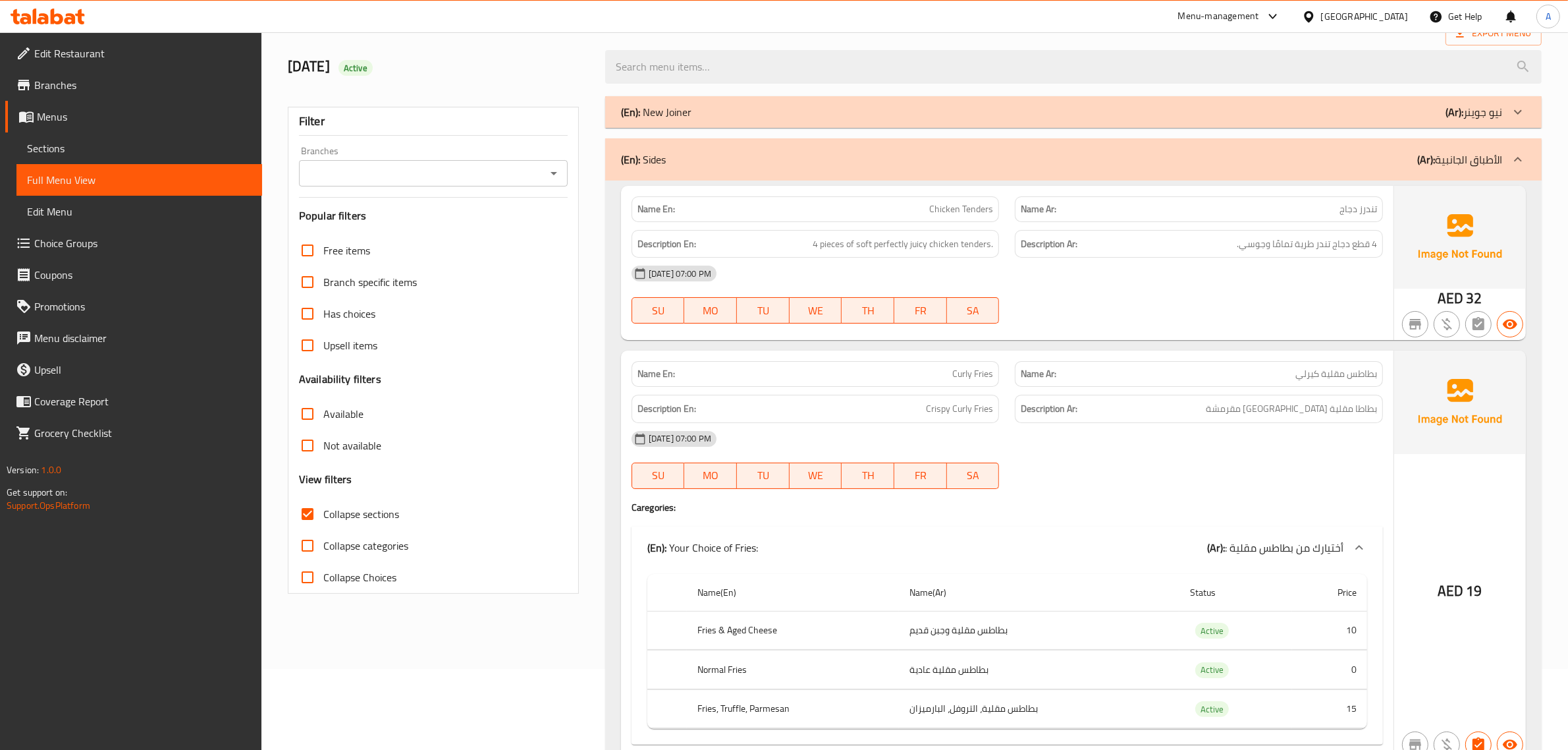
scroll to position [0, 0]
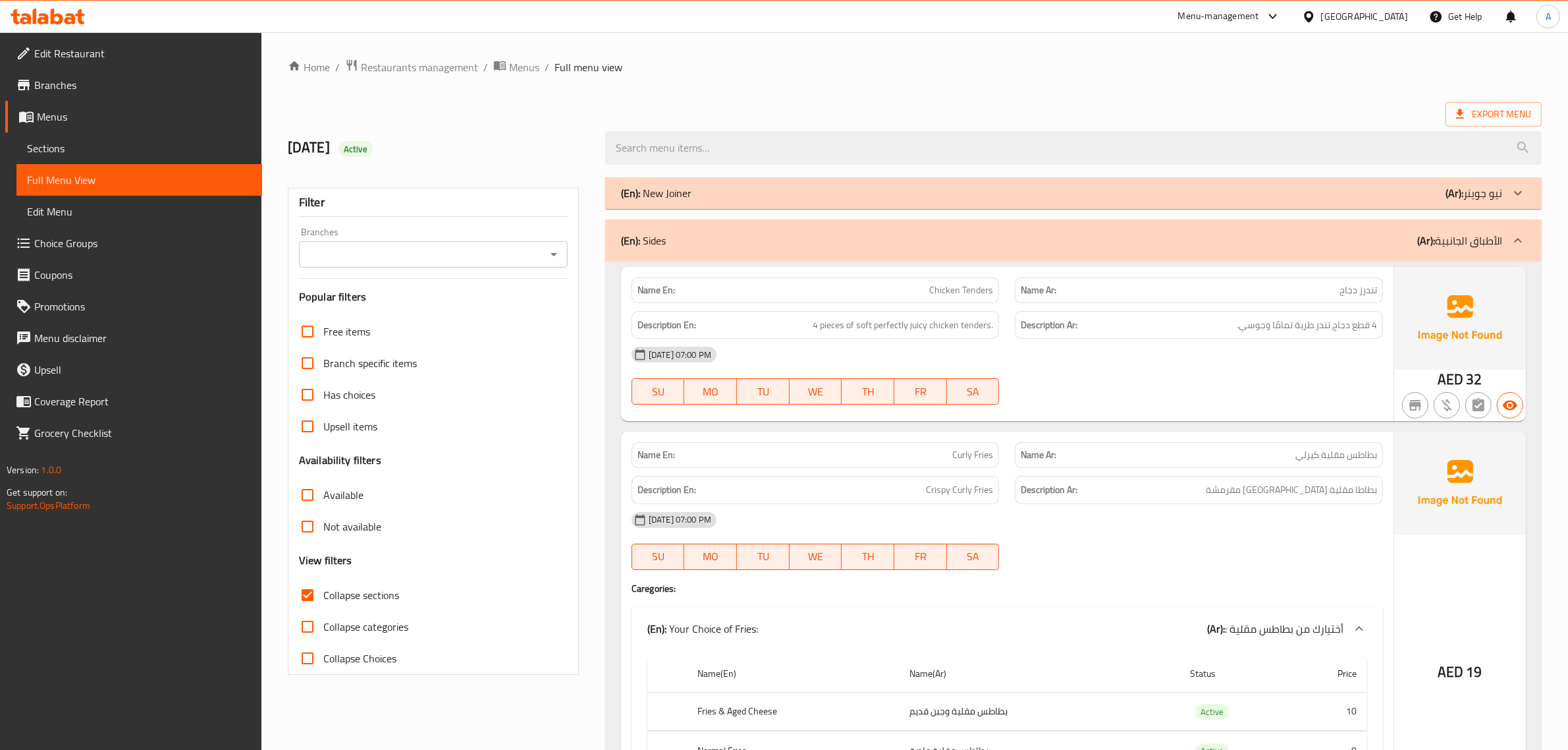
click at [143, 46] on span "Edit Restaurant" at bounding box center [143, 53] width 217 height 16
